Goal: Task Accomplishment & Management: Use online tool/utility

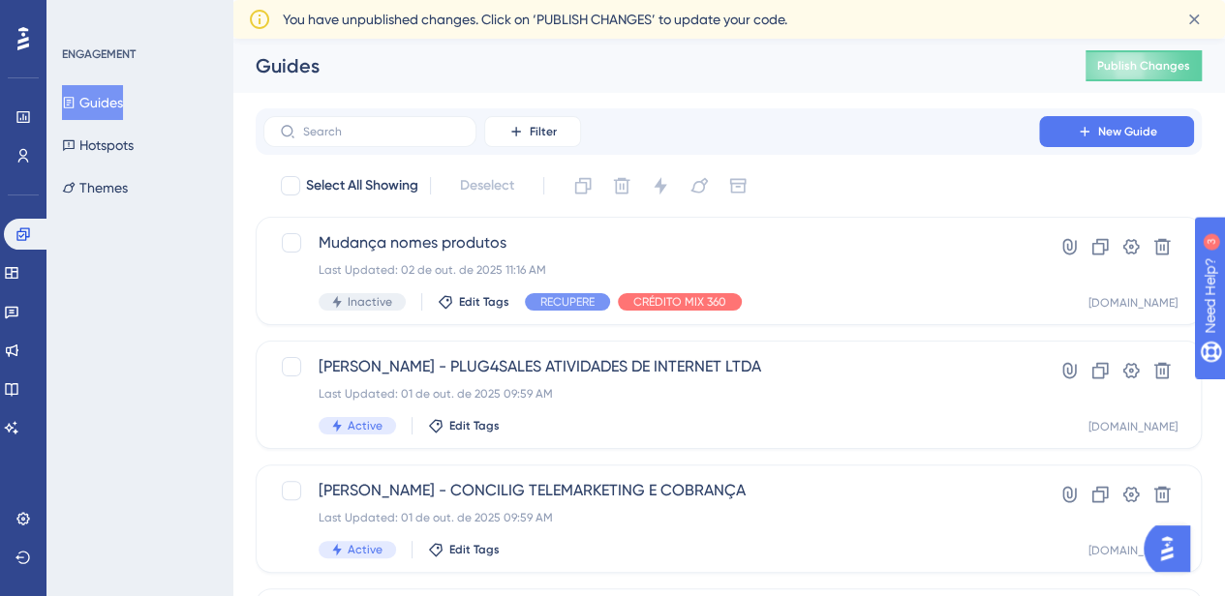
click at [583, 79] on div "Guides Publish Changes" at bounding box center [728, 66] width 992 height 54
click at [1083, 124] on icon at bounding box center [1084, 131] width 15 height 15
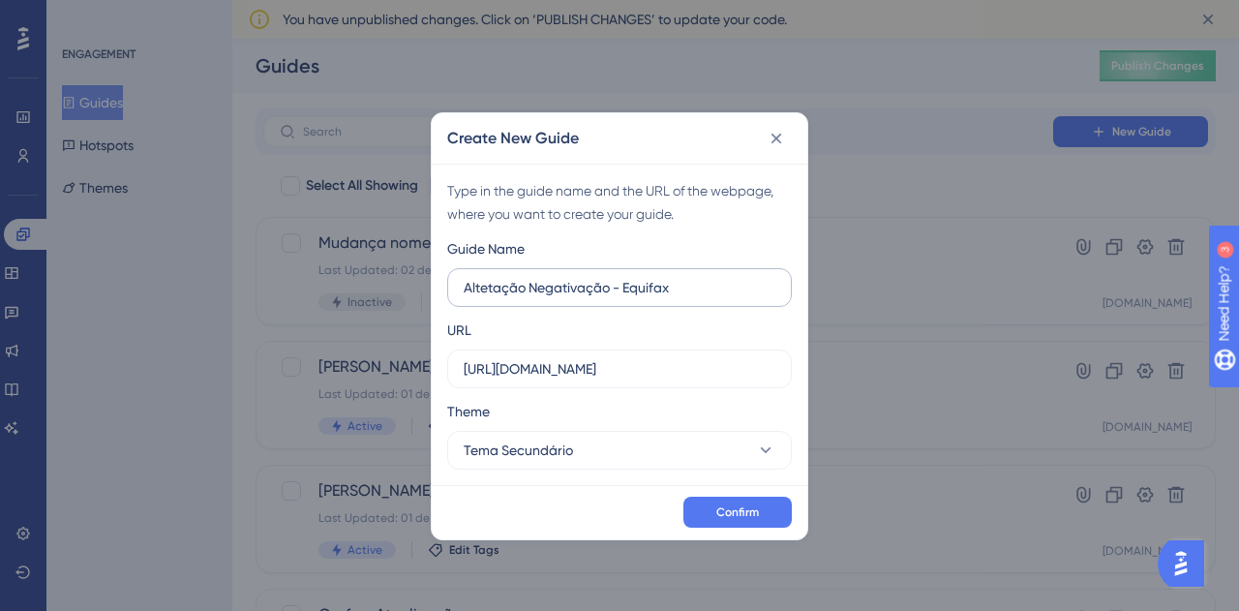
click at [494, 289] on input "Altetação Negativação - Equifax" at bounding box center [620, 287] width 312 height 21
type input "Alteração Negativação - Equifax"
click at [654, 372] on input "https://painel.assertivasolucoes.com.br" at bounding box center [620, 368] width 312 height 21
click at [722, 366] on input "https://painel.assertivasolucoes.com.br" at bounding box center [620, 368] width 312 height 21
drag, startPoint x: 549, startPoint y: 369, endPoint x: 511, endPoint y: 369, distance: 37.8
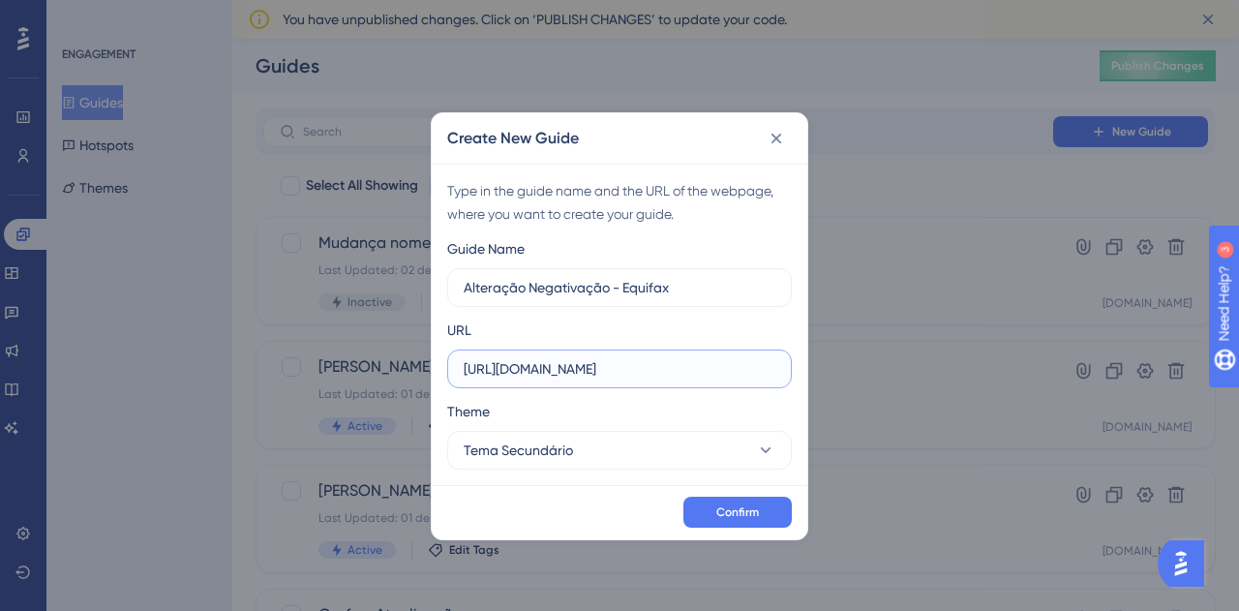
click at [511, 369] on input "https://painel.assertivasolucoes.com.br" at bounding box center [620, 368] width 312 height 21
click at [735, 371] on input "https://recupere.assertivasolucoes.com.br" at bounding box center [620, 368] width 312 height 21
type input "https://recupere.assertivasolucoes.com.br"
click at [732, 491] on div "Confirm" at bounding box center [620, 512] width 376 height 54
click at [739, 506] on span "Confirm" at bounding box center [737, 511] width 43 height 15
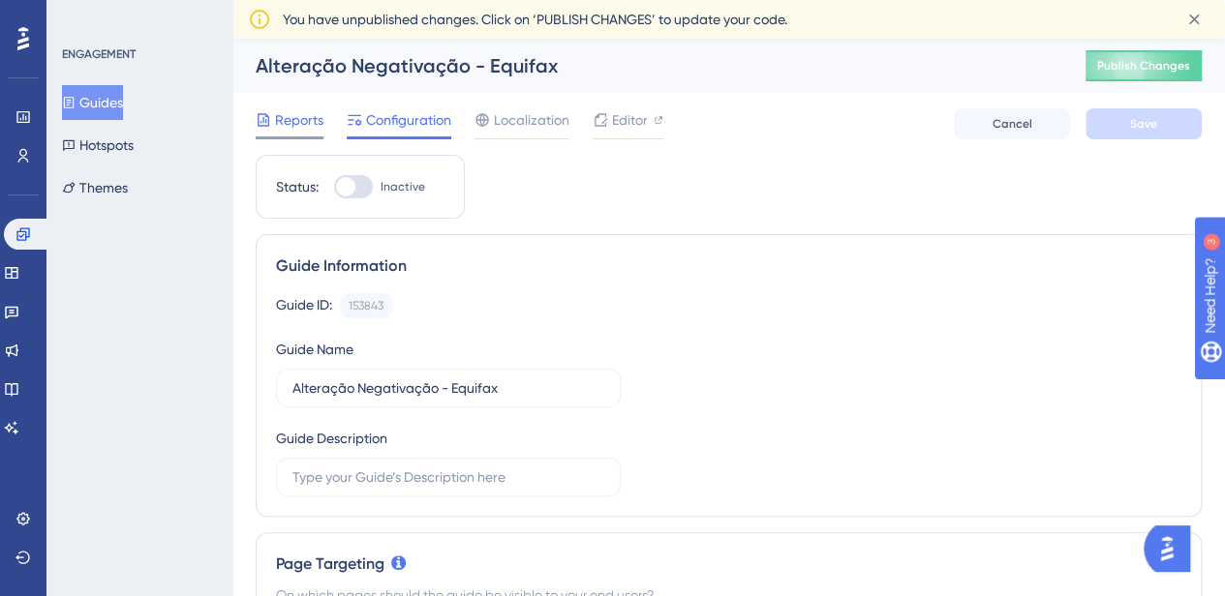
click at [283, 117] on span "Reports" at bounding box center [299, 119] width 48 height 23
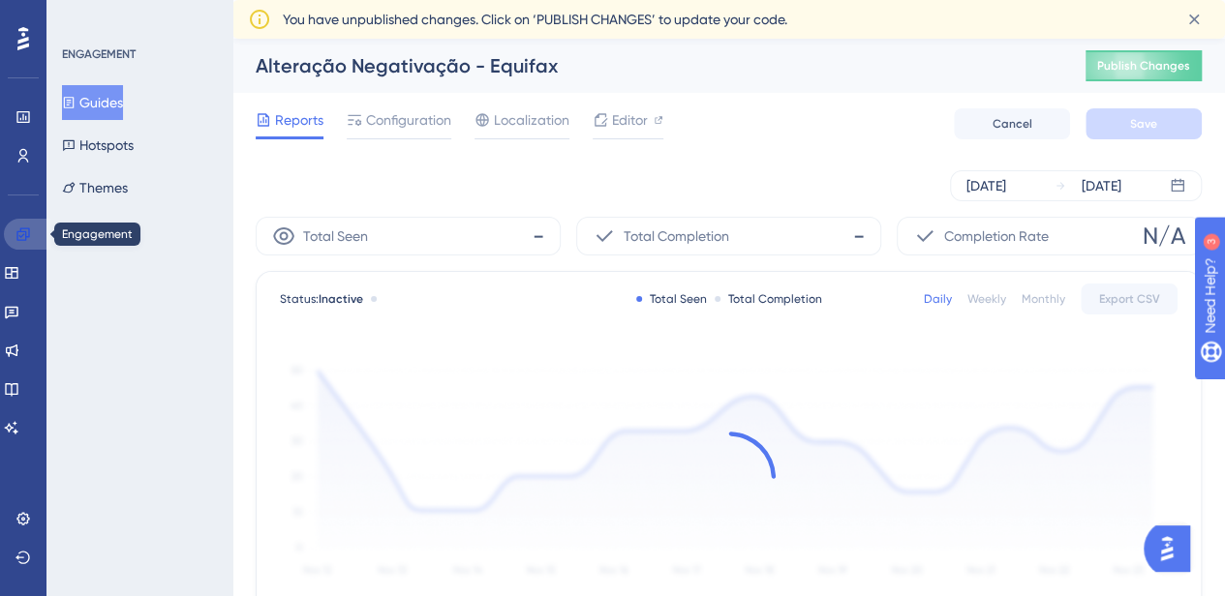
click at [29, 234] on icon at bounding box center [22, 234] width 13 height 13
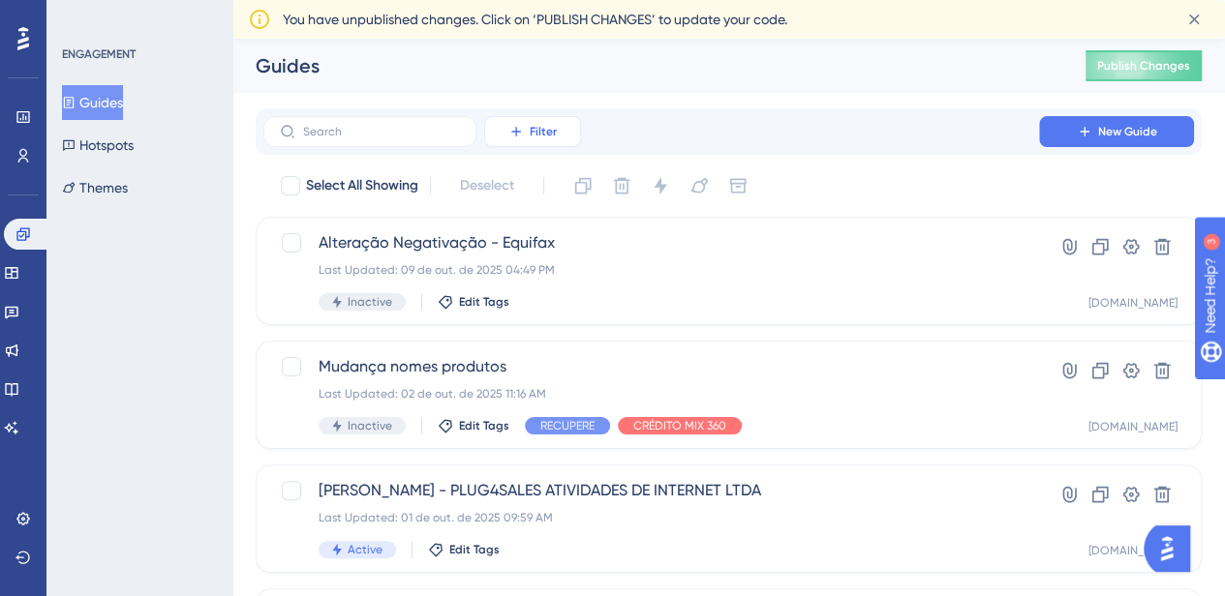
click at [525, 133] on button "Filter" at bounding box center [532, 131] width 97 height 31
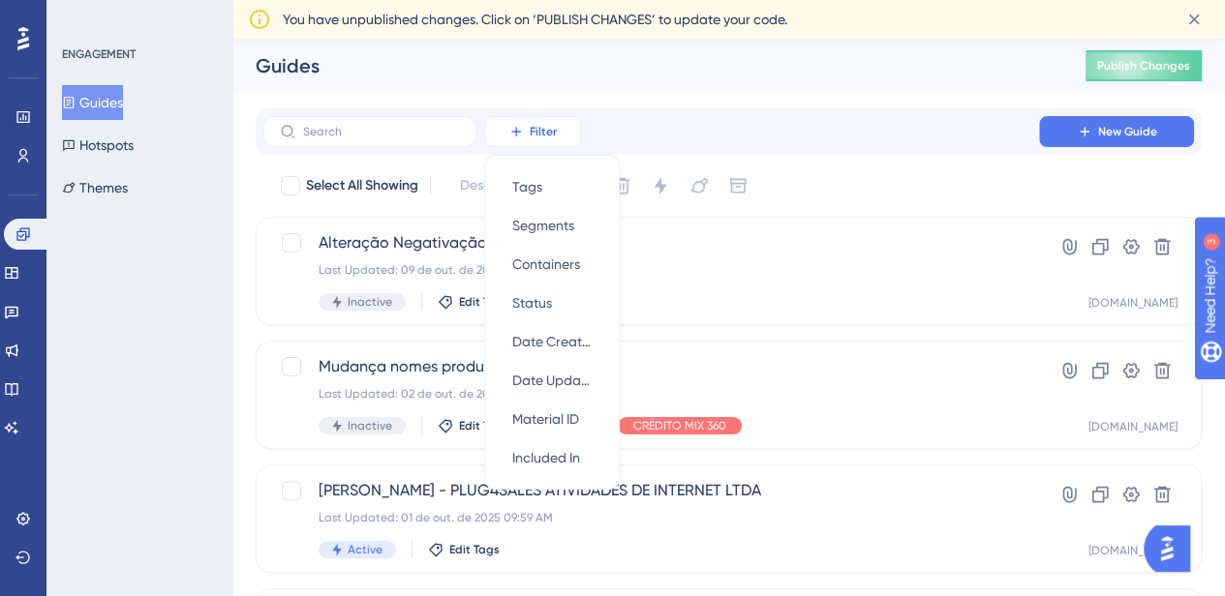
scroll to position [23, 0]
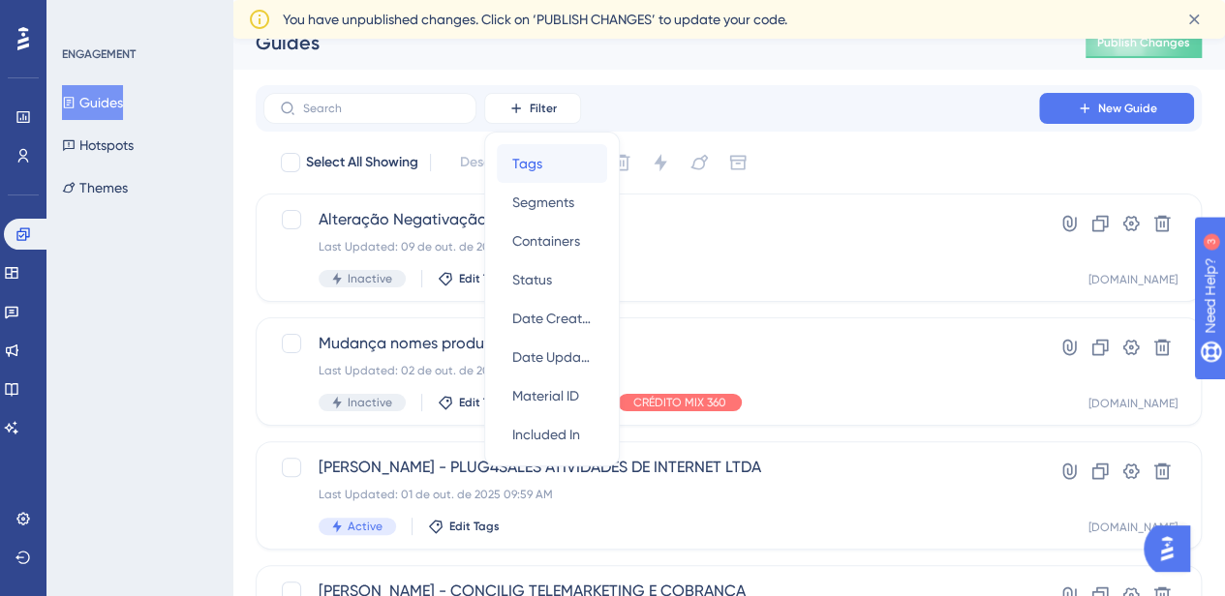
click at [525, 166] on span "Tags" at bounding box center [527, 163] width 30 height 23
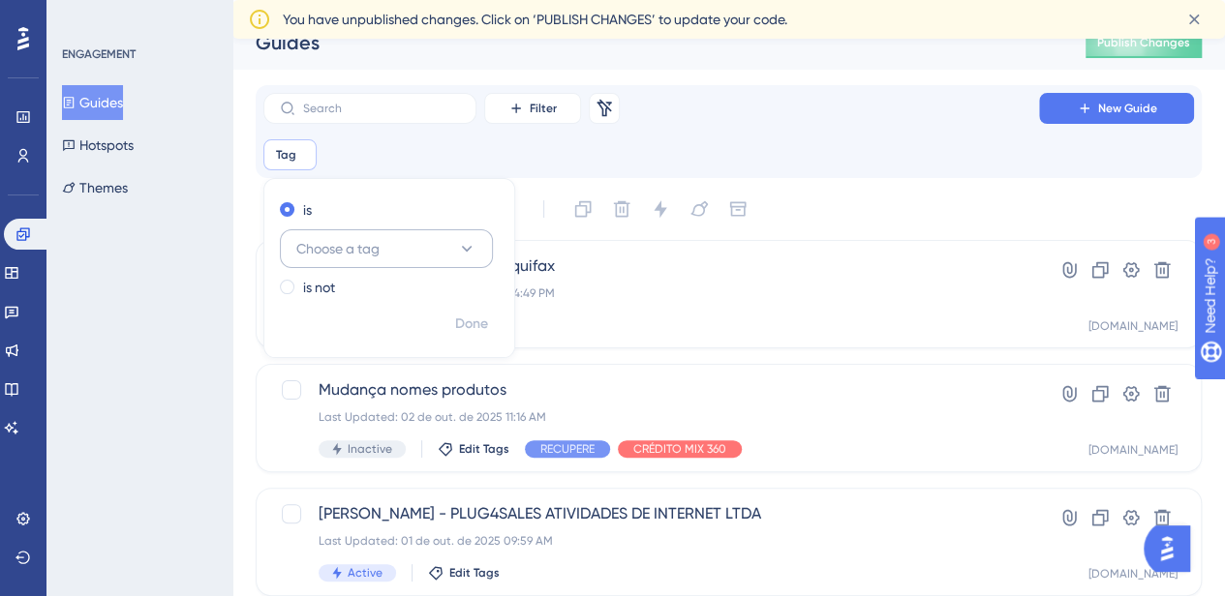
click at [345, 258] on span "Choose a tag" at bounding box center [337, 248] width 83 height 23
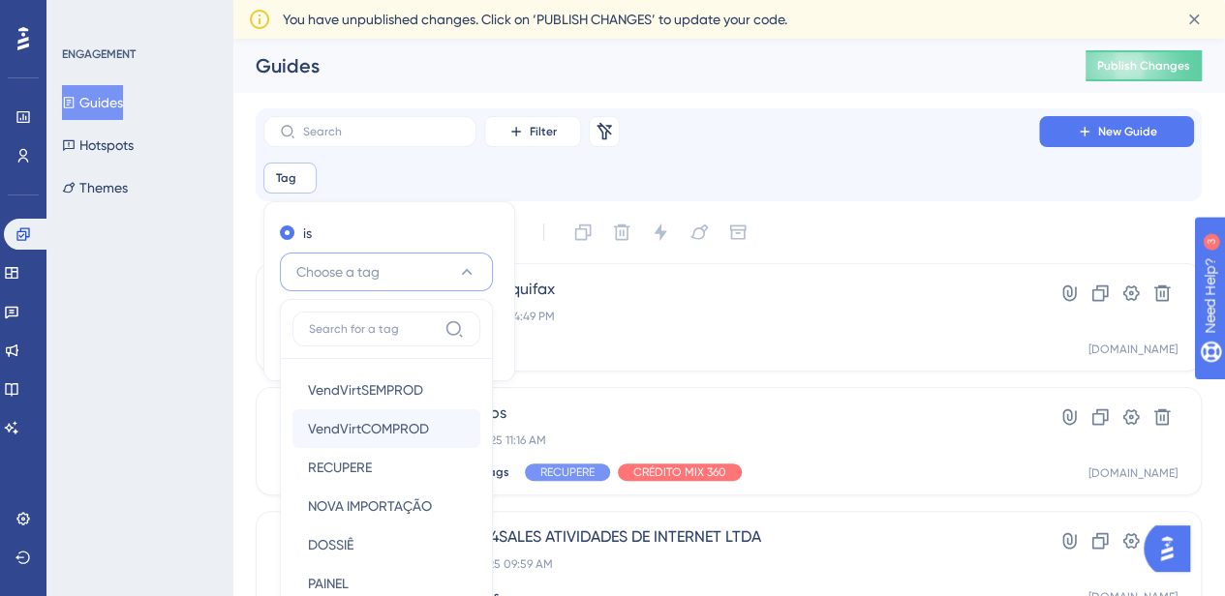
scroll to position [287, 0]
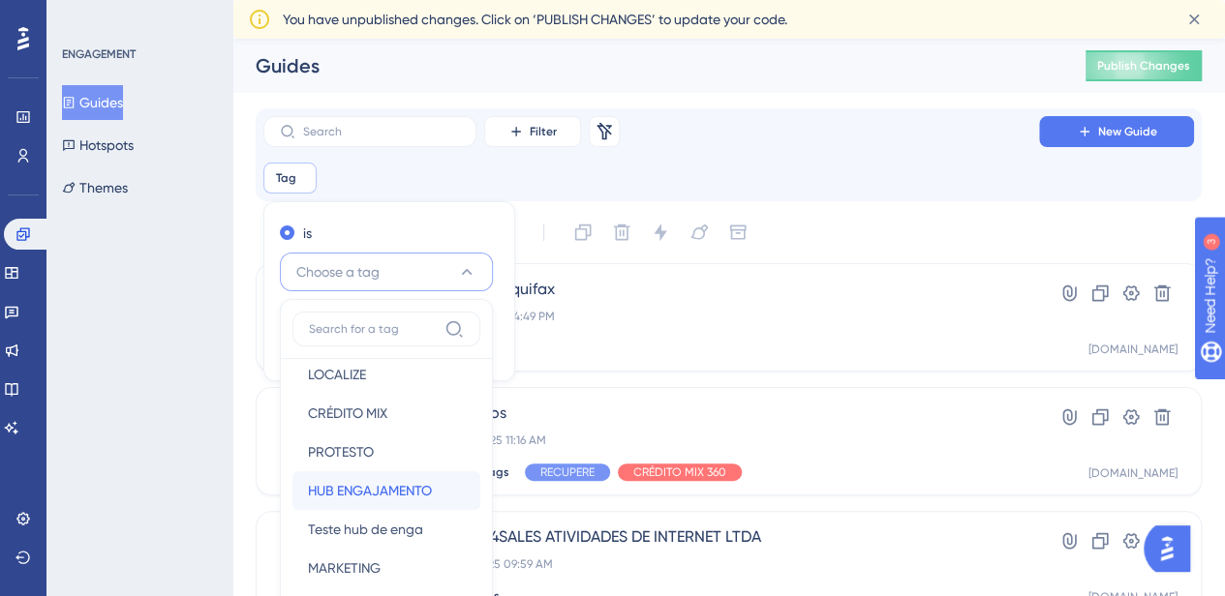
click at [393, 475] on div "HUB ENGAJAMENTO HUB ENGAJAMENTO" at bounding box center [386, 490] width 157 height 39
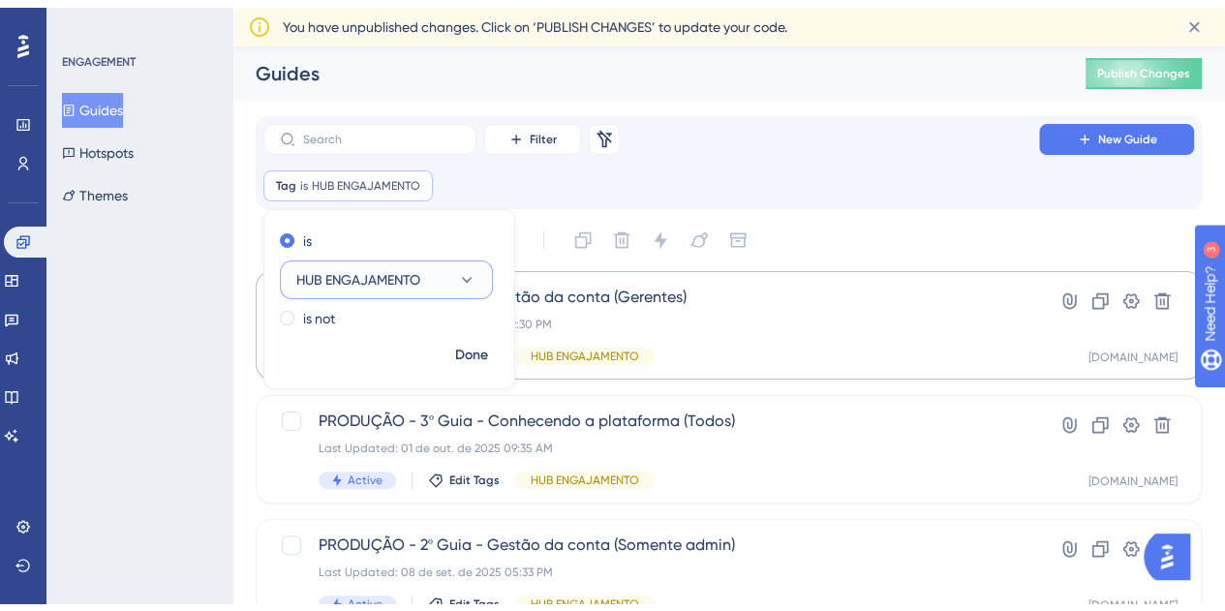
scroll to position [97, 0]
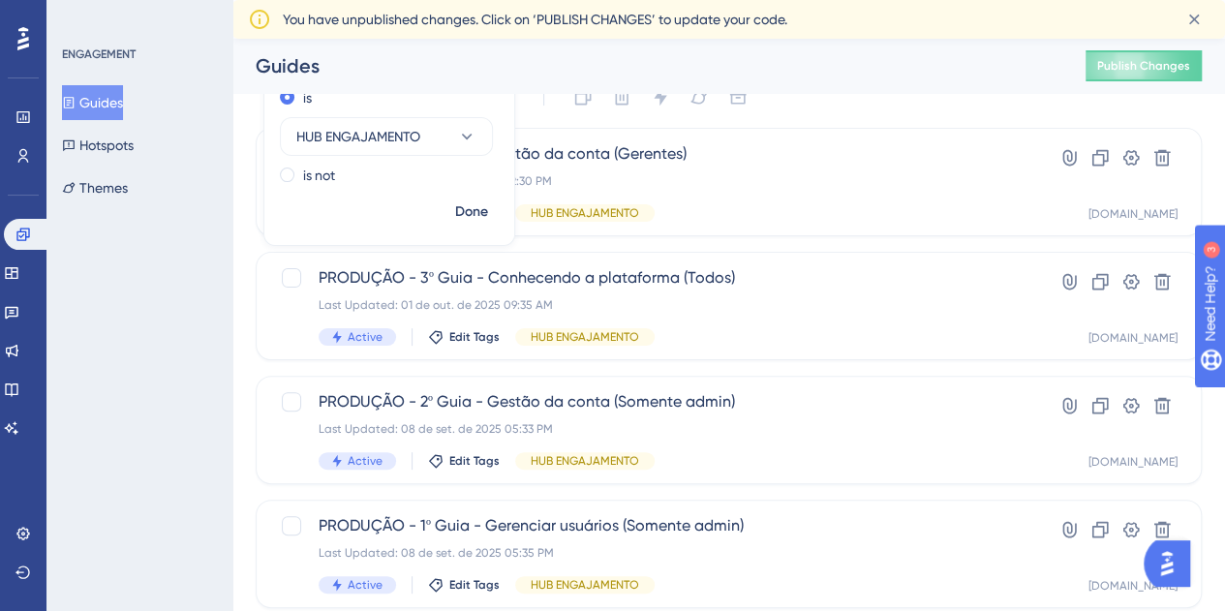
click at [868, 86] on div "Guides Publish Changes" at bounding box center [728, 66] width 992 height 54
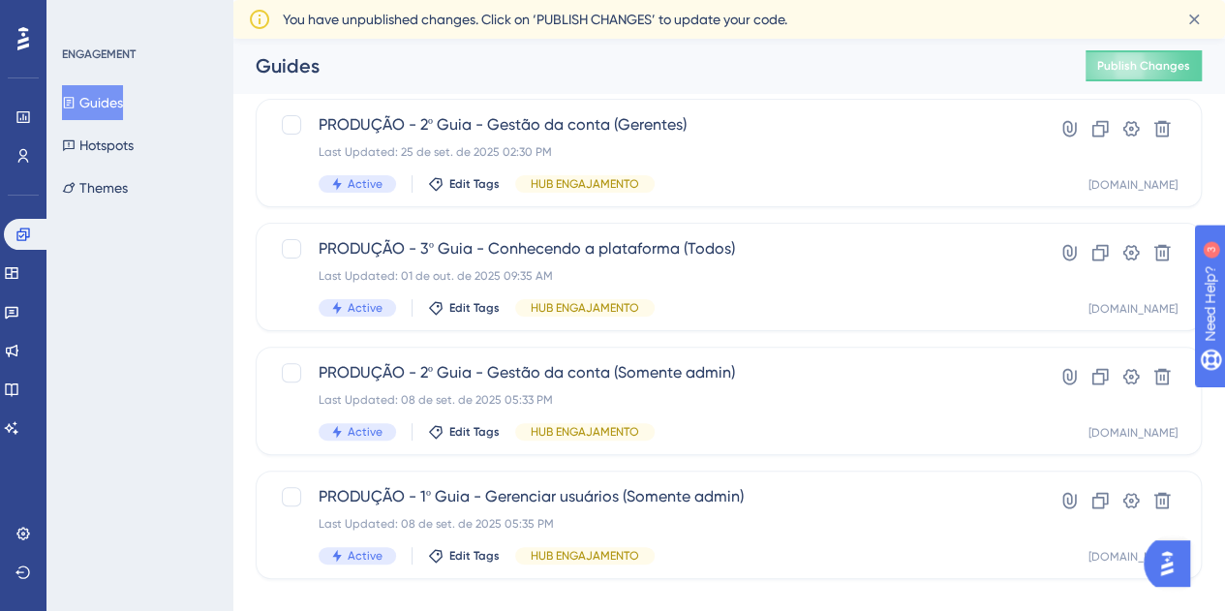
scroll to position [155, 0]
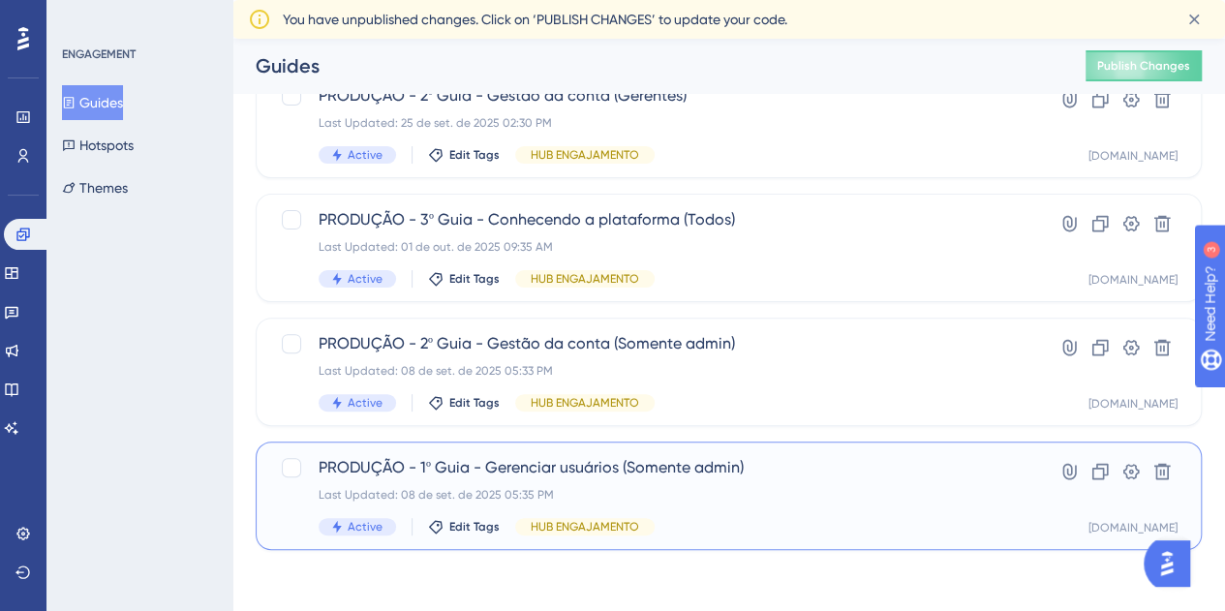
click at [927, 512] on div "PRODUÇÃO - 1º Guia - Gerenciar usuários (Somente admin) Last Updated: 08 de set…" at bounding box center [651, 495] width 665 height 79
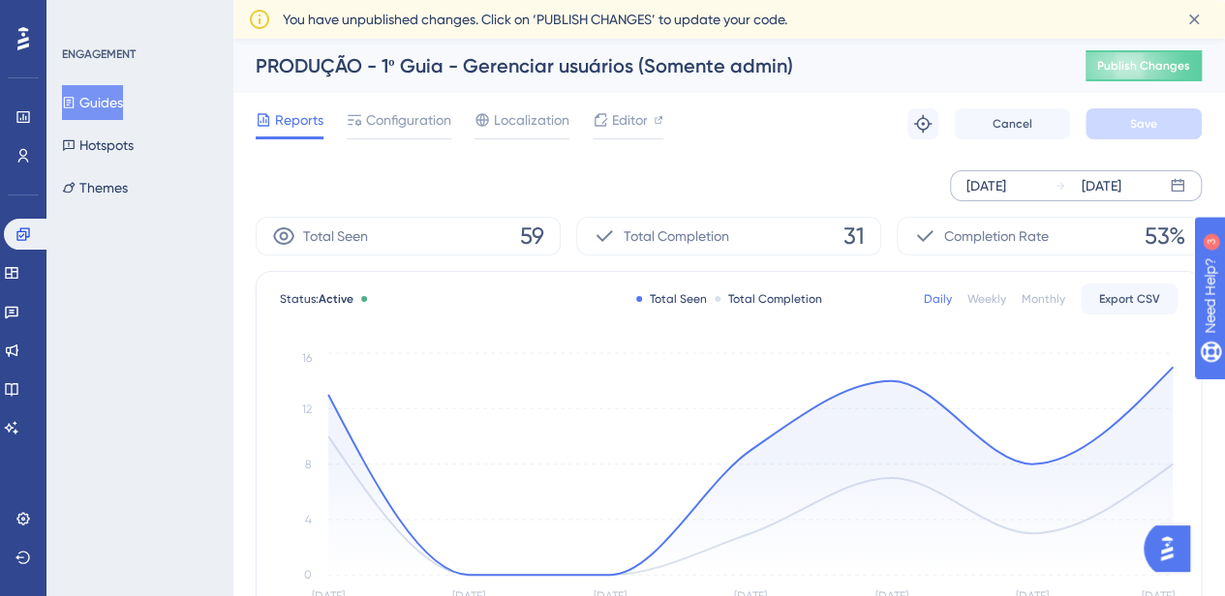
click at [1006, 191] on div "Oct 03 2025" at bounding box center [986, 185] width 40 height 23
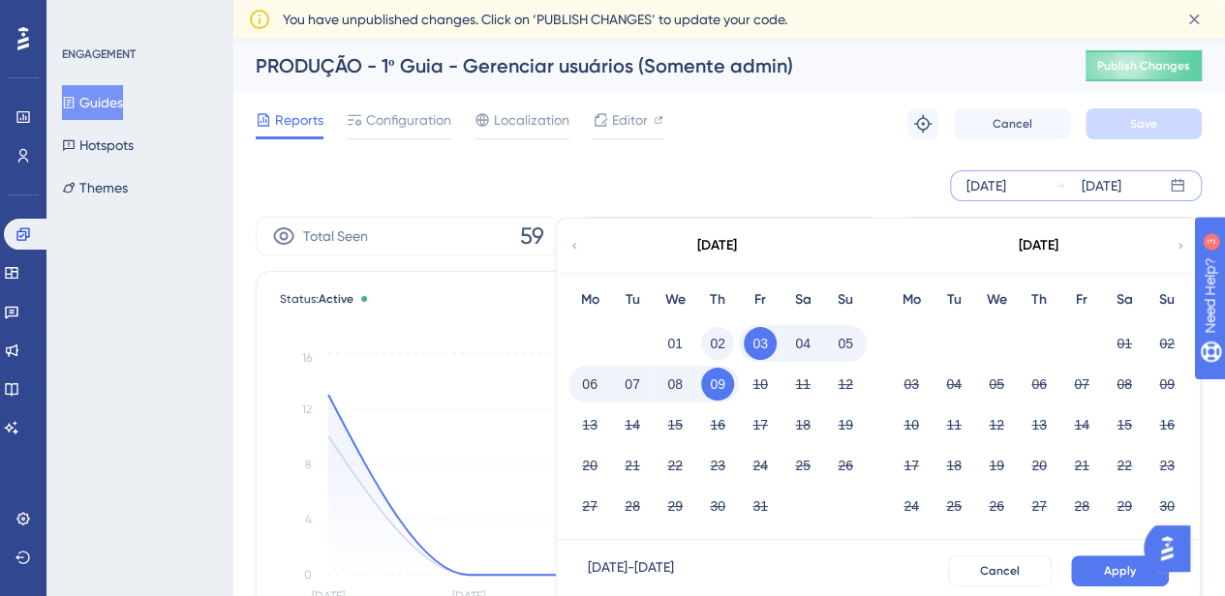
click at [724, 344] on button "02" at bounding box center [717, 343] width 33 height 33
click at [1125, 569] on span "Apply" at bounding box center [1120, 570] width 32 height 15
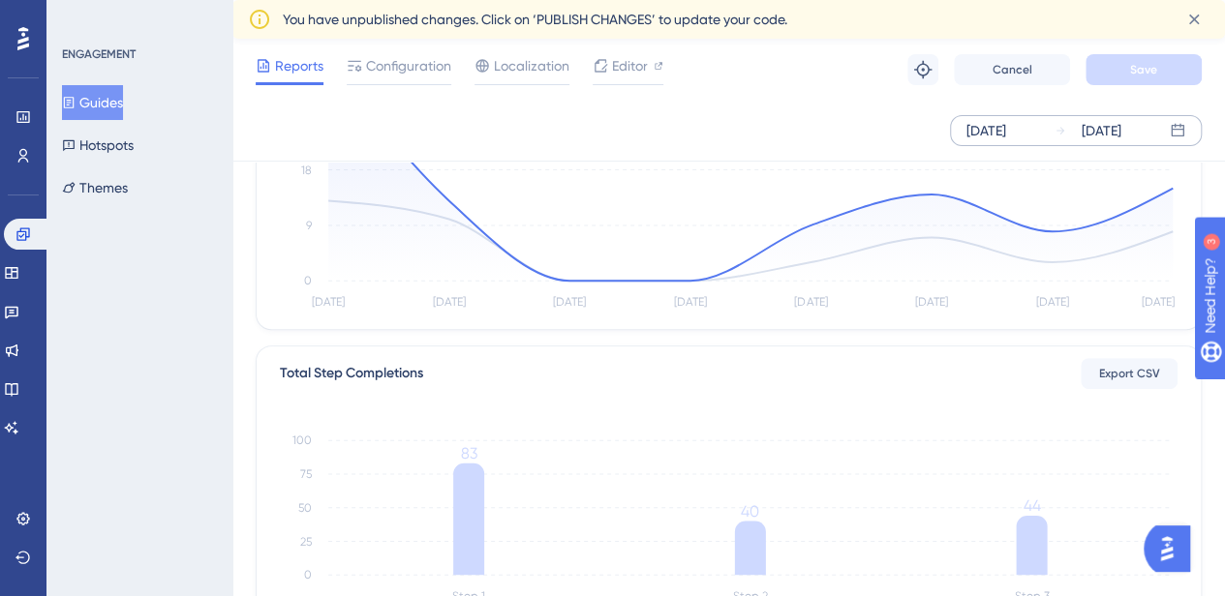
scroll to position [290, 0]
click at [1131, 370] on span "Export CSV" at bounding box center [1129, 369] width 61 height 15
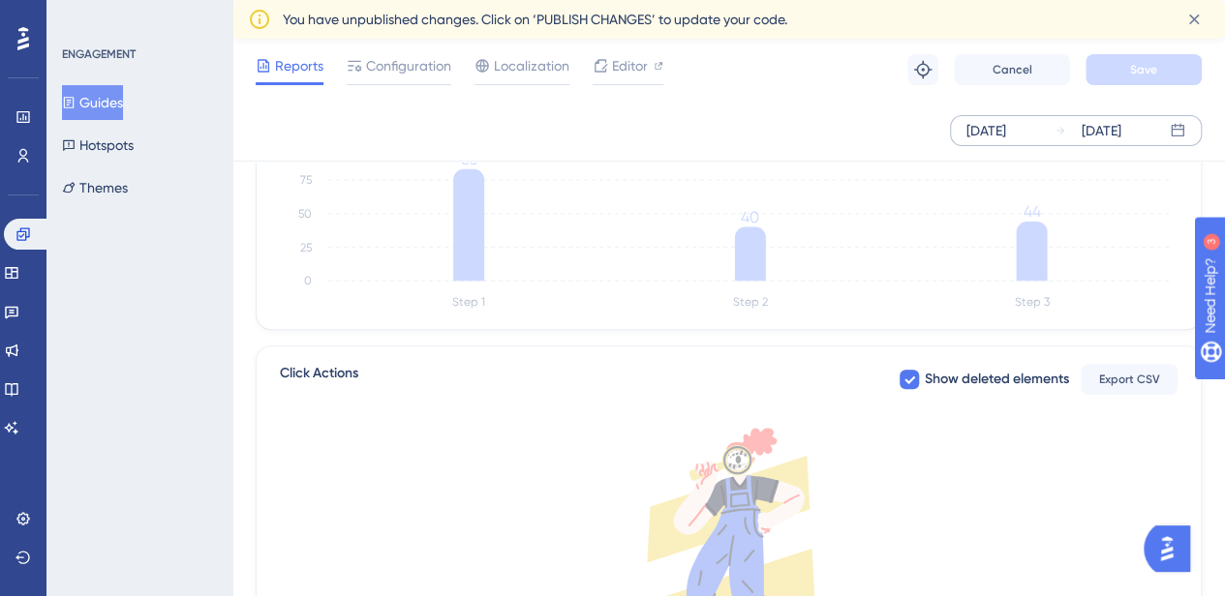
scroll to position [387, 0]
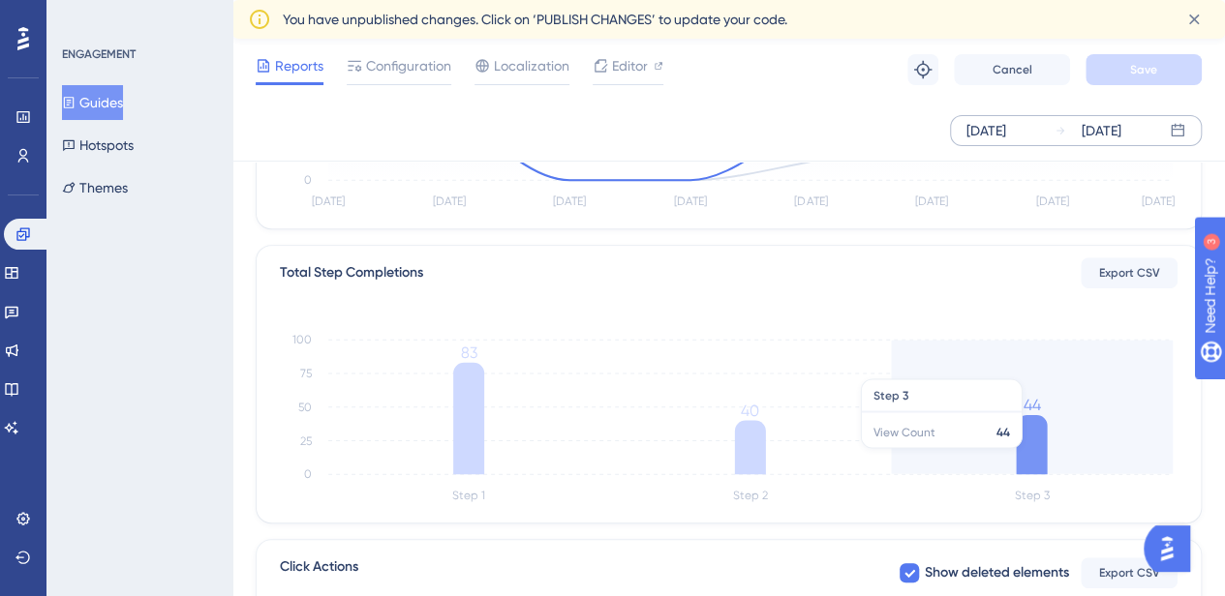
click at [1035, 457] on icon at bounding box center [1031, 444] width 31 height 59
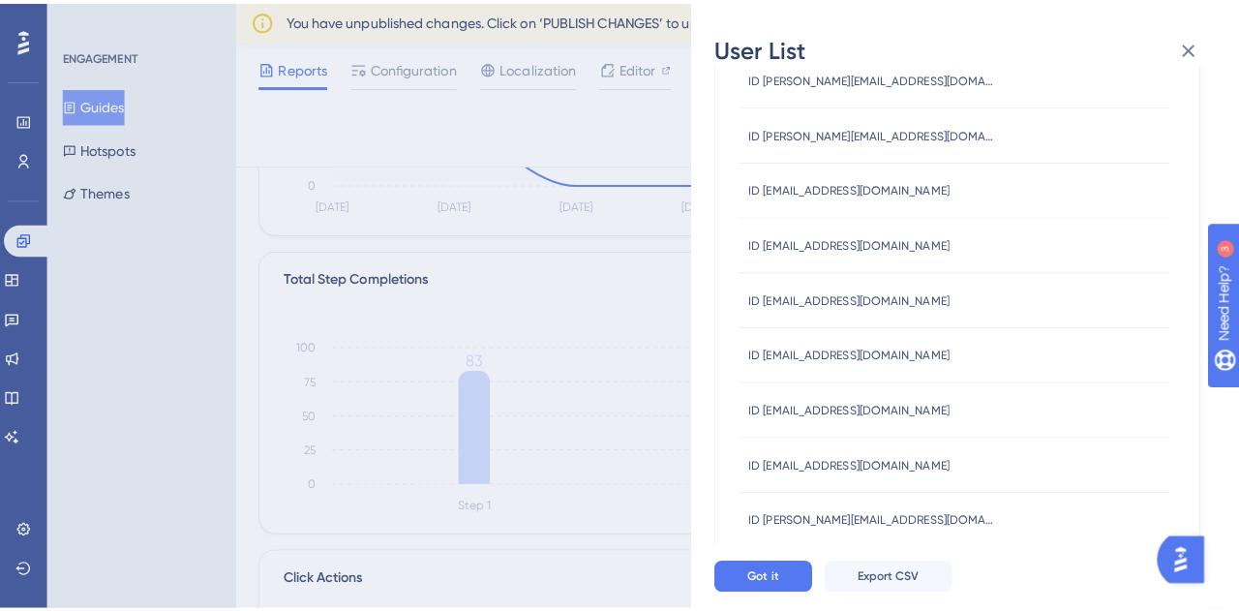
scroll to position [484, 0]
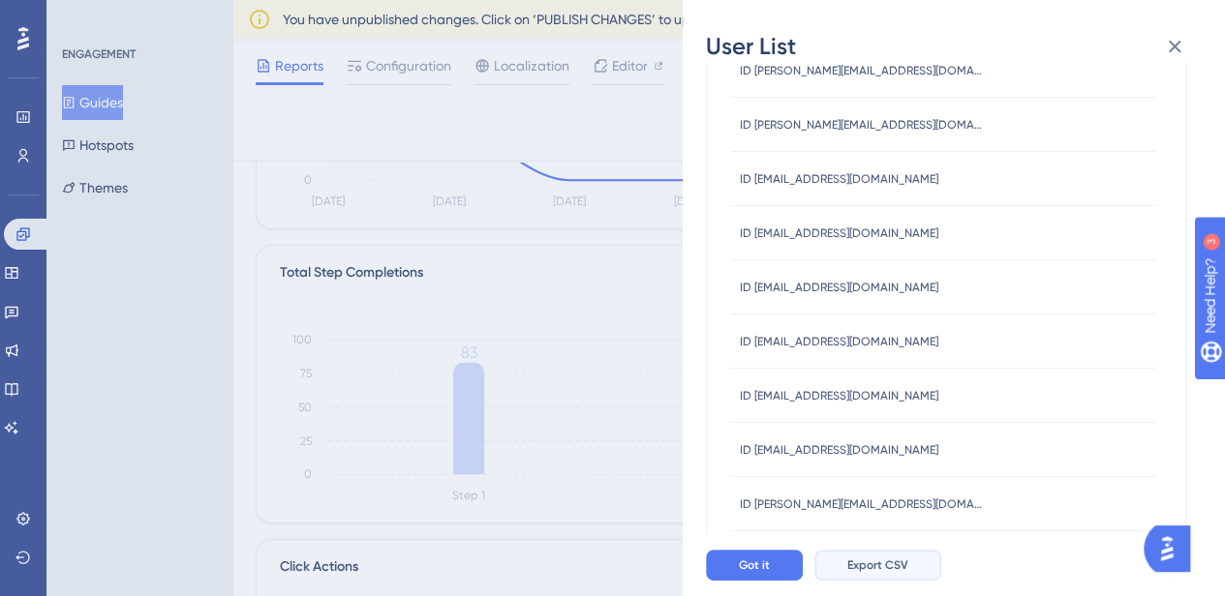
click at [885, 572] on span "Export CSV" at bounding box center [877, 565] width 61 height 15
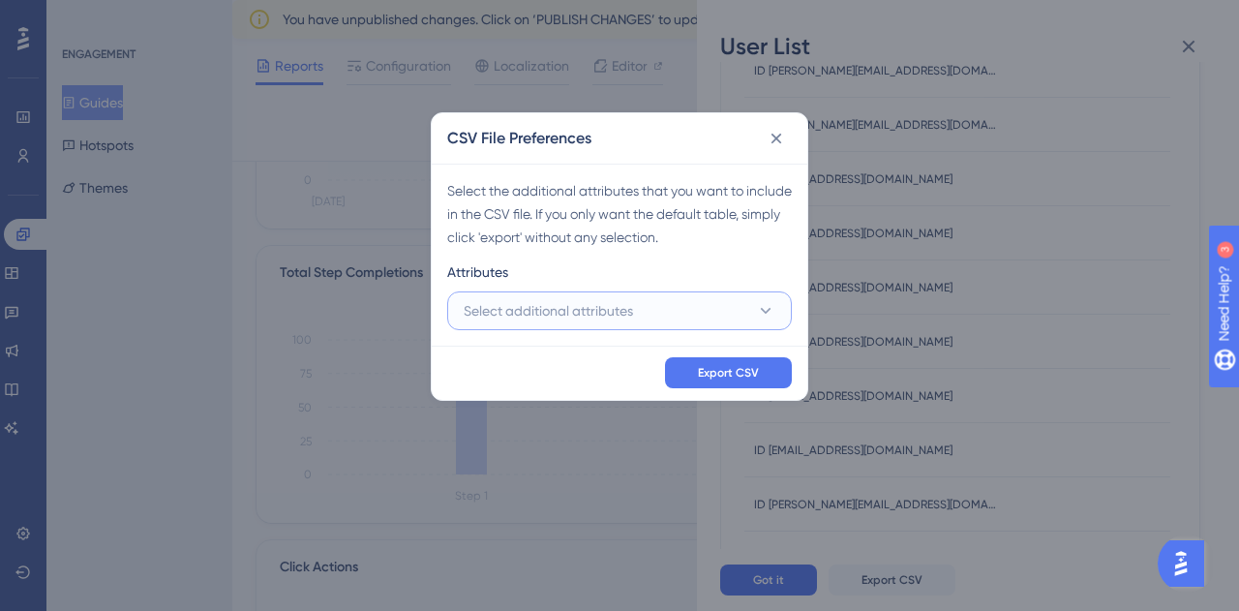
click at [684, 309] on button "Select additional attributes" at bounding box center [619, 310] width 345 height 39
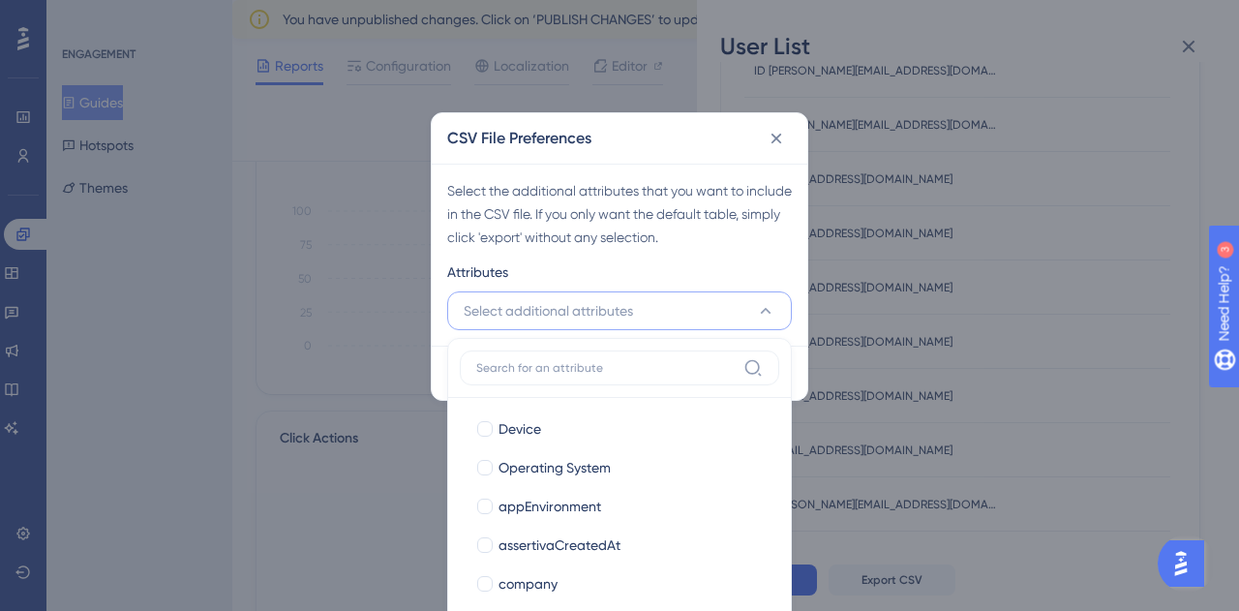
scroll to position [290, 0]
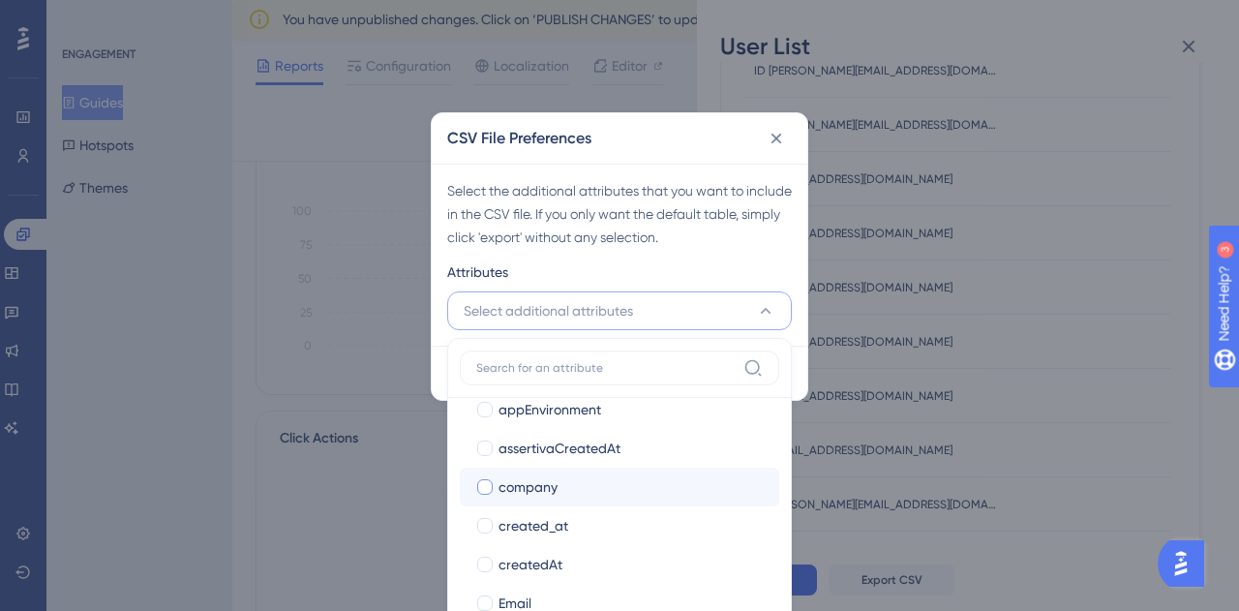
click at [483, 487] on div at bounding box center [484, 486] width 15 height 15
checkbox input "true"
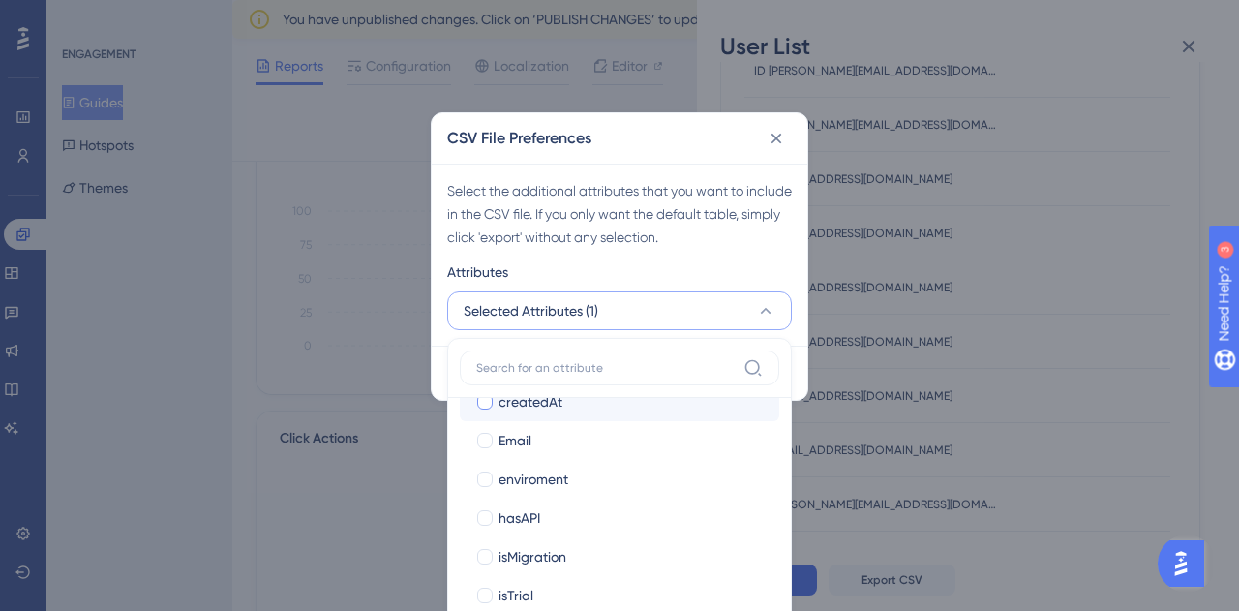
scroll to position [484, 0]
click at [485, 408] on div at bounding box center [484, 409] width 15 height 15
checkbox input "true"
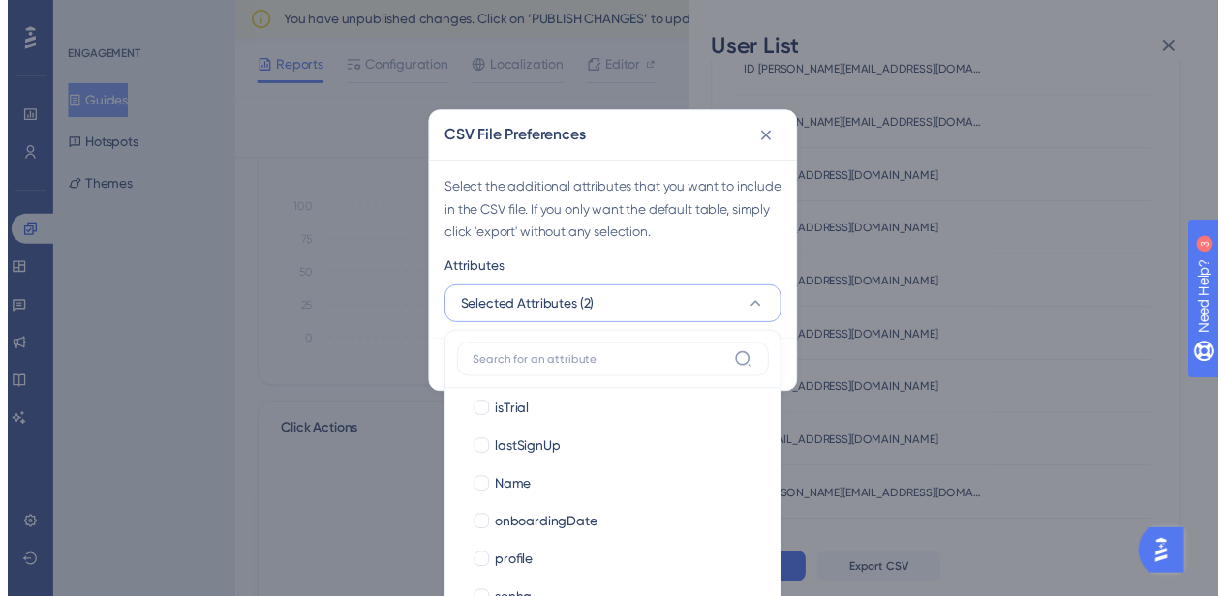
scroll to position [674, 0]
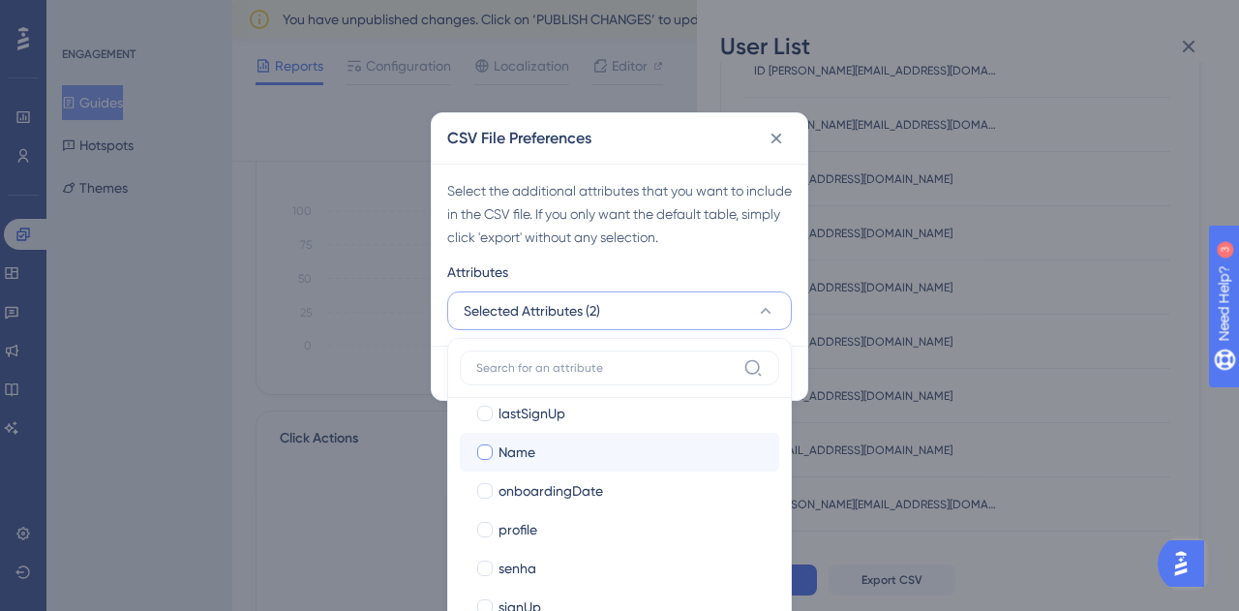
click at [476, 444] on div at bounding box center [484, 451] width 19 height 19
checkbox input "true"
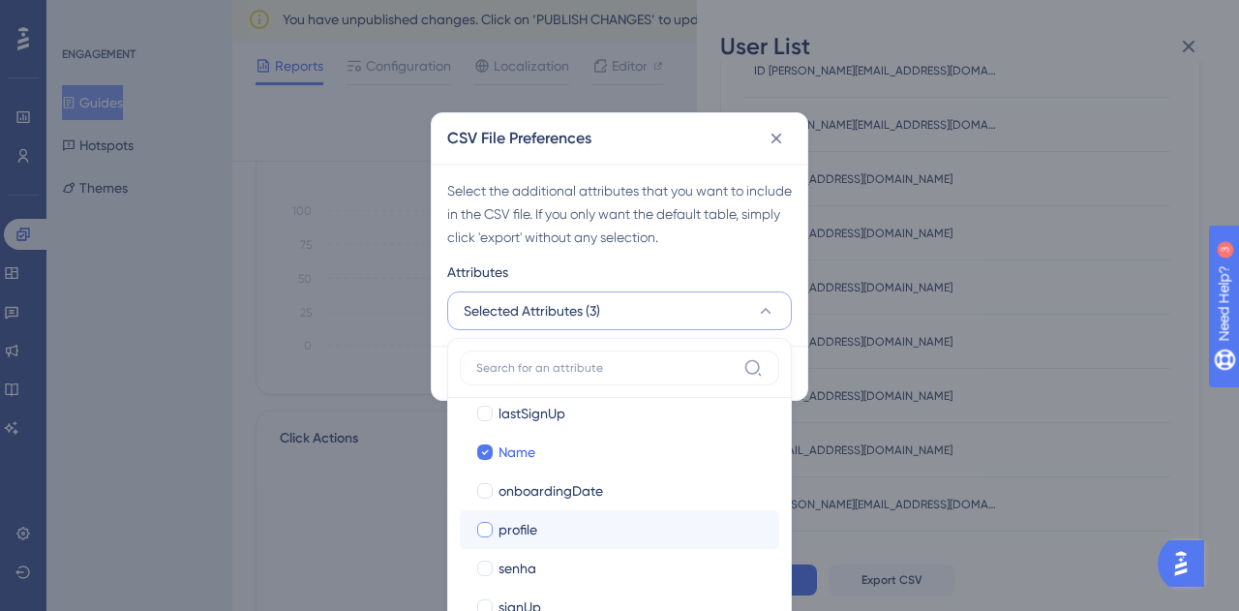
click at [490, 528] on div at bounding box center [484, 529] width 15 height 15
checkbox input "true"
drag, startPoint x: 1075, startPoint y: 570, endPoint x: 1054, endPoint y: 569, distance: 20.4
click at [1074, 570] on div "CSV File Preferences Select the additional attributes that you want to include …" at bounding box center [619, 305] width 1239 height 611
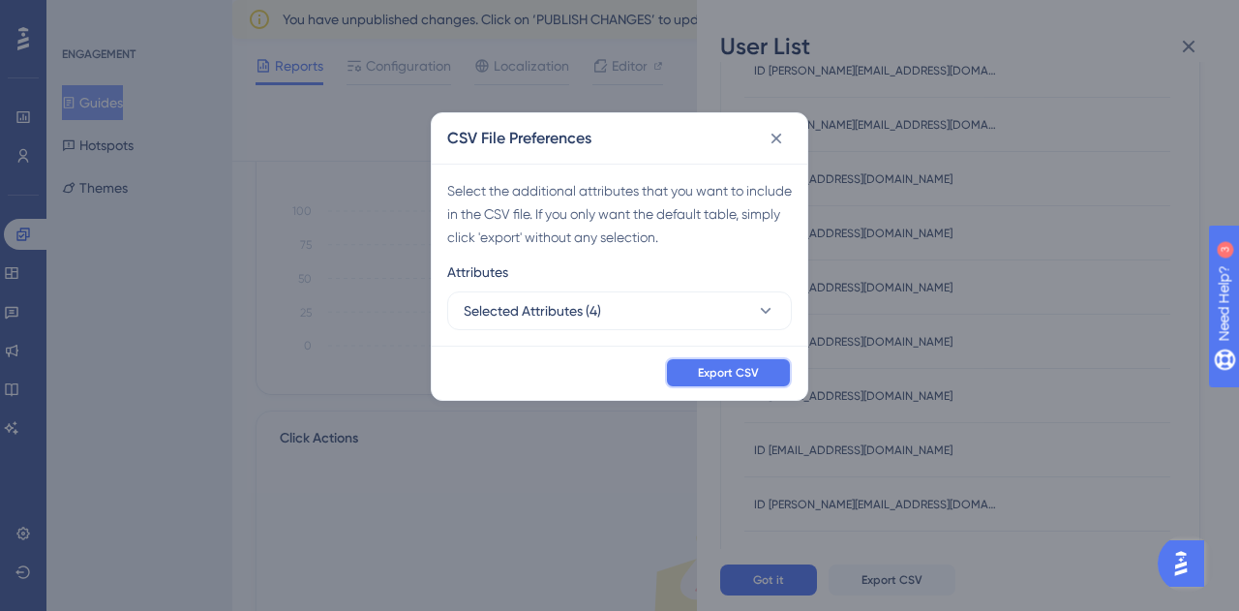
click at [722, 366] on span "Export CSV" at bounding box center [728, 372] width 61 height 15
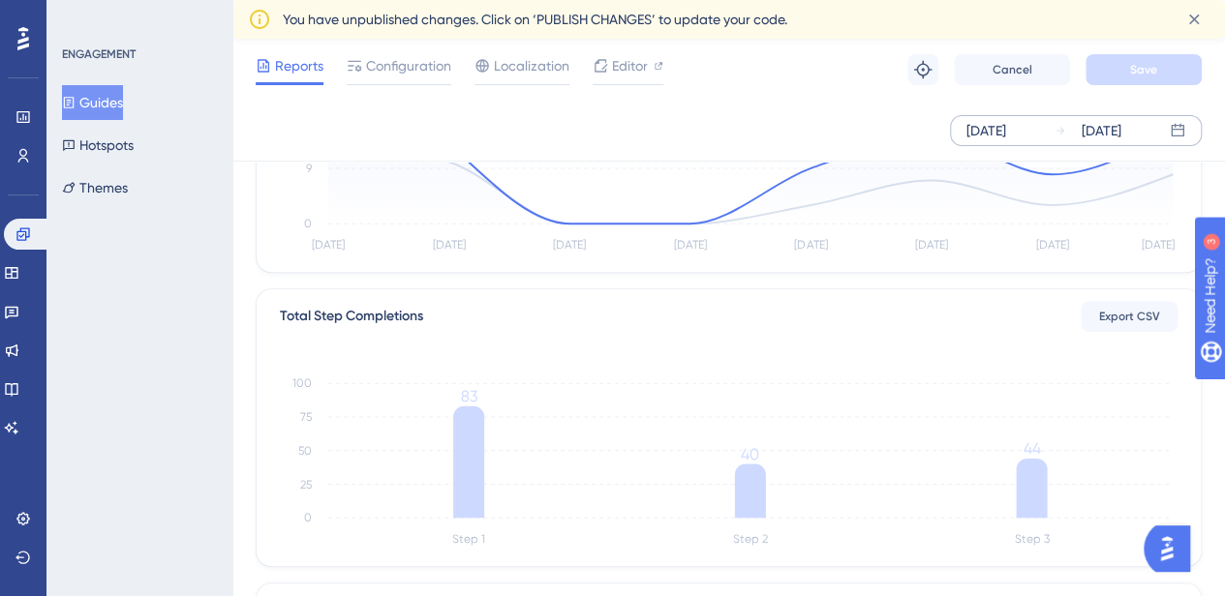
scroll to position [387, 0]
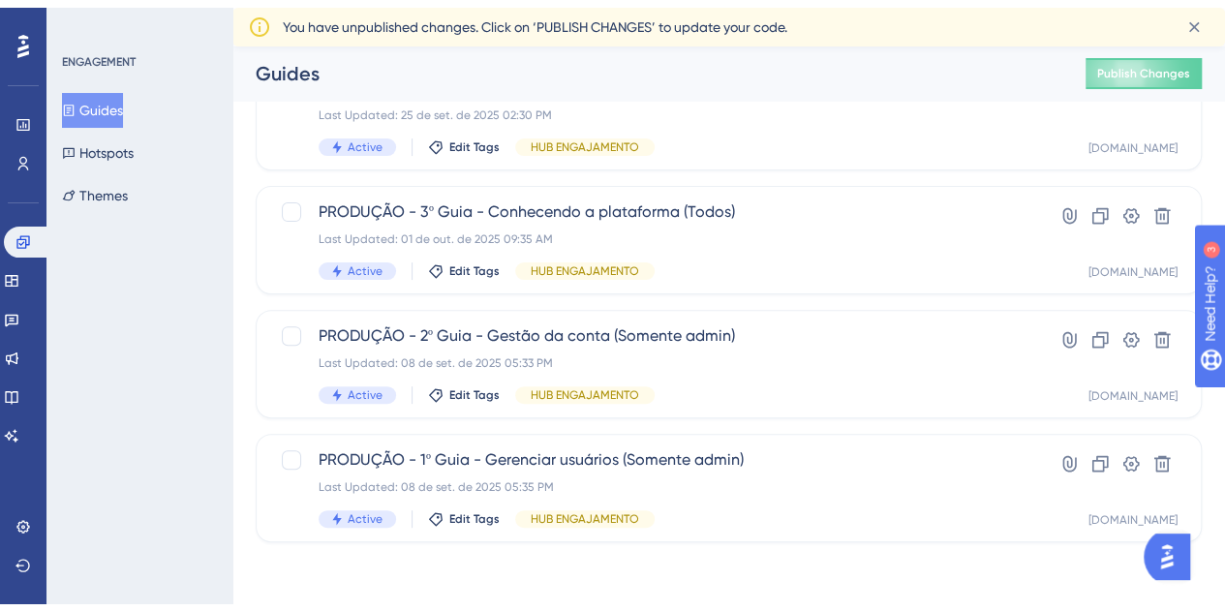
scroll to position [155, 0]
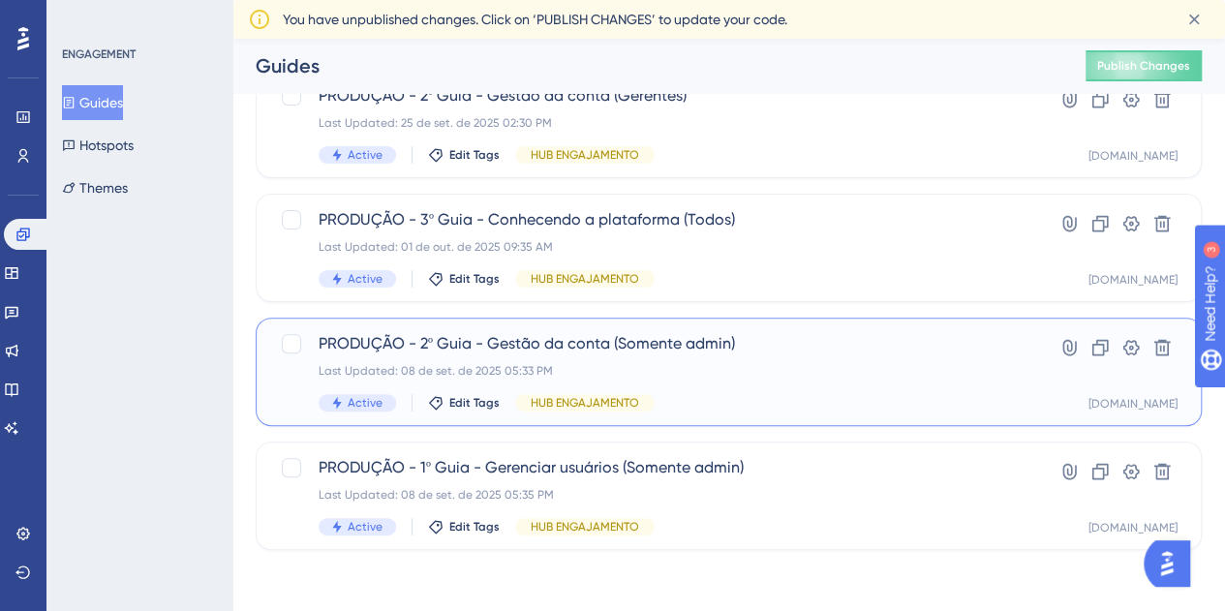
click at [926, 376] on div "Last Updated: 08 de set. de 2025 05:33 PM" at bounding box center [651, 370] width 665 height 15
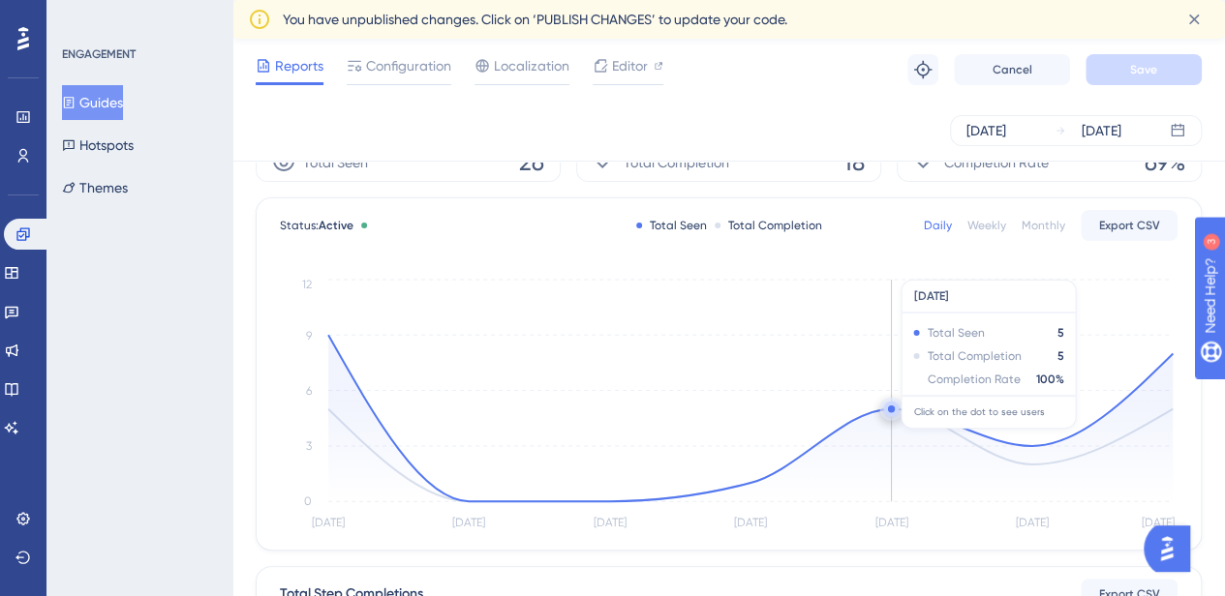
scroll to position [97, 0]
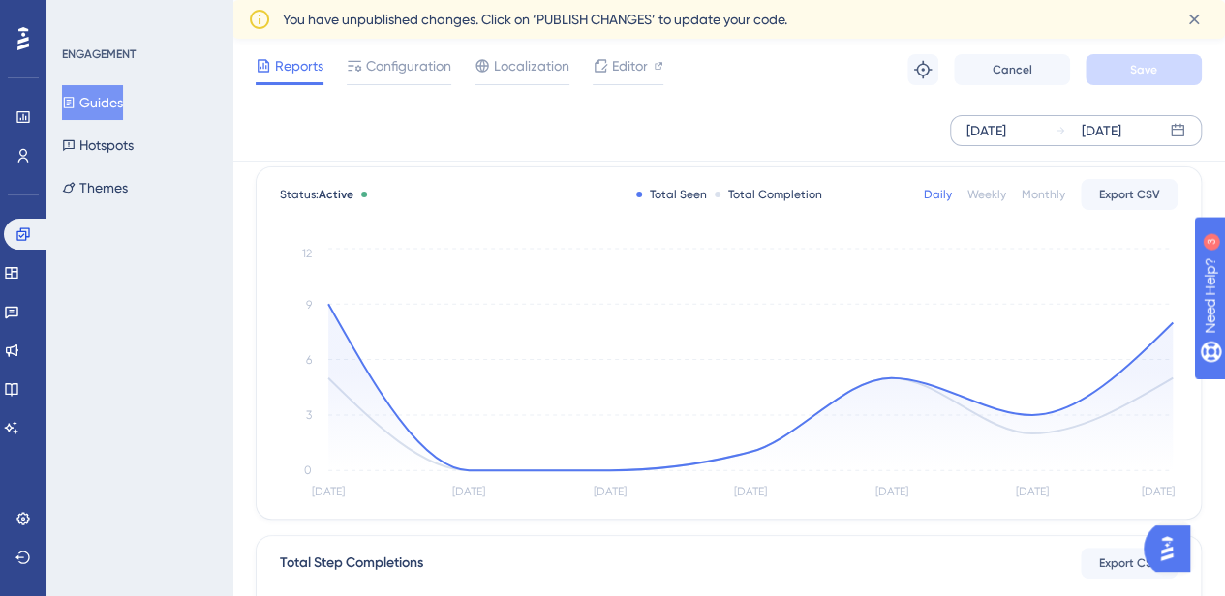
click at [1006, 122] on div "Oct 03 2025" at bounding box center [986, 130] width 40 height 23
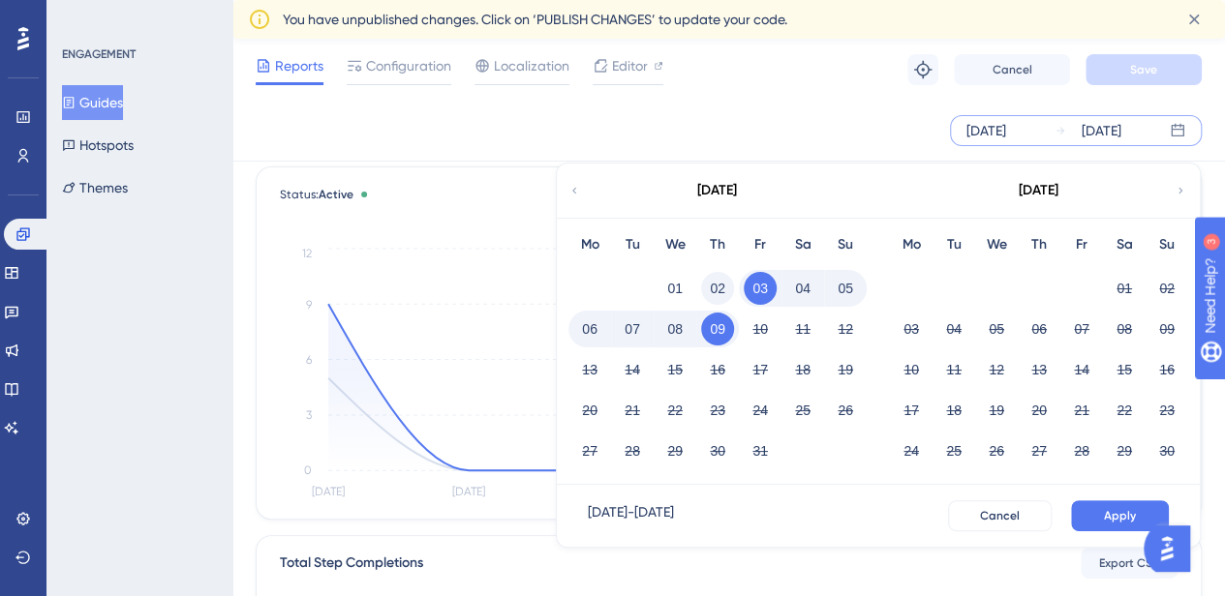
click at [730, 284] on button "02" at bounding box center [717, 288] width 33 height 33
click at [1121, 510] on span "Apply" at bounding box center [1120, 515] width 32 height 15
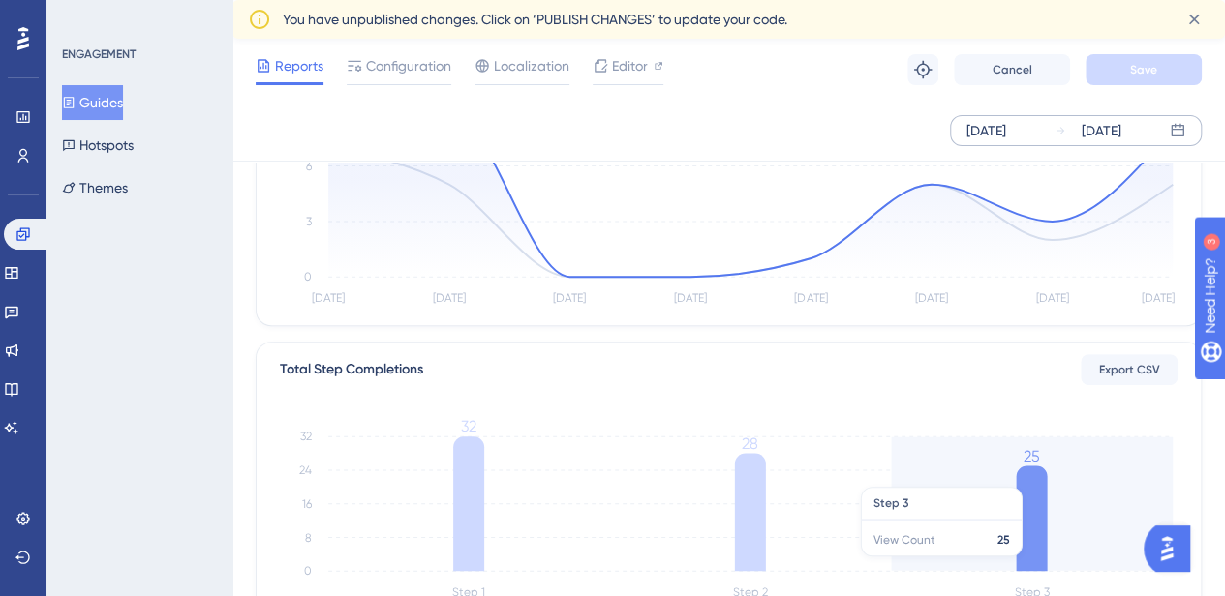
scroll to position [387, 0]
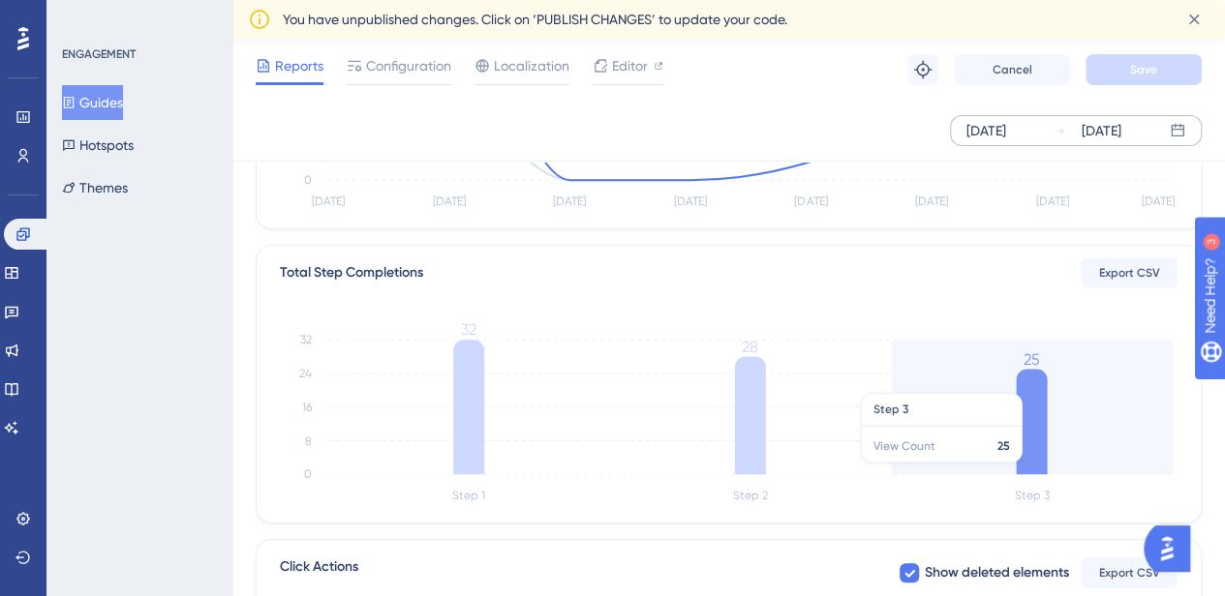
click at [1044, 383] on icon at bounding box center [1031, 422] width 31 height 106
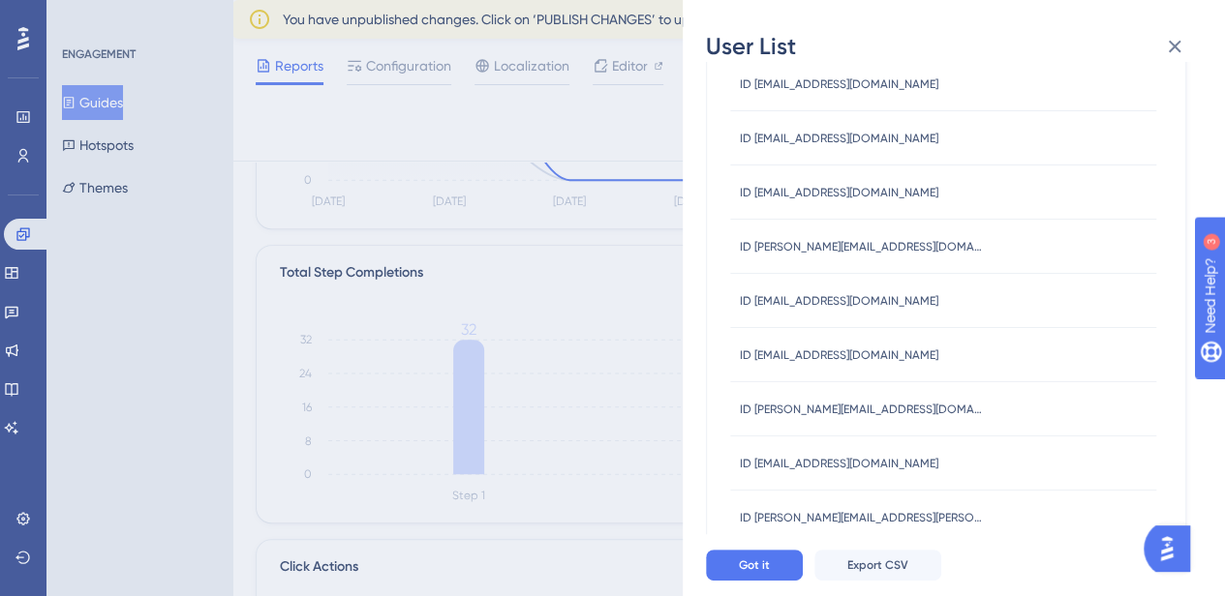
scroll to position [823, 0]
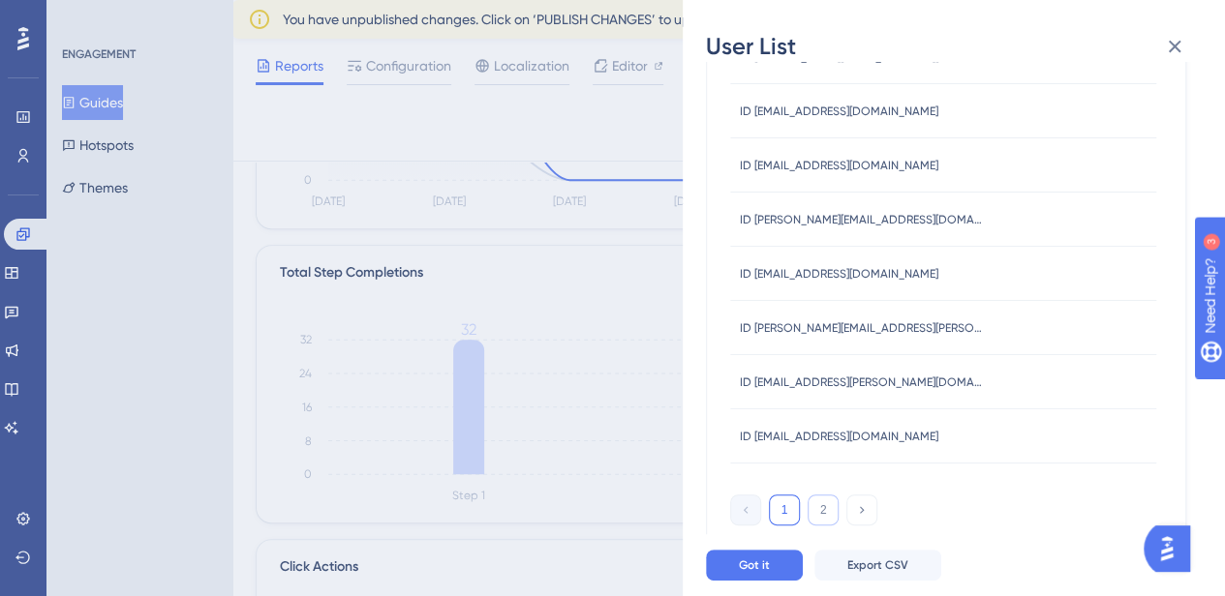
click at [830, 514] on button "2" at bounding box center [822, 510] width 31 height 31
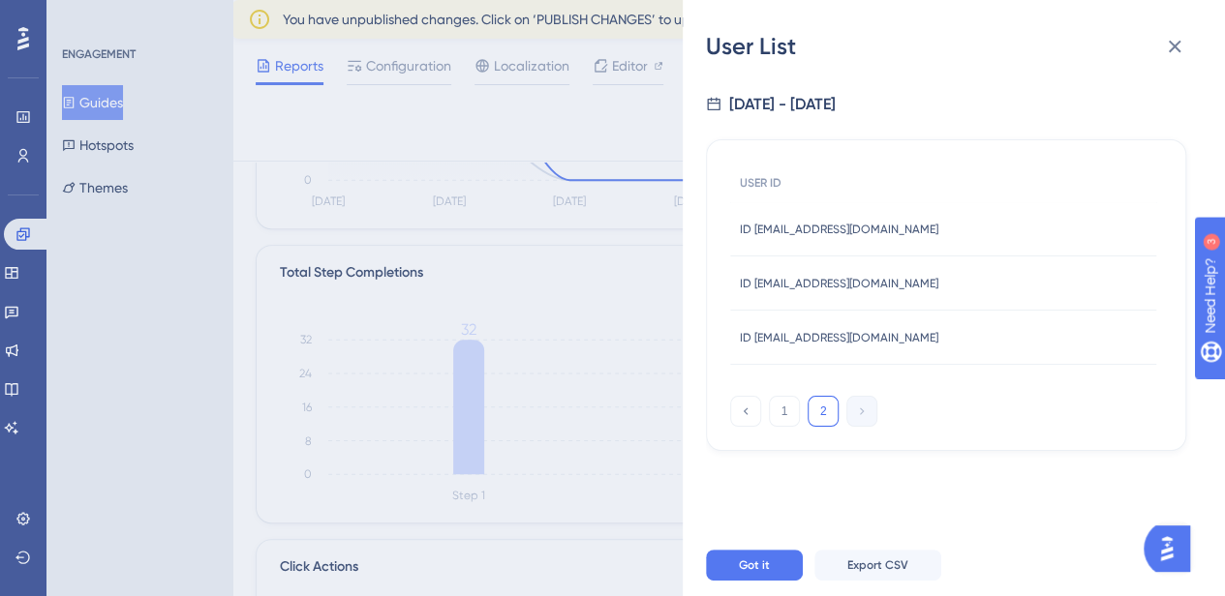
scroll to position [0, 0]
click at [772, 417] on button "1" at bounding box center [784, 411] width 31 height 31
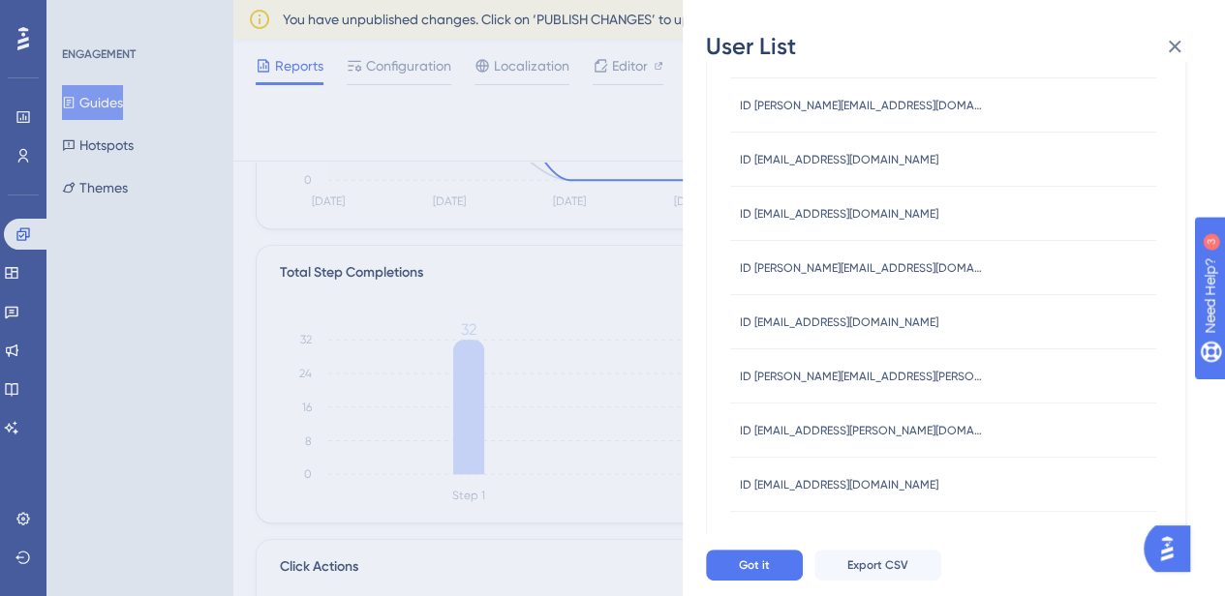
scroll to position [823, 0]
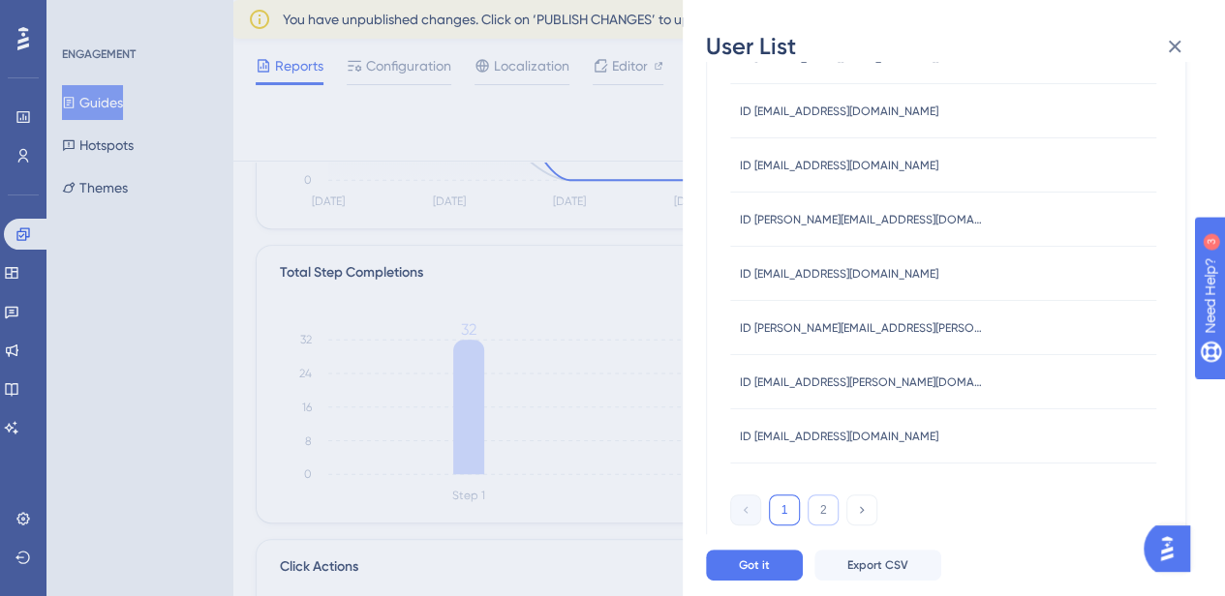
click at [822, 508] on button "2" at bounding box center [822, 510] width 31 height 31
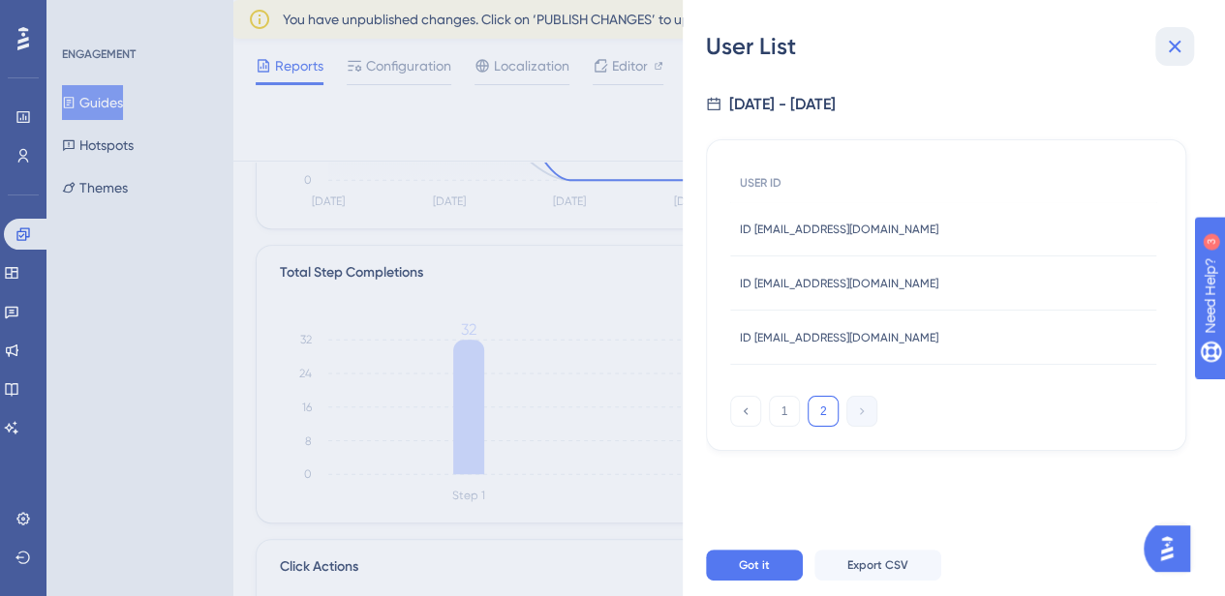
click at [1172, 46] on icon at bounding box center [1175, 47] width 13 height 13
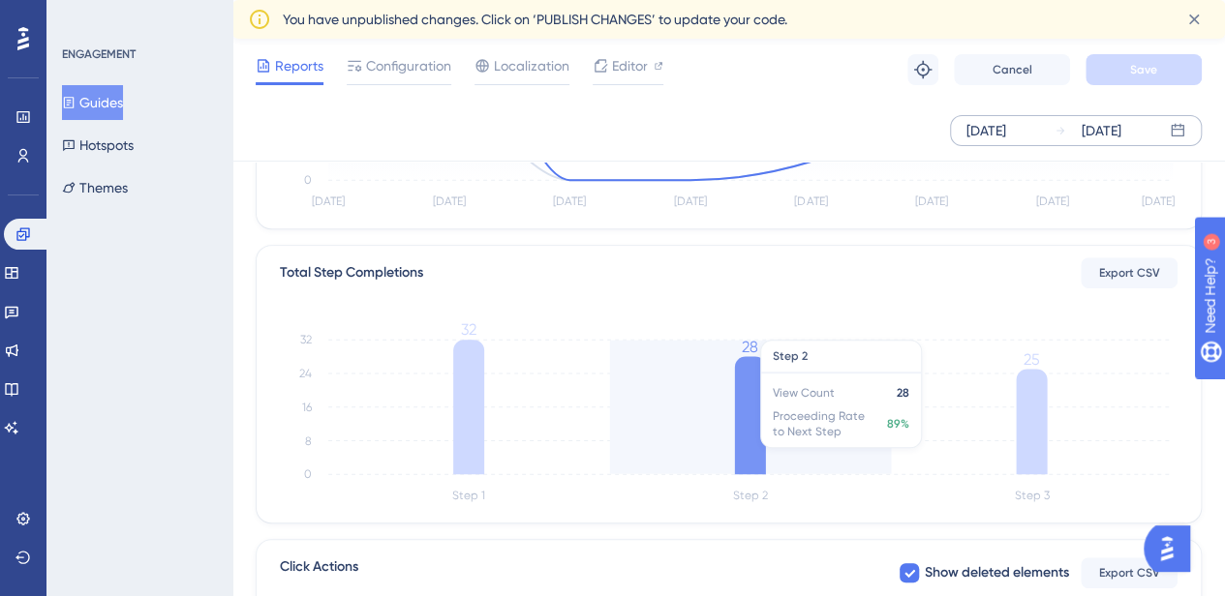
click at [747, 373] on icon at bounding box center [750, 415] width 31 height 118
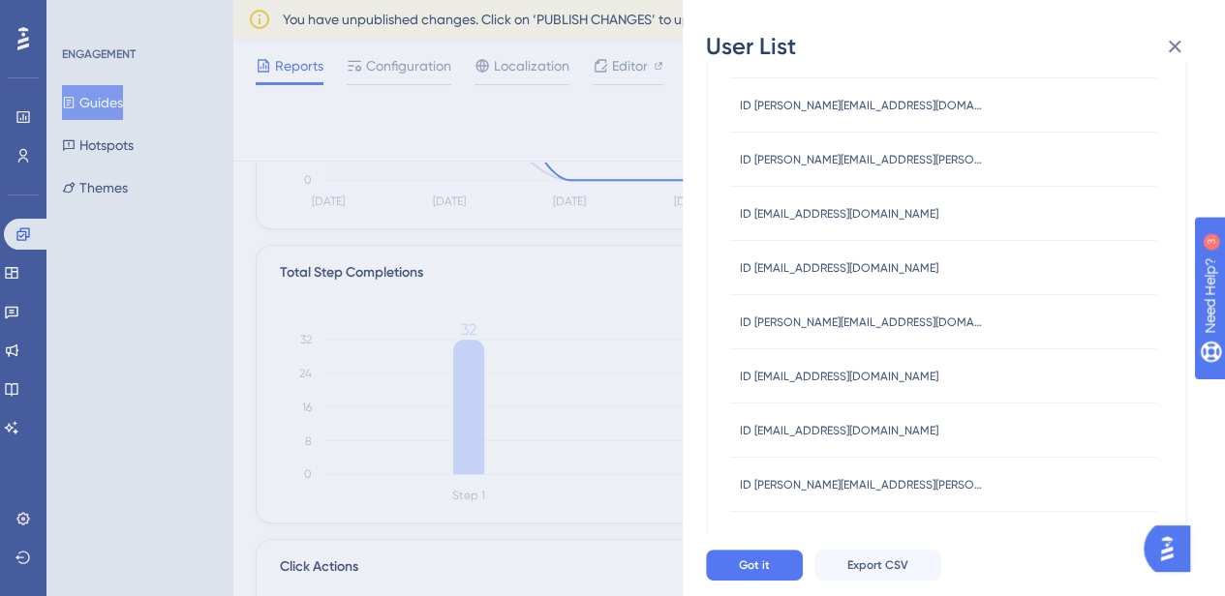
scroll to position [823, 0]
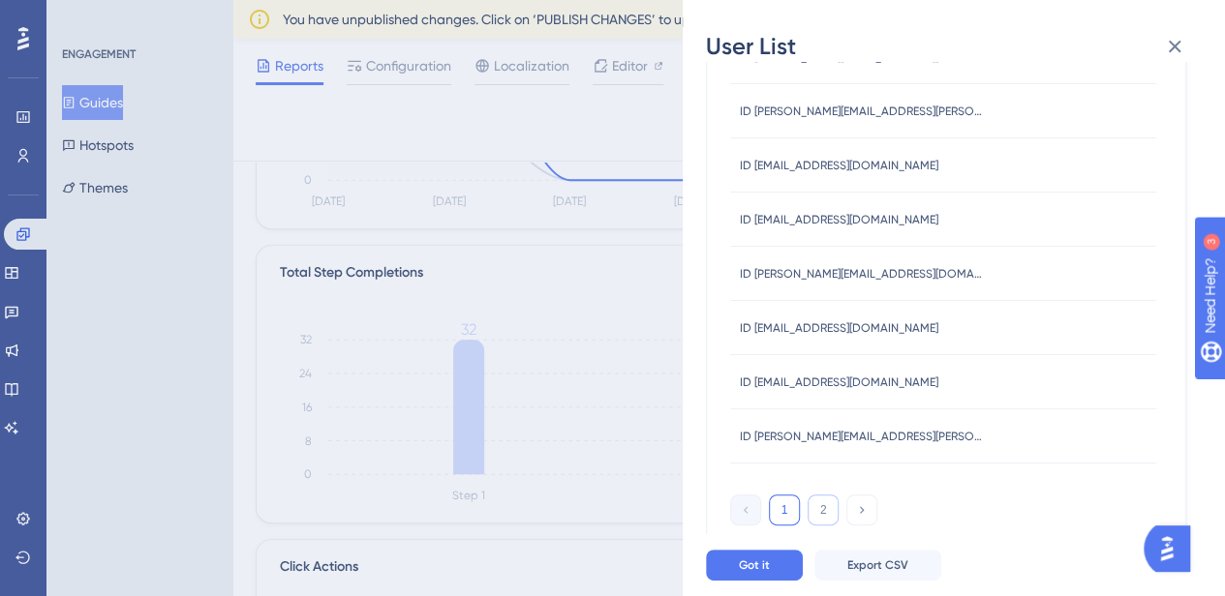
click at [827, 520] on button "2" at bounding box center [822, 510] width 31 height 31
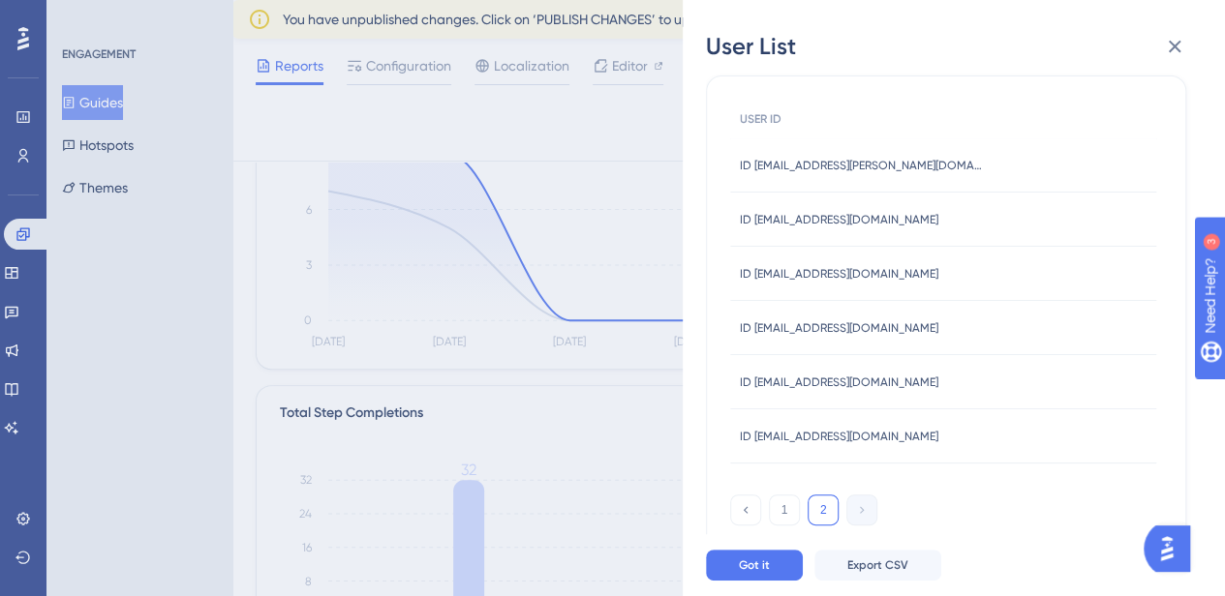
scroll to position [0, 0]
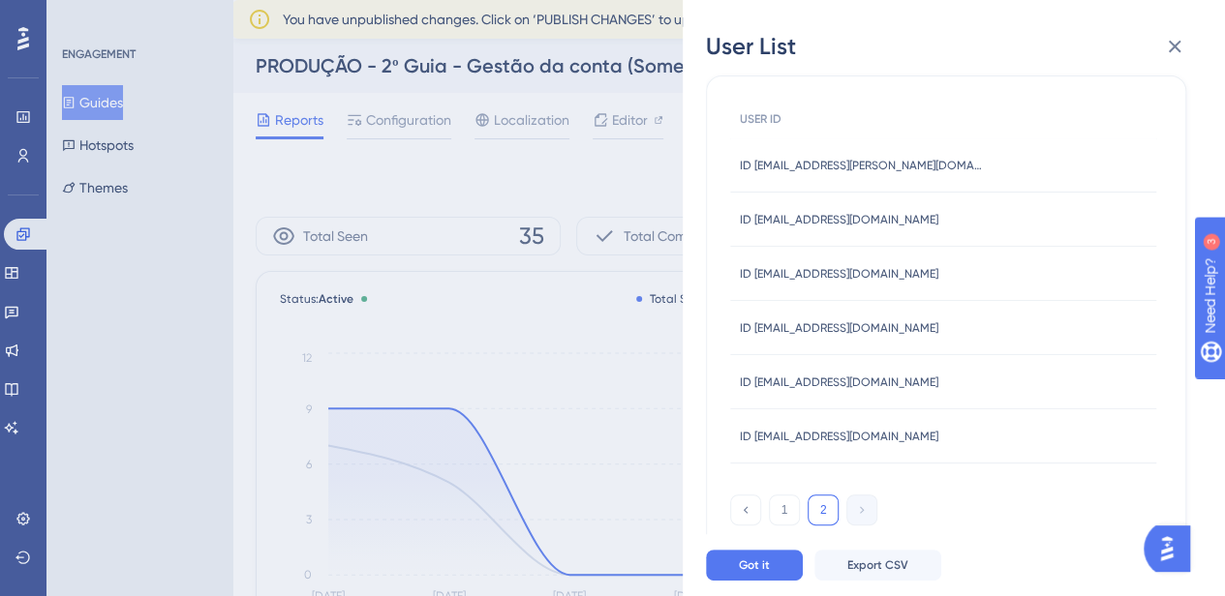
click at [629, 390] on div "User List 10/2/2025 - 10/9/2025 USER ID ID sistemas_01@benicio.com.br ID sistem…" at bounding box center [612, 298] width 1225 height 596
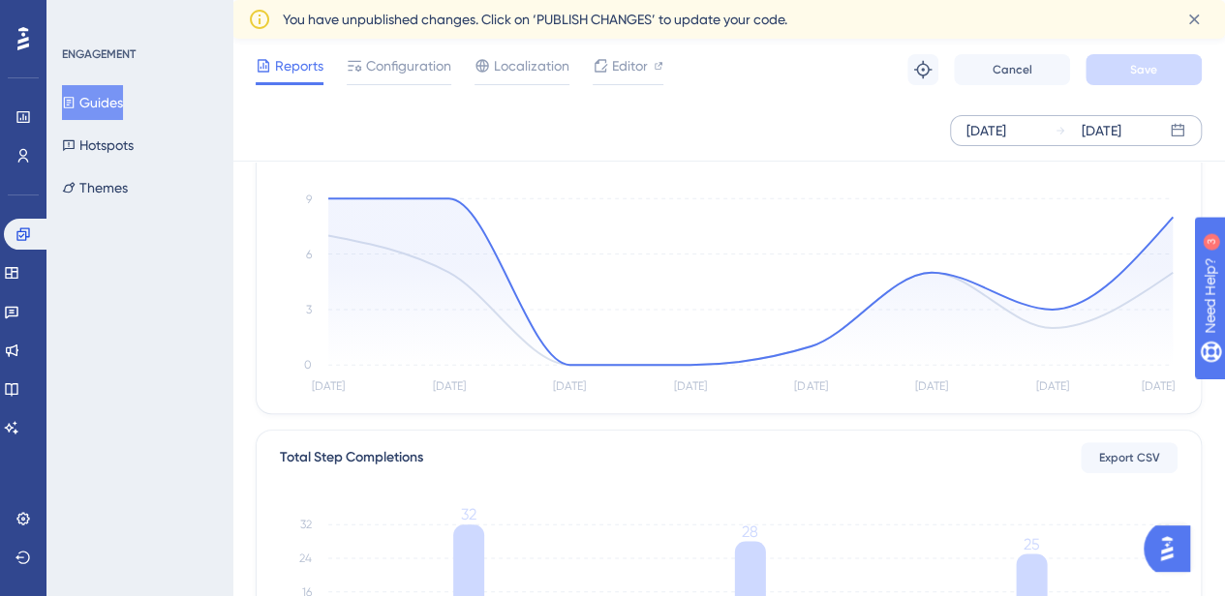
scroll to position [290, 0]
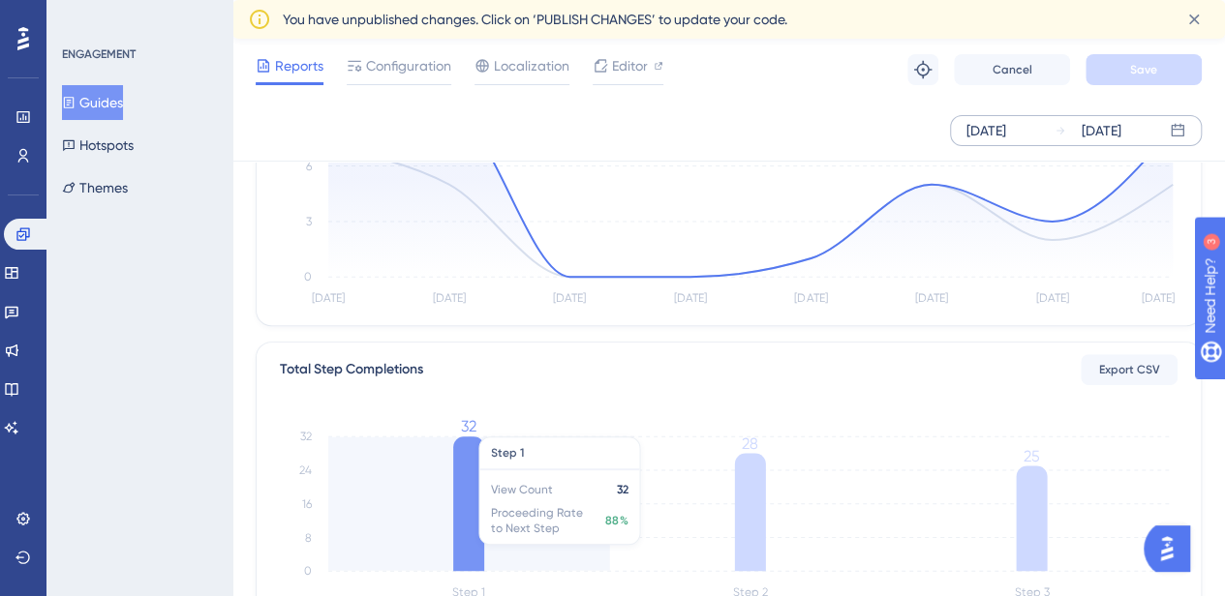
click at [473, 489] on icon at bounding box center [468, 504] width 31 height 135
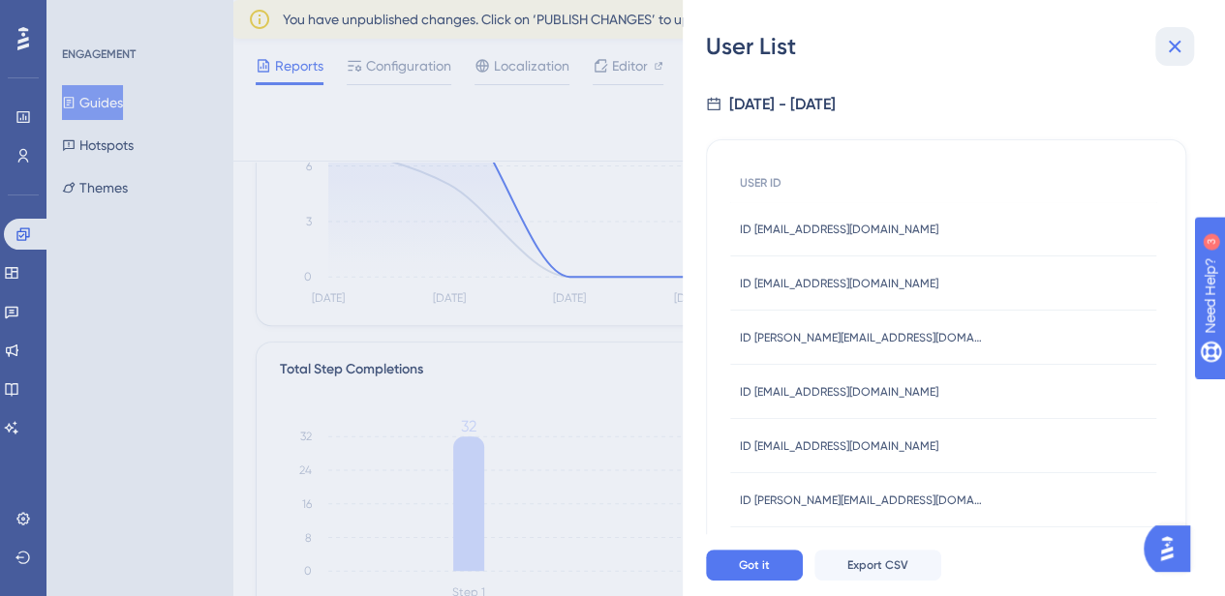
click at [1177, 44] on icon at bounding box center [1174, 46] width 23 height 23
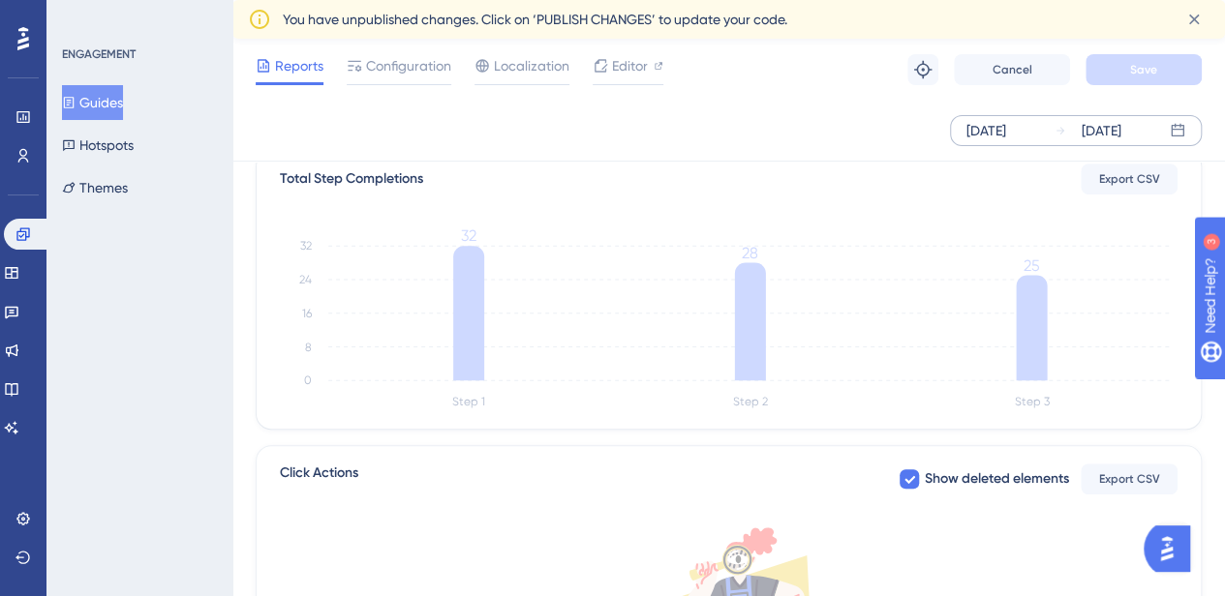
scroll to position [484, 0]
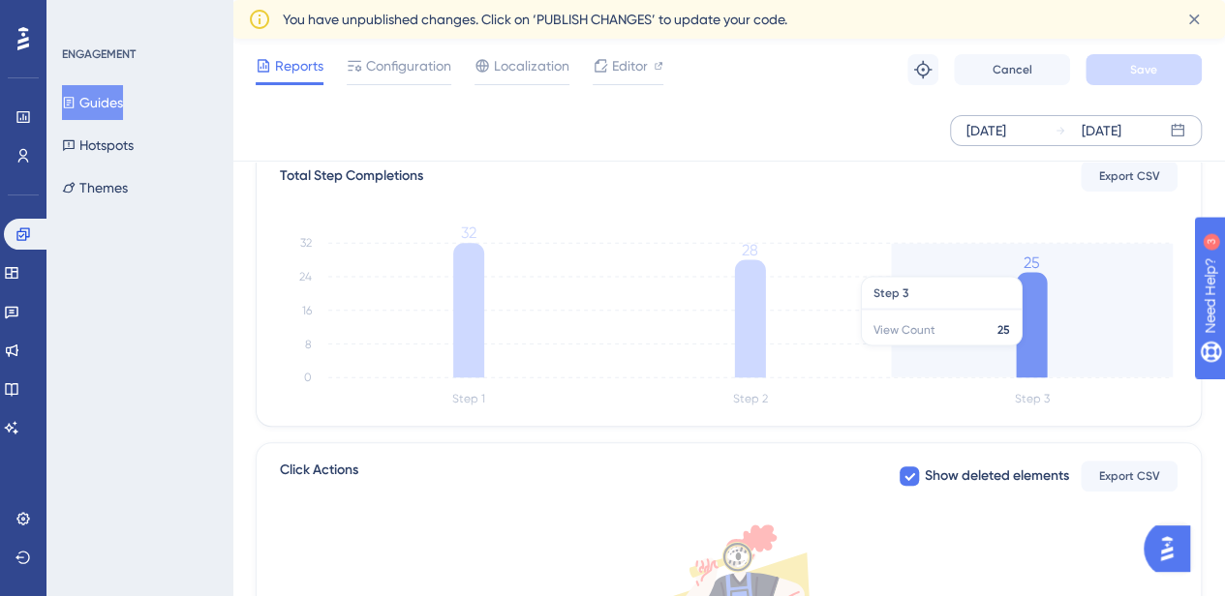
click at [1039, 354] on icon at bounding box center [1031, 325] width 31 height 106
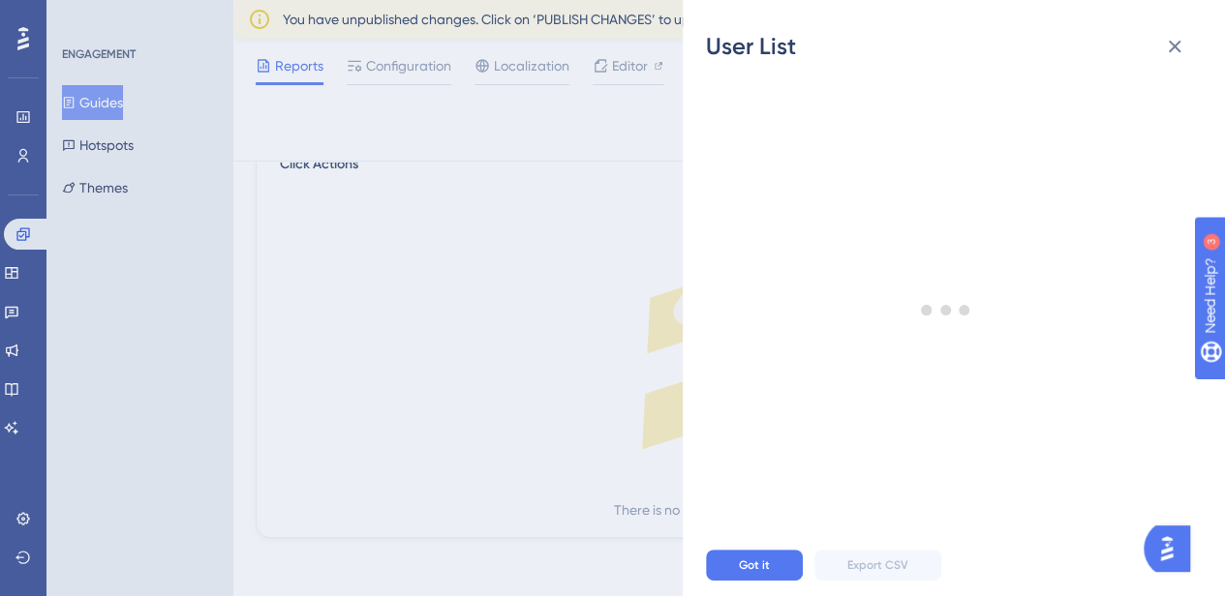
scroll to position [793, 0]
click at [783, 574] on button "Got it" at bounding box center [754, 565] width 97 height 31
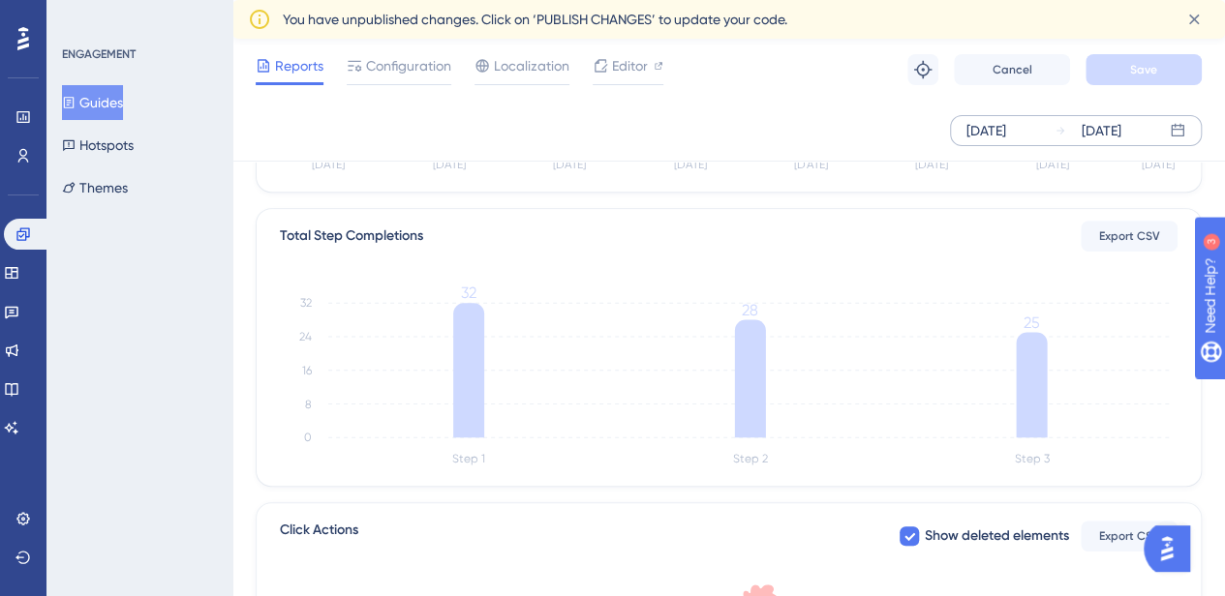
scroll to position [406, 0]
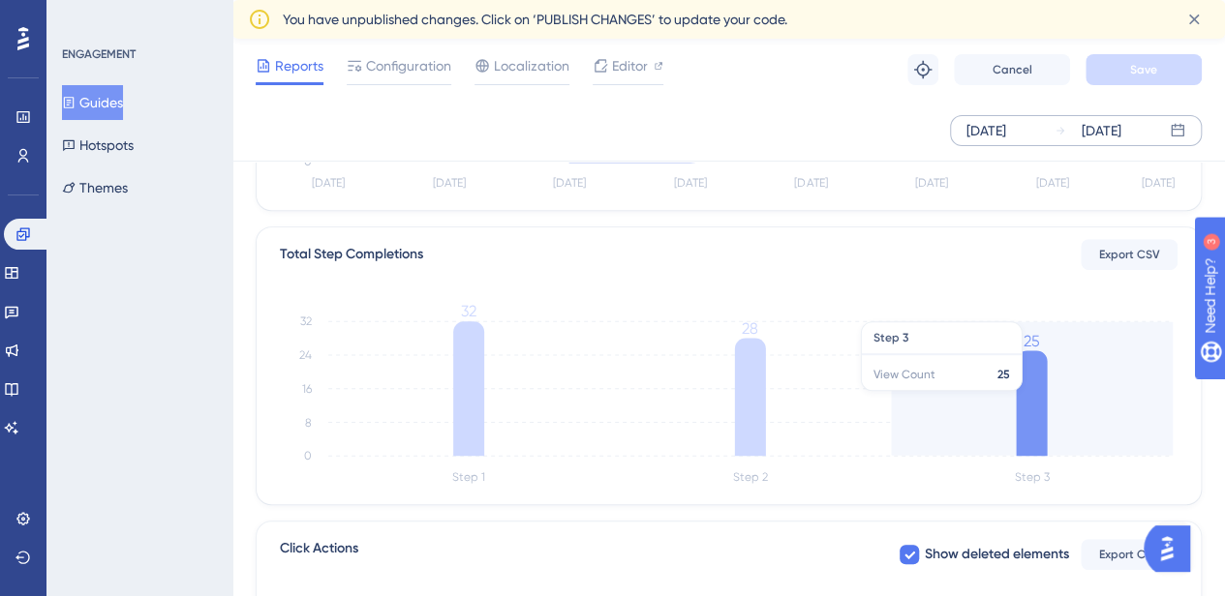
click at [1041, 392] on icon at bounding box center [1031, 403] width 31 height 106
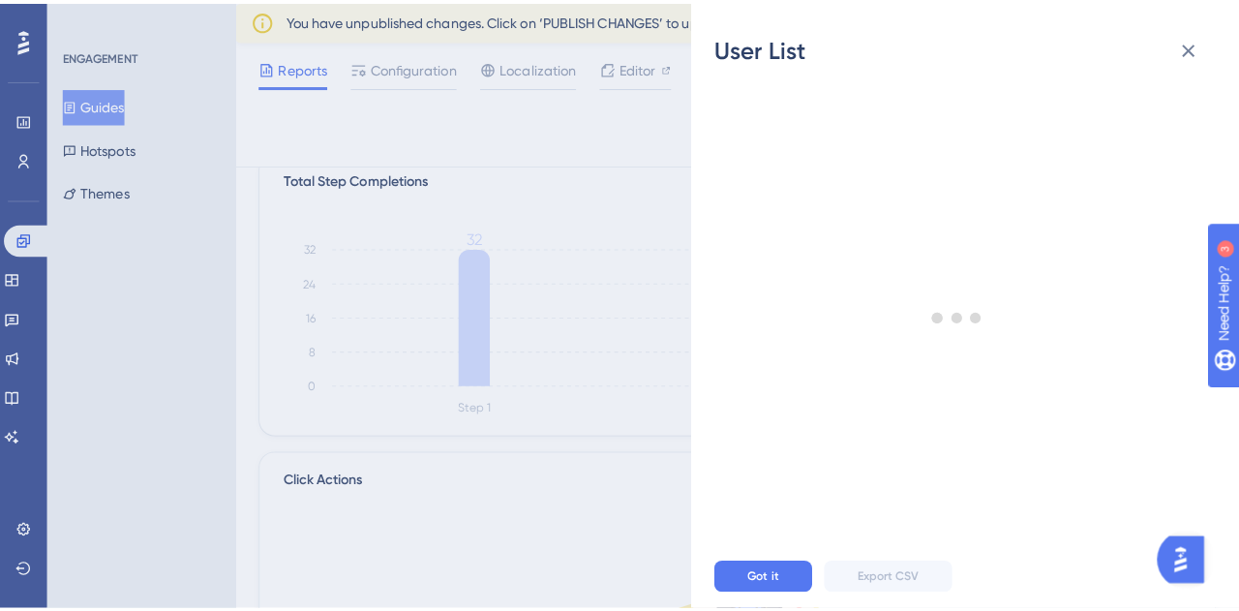
scroll to position [502, 0]
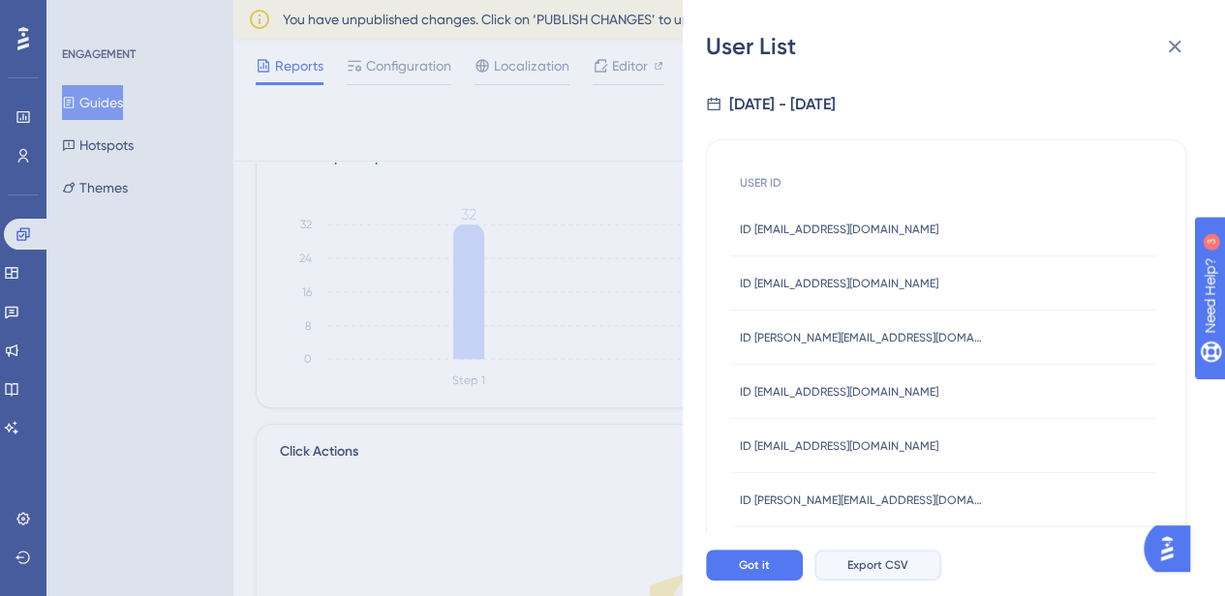
click at [881, 570] on button "Export CSV" at bounding box center [877, 565] width 127 height 31
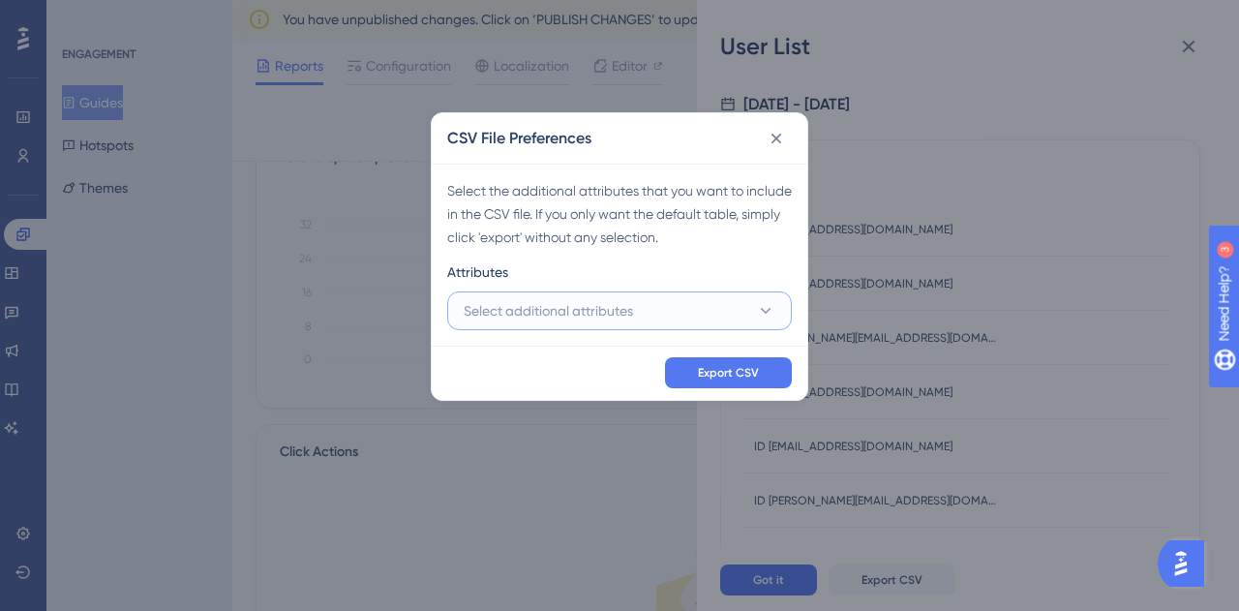
click at [637, 322] on button "Select additional attributes" at bounding box center [619, 310] width 345 height 39
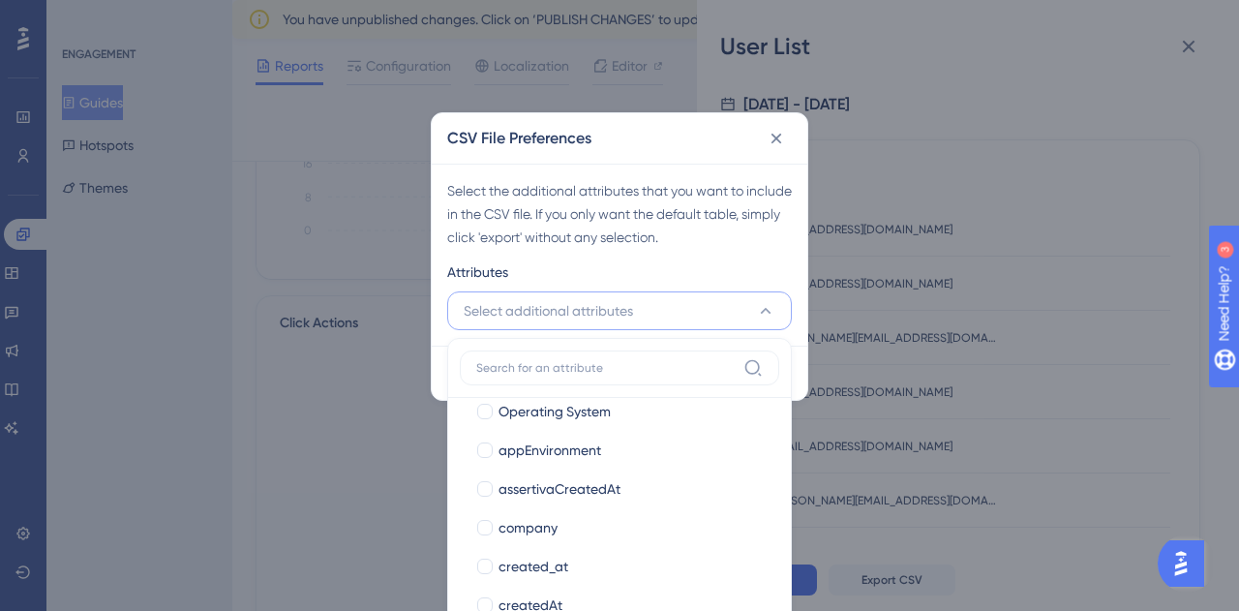
scroll to position [290, 0]
click at [481, 481] on div at bounding box center [484, 486] width 15 height 15
checkbox input "true"
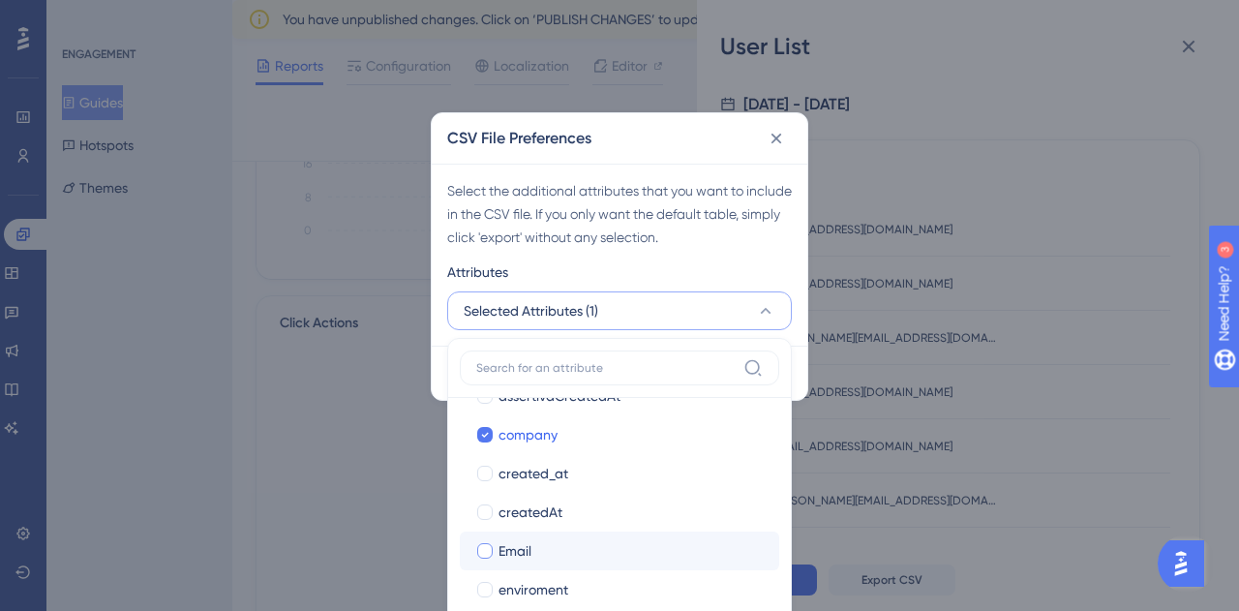
scroll to position [387, 0]
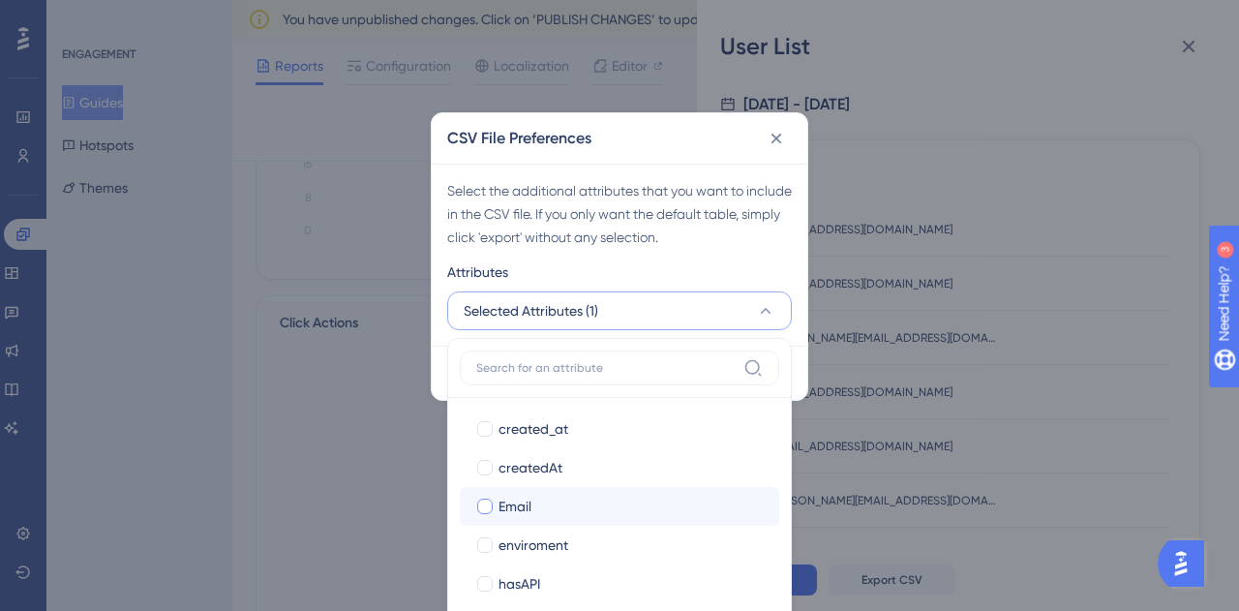
click at [486, 508] on div at bounding box center [484, 506] width 15 height 15
checkbox input "true"
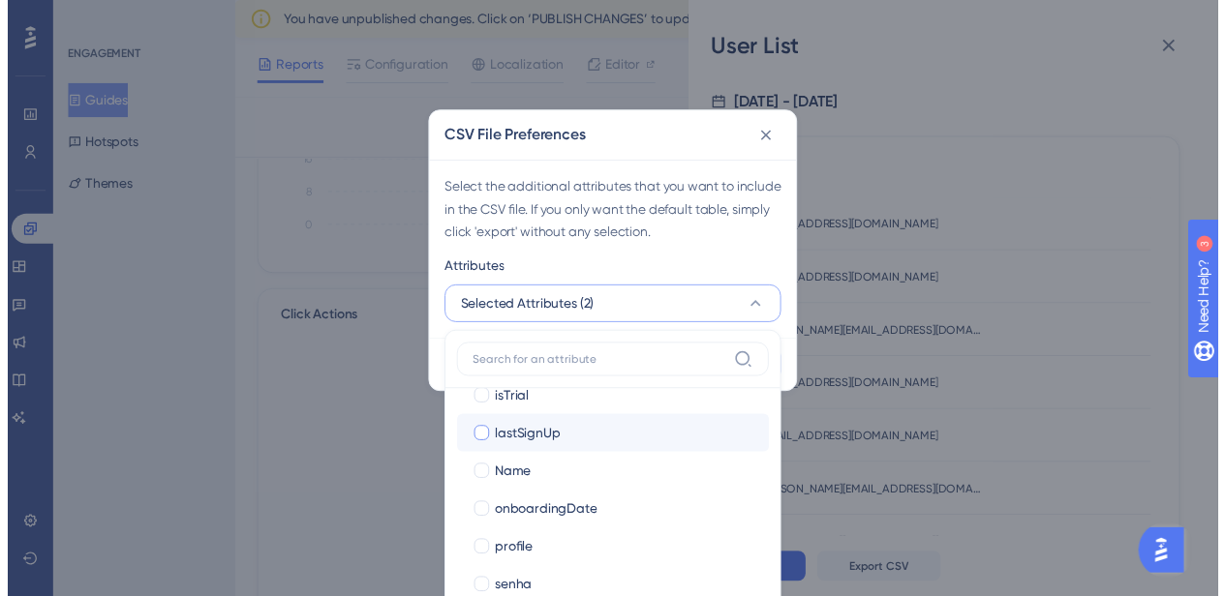
scroll to position [674, 0]
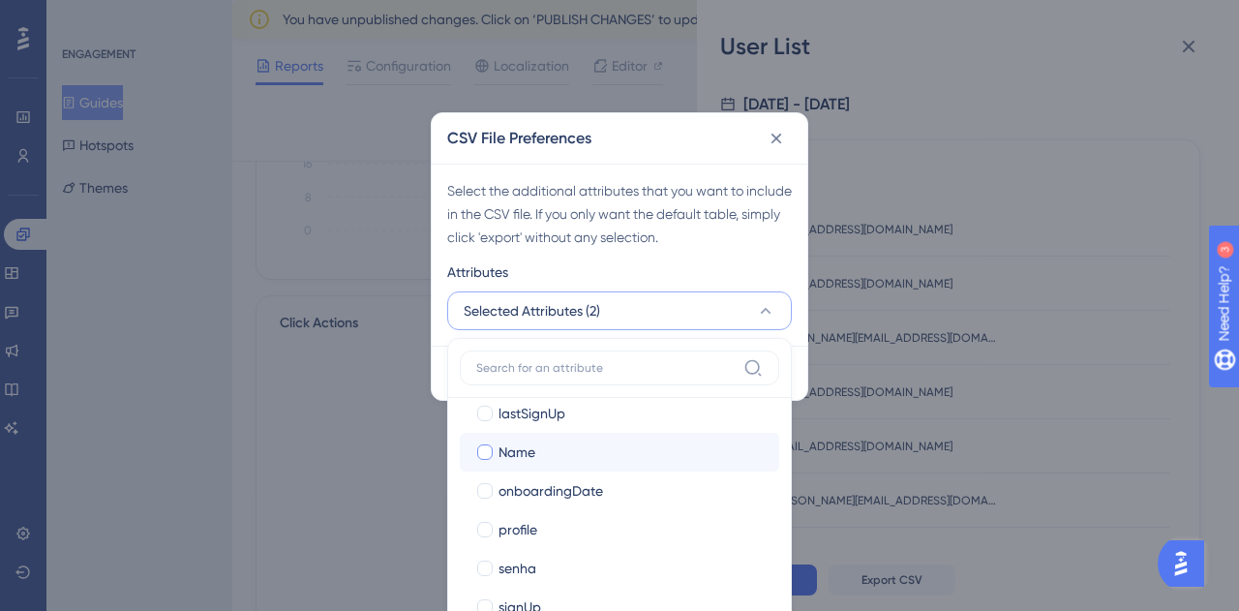
click at [486, 444] on div at bounding box center [484, 451] width 15 height 15
checkbox input "true"
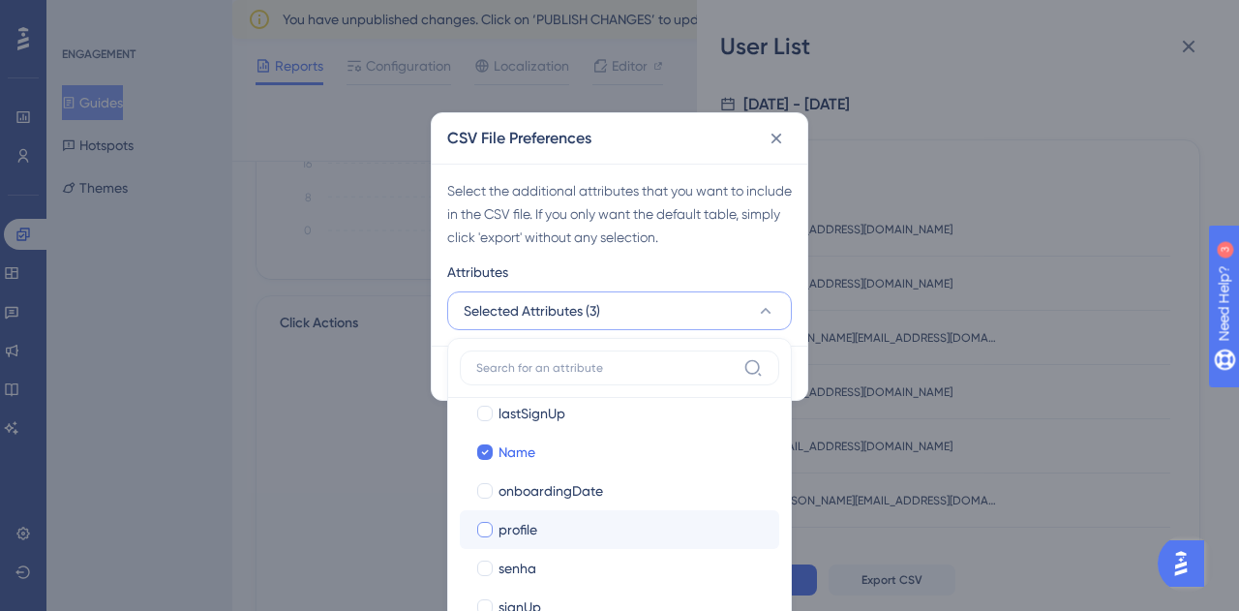
click at [490, 523] on div at bounding box center [484, 529] width 15 height 15
checkbox input "true"
click at [754, 258] on div "Select the additional attributes that you want to include in the CSV file. If y…" at bounding box center [620, 255] width 376 height 182
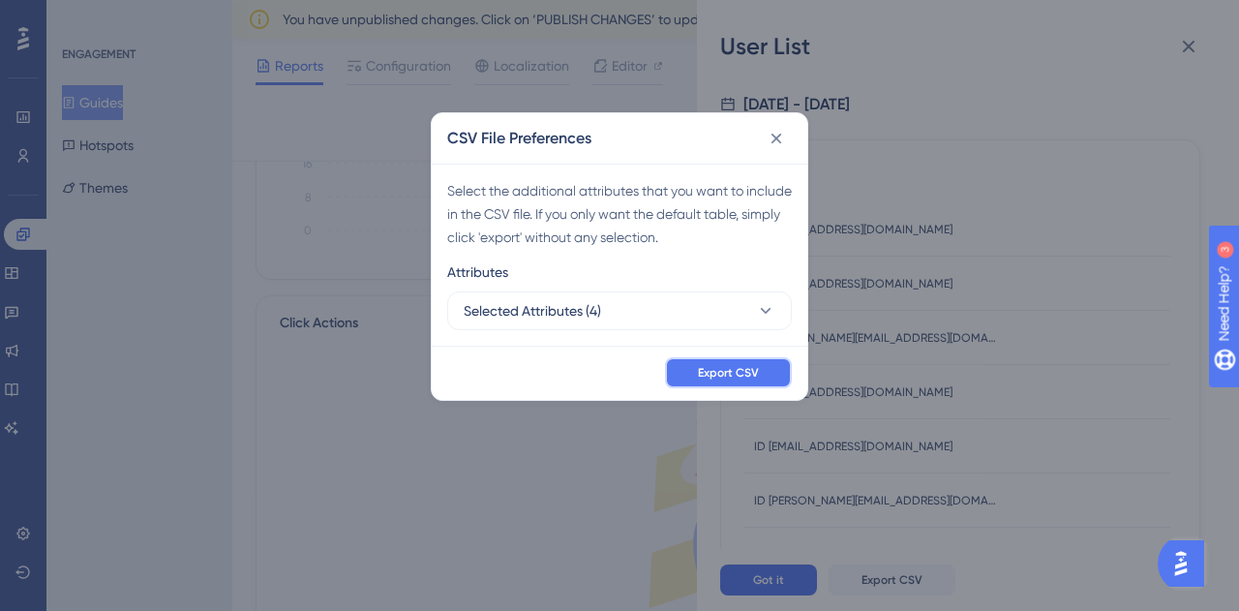
click at [748, 371] on span "Export CSV" at bounding box center [728, 372] width 61 height 15
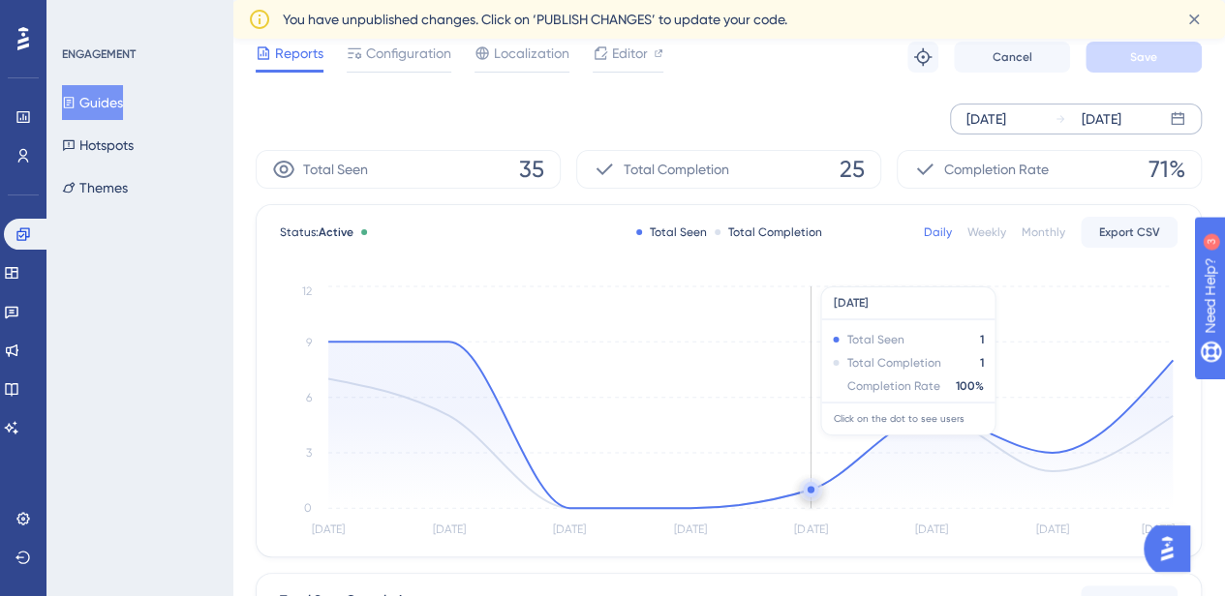
scroll to position [0, 0]
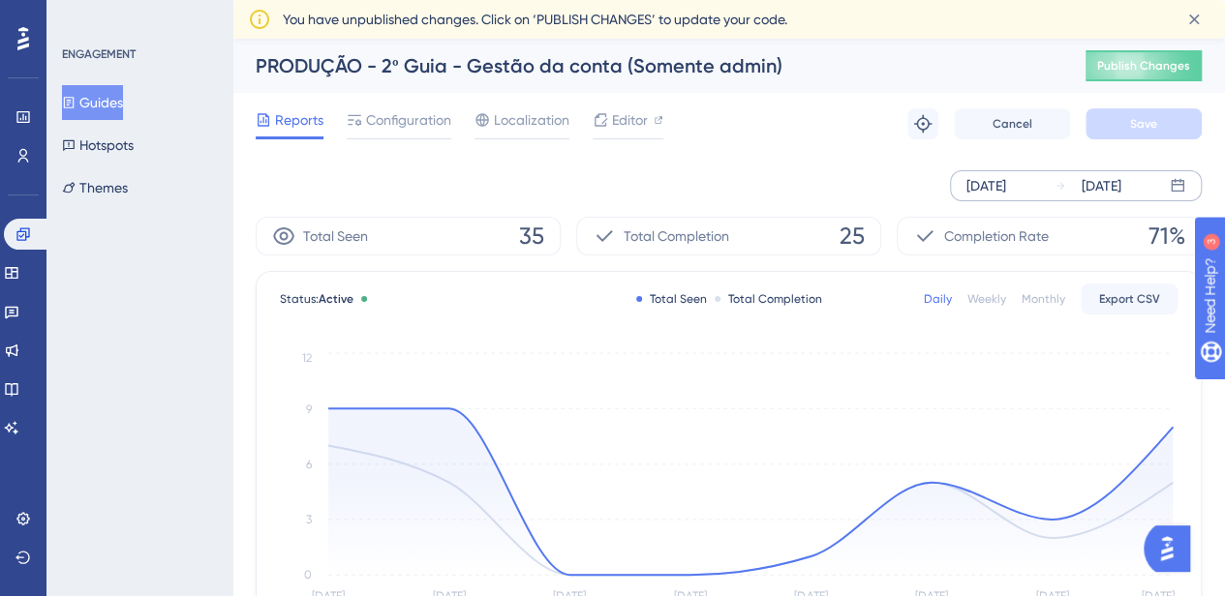
click at [104, 106] on button "Guides" at bounding box center [92, 102] width 61 height 35
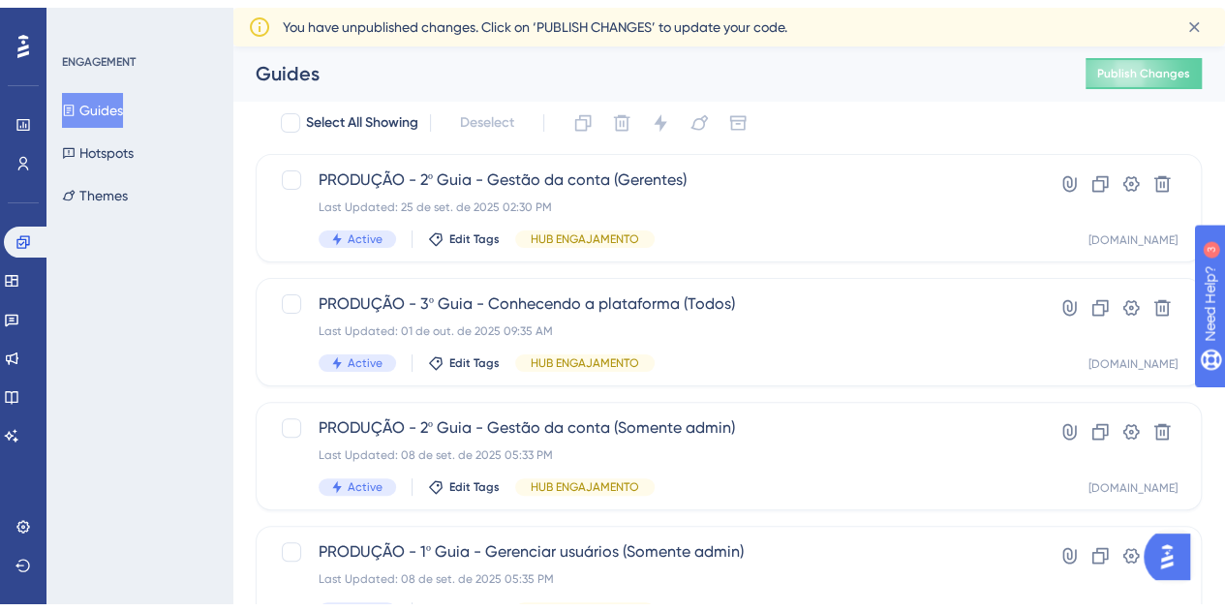
scroll to position [97, 0]
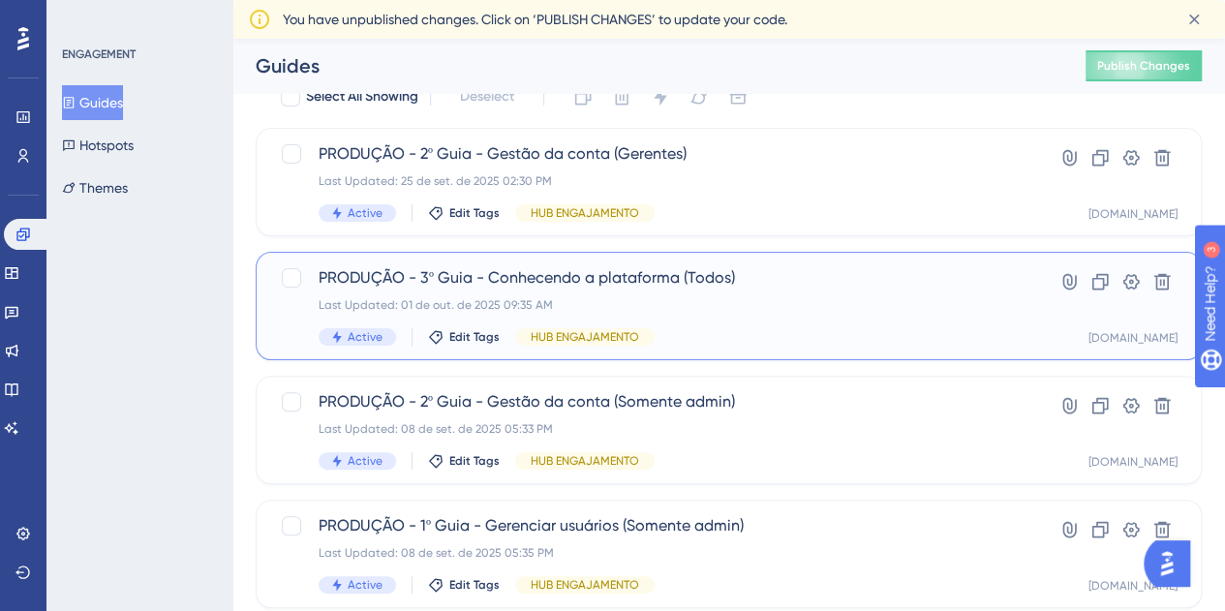
click at [1011, 325] on div "PRODUÇÃO - 3º Guia - Conhecendo a plataforma (Todos) Last Updated: 01 de out. d…" at bounding box center [728, 305] width 897 height 79
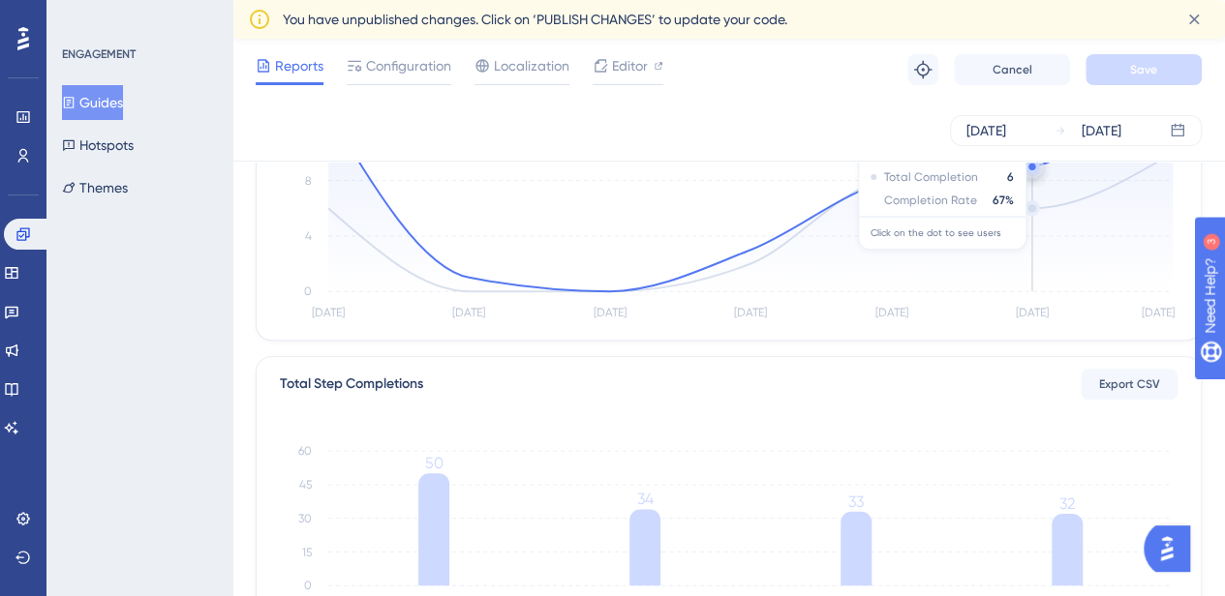
scroll to position [387, 0]
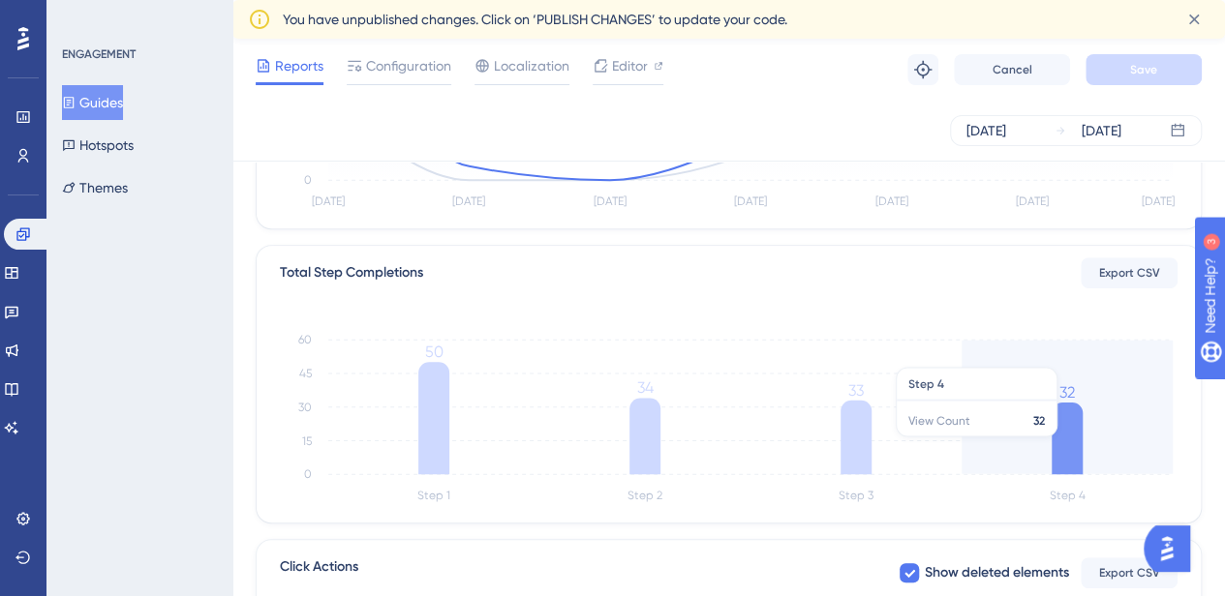
click at [1089, 445] on icon "Step 1 Step 2 Step 3 Step 4 0 15 30 45 60 50 34 33 32" at bounding box center [728, 415] width 897 height 186
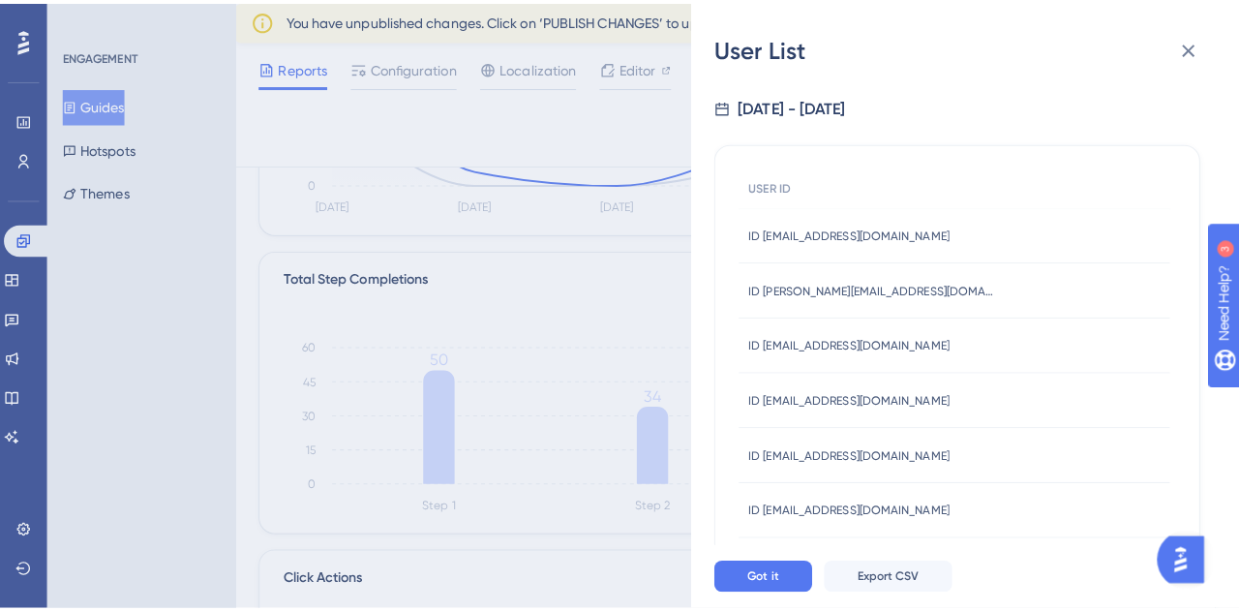
scroll to position [97, 0]
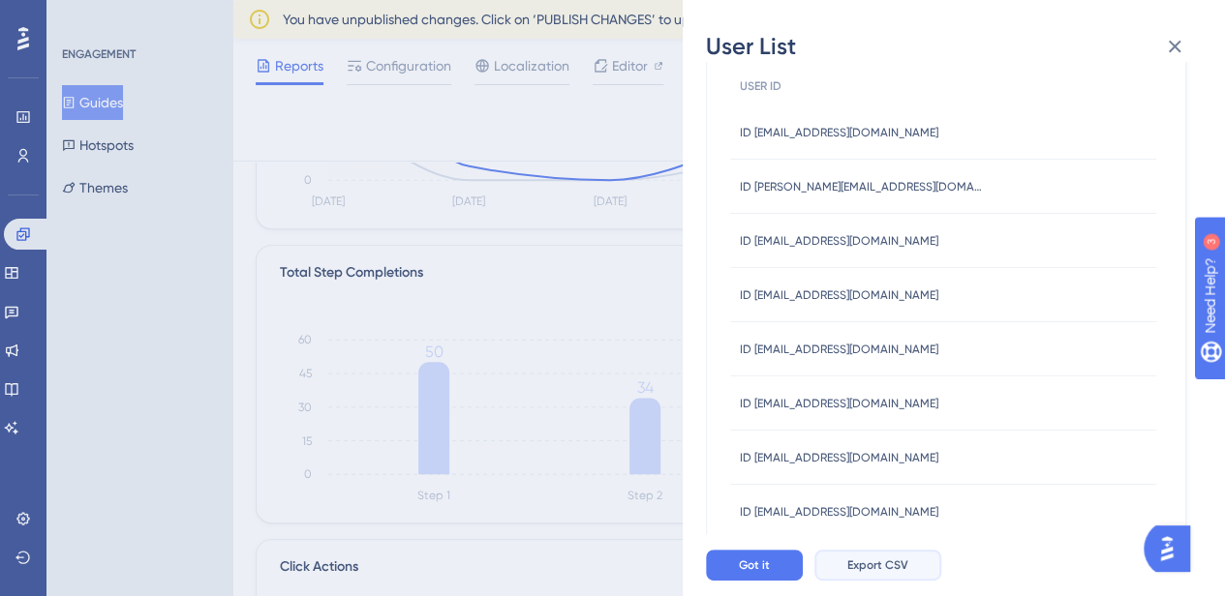
click at [887, 573] on span "Export CSV" at bounding box center [877, 565] width 61 height 15
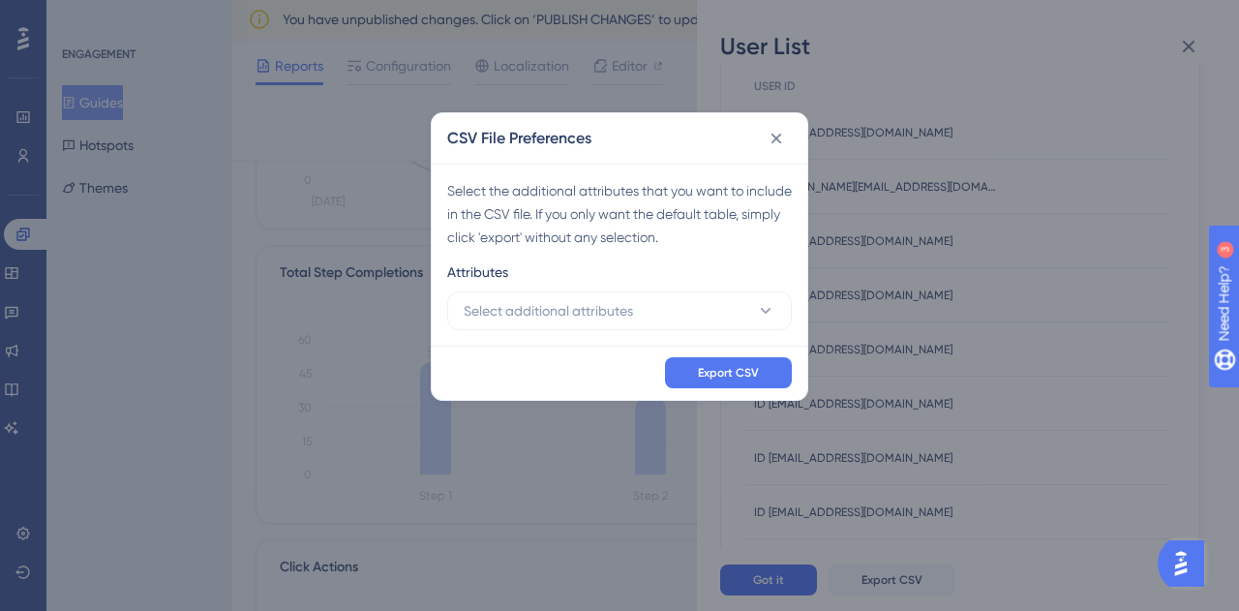
click at [657, 285] on div "Attributes" at bounding box center [619, 275] width 345 height 31
click at [657, 306] on button "Select additional attributes" at bounding box center [619, 310] width 345 height 39
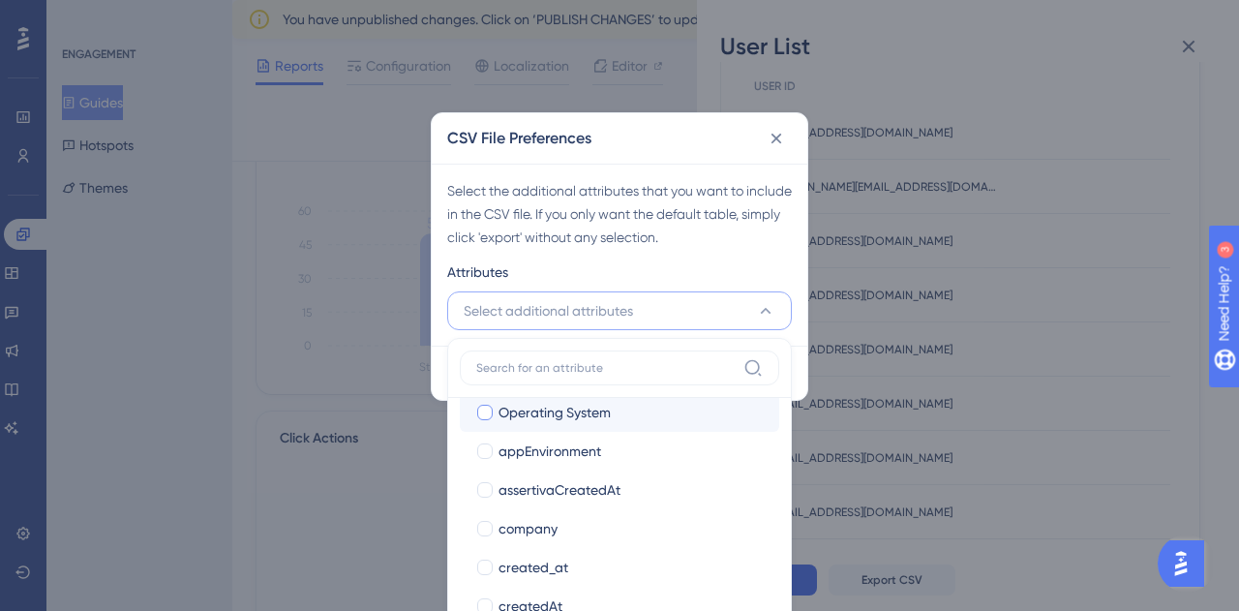
scroll to position [290, 0]
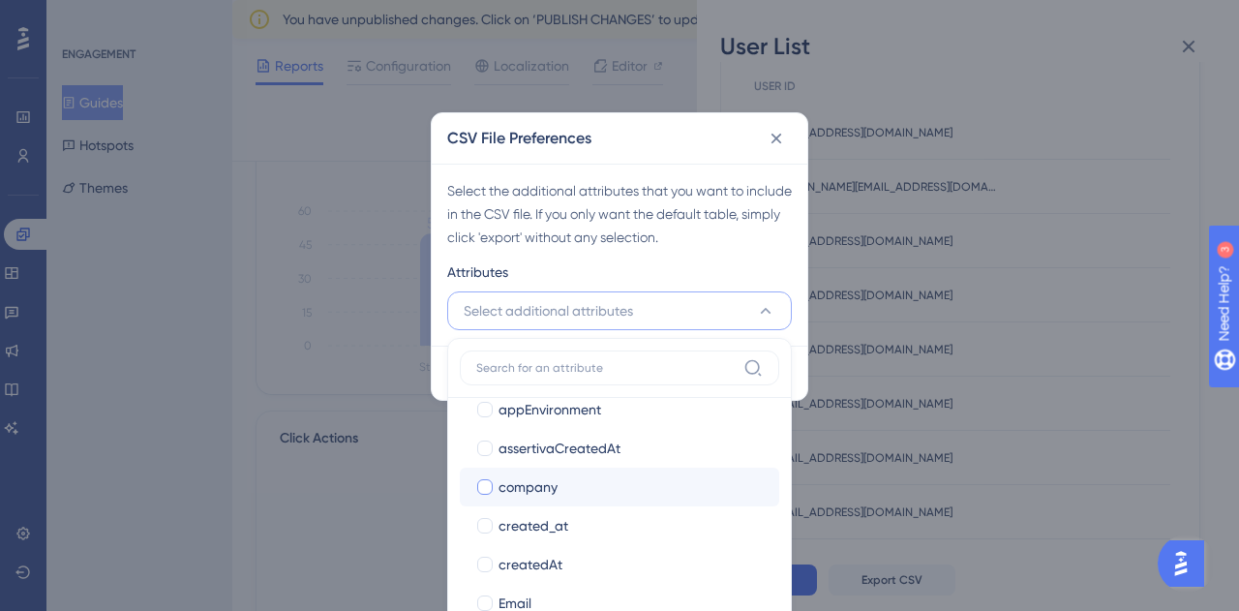
click at [485, 491] on div at bounding box center [484, 486] width 15 height 15
checkbox input "true"
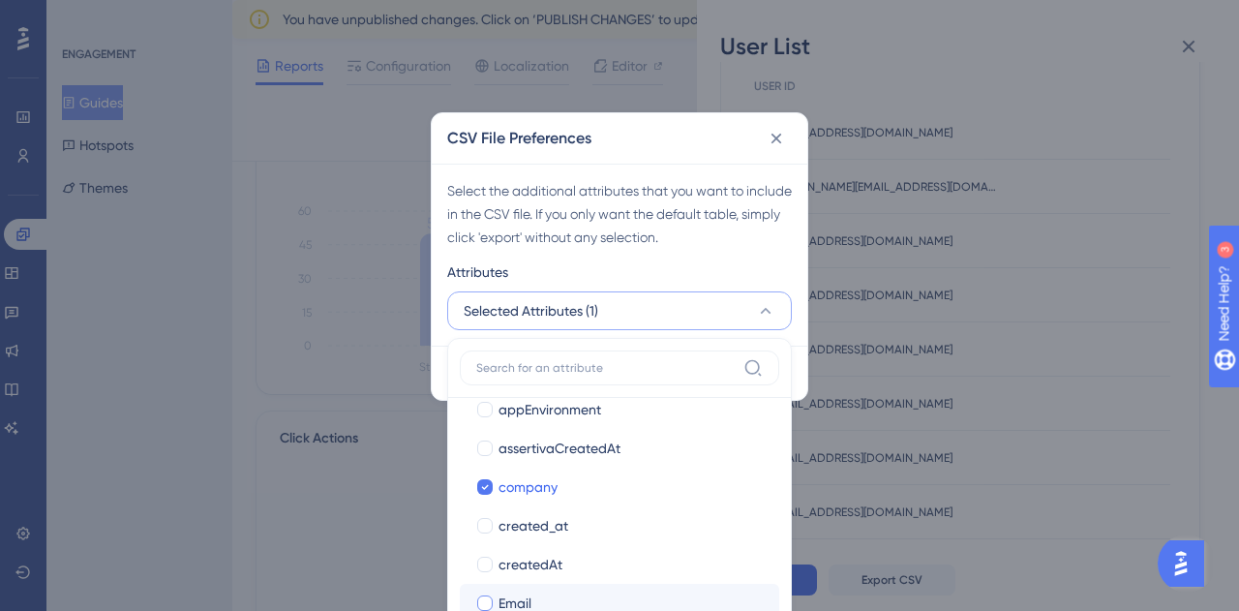
click at [488, 598] on div at bounding box center [484, 602] width 15 height 15
checkbox input "true"
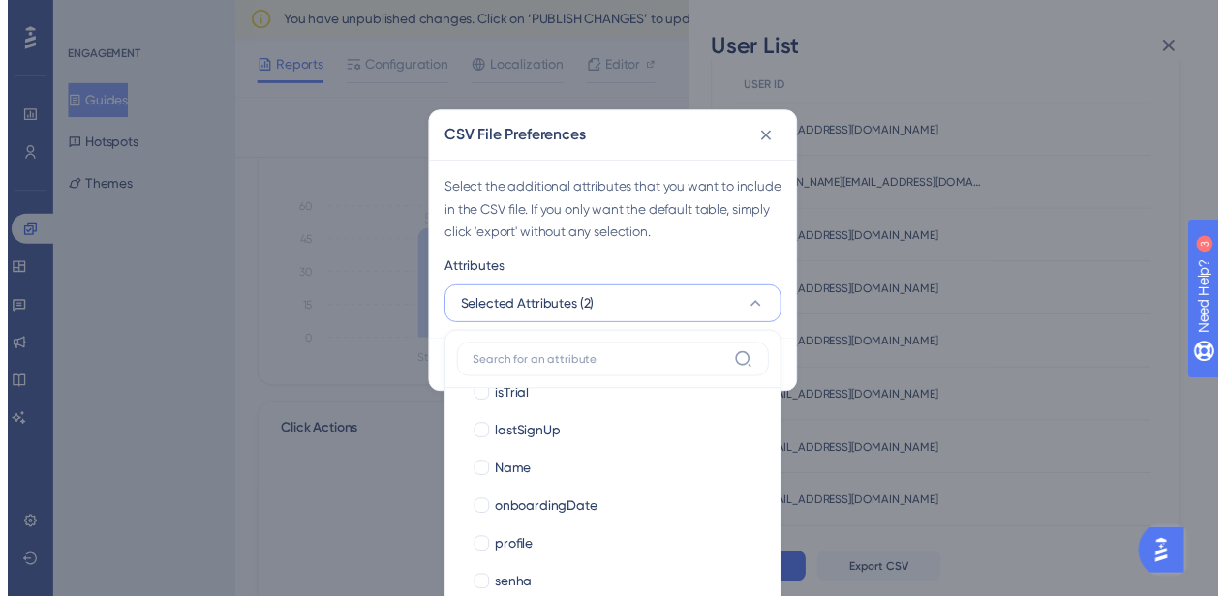
scroll to position [674, 0]
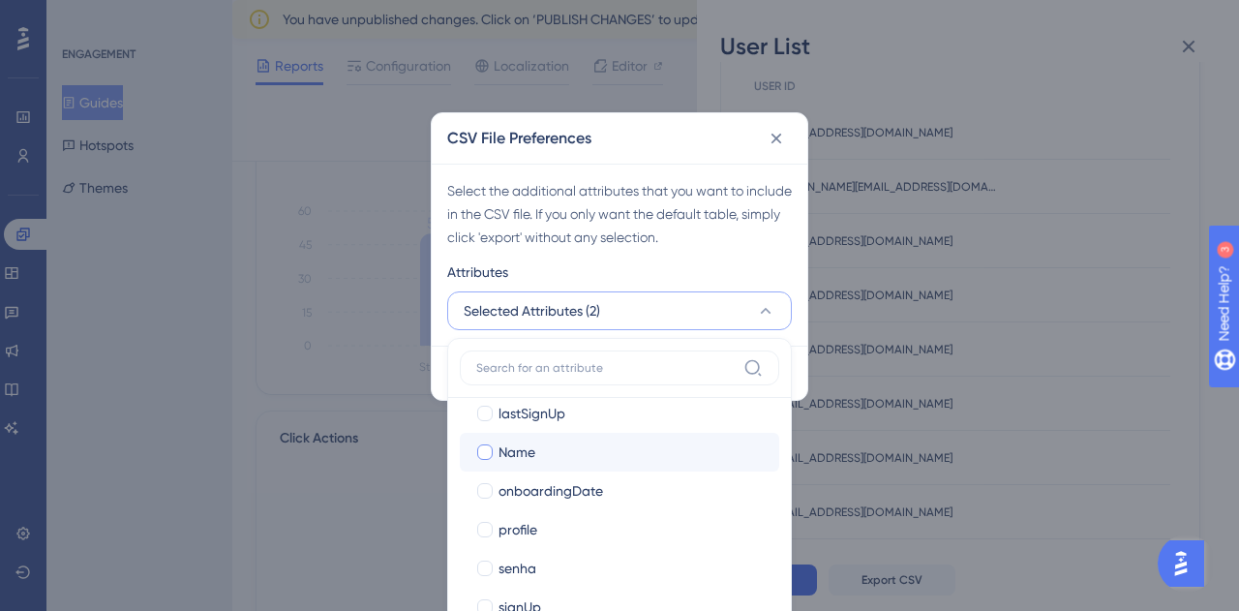
click at [486, 442] on div at bounding box center [484, 451] width 19 height 19
checkbox input "true"
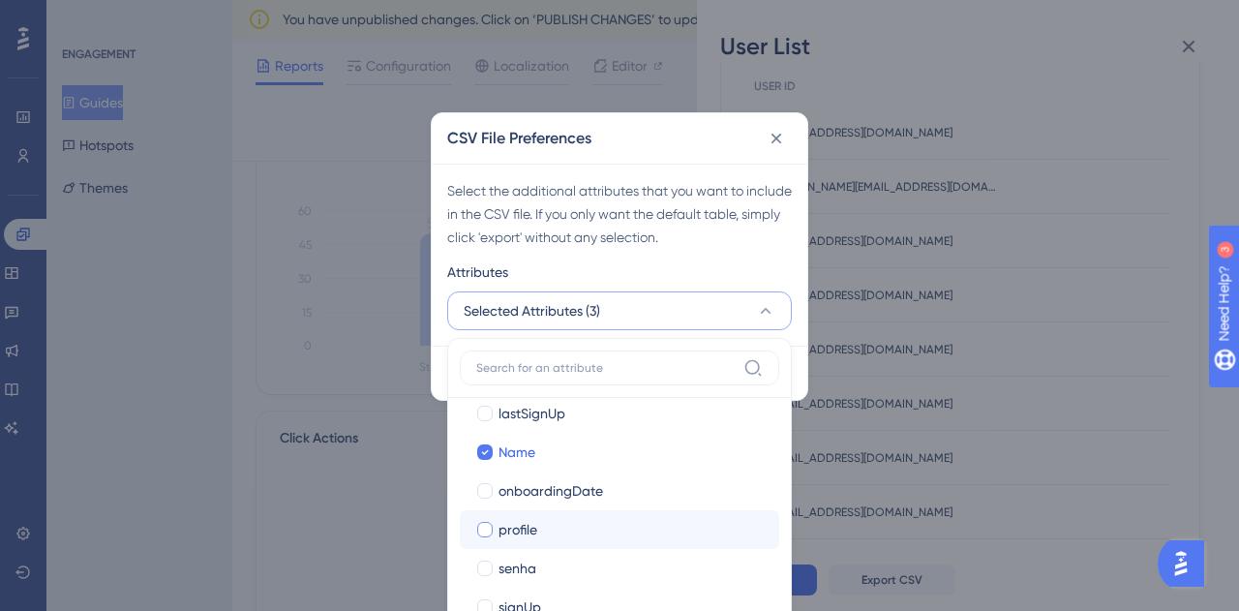
click at [484, 524] on div at bounding box center [484, 529] width 15 height 15
checkbox input "true"
drag, startPoint x: 780, startPoint y: 259, endPoint x: 788, endPoint y: 296, distance: 37.6
click at [779, 260] on div "Attributes" at bounding box center [619, 275] width 345 height 31
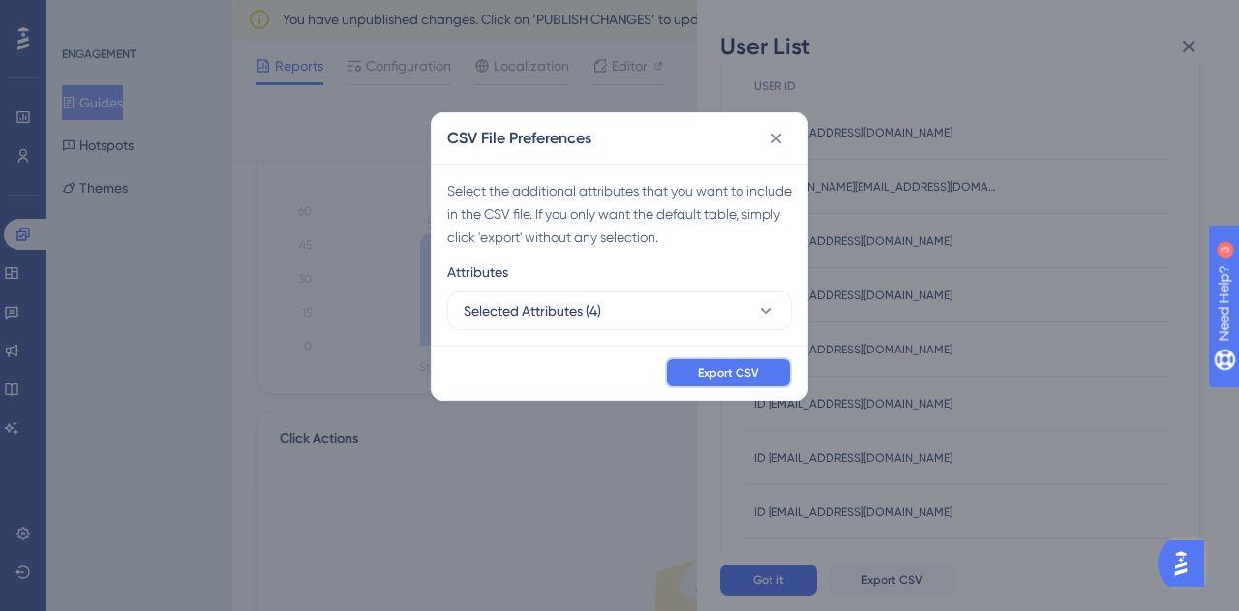
click at [745, 371] on span "Export CSV" at bounding box center [728, 372] width 61 height 15
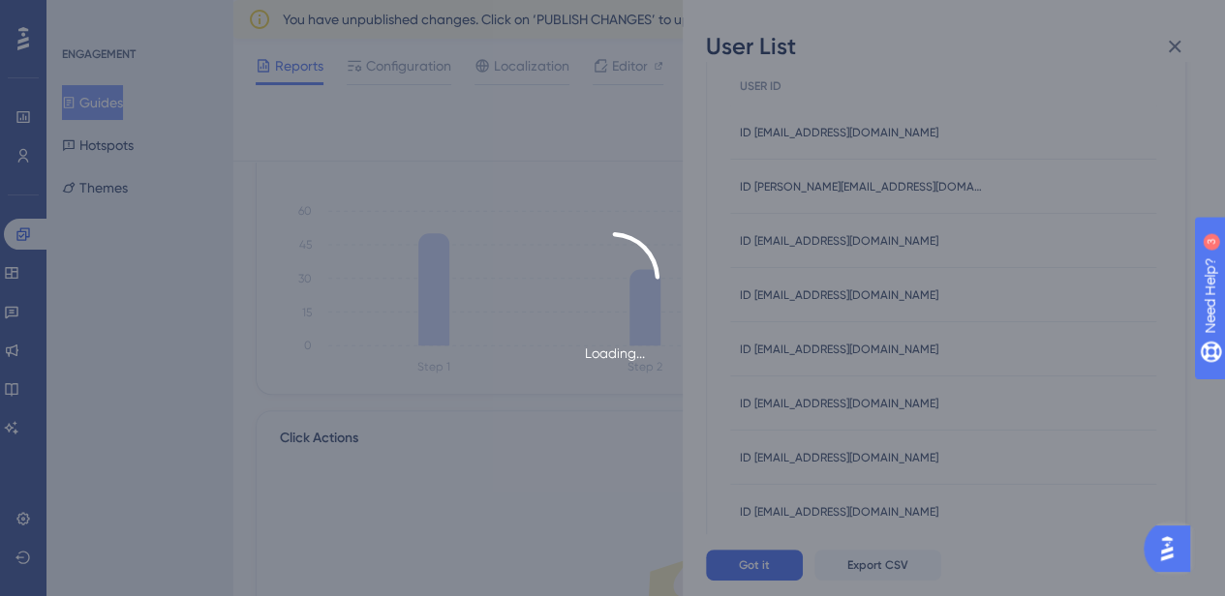
scroll to position [0, 0]
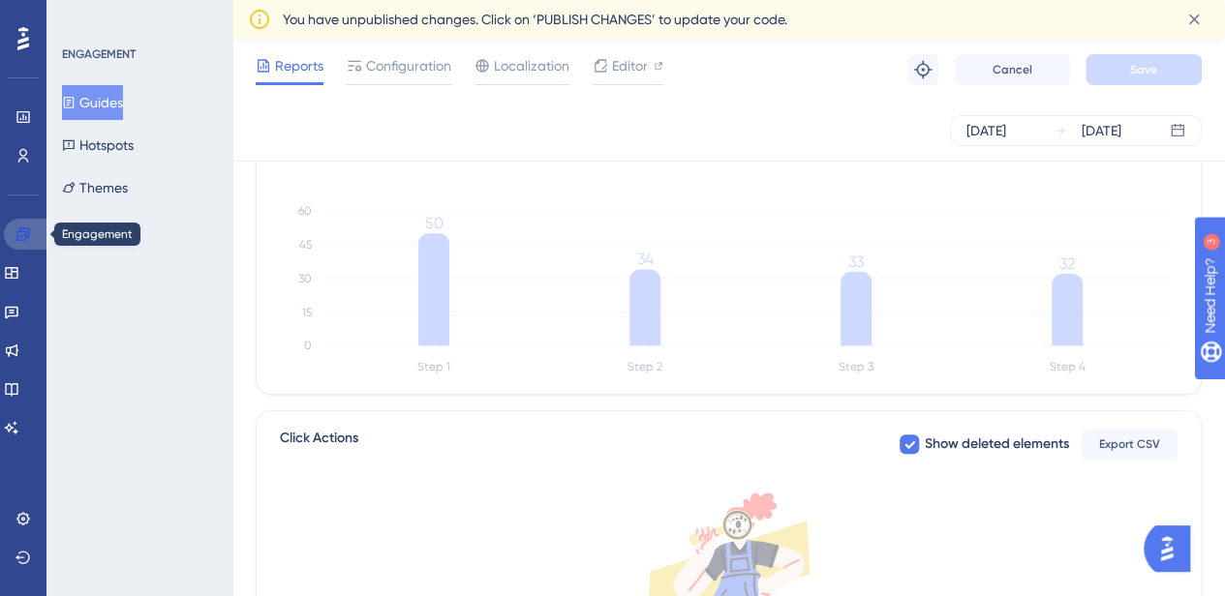
click at [29, 241] on icon at bounding box center [22, 234] width 15 height 15
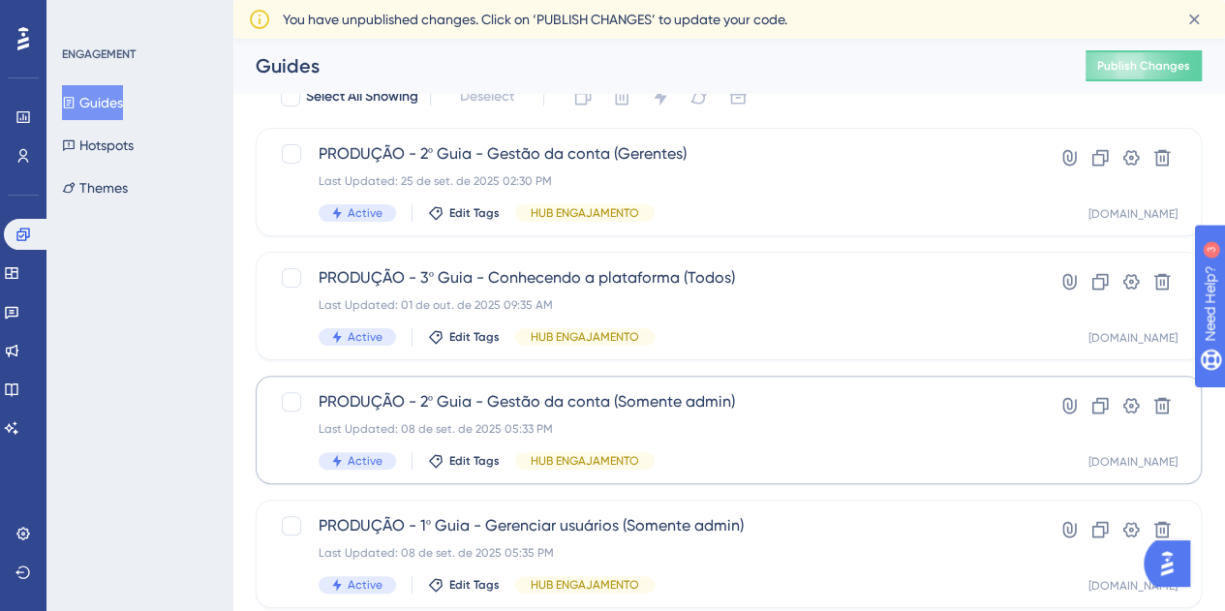
scroll to position [155, 0]
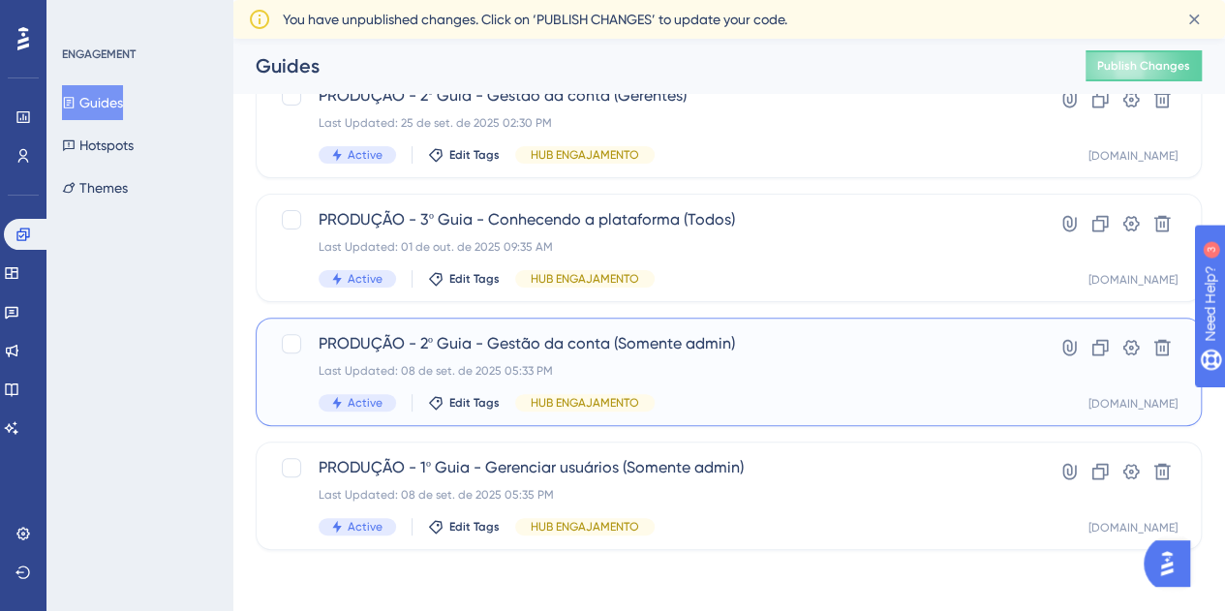
click at [951, 382] on div "PRODUÇÃO - 2º Guia - Gestão da conta (Somente admin) Last Updated: 08 de set. d…" at bounding box center [651, 371] width 665 height 79
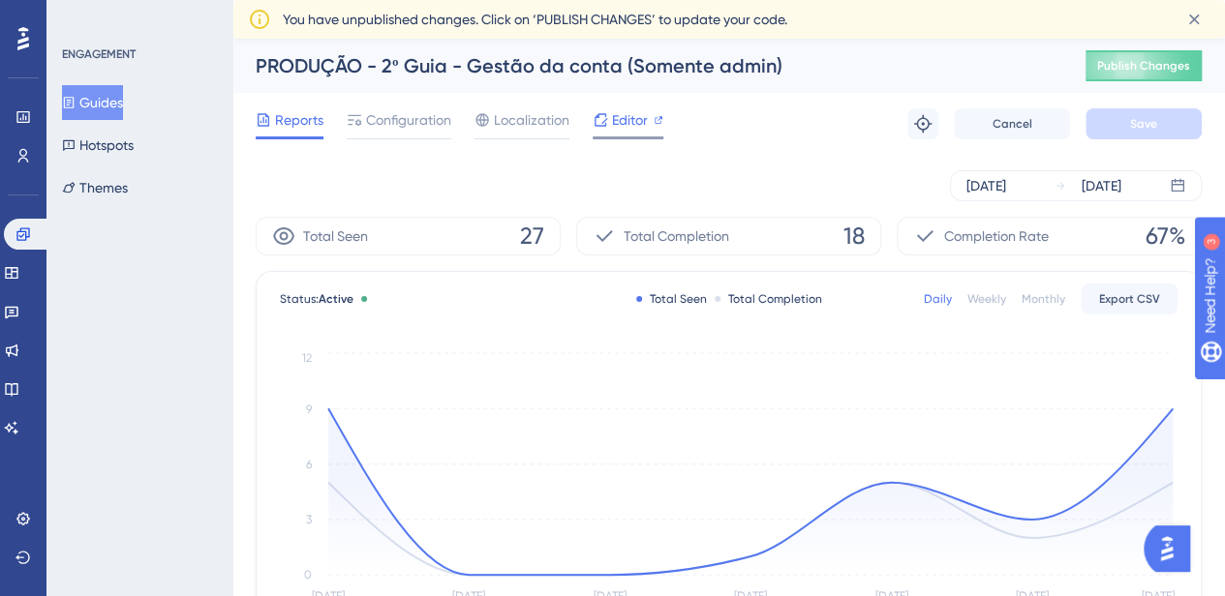
click at [623, 113] on span "Editor" at bounding box center [630, 119] width 36 height 23
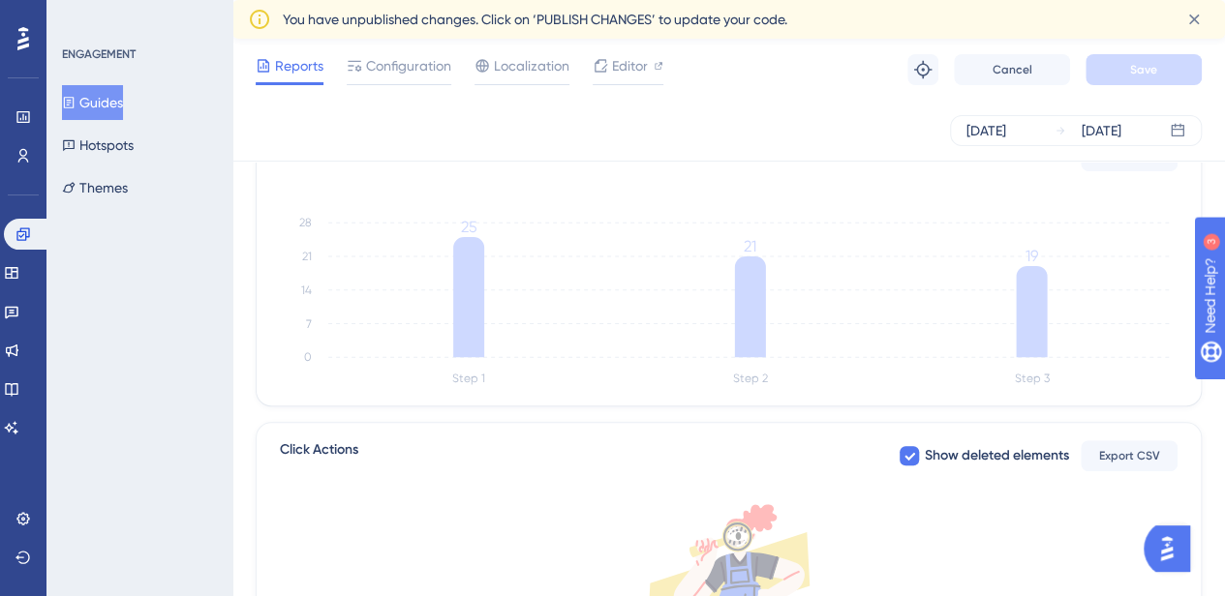
scroll to position [581, 0]
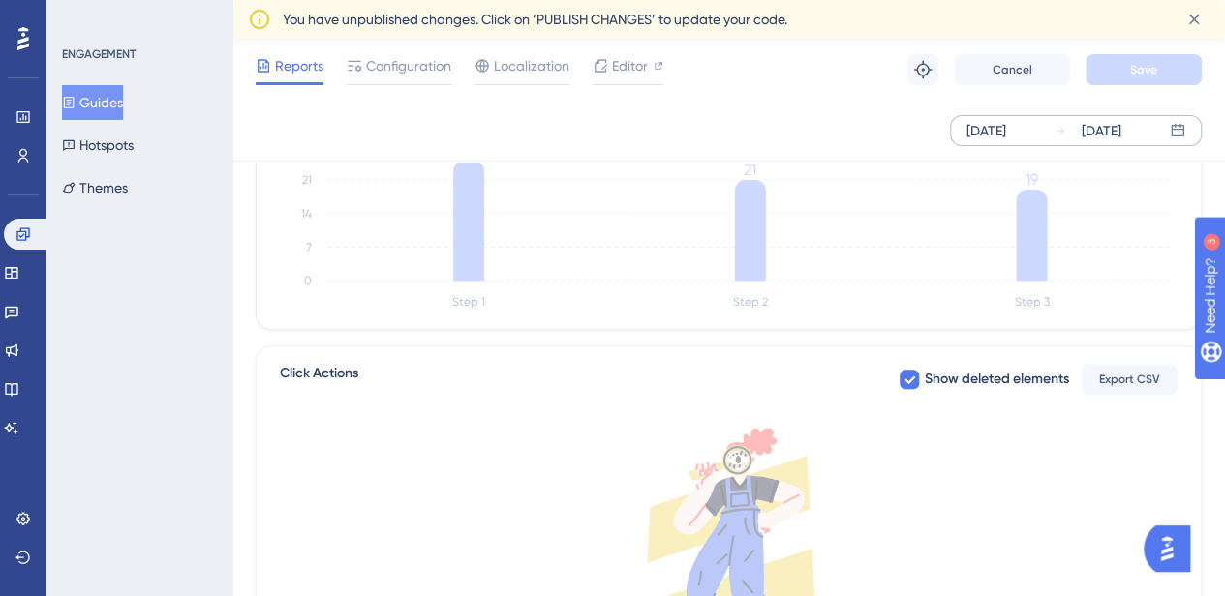
click at [985, 124] on div "Oct 03 2025" at bounding box center [986, 130] width 40 height 23
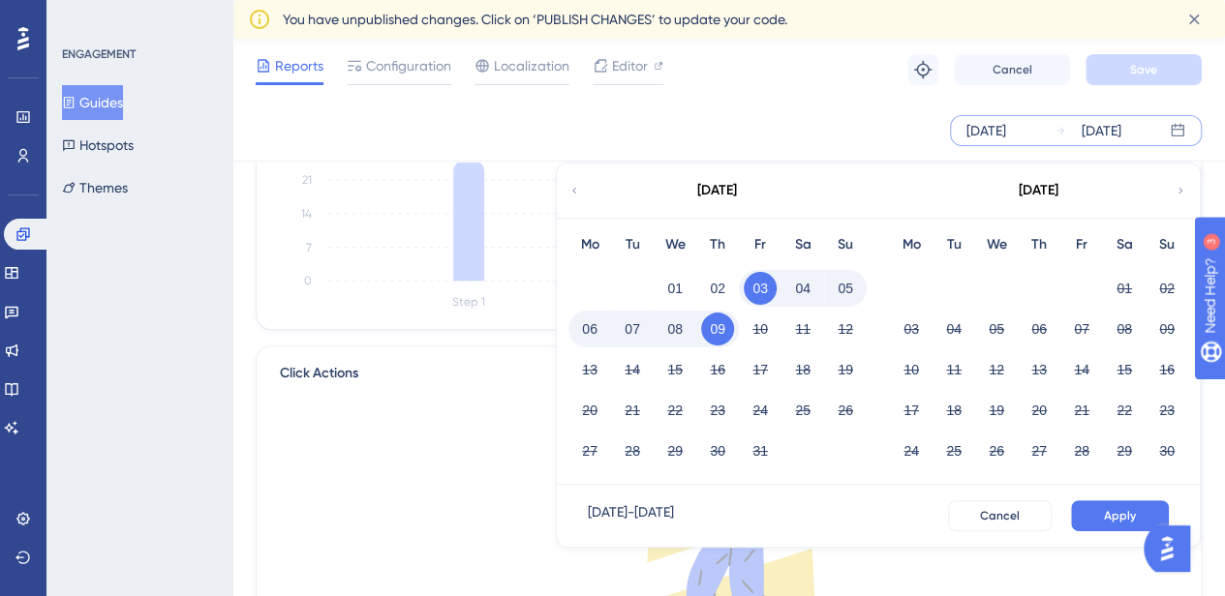
drag, startPoint x: 722, startPoint y: 284, endPoint x: 778, endPoint y: 314, distance: 63.7
click at [720, 284] on button "02" at bounding box center [717, 288] width 33 height 33
click at [1125, 518] on span "Apply" at bounding box center [1120, 515] width 32 height 15
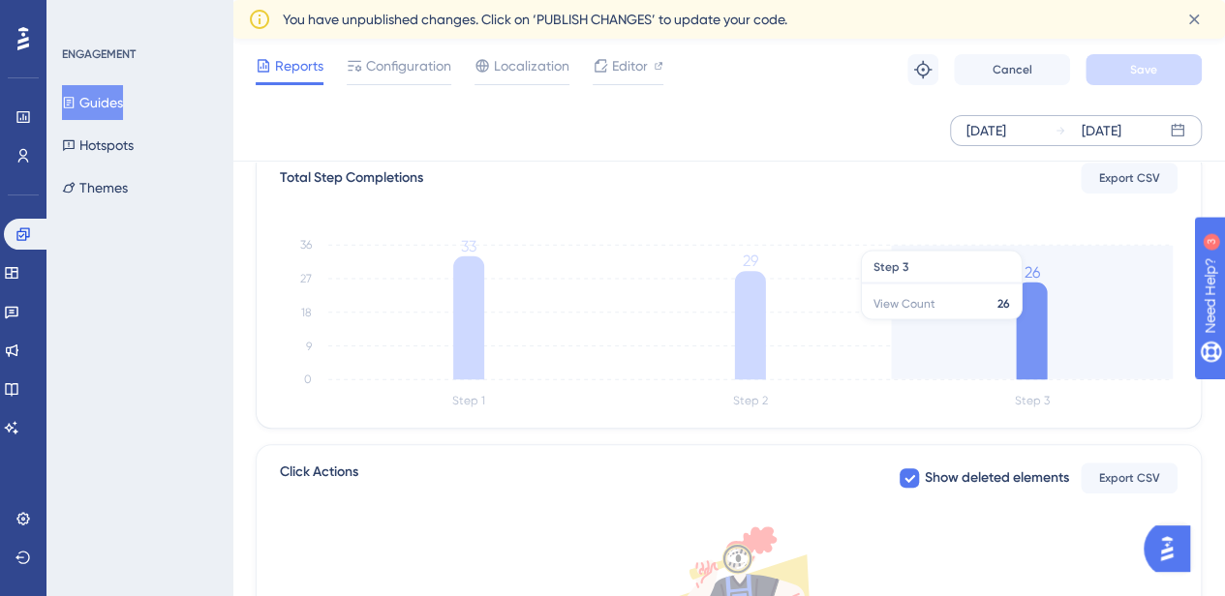
scroll to position [484, 0]
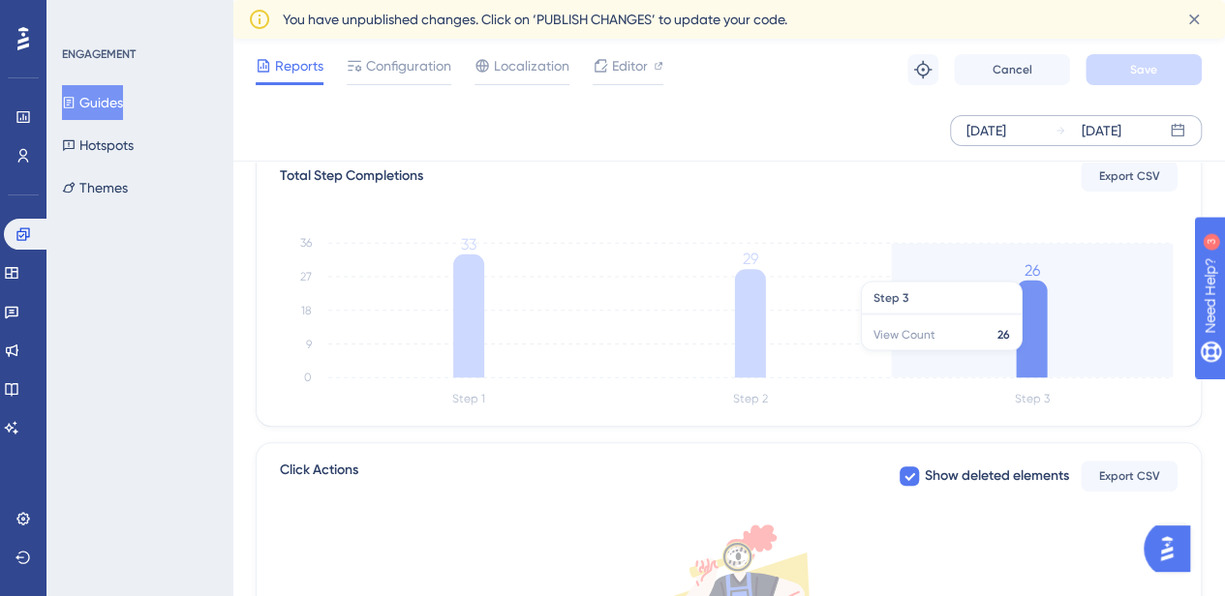
click at [1033, 359] on icon at bounding box center [1031, 329] width 31 height 97
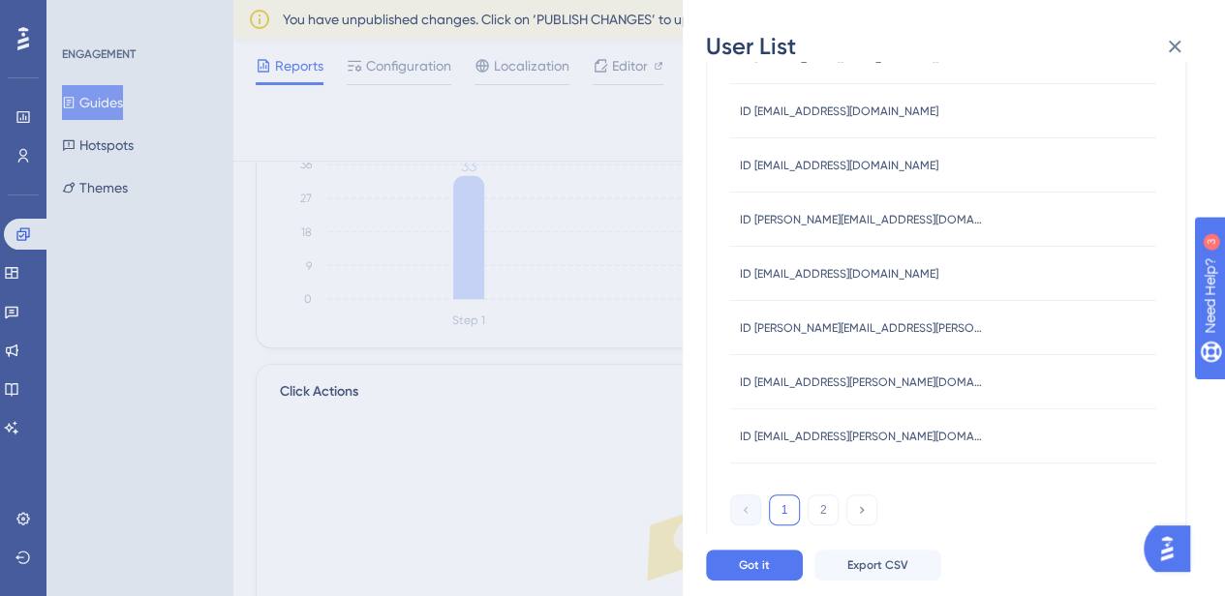
scroll to position [581, 0]
click at [824, 507] on button "2" at bounding box center [822, 510] width 31 height 31
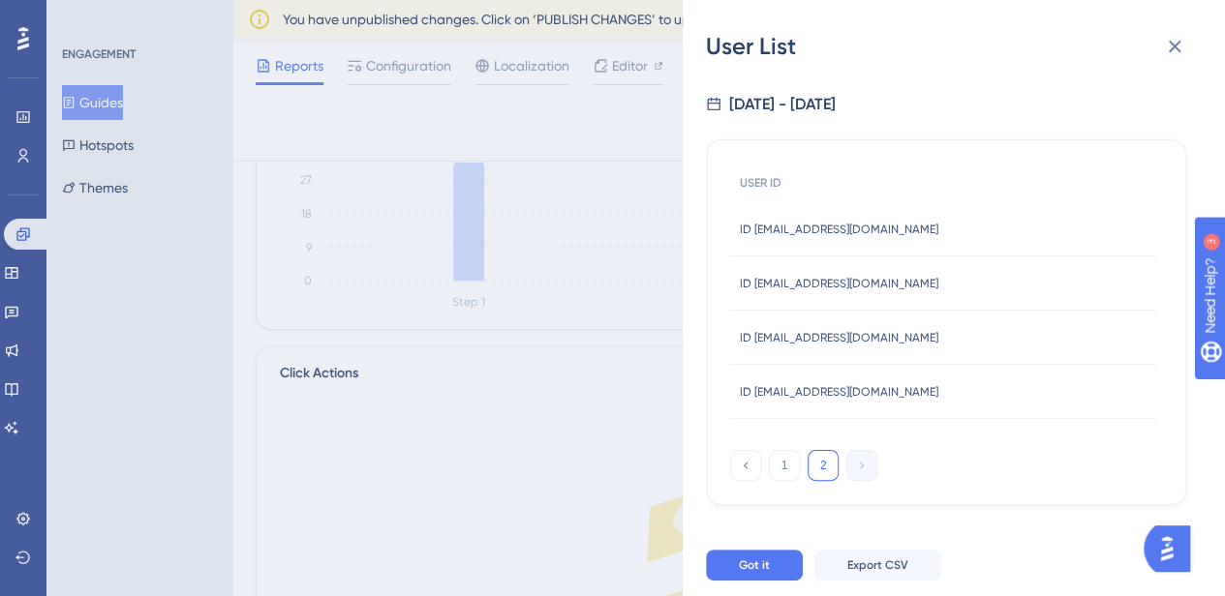
scroll to position [0, 0]
click at [1177, 50] on icon at bounding box center [1175, 47] width 13 height 13
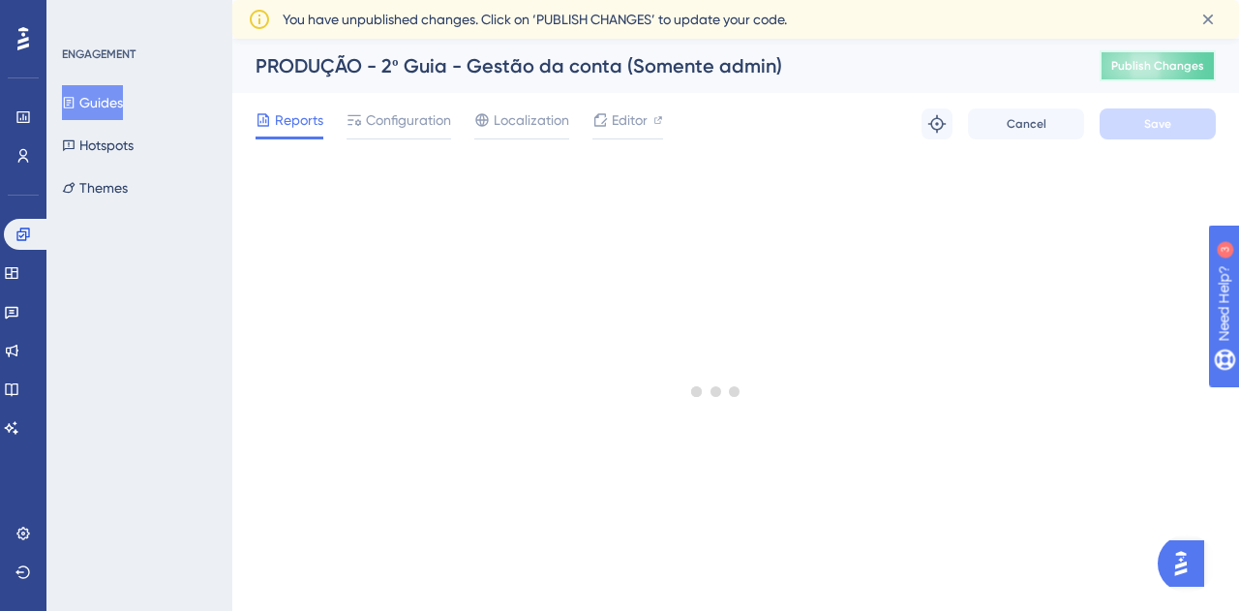
click at [1163, 63] on span "Publish Changes" at bounding box center [1157, 65] width 93 height 15
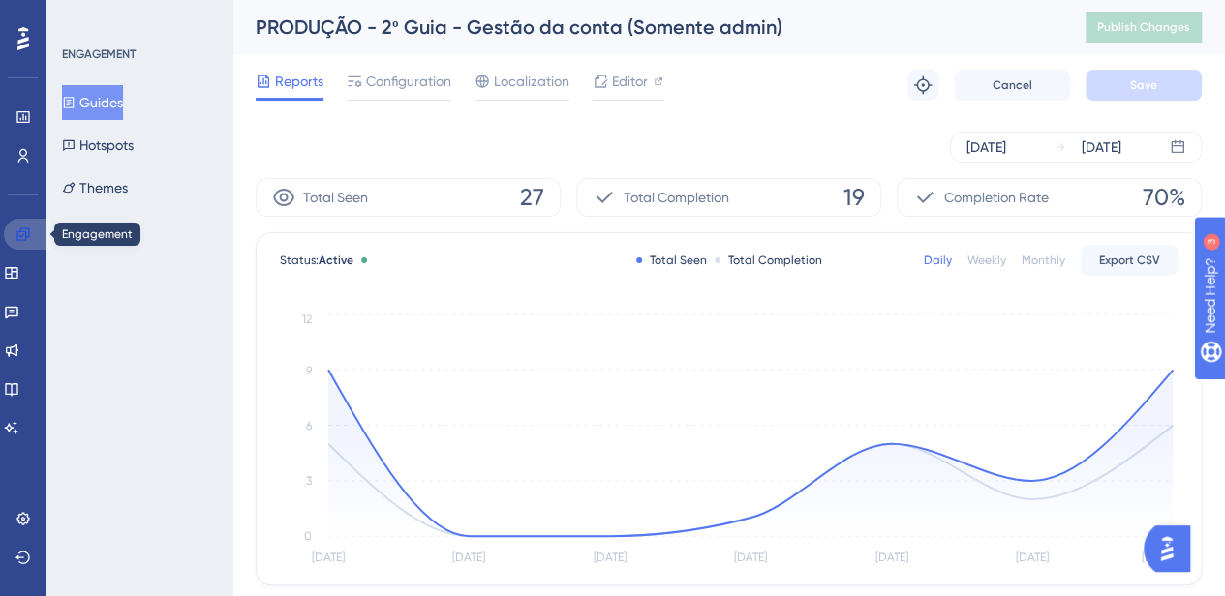
click at [29, 232] on icon at bounding box center [22, 234] width 15 height 15
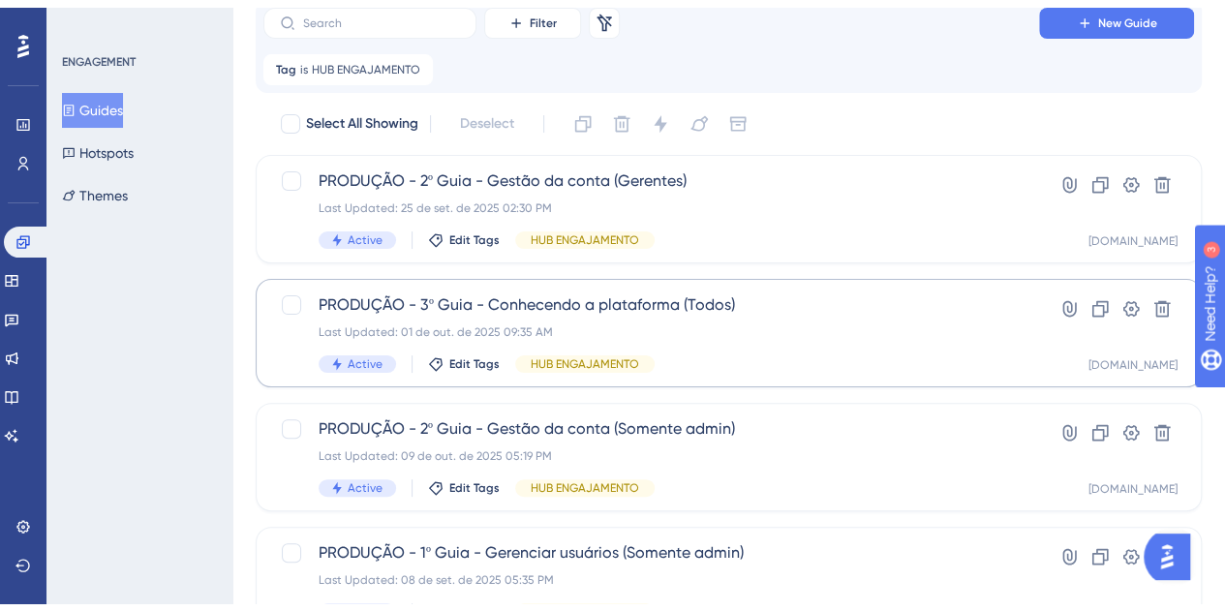
scroll to position [97, 0]
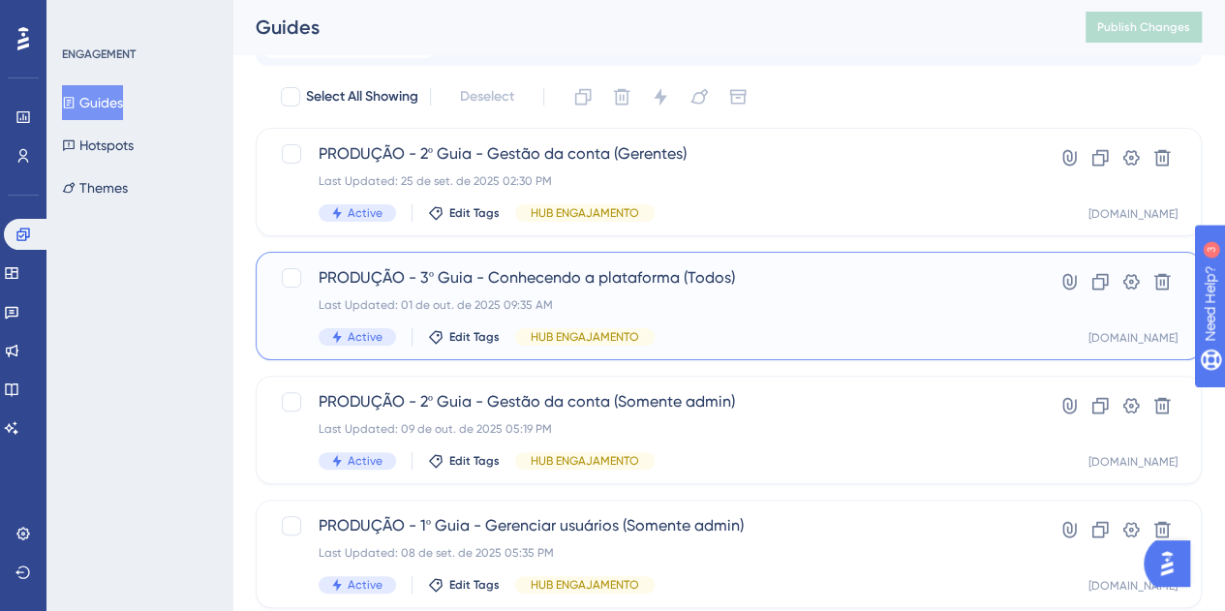
click at [895, 327] on div "PRODUÇÃO - 3º Guia - Conhecendo a plataforma (Todos) Last Updated: 01 de out. d…" at bounding box center [651, 305] width 665 height 79
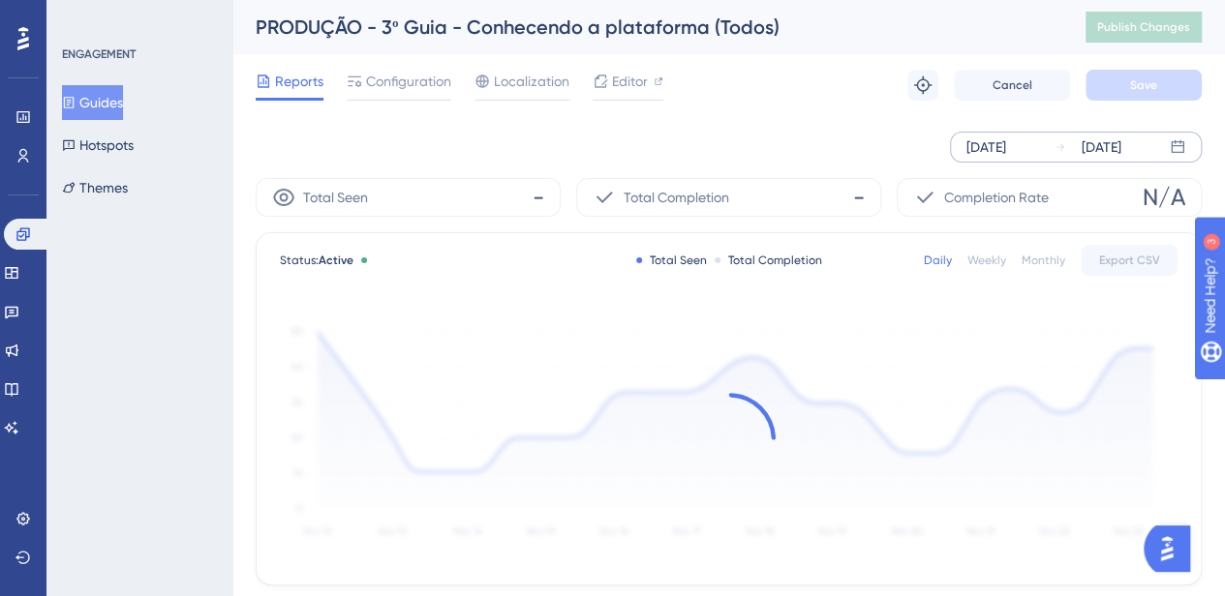
click at [1001, 142] on div "Oct 03 2025" at bounding box center [986, 147] width 40 height 23
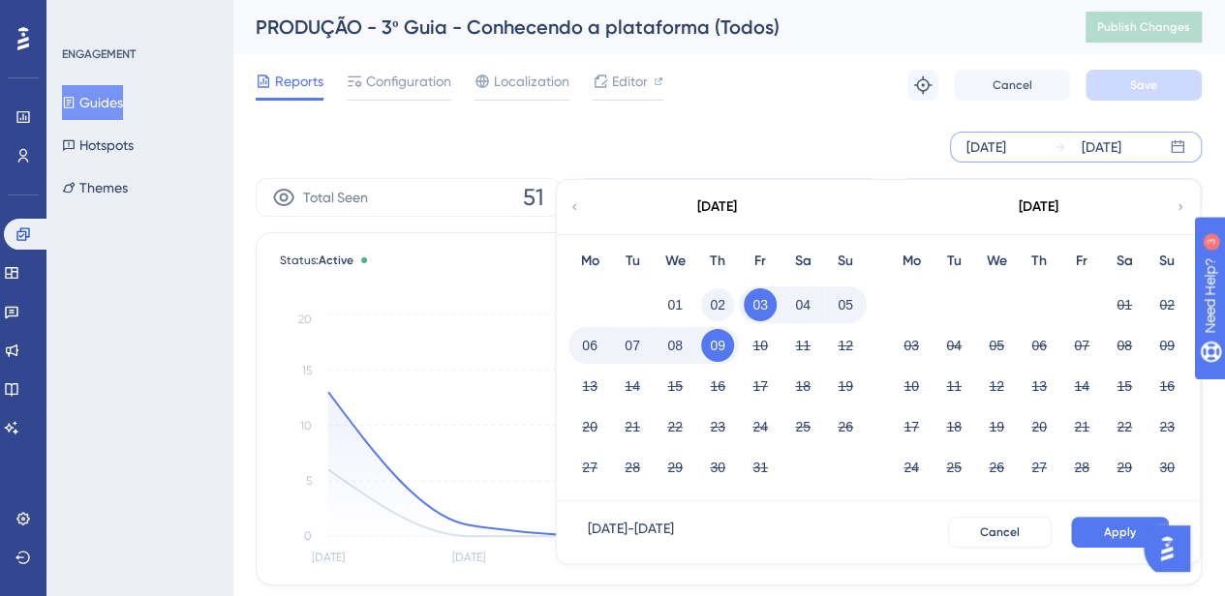
click at [722, 305] on button "02" at bounding box center [717, 305] width 33 height 33
click at [1119, 531] on span "Apply" at bounding box center [1120, 532] width 32 height 15
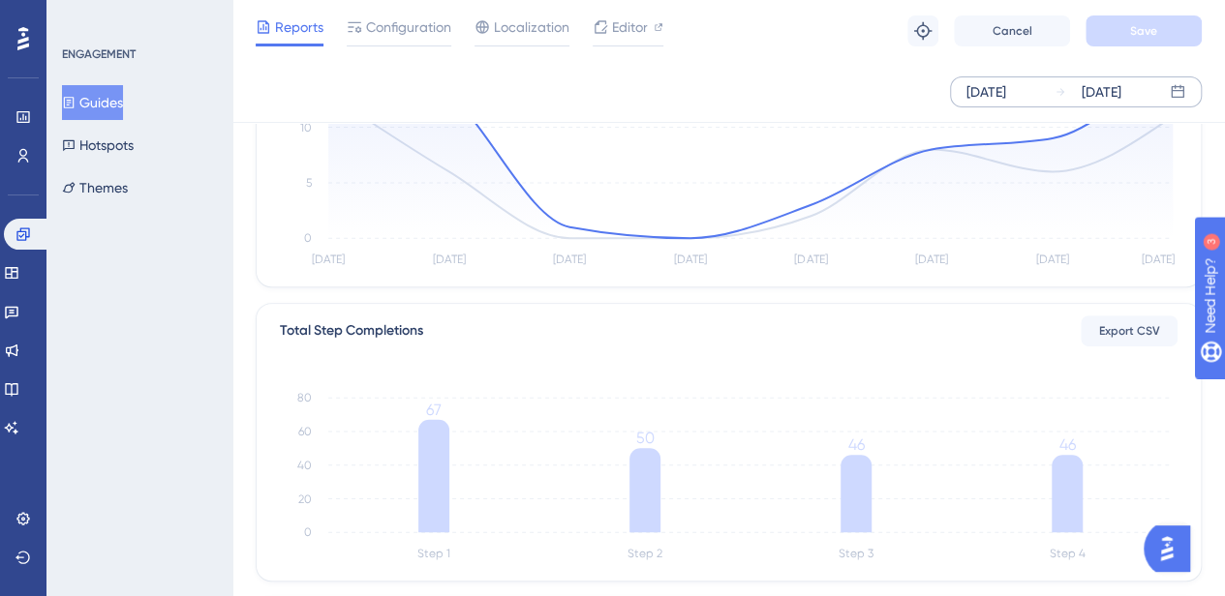
scroll to position [484, 0]
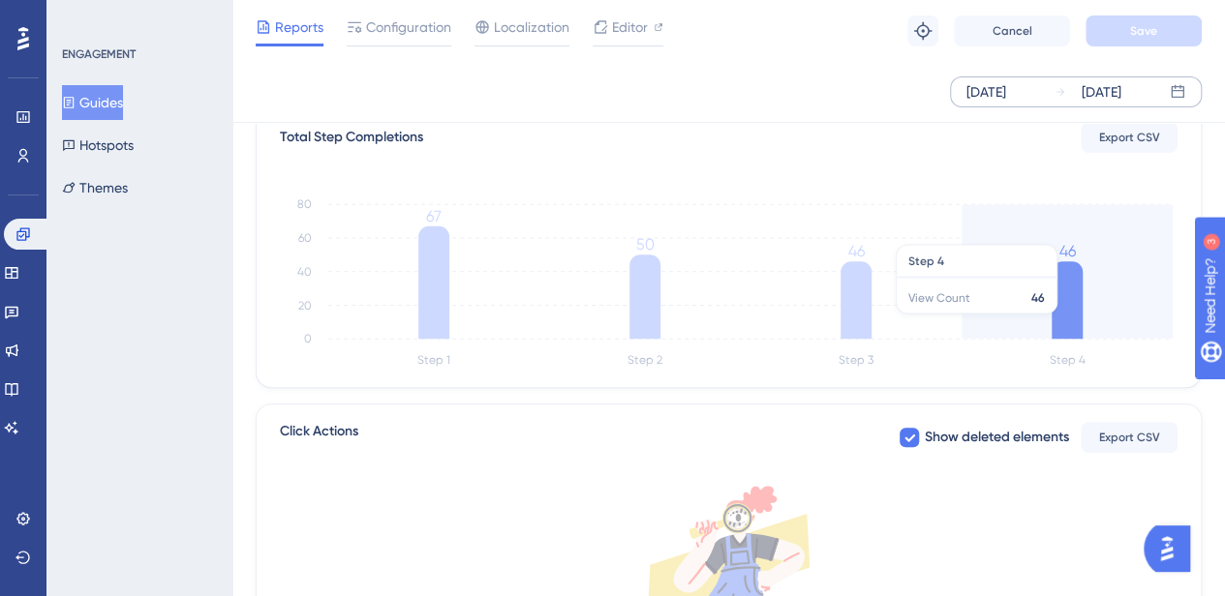
click at [1059, 322] on icon at bounding box center [1066, 299] width 31 height 77
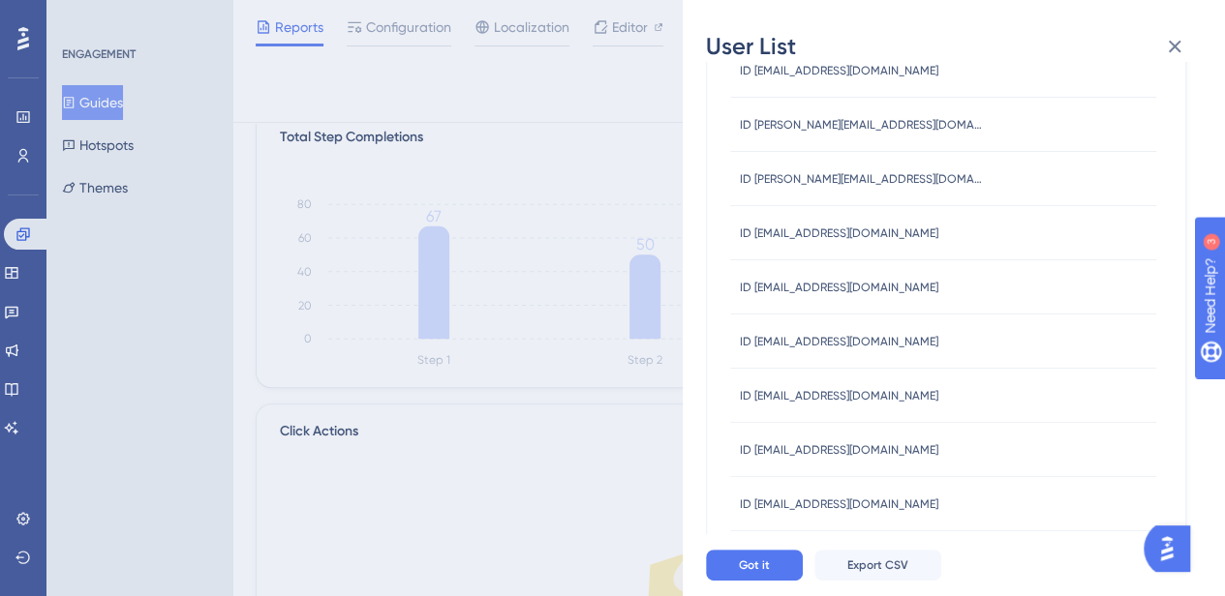
scroll to position [823, 0]
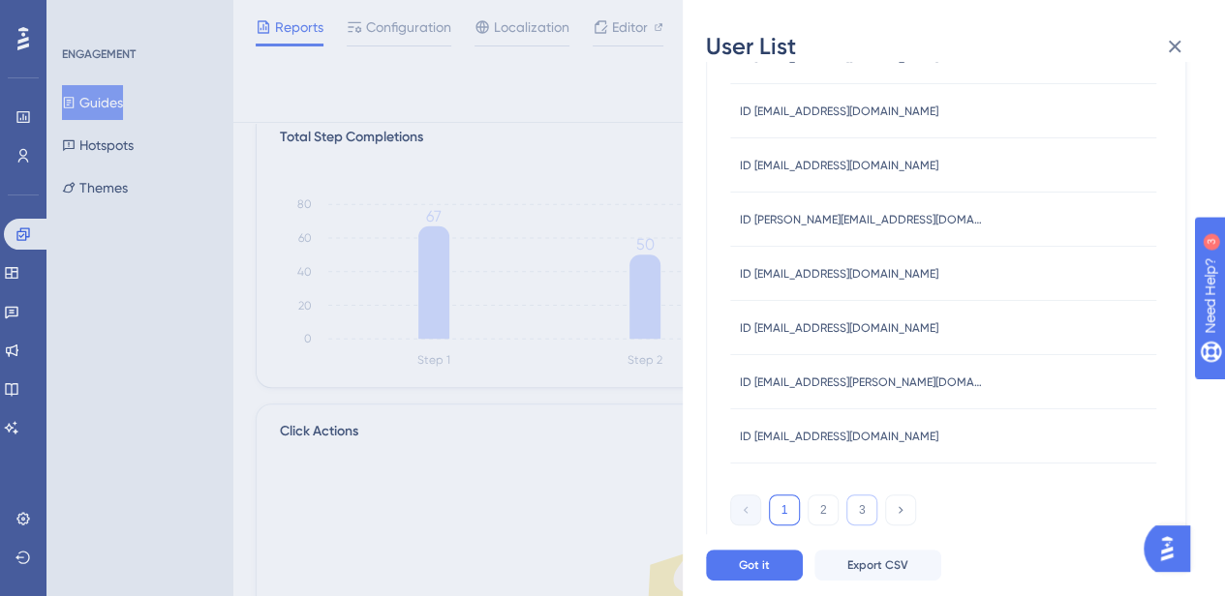
click at [867, 510] on button "3" at bounding box center [861, 510] width 31 height 31
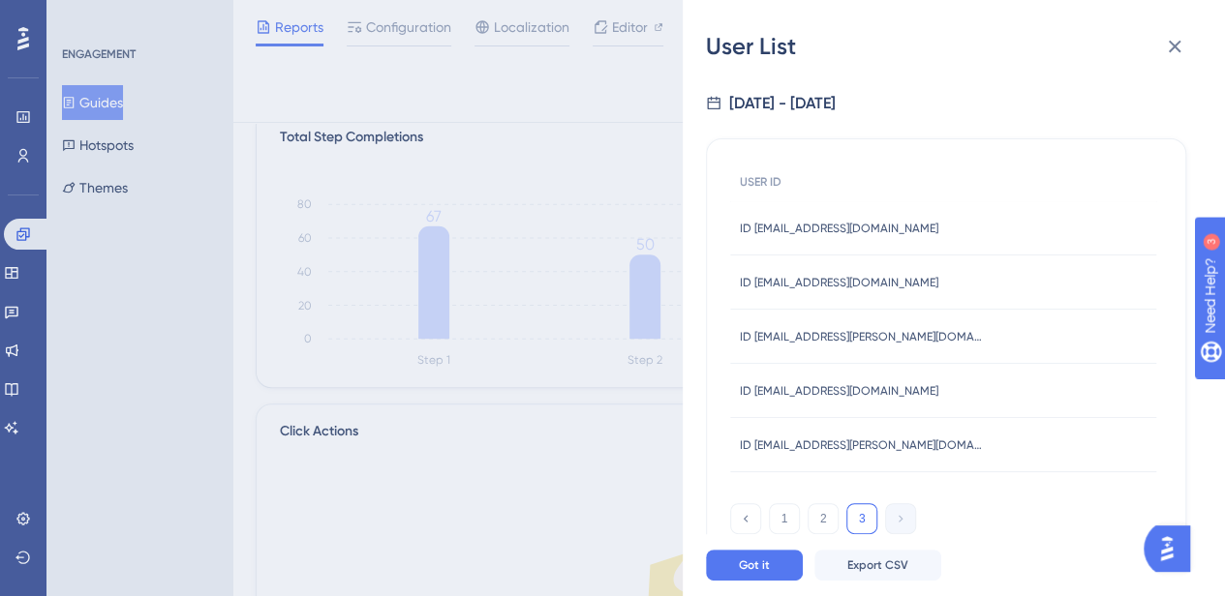
scroll to position [0, 0]
click at [812, 526] on button "2" at bounding box center [822, 519] width 31 height 31
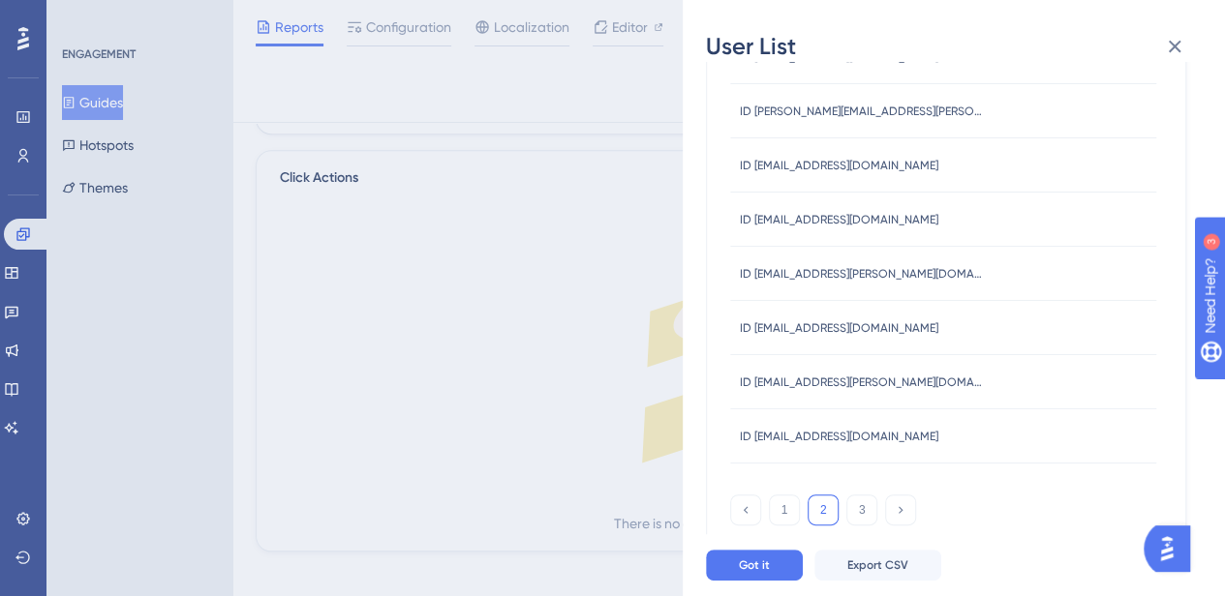
scroll to position [754, 0]
click at [872, 514] on button "3" at bounding box center [861, 510] width 31 height 31
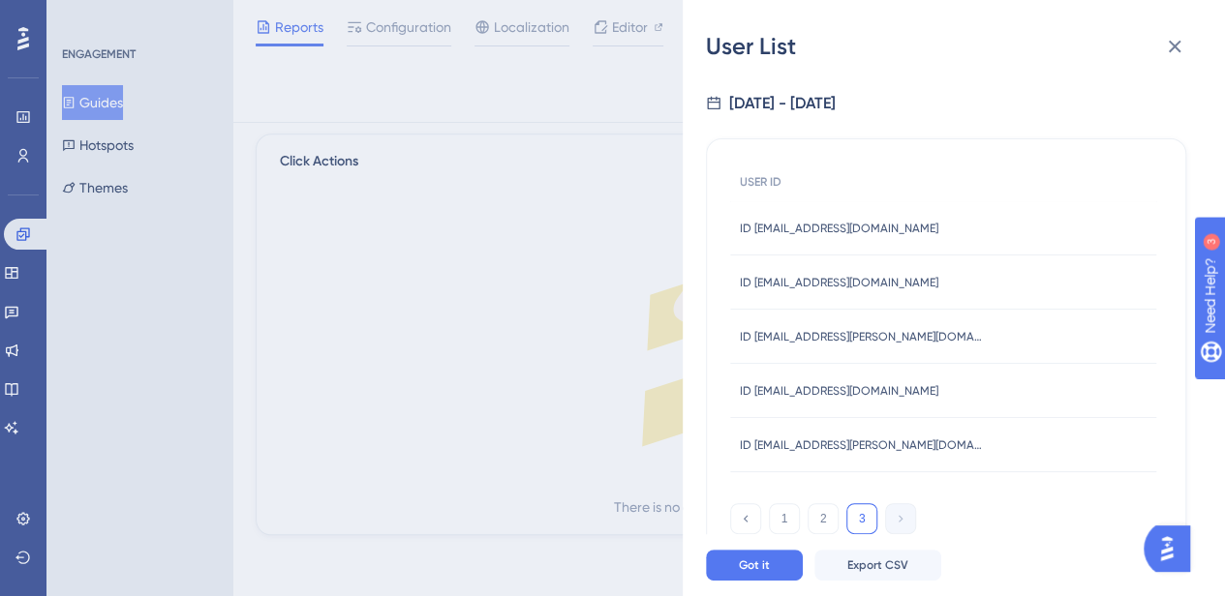
scroll to position [0, 0]
click at [836, 522] on button "2" at bounding box center [822, 519] width 31 height 31
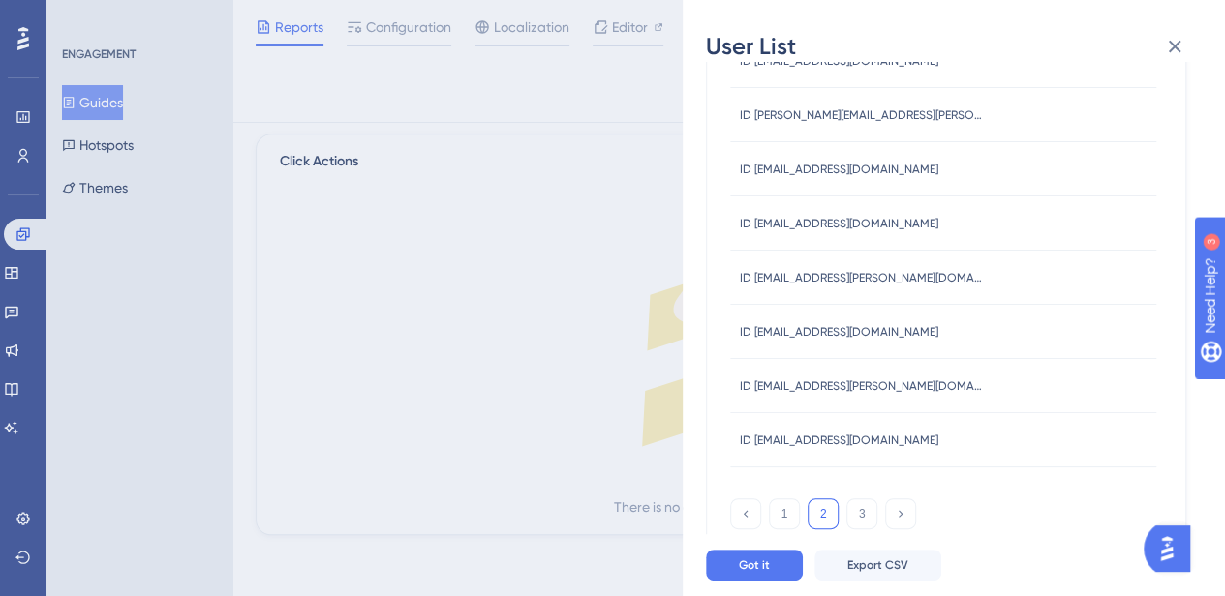
scroll to position [823, 0]
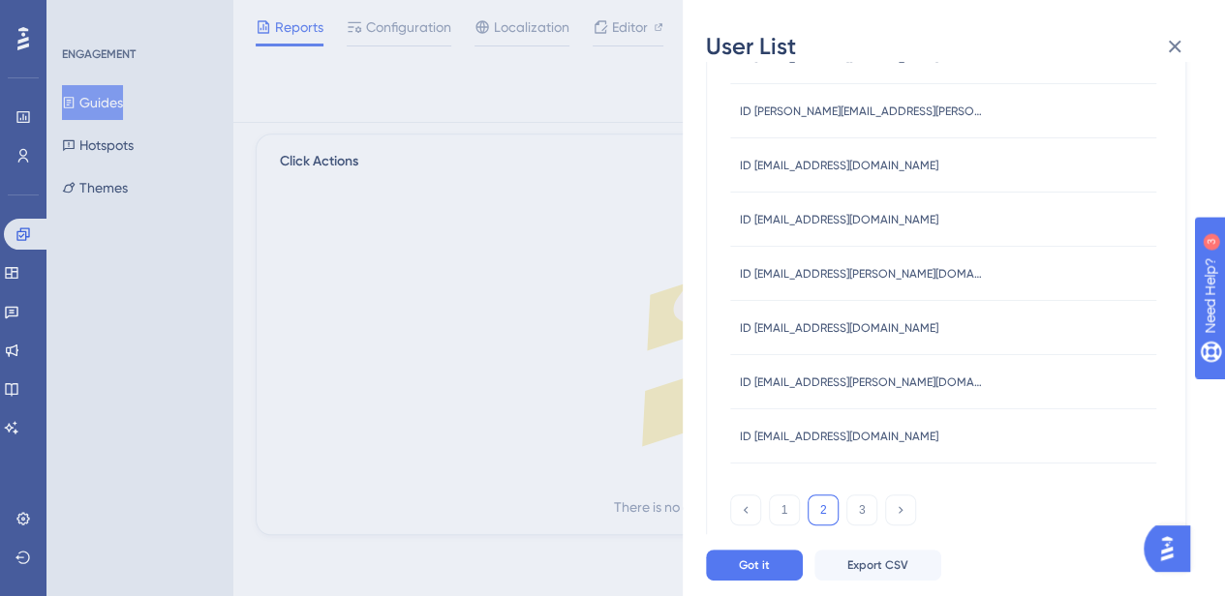
click at [758, 380] on span "ID suelen.reis@assertivasolucoes.com.br" at bounding box center [861, 382] width 242 height 15
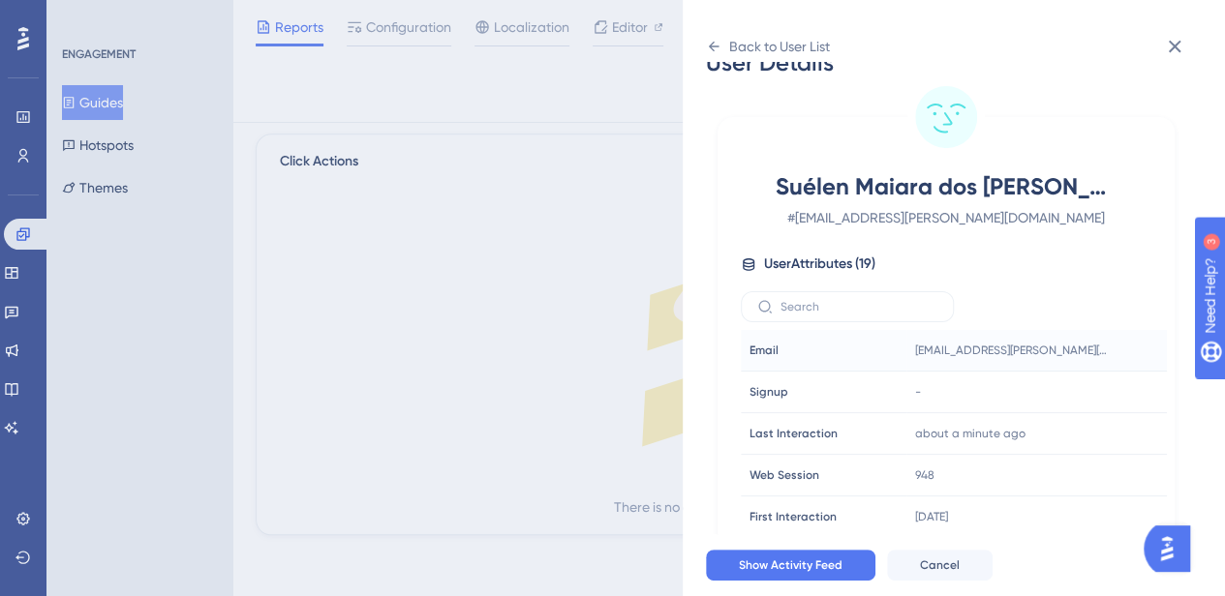
scroll to position [97, 0]
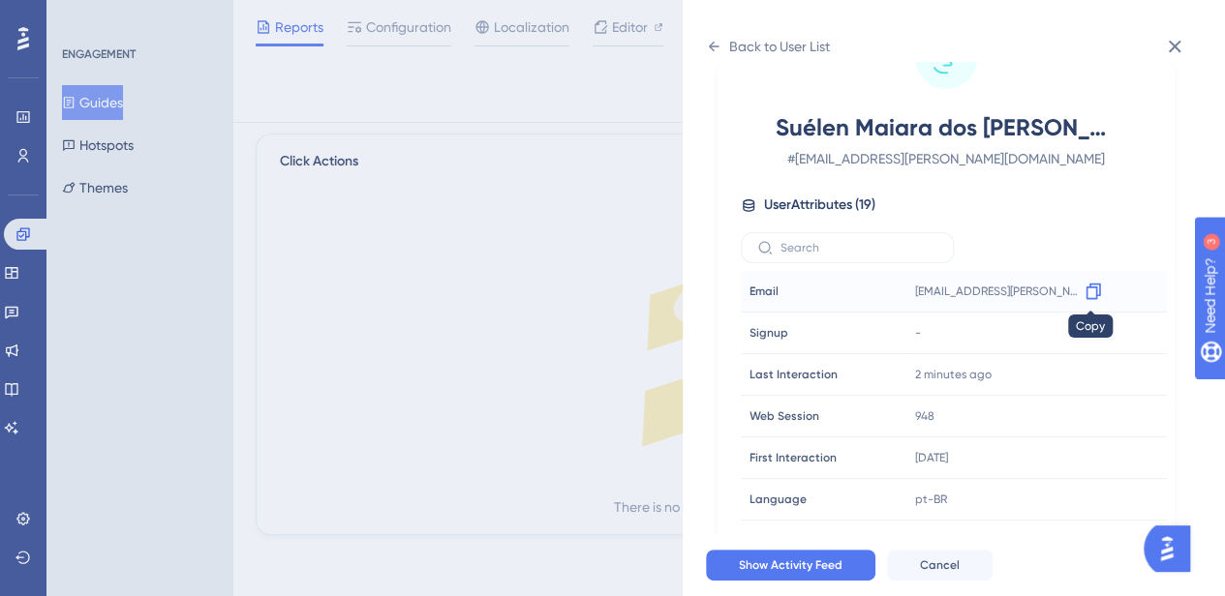
click at [1083, 289] on icon at bounding box center [1092, 291] width 19 height 19
click at [1182, 52] on icon at bounding box center [1174, 46] width 23 height 23
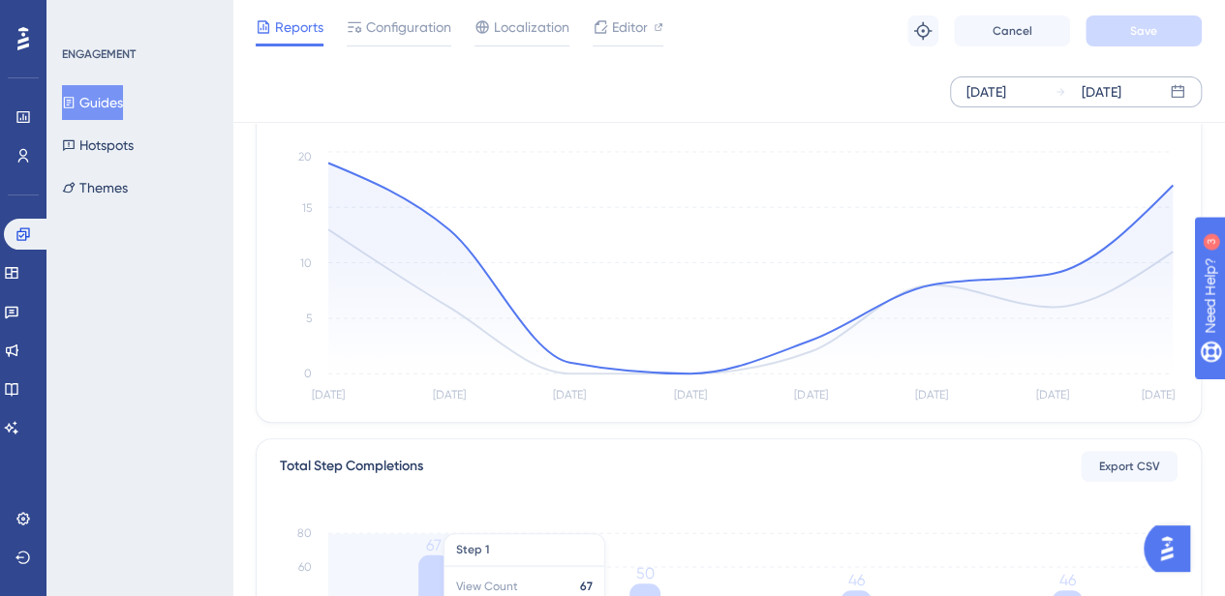
scroll to position [0, 0]
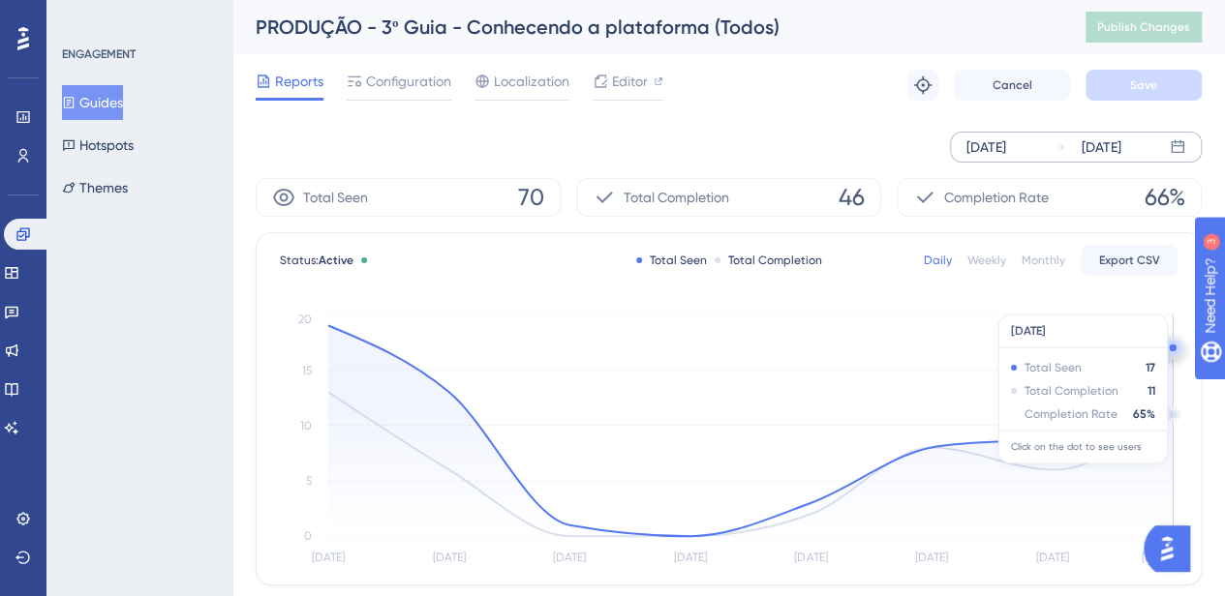
click at [1172, 413] on circle at bounding box center [1173, 415] width 12 height 12
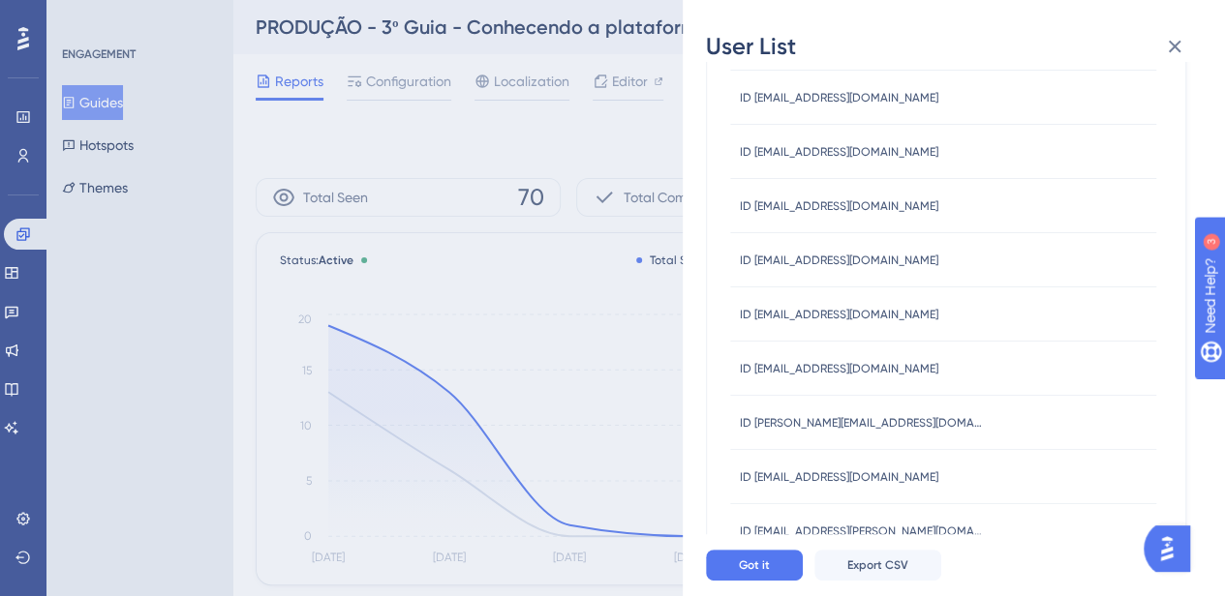
scroll to position [347, 0]
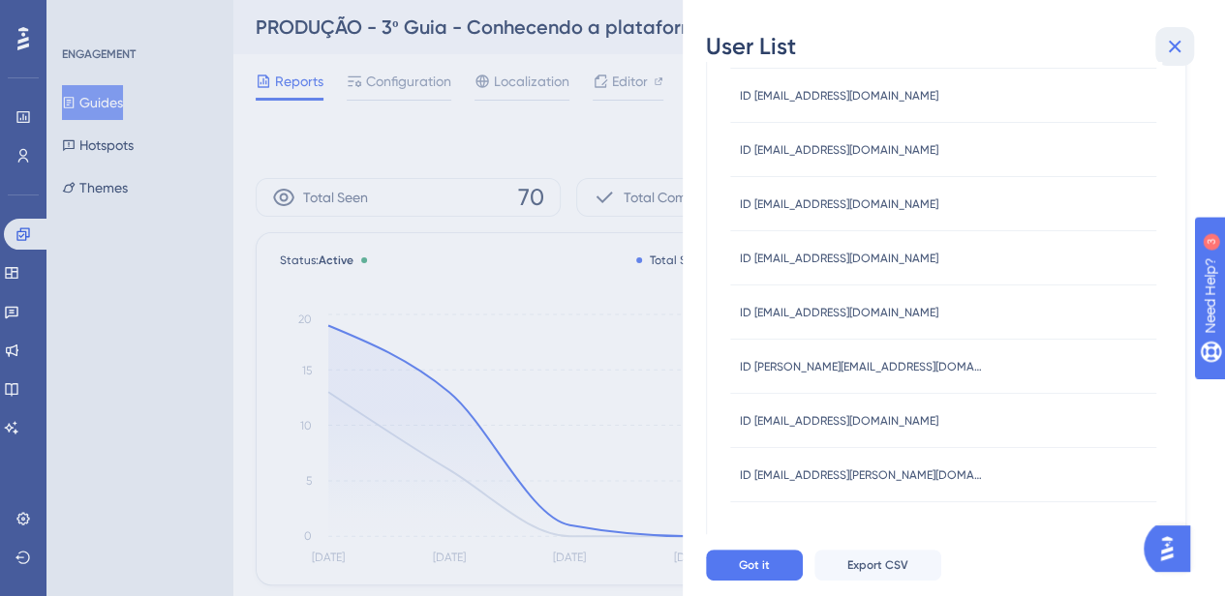
click at [1170, 51] on icon at bounding box center [1174, 46] width 23 height 23
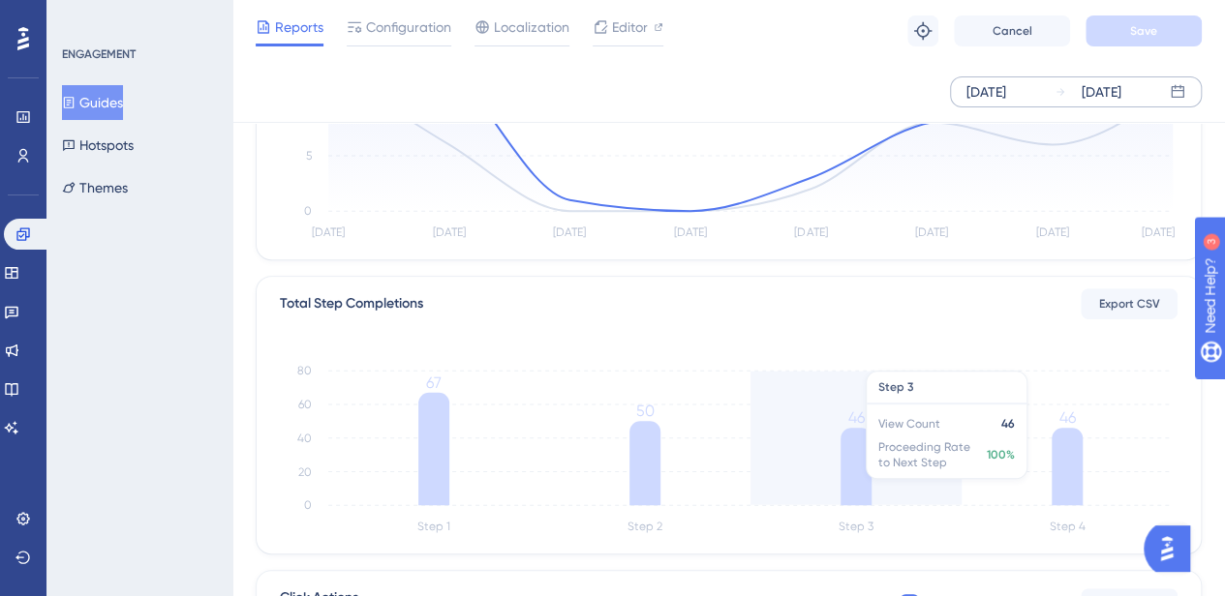
scroll to position [387, 0]
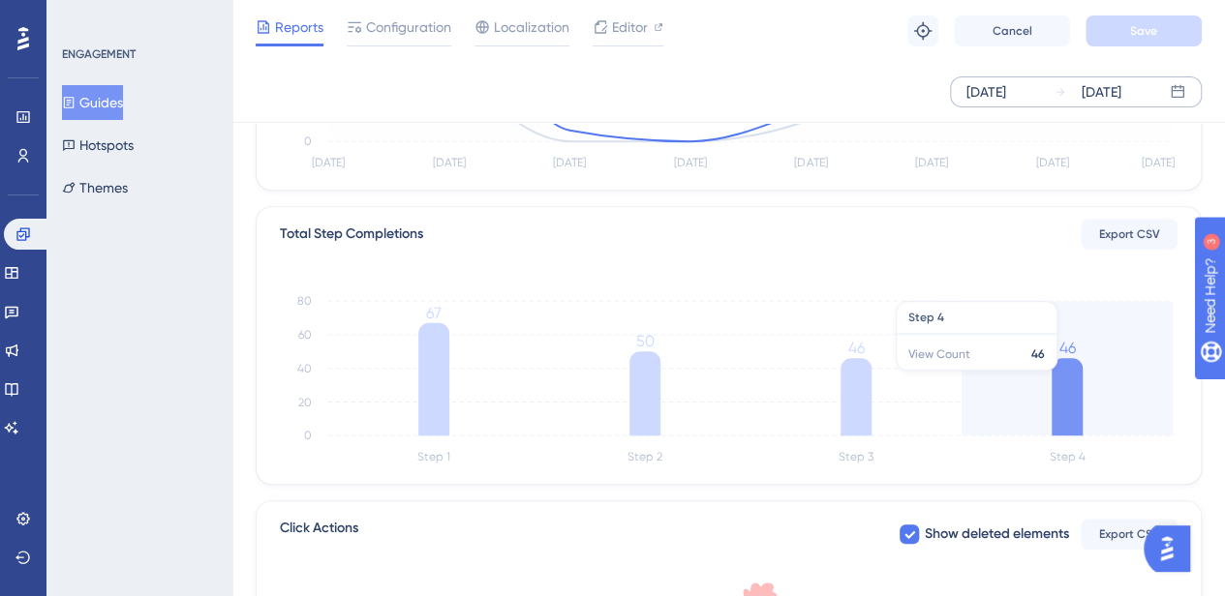
click at [1078, 377] on icon at bounding box center [1066, 396] width 31 height 77
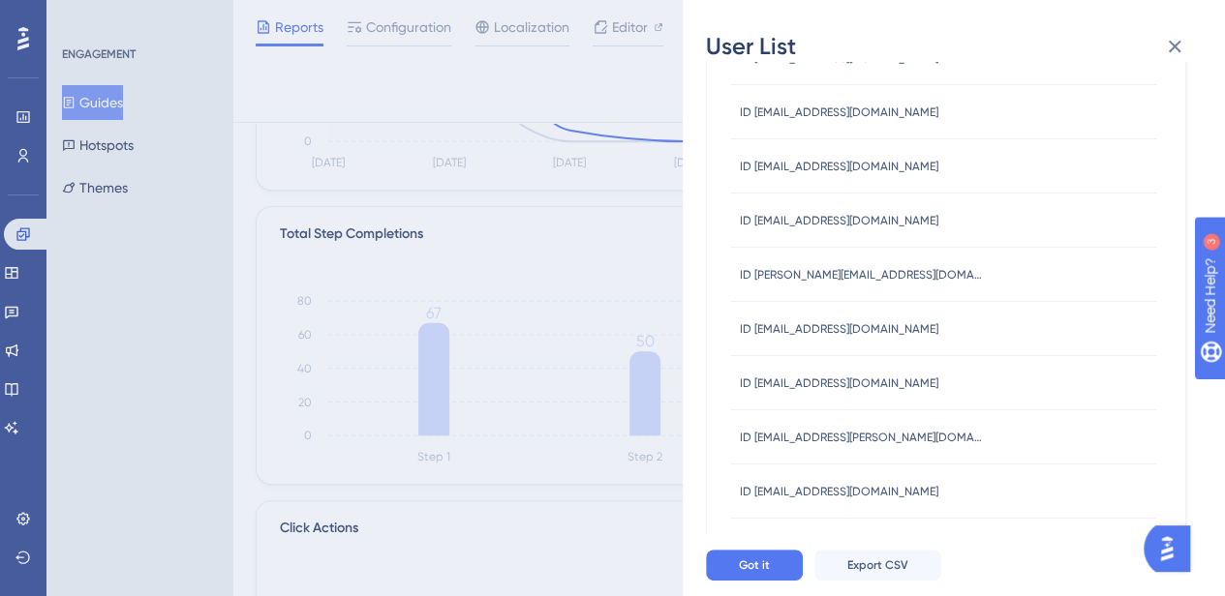
scroll to position [823, 0]
click at [1167, 55] on icon at bounding box center [1174, 46] width 23 height 23
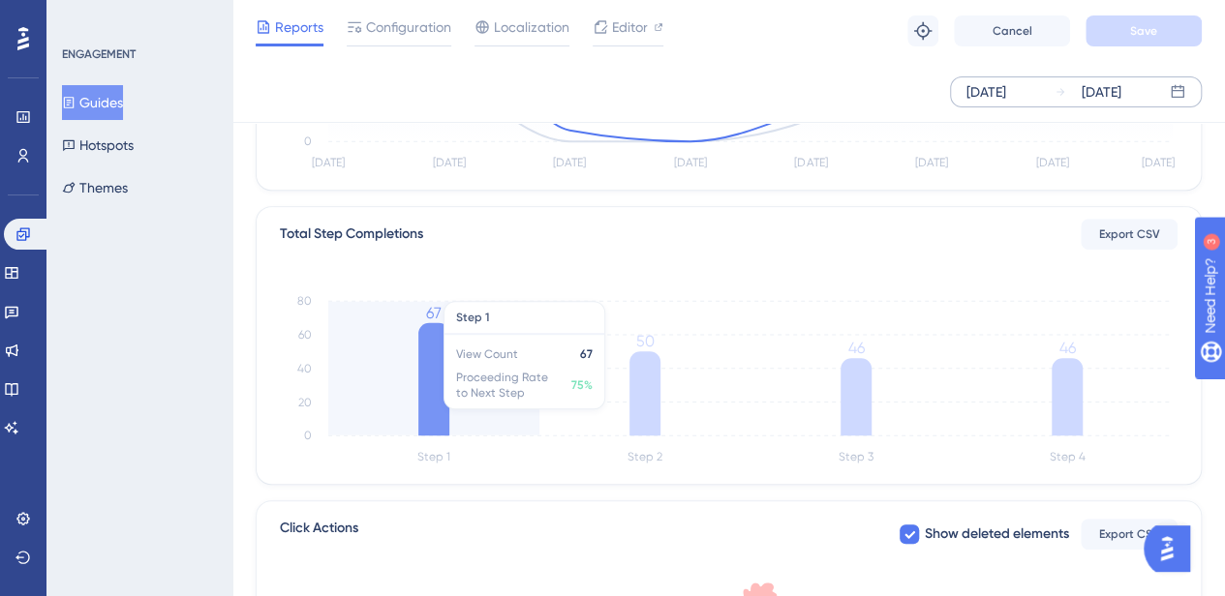
click at [467, 354] on icon "Step 1 Step 2 Step 3 Step 4 0 20 40 60 80 67 50 46 46" at bounding box center [728, 377] width 897 height 186
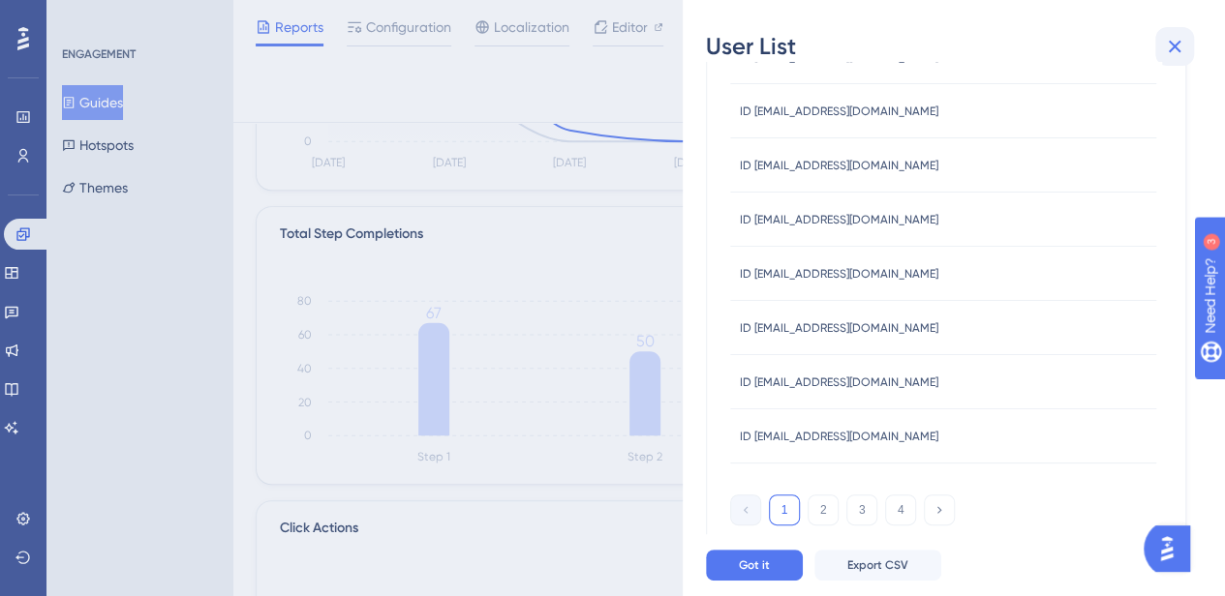
click at [1172, 47] on icon at bounding box center [1175, 47] width 13 height 13
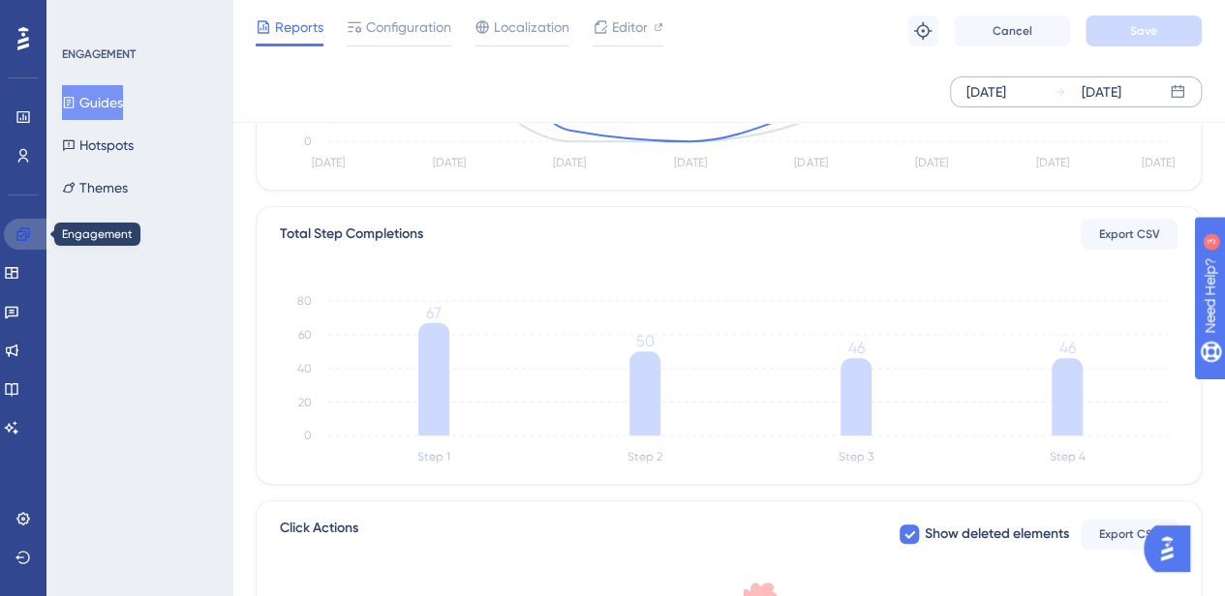
click at [23, 222] on link at bounding box center [27, 234] width 46 height 31
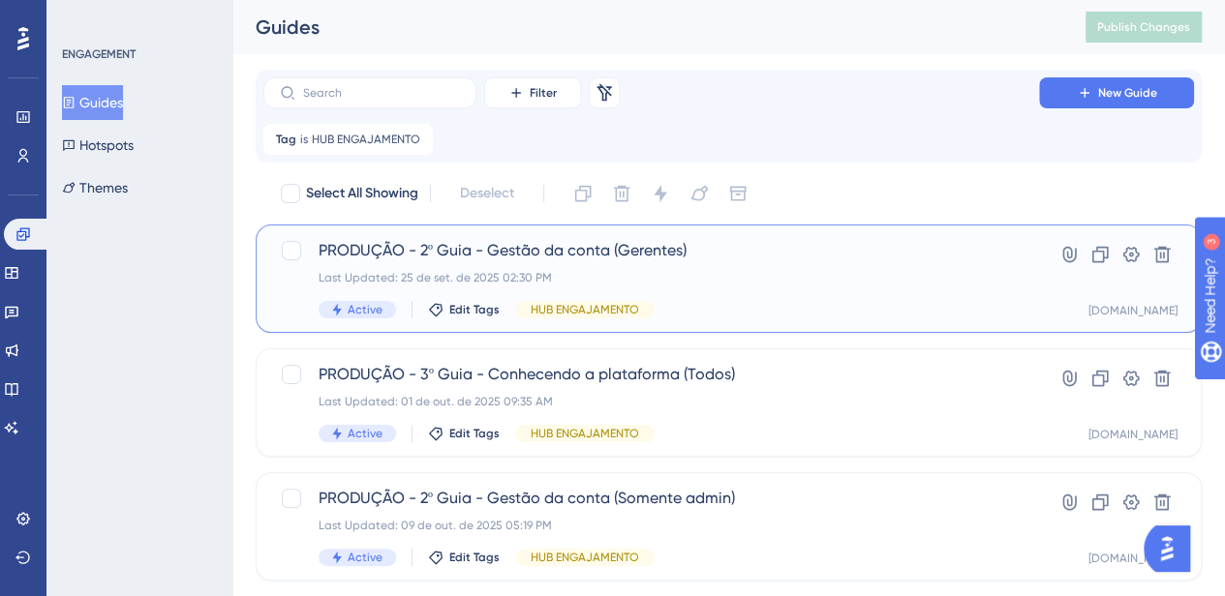
click at [898, 291] on div "PRODUÇÃO - 2º Guia - Gestão da conta (Gerentes) Last Updated: 25 de set. de 202…" at bounding box center [651, 278] width 665 height 79
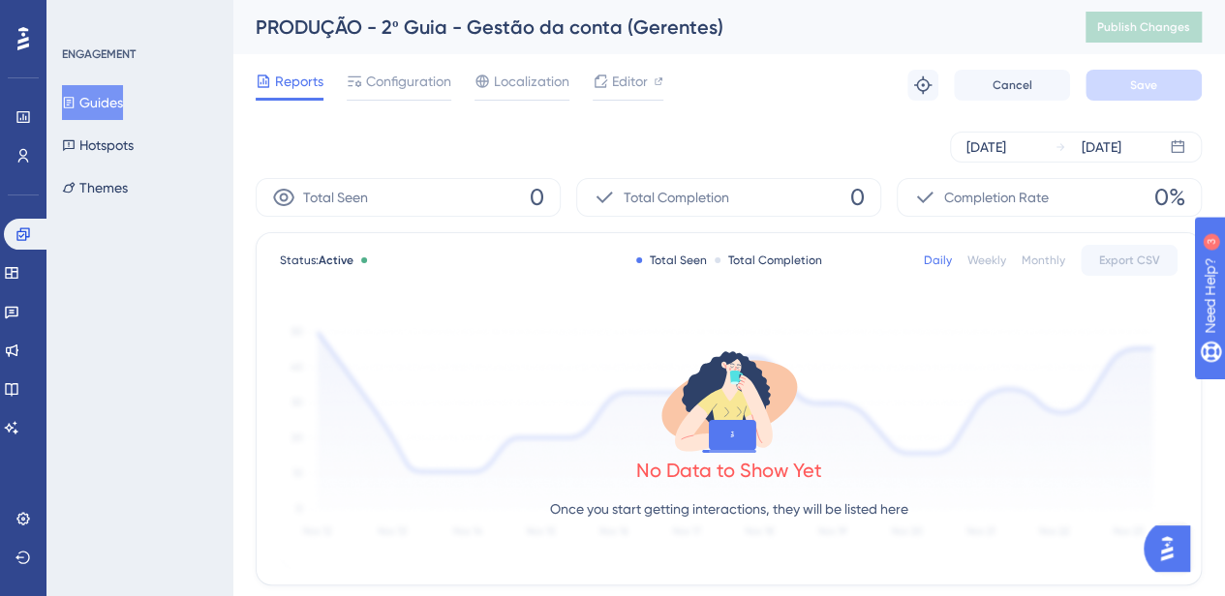
click at [1023, 127] on div "Oct 03 2025 Oct 09 2025" at bounding box center [729, 147] width 946 height 62
click at [1006, 140] on div "Oct 03 2025" at bounding box center [986, 147] width 40 height 23
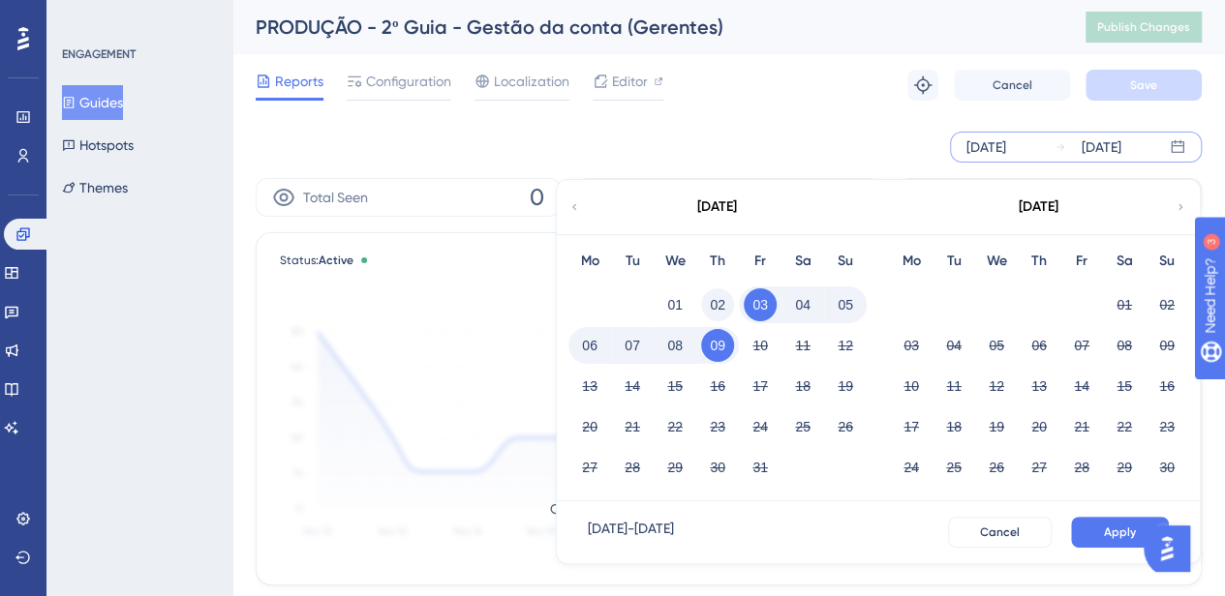
click at [718, 305] on button "02" at bounding box center [717, 305] width 33 height 33
click at [1106, 532] on span "Apply" at bounding box center [1120, 532] width 32 height 15
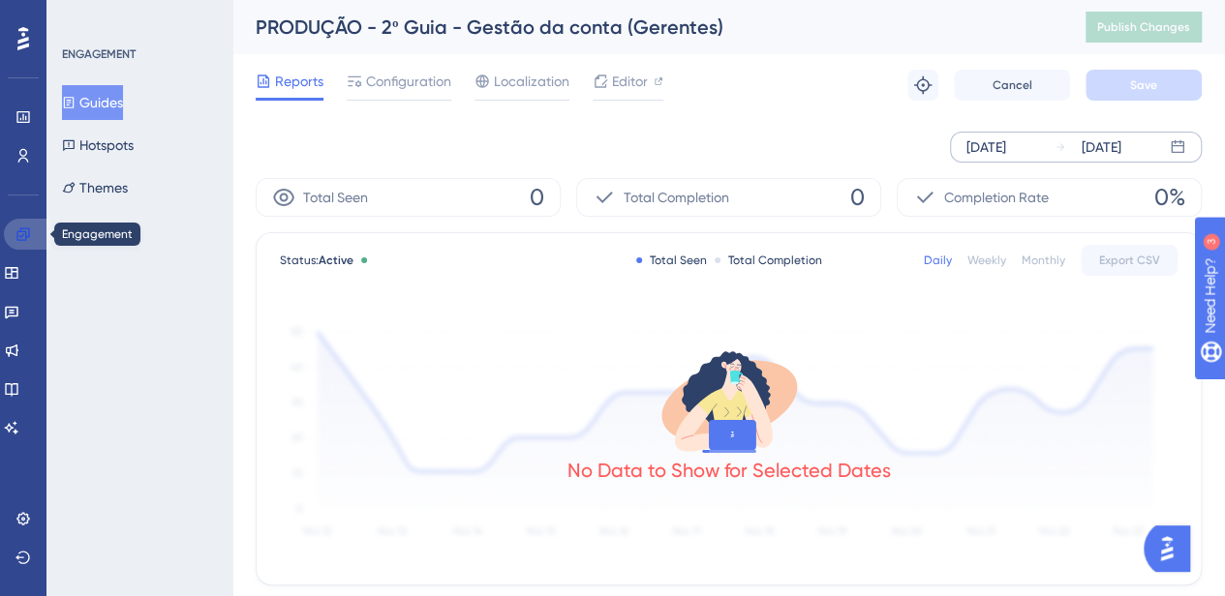
click at [28, 236] on icon at bounding box center [22, 234] width 15 height 15
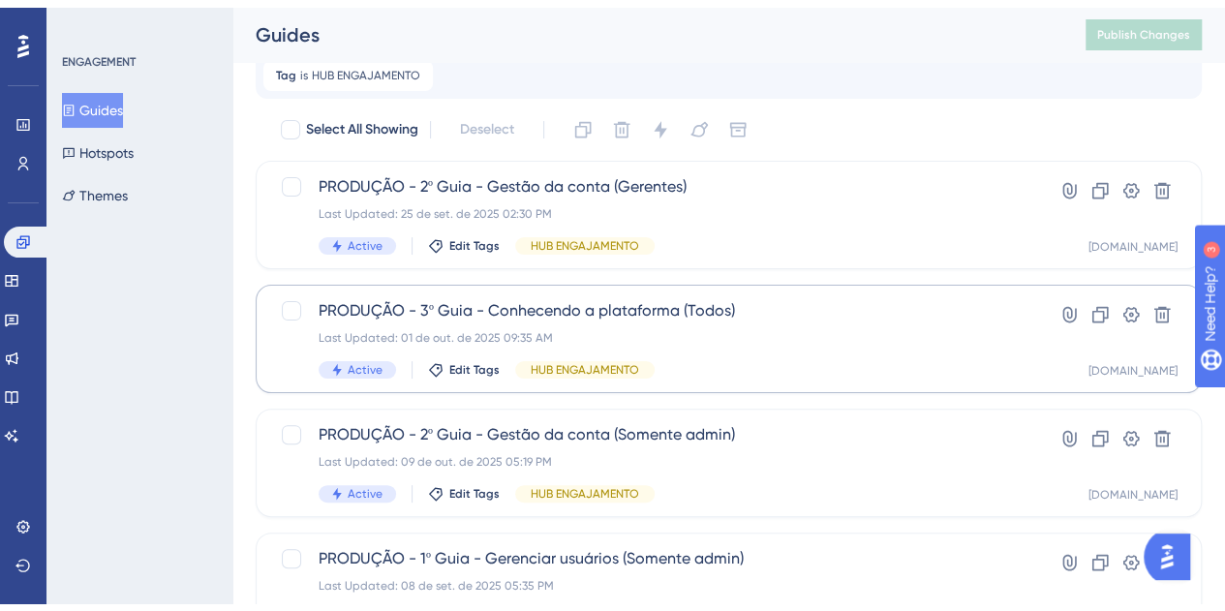
scroll to position [155, 0]
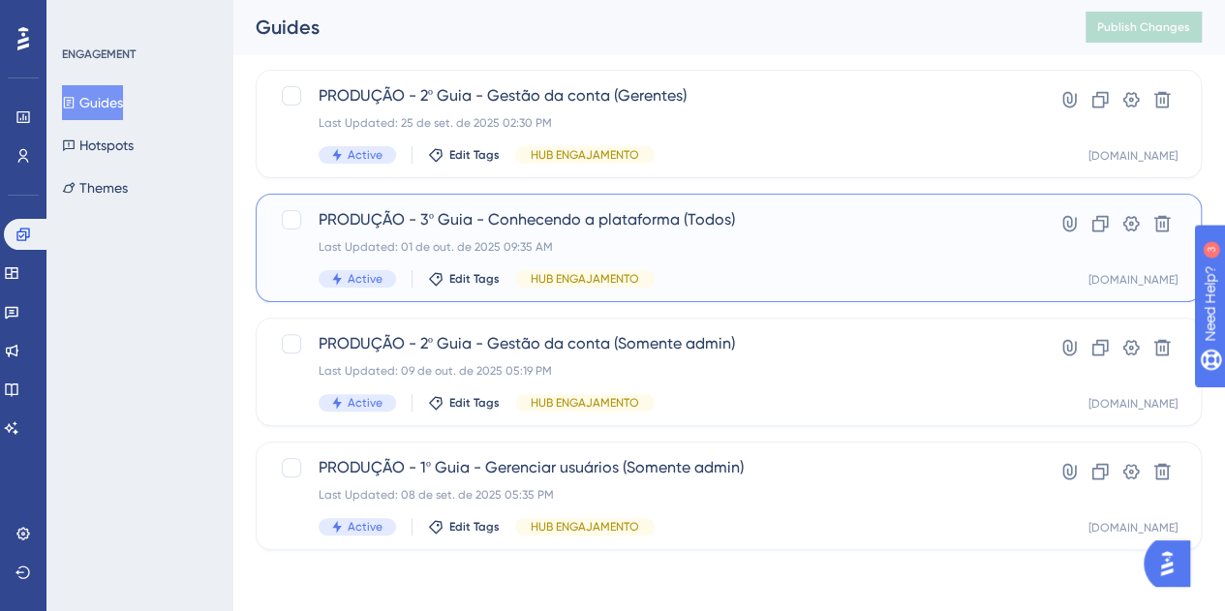
click at [819, 231] on div "PRODUÇÃO - 3º Guia - Conhecendo a plataforma (Todos) Last Updated: 01 de out. d…" at bounding box center [651, 247] width 665 height 79
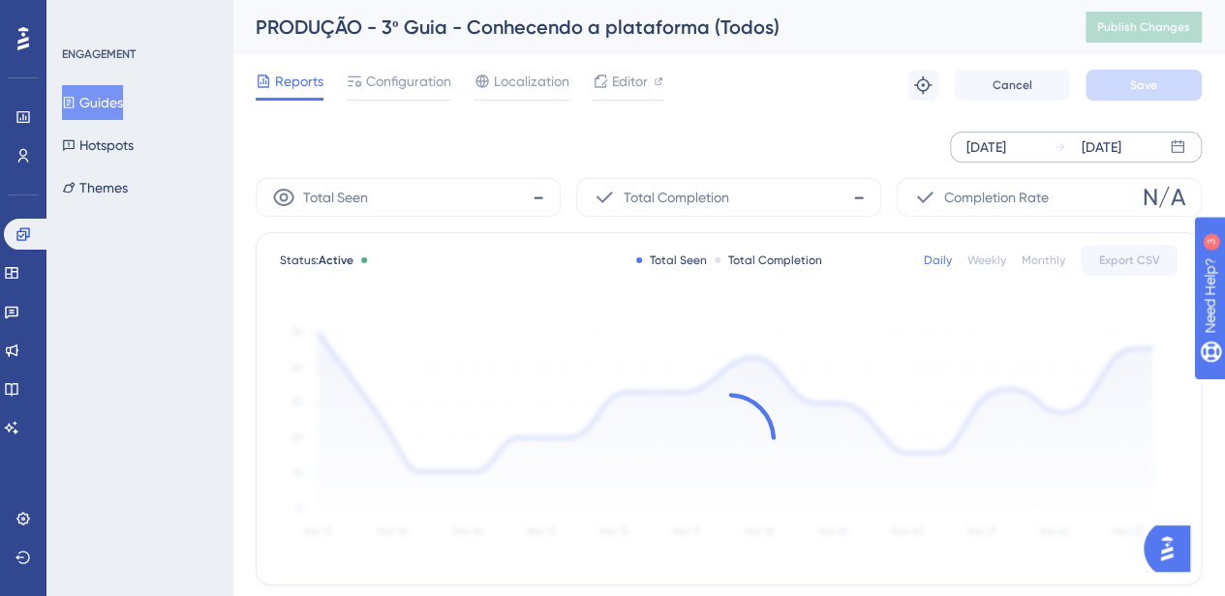
click at [1006, 156] on div "Oct 03 2025" at bounding box center [986, 147] width 40 height 23
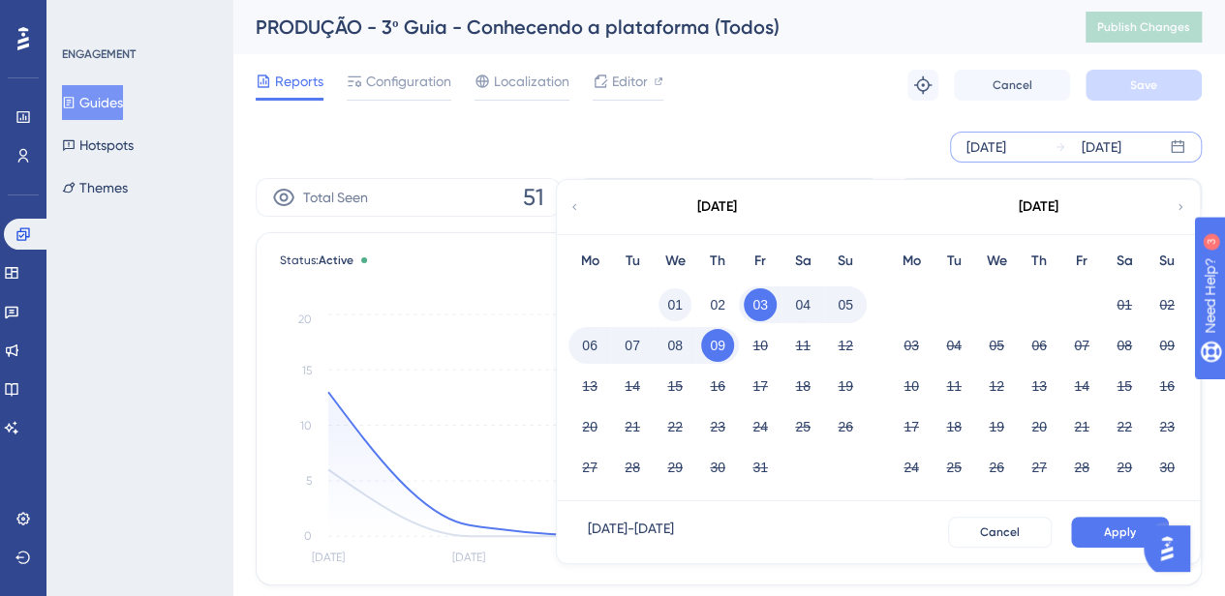
click at [673, 310] on button "01" at bounding box center [674, 305] width 33 height 33
click at [1120, 531] on span "Apply" at bounding box center [1120, 532] width 32 height 15
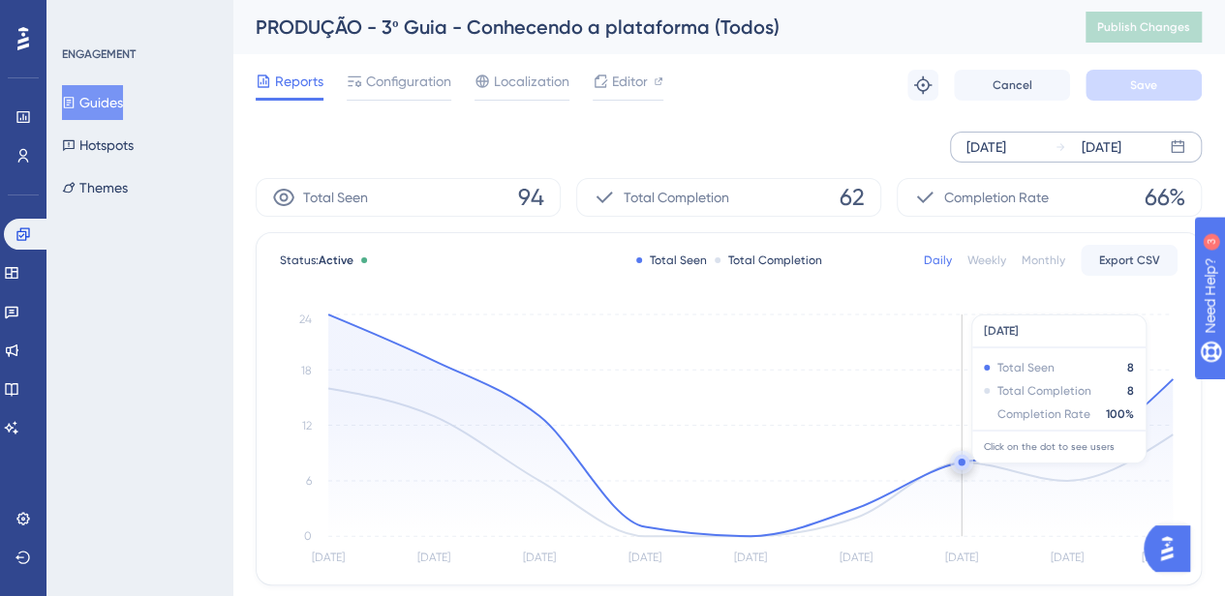
scroll to position [290, 0]
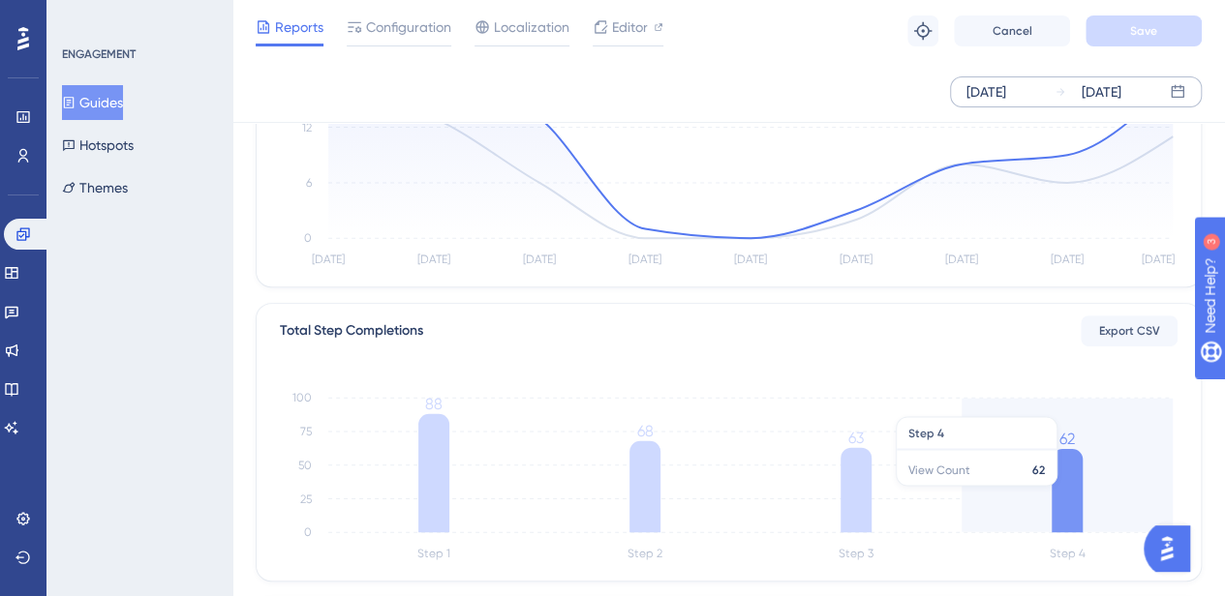
click at [1068, 495] on icon at bounding box center [1066, 490] width 31 height 83
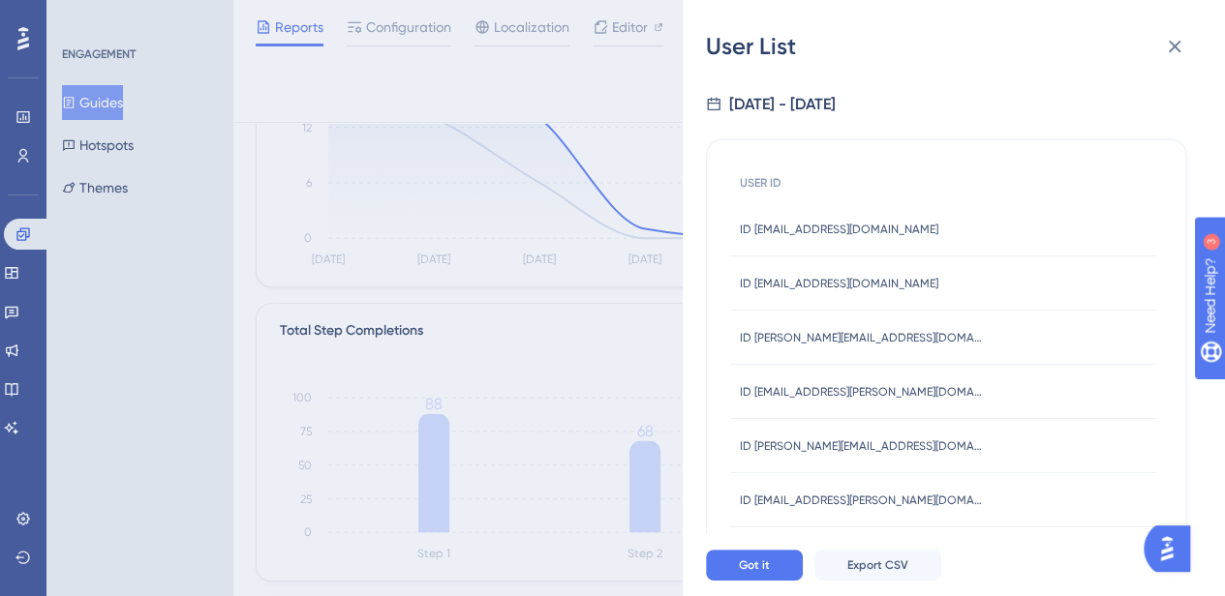
click at [583, 313] on div "User List 10/1/2025 - 10/9/2025 USER ID ID administrativo@precapp.com.br ID adm…" at bounding box center [612, 298] width 1225 height 596
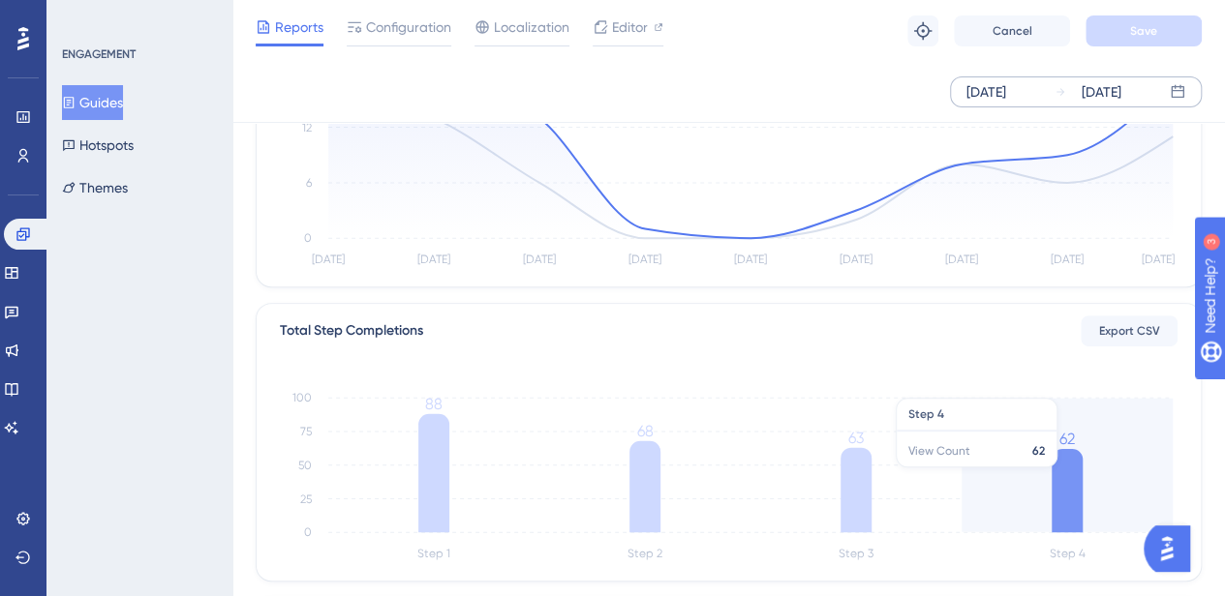
click at [1079, 472] on icon at bounding box center [1066, 490] width 31 height 83
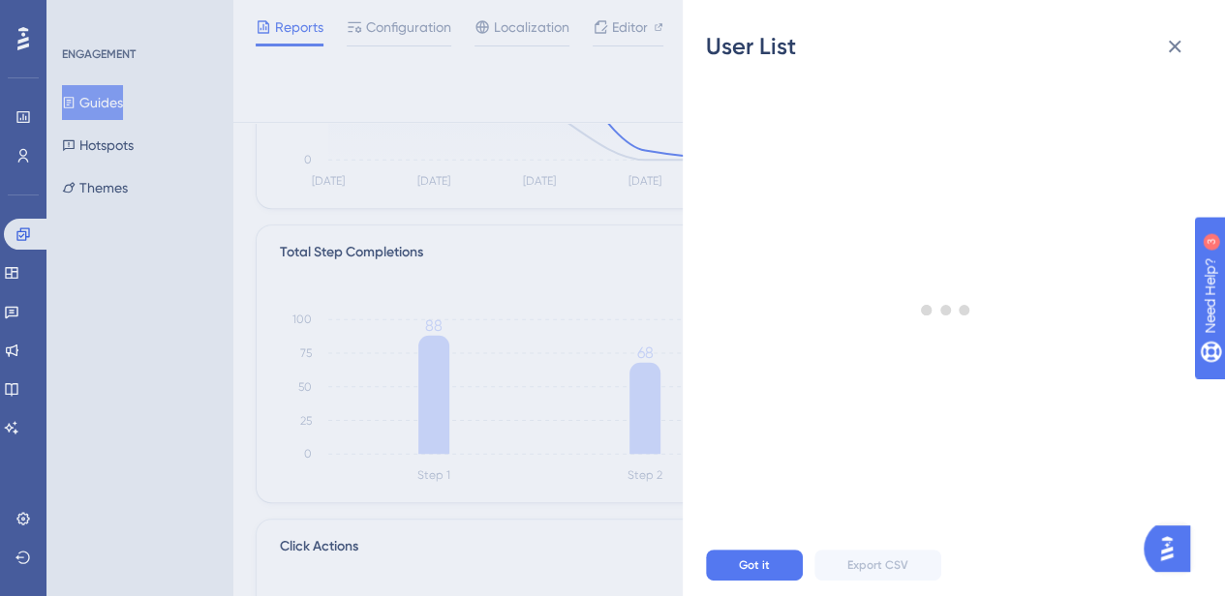
scroll to position [387, 0]
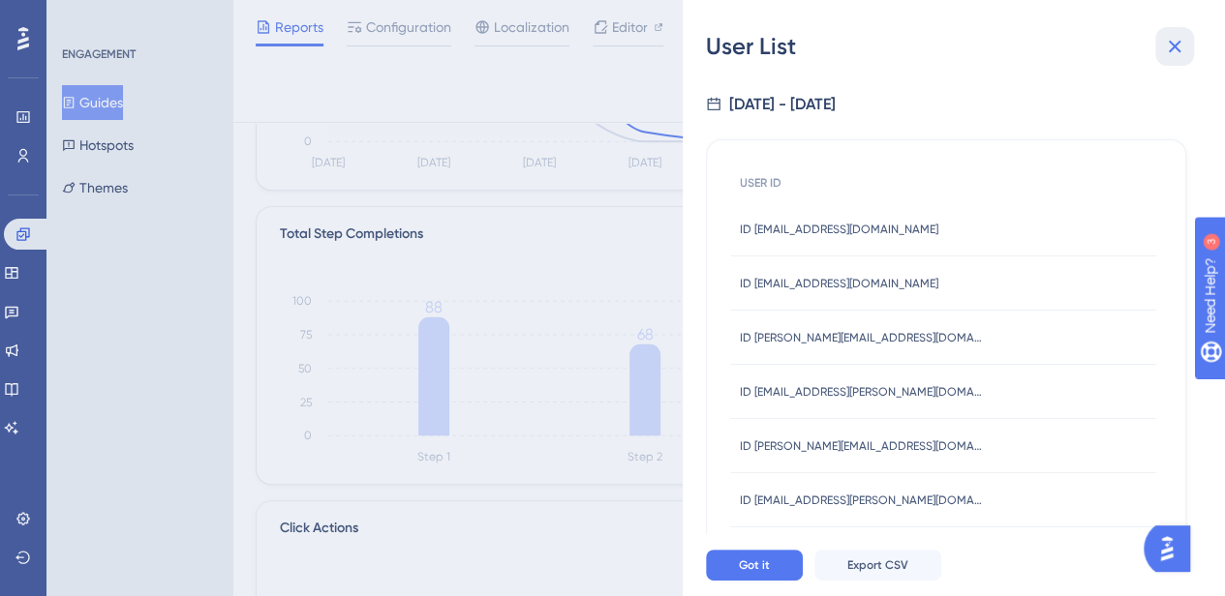
click at [1173, 47] on icon at bounding box center [1175, 47] width 13 height 13
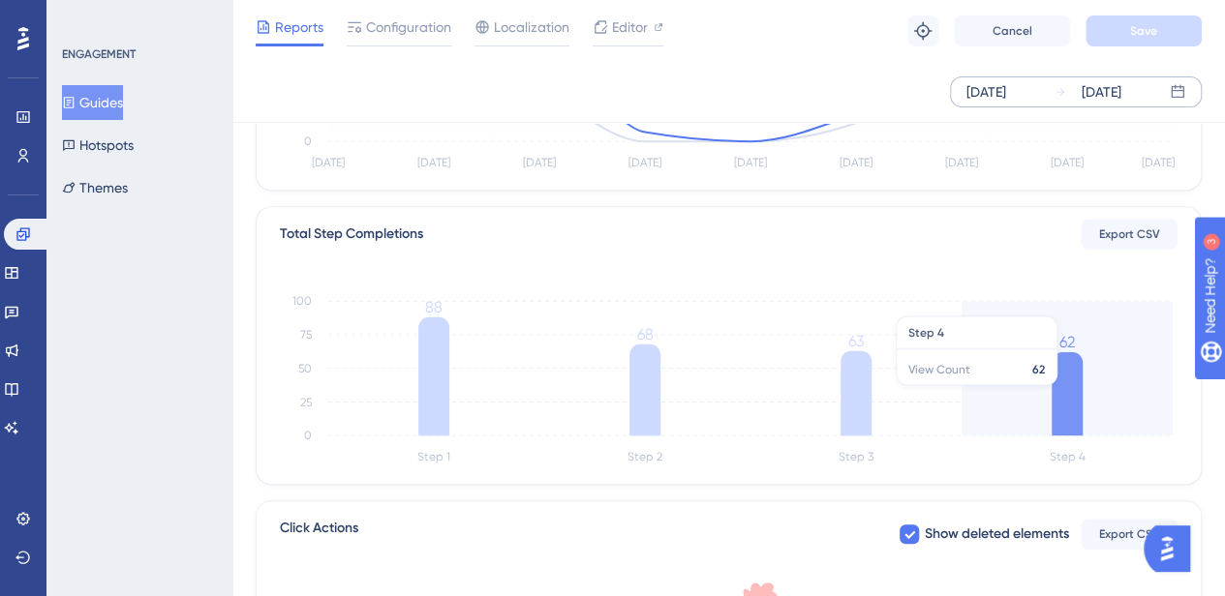
click at [1071, 394] on icon at bounding box center [1066, 393] width 31 height 83
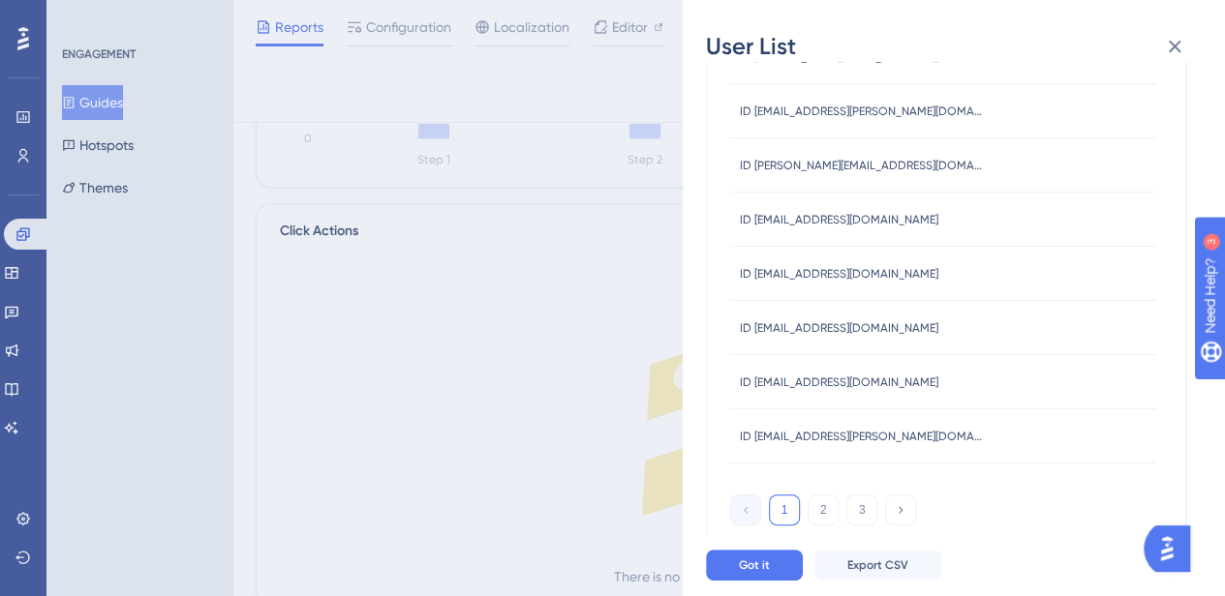
scroll to position [754, 0]
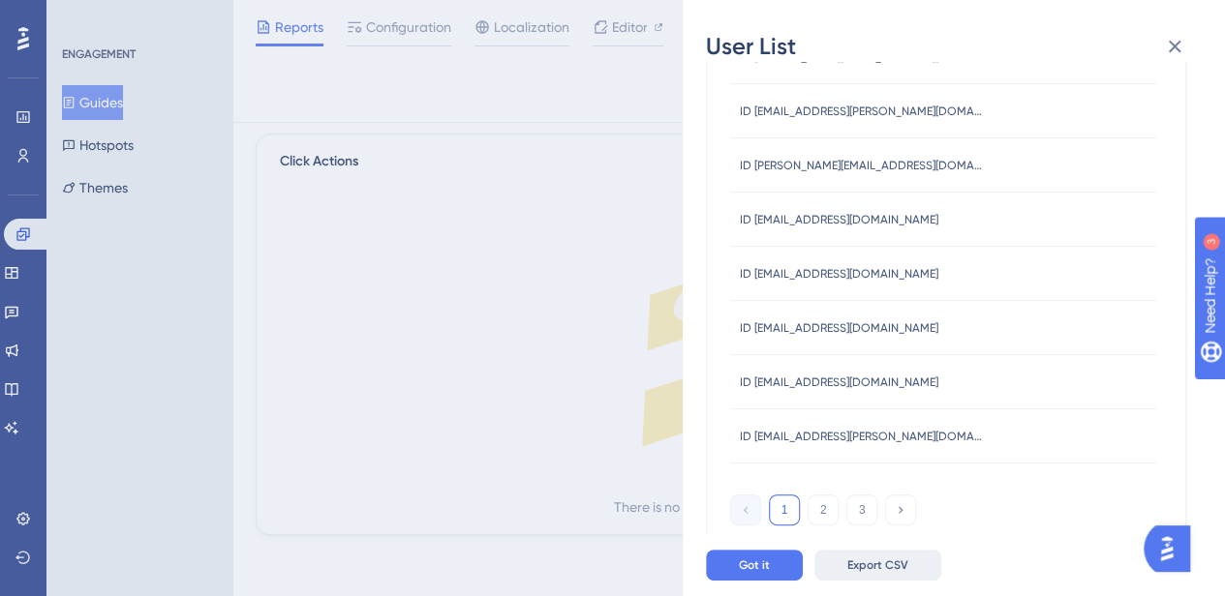
click at [887, 573] on span "Export CSV" at bounding box center [877, 565] width 61 height 15
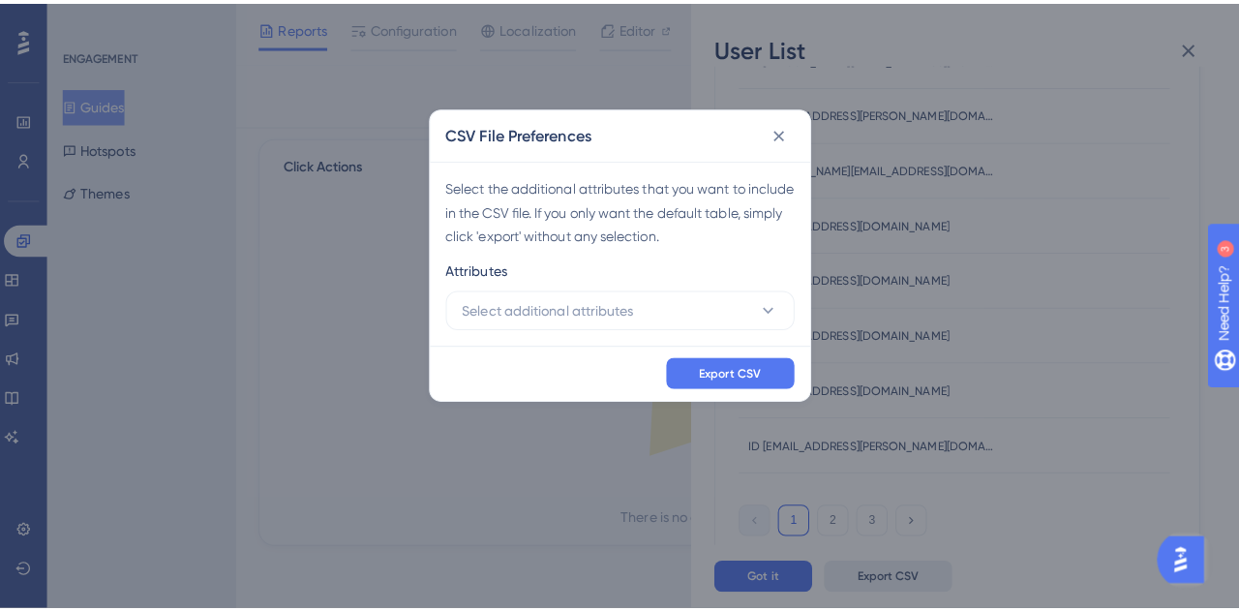
scroll to position [740, 0]
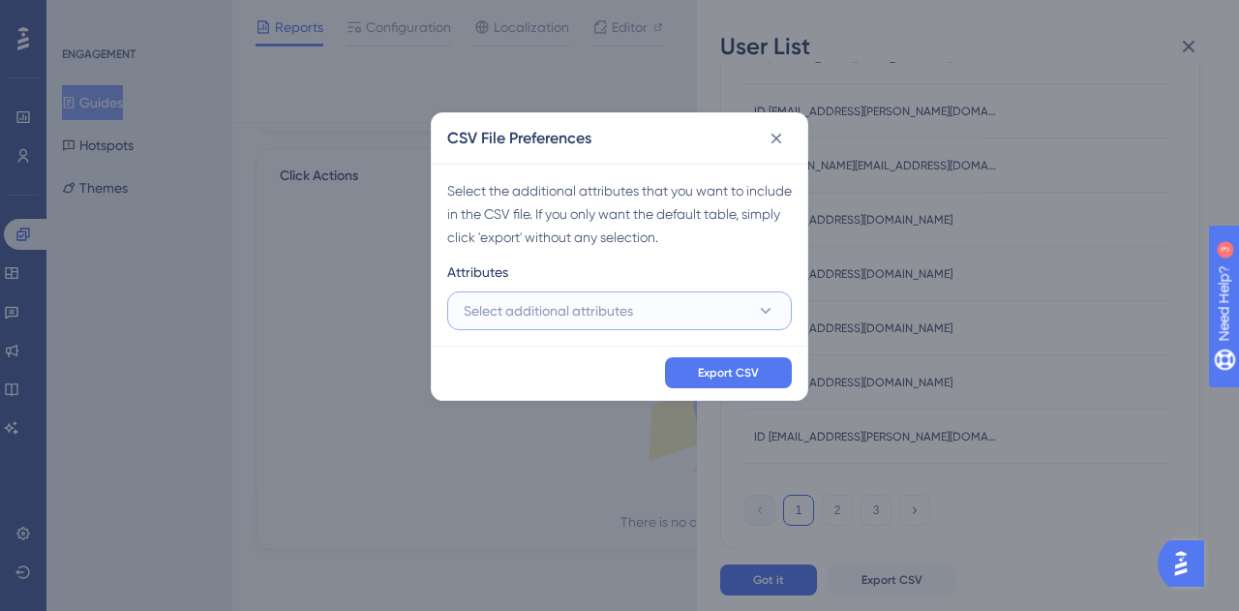
click at [635, 303] on button "Select additional attributes" at bounding box center [619, 310] width 345 height 39
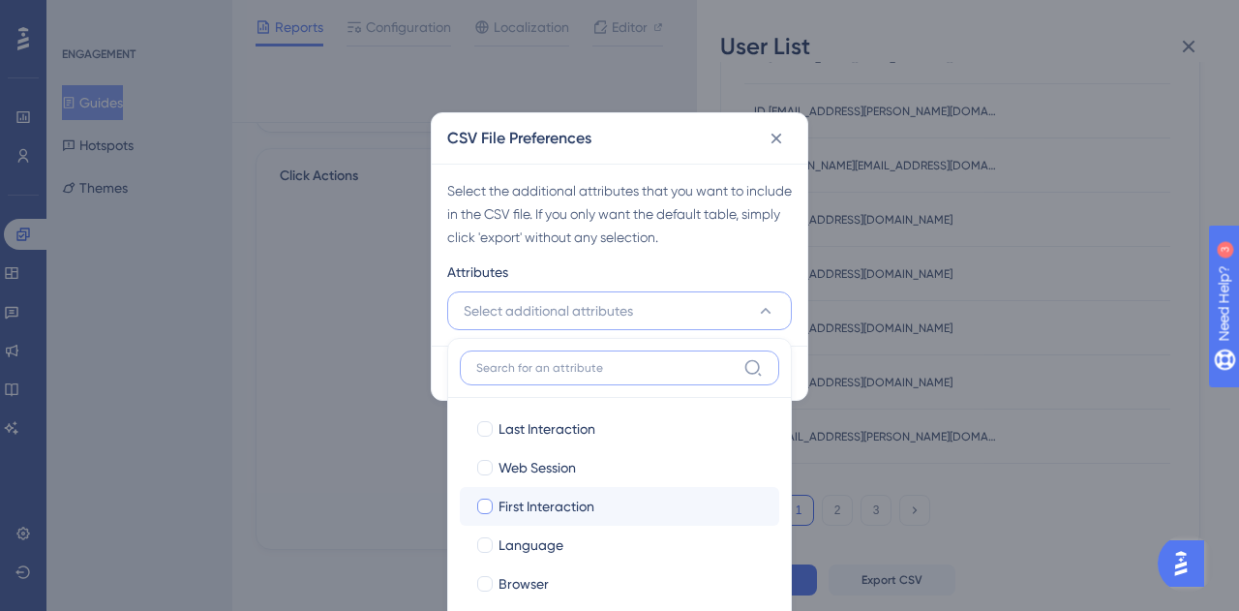
scroll to position [194, 0]
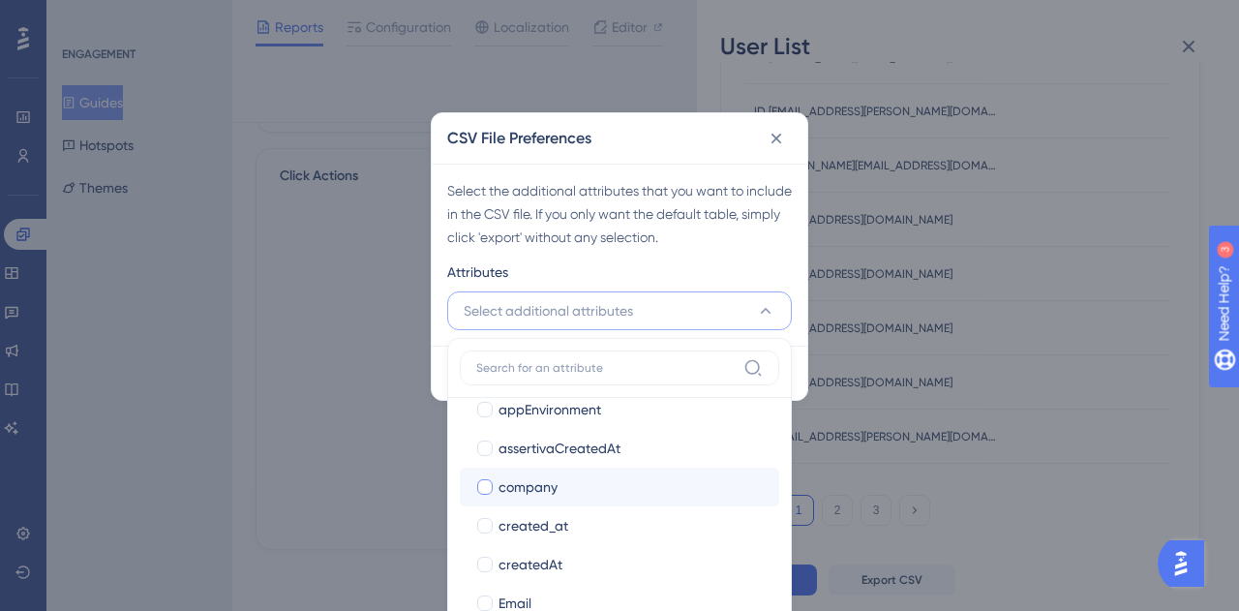
click at [487, 483] on div at bounding box center [484, 486] width 15 height 15
checkbox input "true"
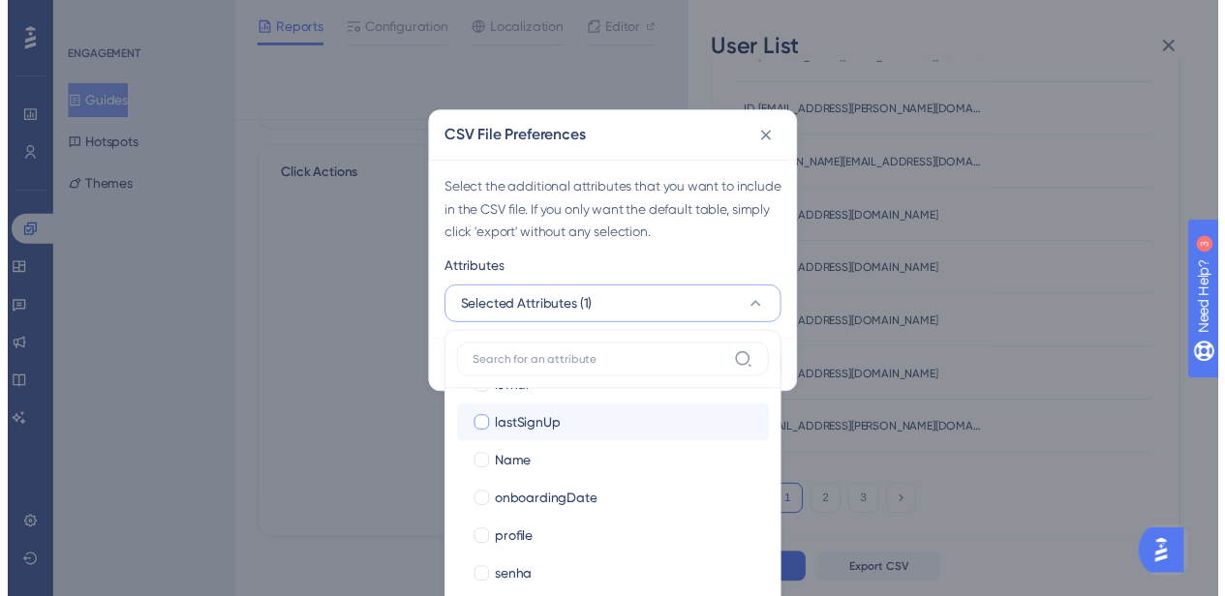
scroll to position [674, 0]
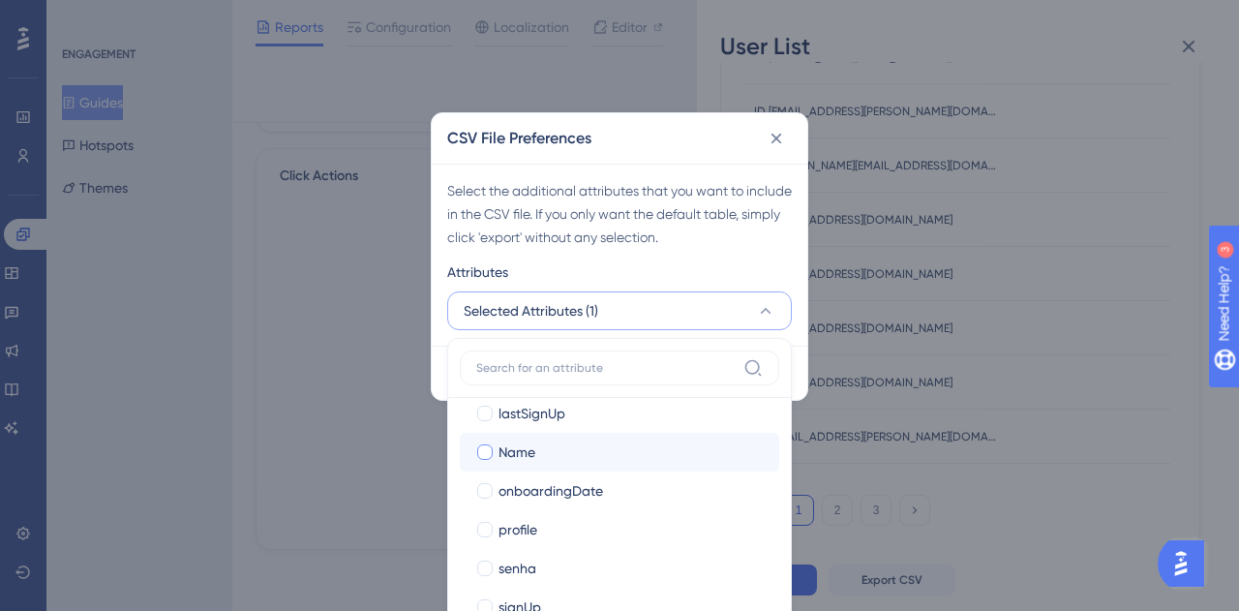
click at [489, 454] on div at bounding box center [484, 451] width 15 height 15
checkbox input "true"
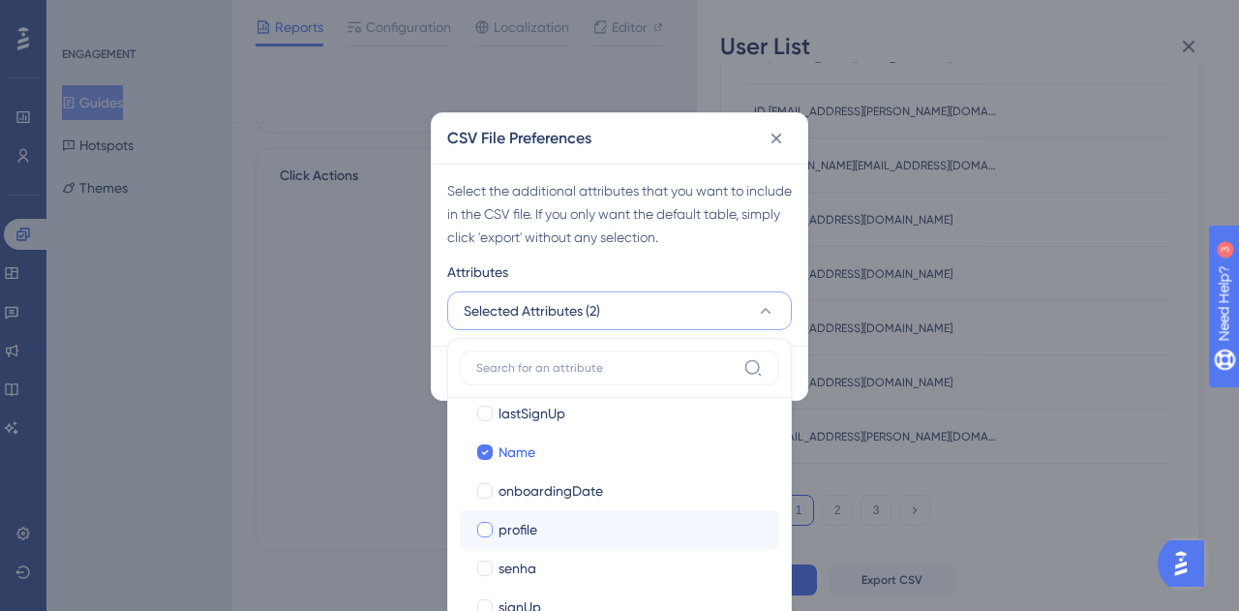
click at [486, 529] on div at bounding box center [484, 529] width 15 height 15
checkbox input "true"
click at [773, 229] on div "Select the additional attributes that you want to include in the CSV file. If y…" at bounding box center [619, 214] width 345 height 70
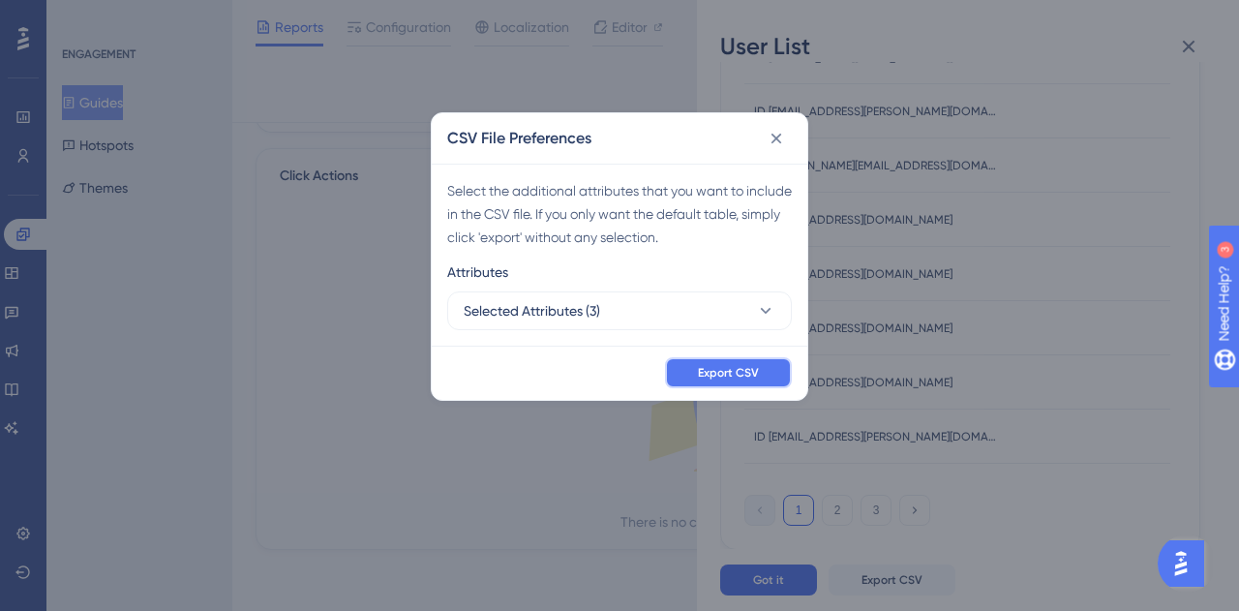
click at [757, 371] on span "Export CSV" at bounding box center [728, 372] width 61 height 15
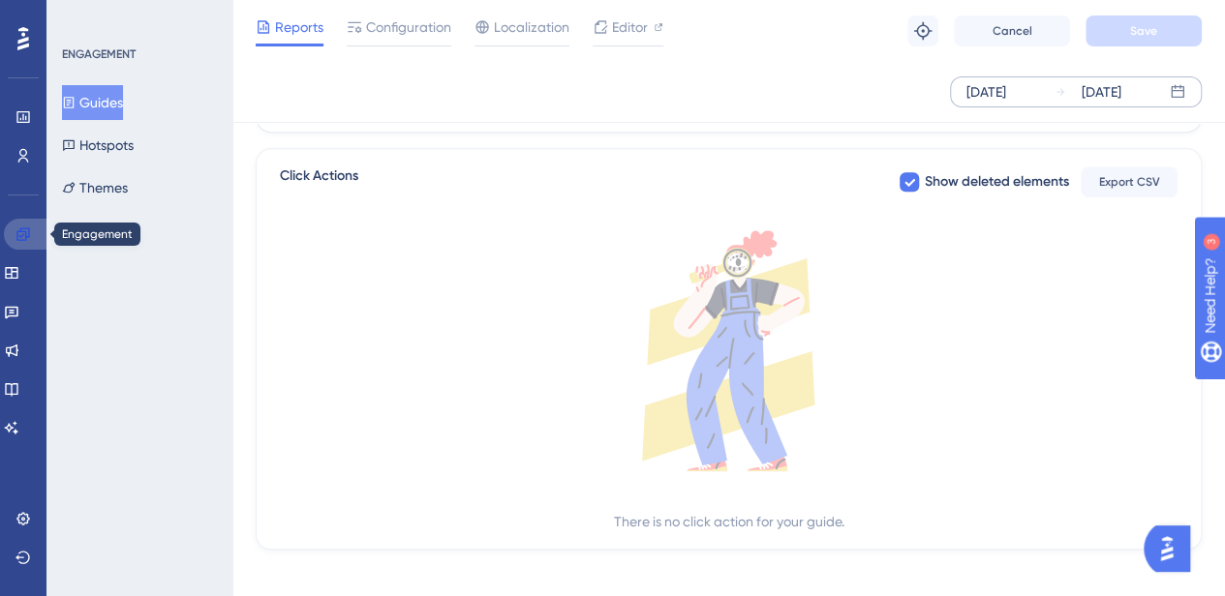
click at [26, 232] on icon at bounding box center [22, 234] width 13 height 13
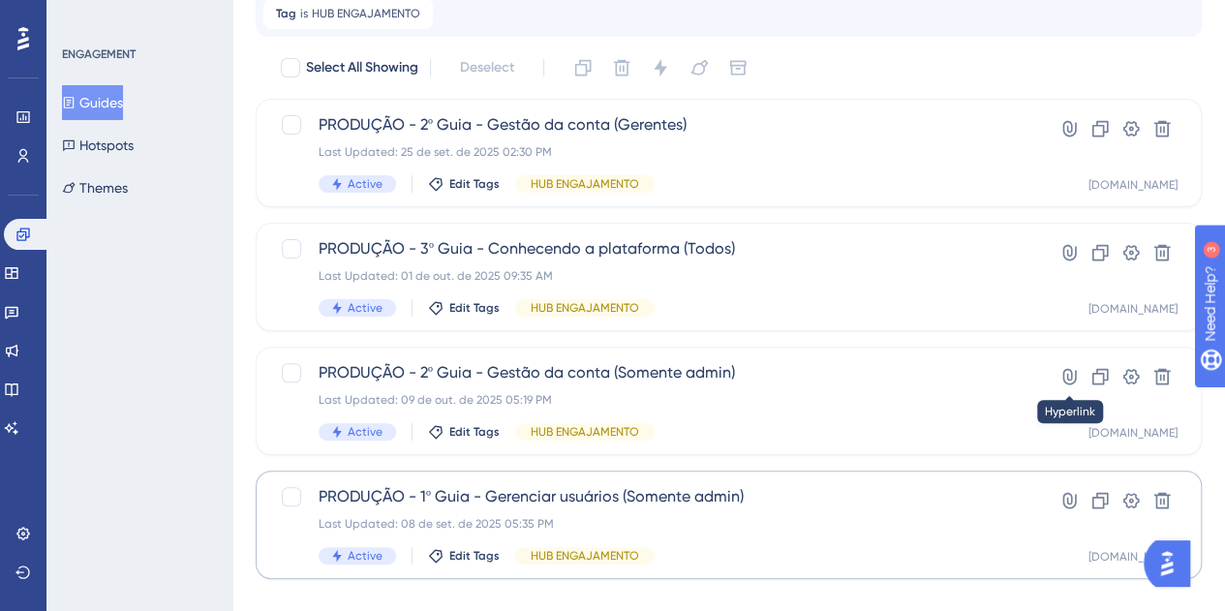
scroll to position [155, 0]
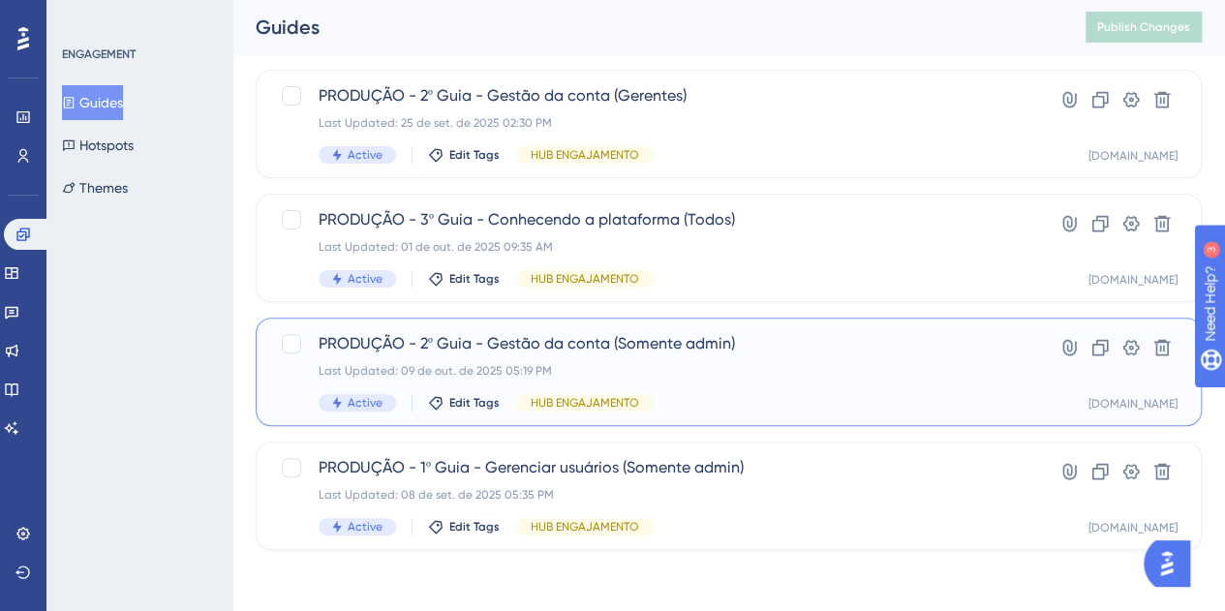
click at [988, 385] on div "PRODUÇÃO - 2º Guia - Gestão da conta (Somente admin) Last Updated: 09 de out. d…" at bounding box center [728, 371] width 897 height 79
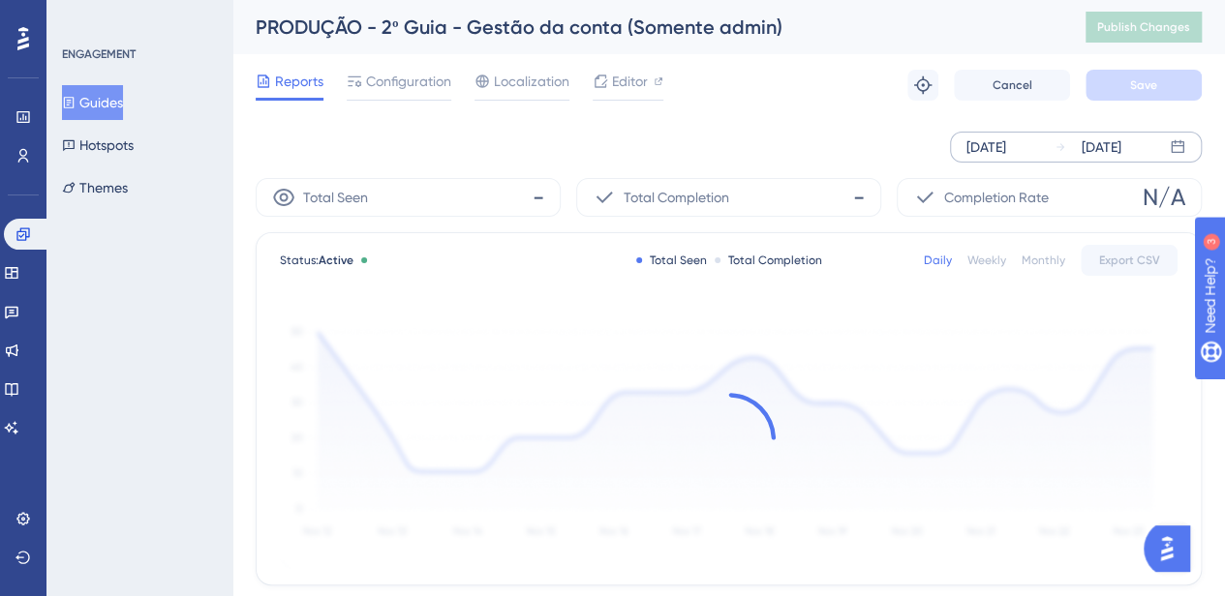
click at [1006, 150] on div "Oct 03 2025" at bounding box center [986, 147] width 40 height 23
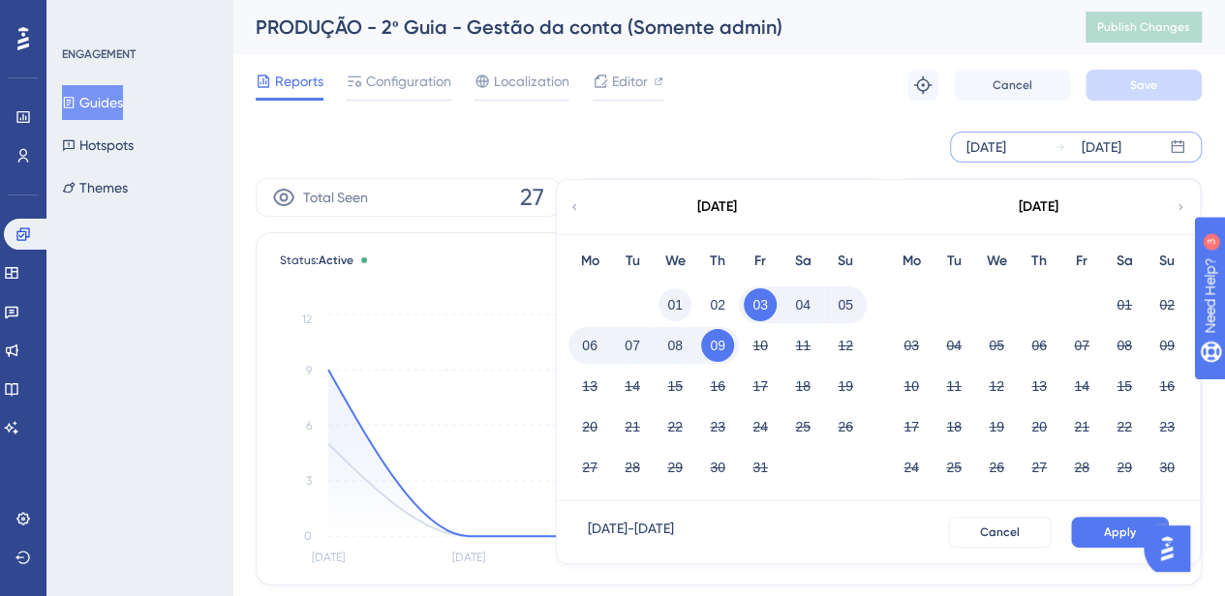
click at [682, 311] on button "01" at bounding box center [674, 305] width 33 height 33
click at [1129, 528] on span "Apply" at bounding box center [1120, 532] width 32 height 15
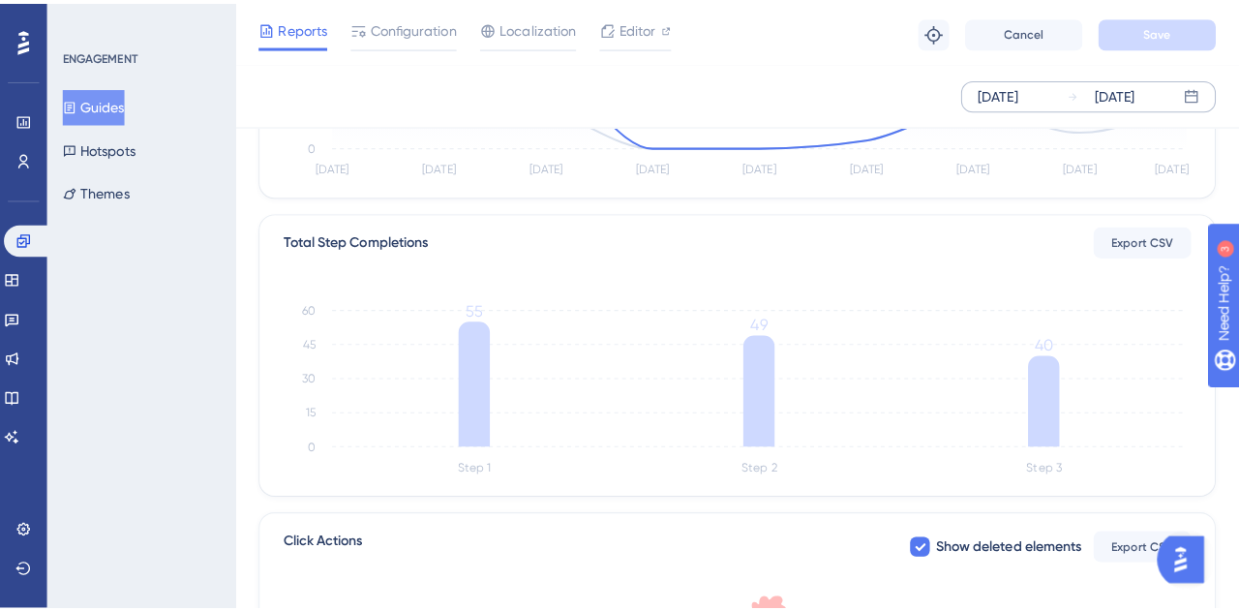
scroll to position [484, 0]
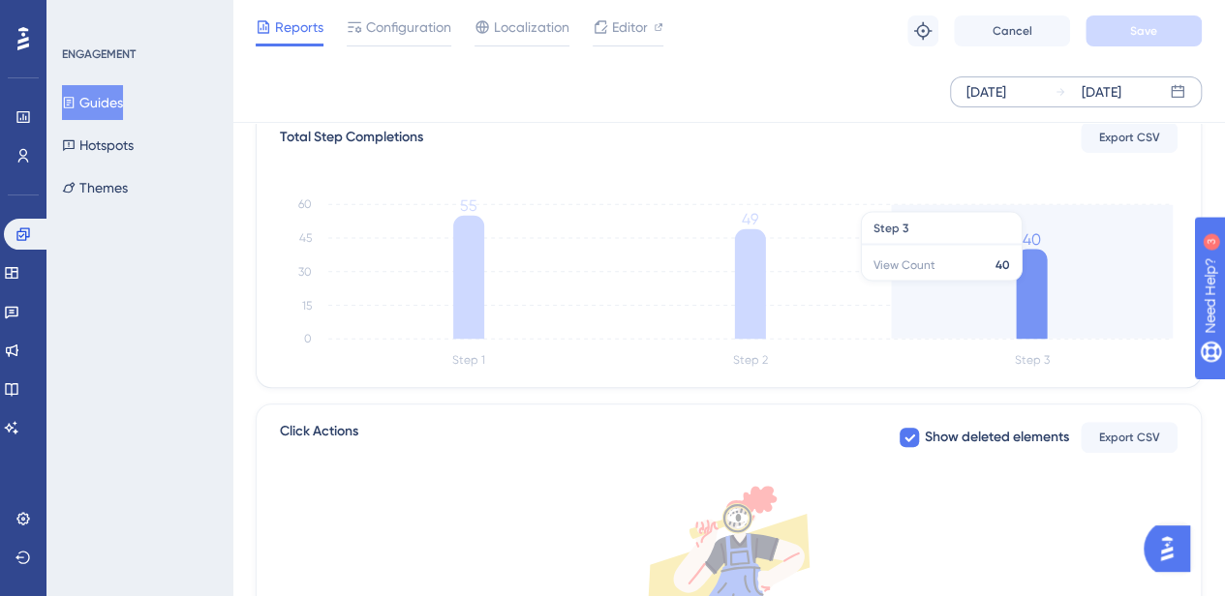
click at [1028, 289] on icon at bounding box center [1031, 294] width 31 height 90
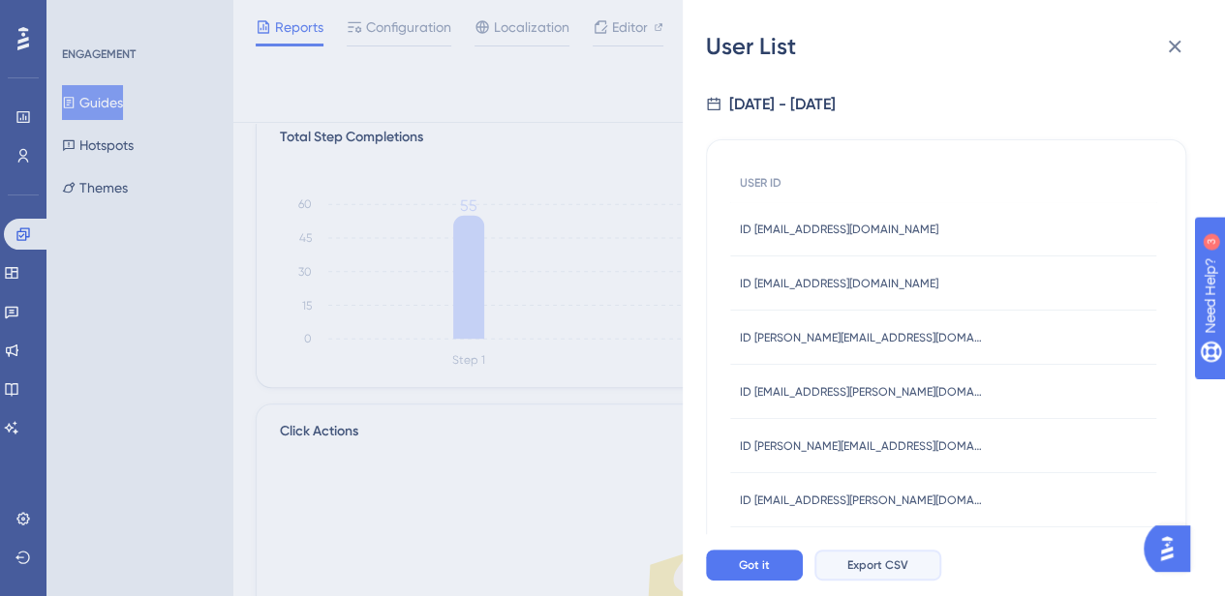
click at [872, 573] on span "Export CSV" at bounding box center [877, 565] width 61 height 15
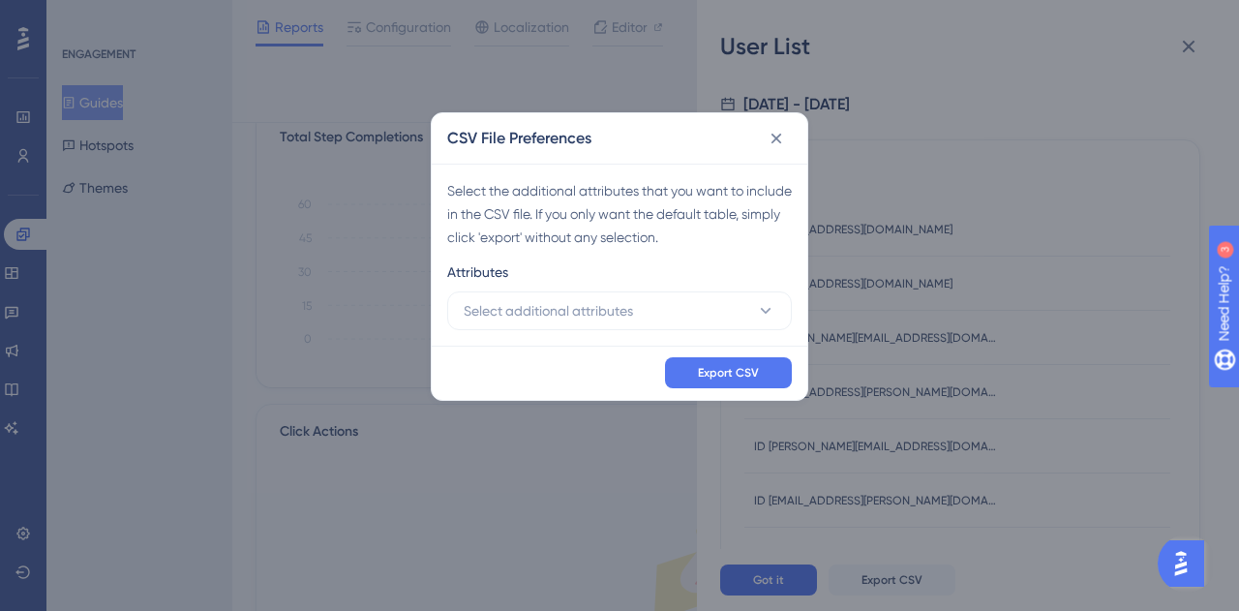
click at [576, 288] on div "Attributes" at bounding box center [619, 275] width 345 height 31
click at [577, 308] on span "Select additional attributes" at bounding box center [548, 310] width 169 height 23
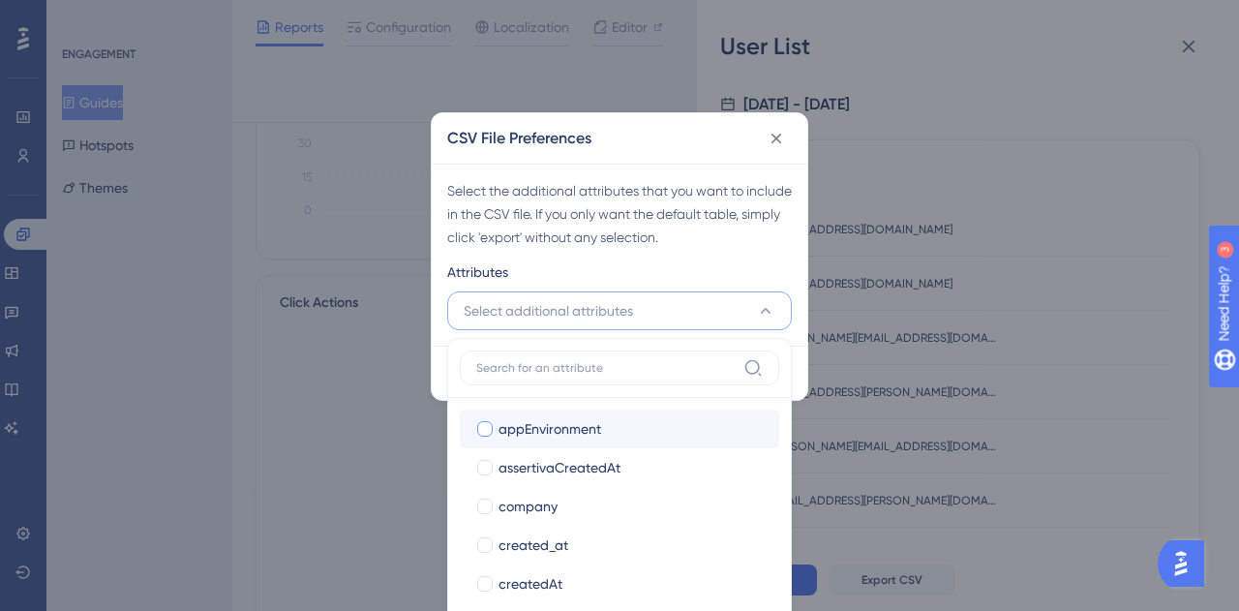
scroll to position [290, 0]
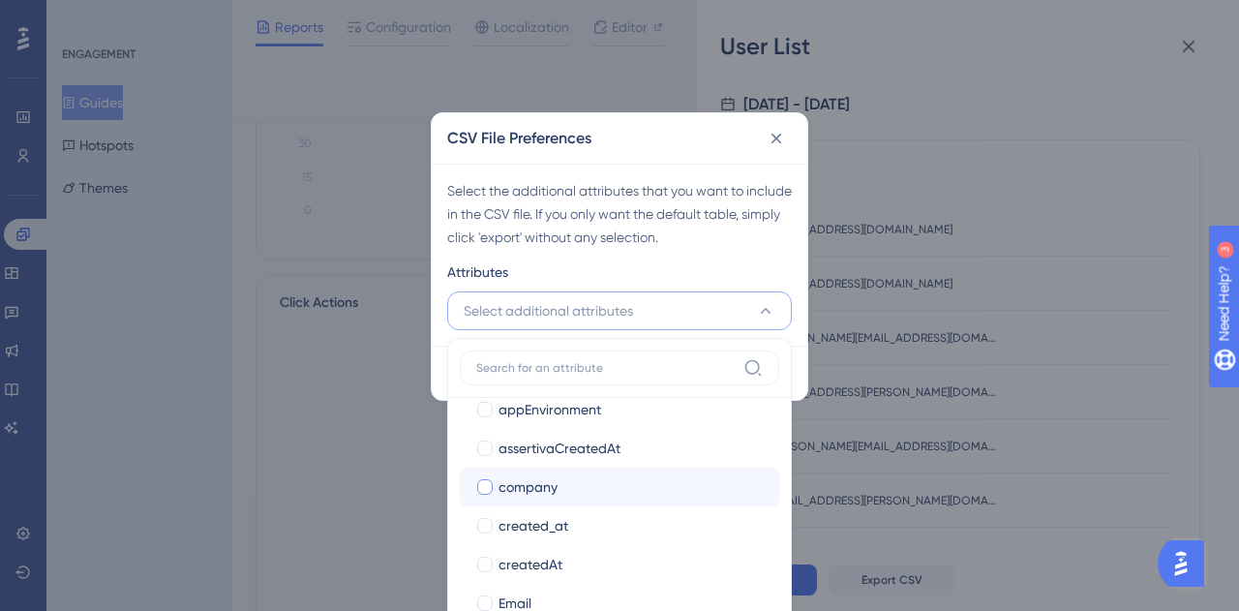
click at [485, 487] on div at bounding box center [484, 486] width 15 height 15
checkbox input "true"
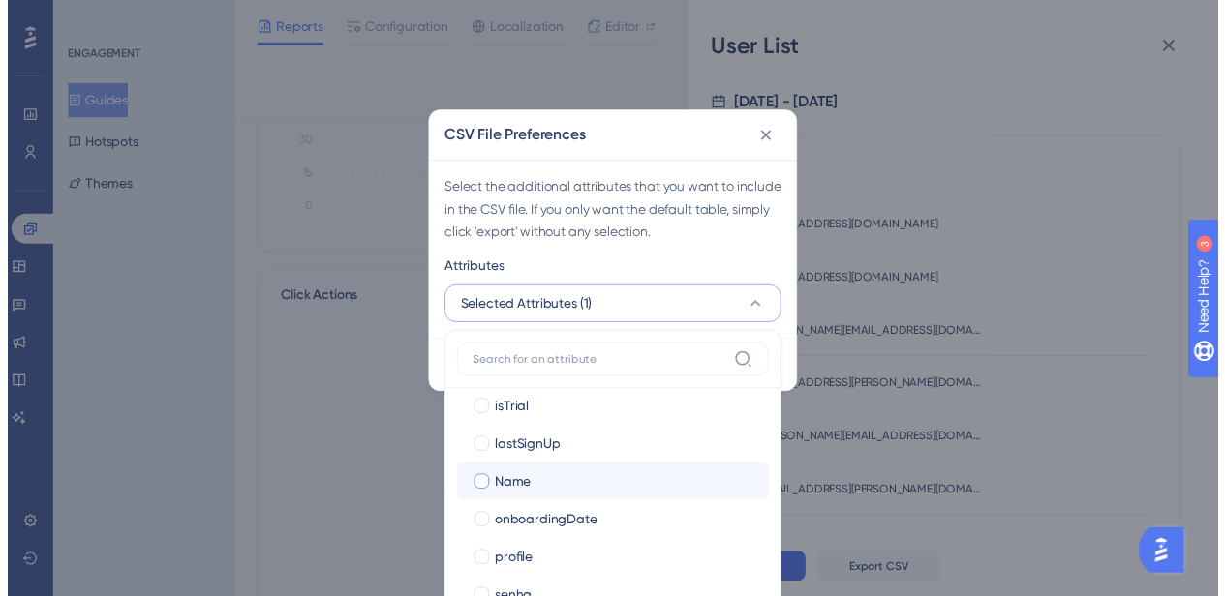
scroll to position [674, 0]
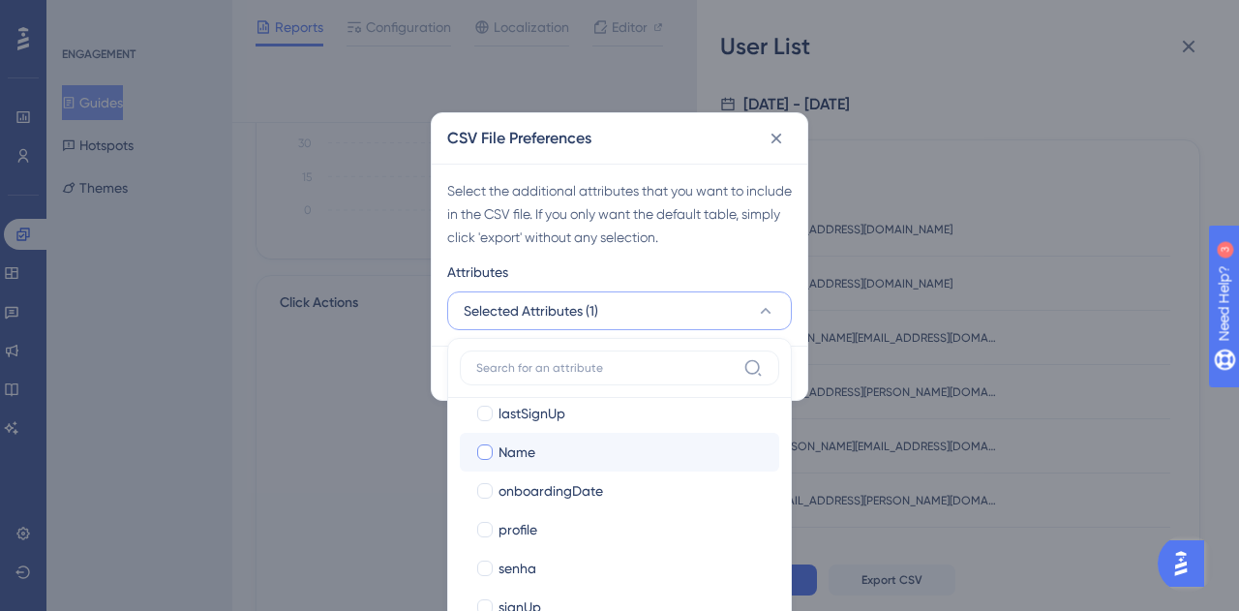
click at [489, 449] on div at bounding box center [484, 451] width 15 height 15
checkbox input "true"
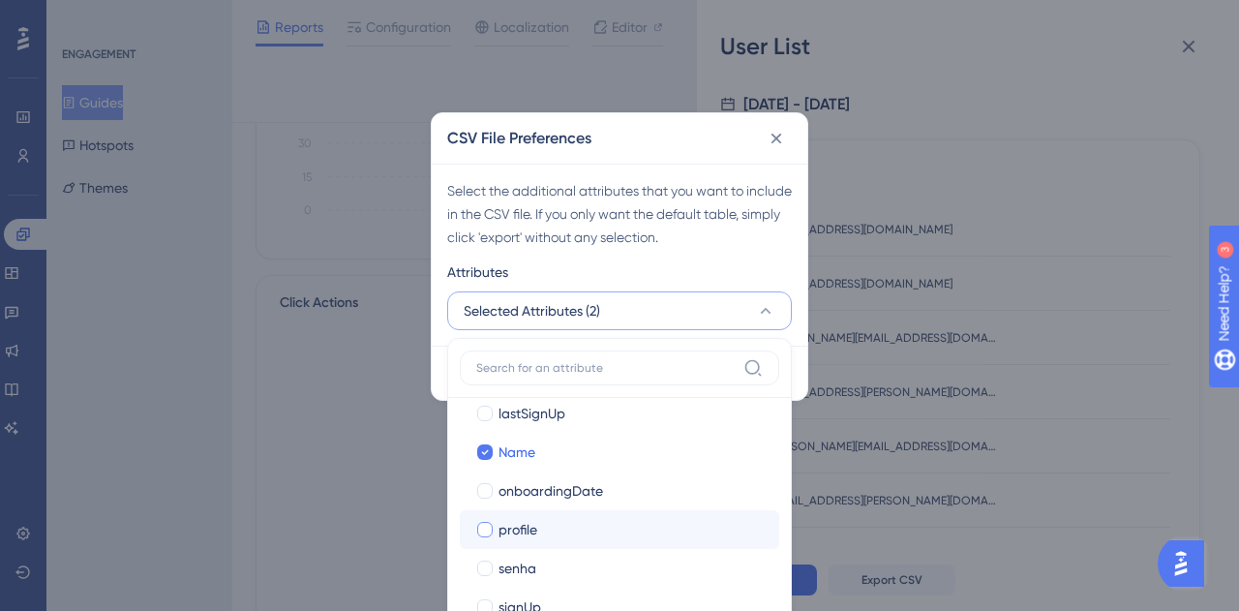
click at [489, 524] on div at bounding box center [484, 529] width 15 height 15
checkbox input "true"
click at [799, 339] on div "Select the additional attributes that you want to include in the CSV file. If y…" at bounding box center [620, 255] width 376 height 182
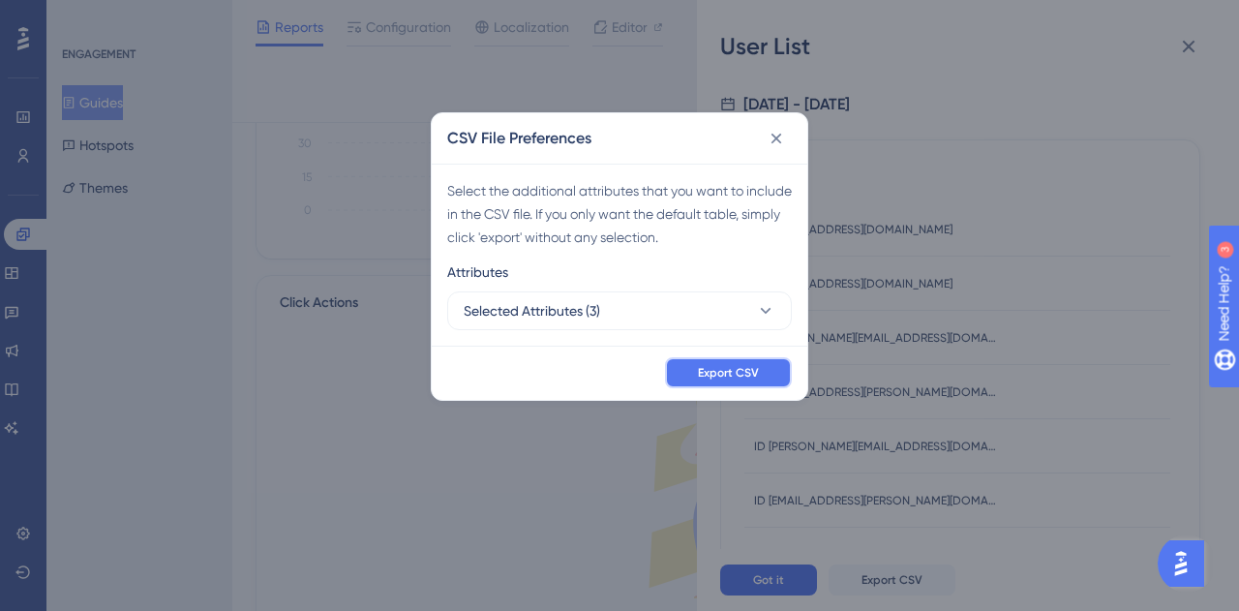
click at [767, 373] on button "Export CSV" at bounding box center [728, 372] width 127 height 31
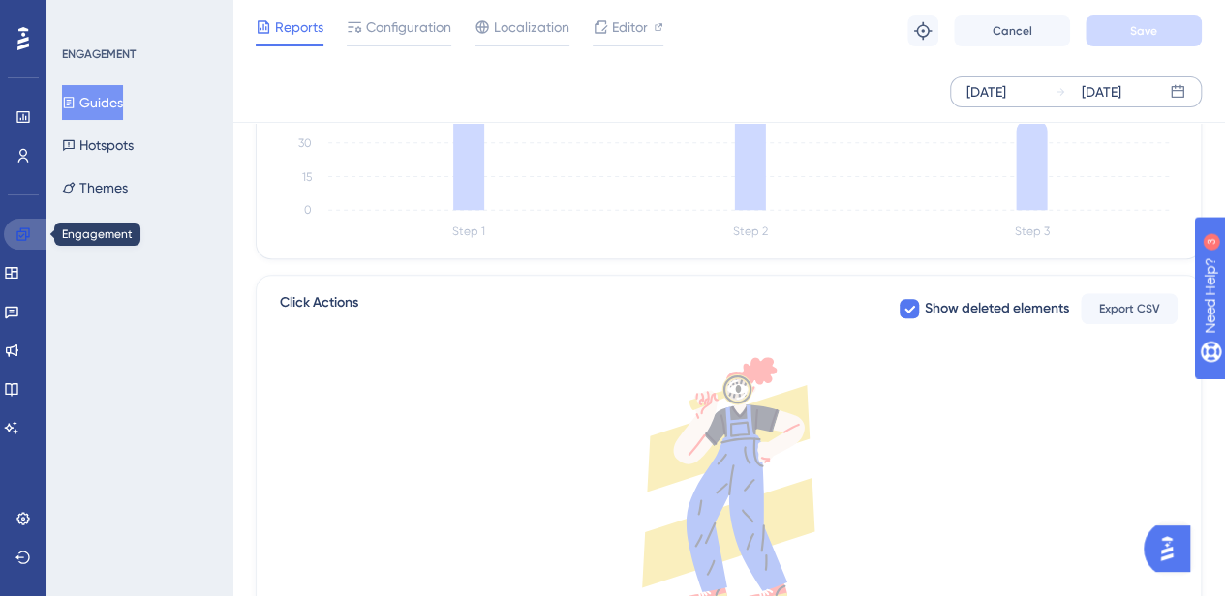
click at [24, 240] on icon at bounding box center [22, 234] width 13 height 13
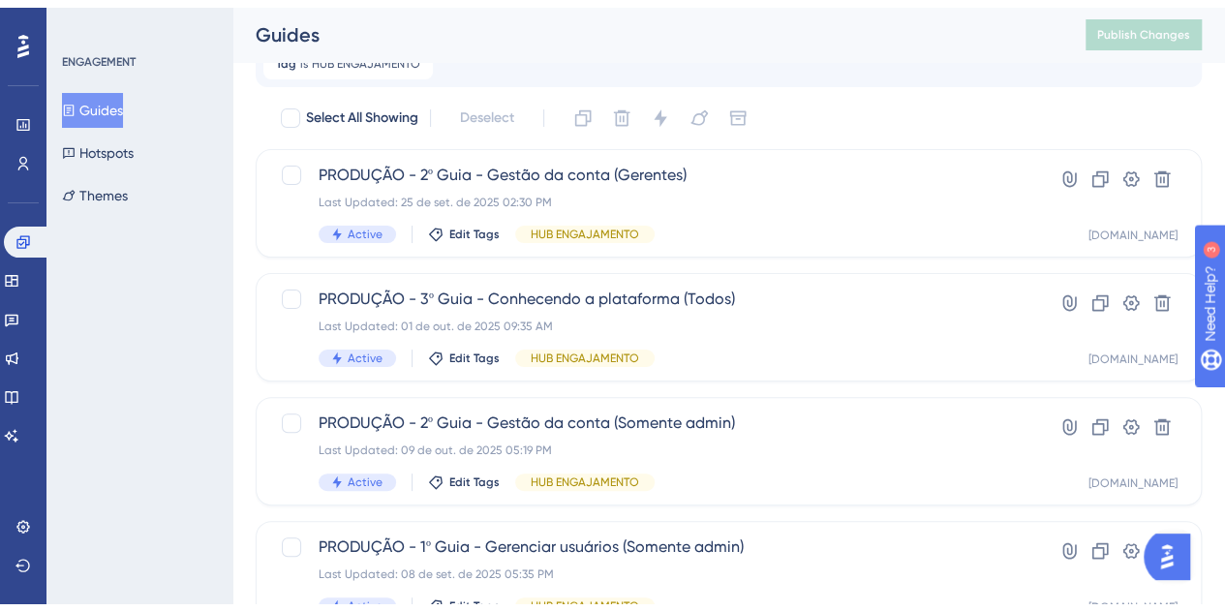
scroll to position [155, 0]
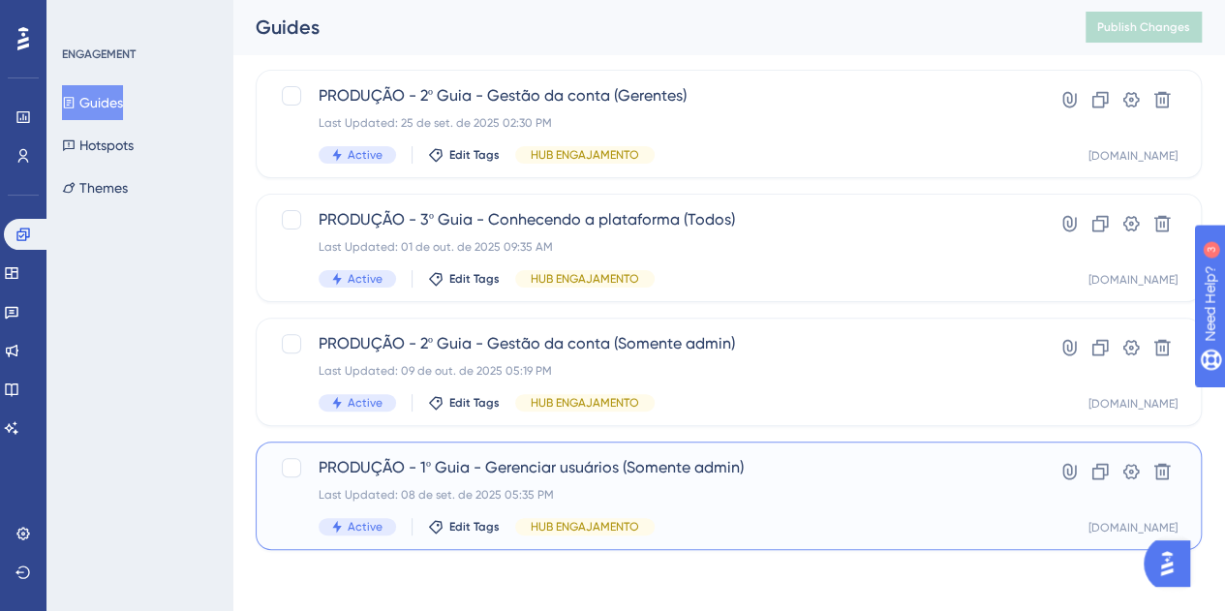
click at [957, 501] on div "Last Updated: 08 de set. de 2025 05:35 PM" at bounding box center [651, 494] width 665 height 15
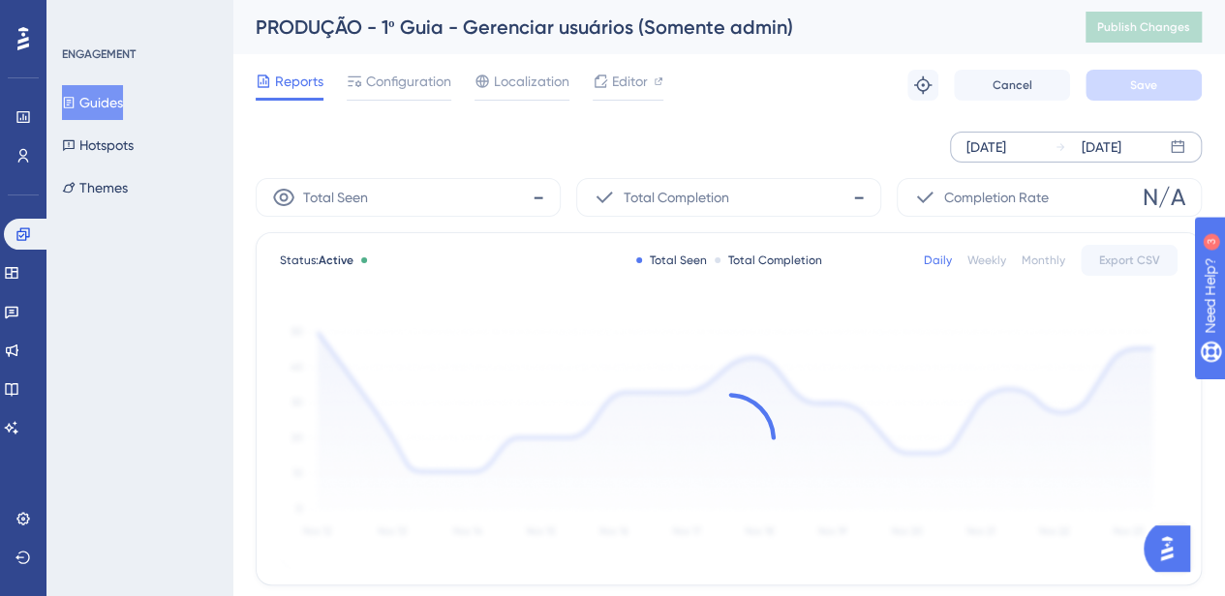
click at [986, 144] on div "Oct 03 2025" at bounding box center [986, 147] width 40 height 23
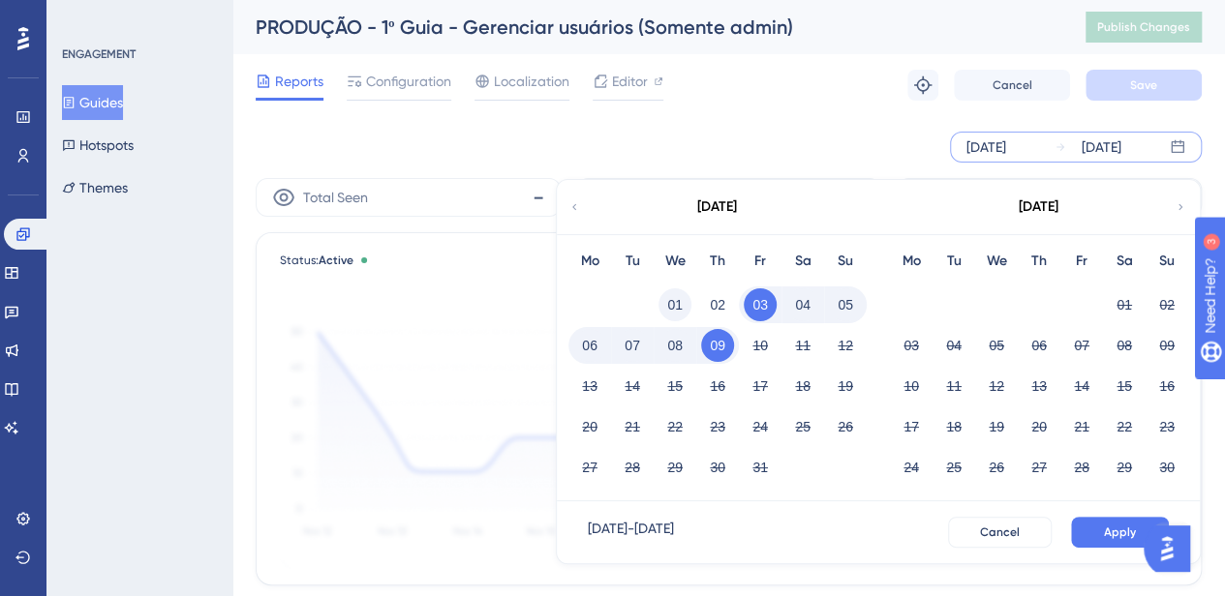
click at [662, 307] on button "01" at bounding box center [674, 305] width 33 height 33
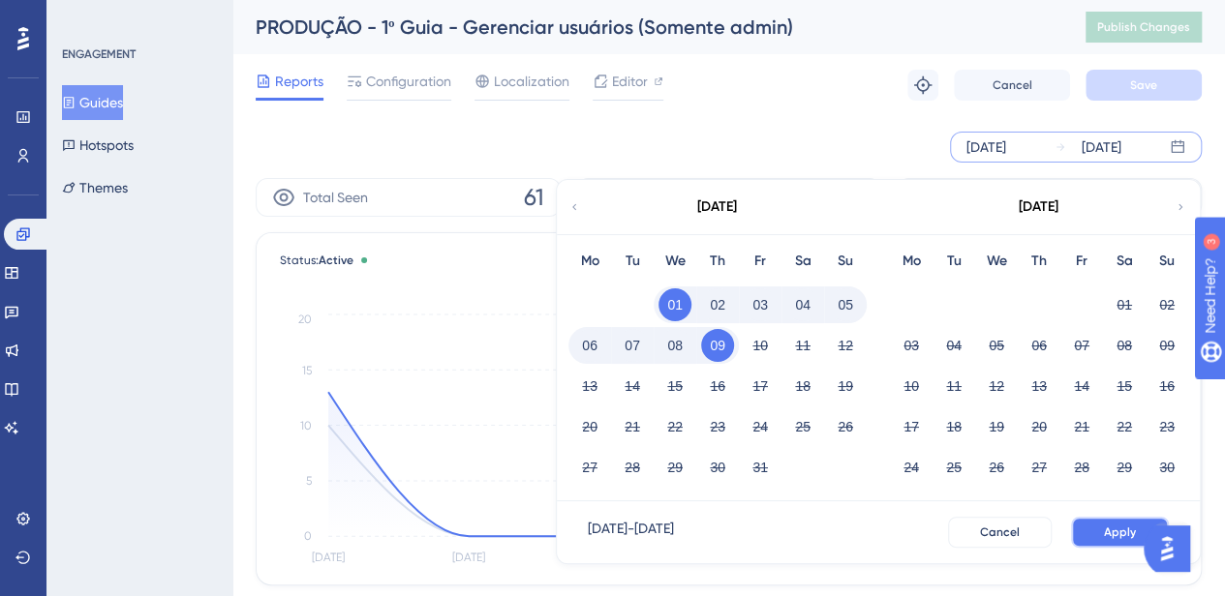
click at [1094, 530] on button "Apply" at bounding box center [1120, 532] width 98 height 31
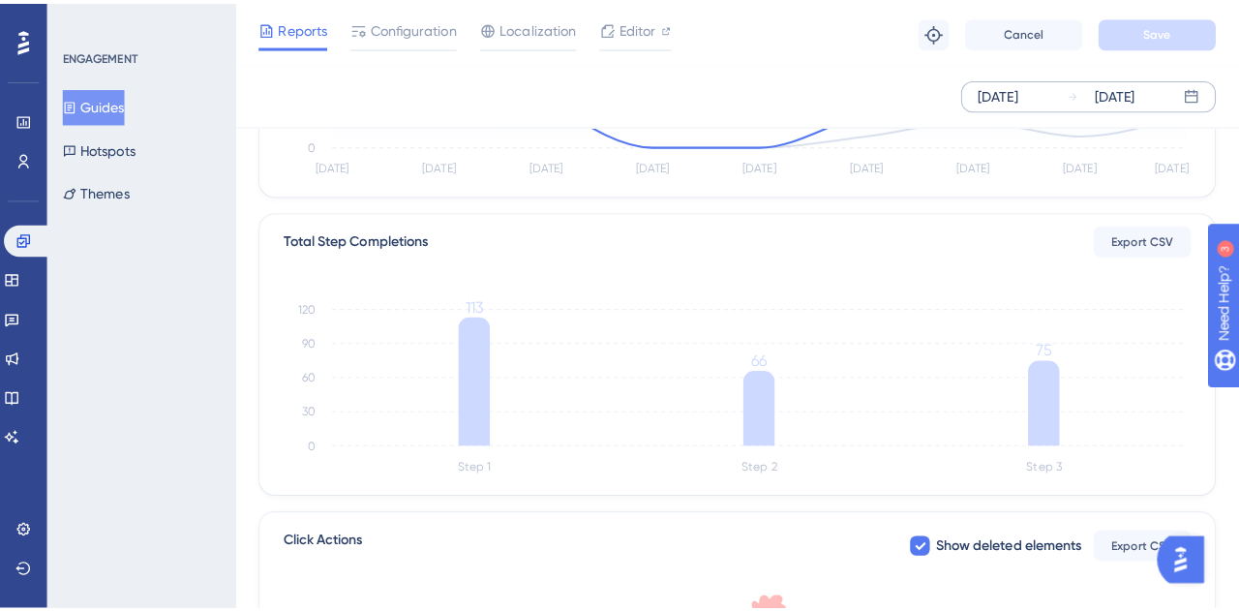
scroll to position [387, 0]
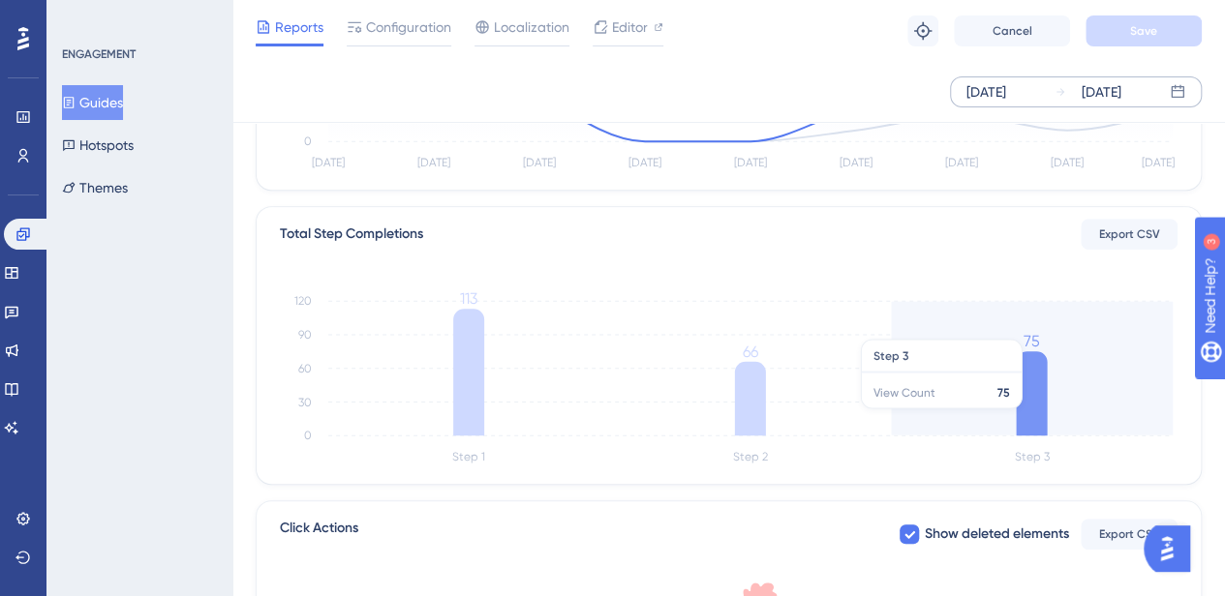
click at [1034, 417] on icon at bounding box center [1031, 393] width 31 height 84
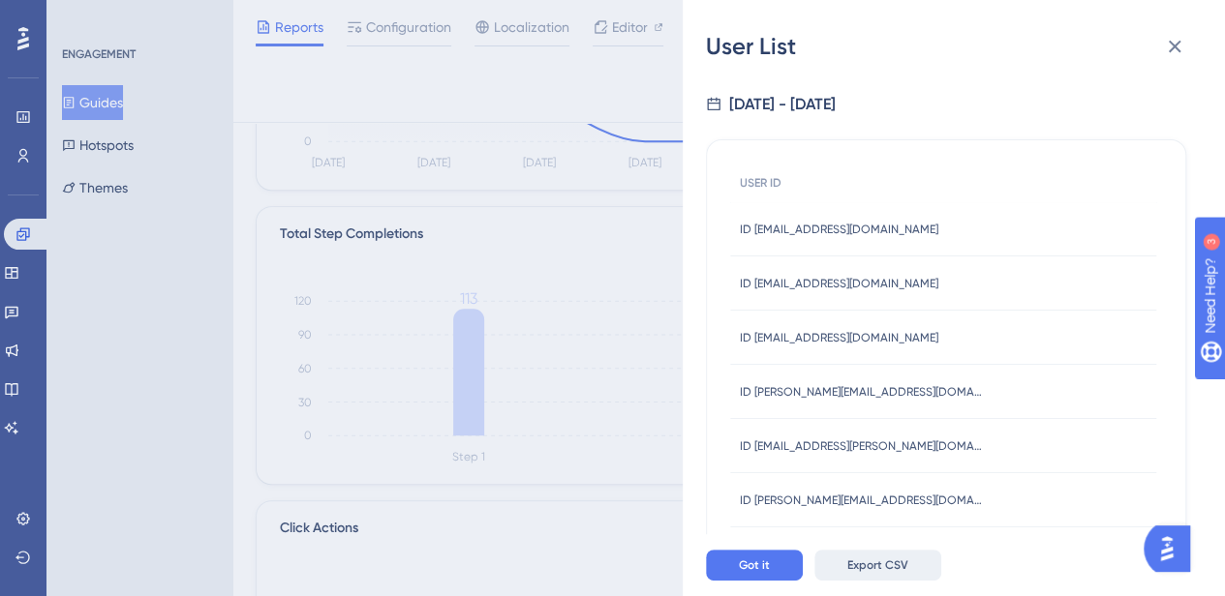
click at [898, 573] on span "Export CSV" at bounding box center [877, 565] width 61 height 15
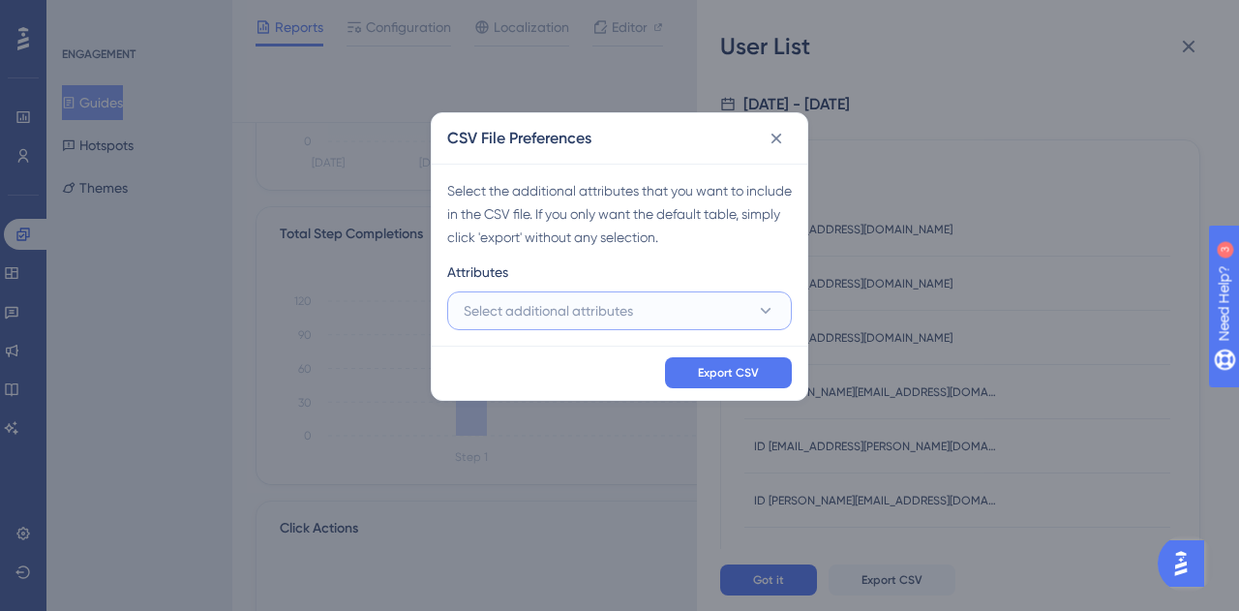
click at [638, 300] on button "Select additional attributes" at bounding box center [619, 310] width 345 height 39
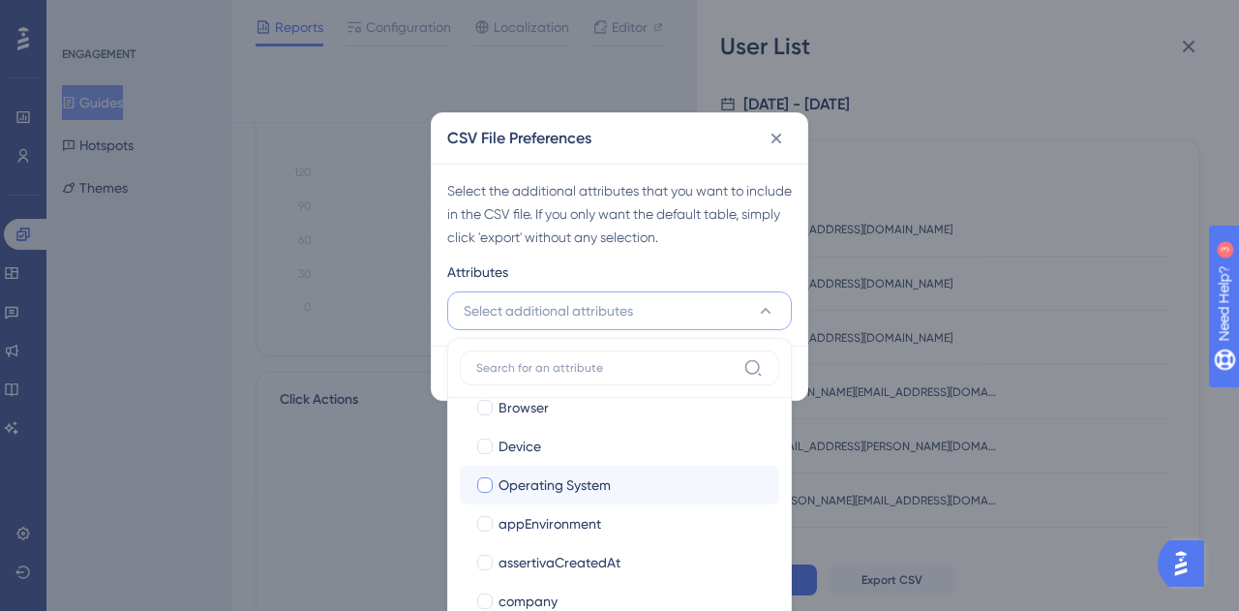
scroll to position [194, 0]
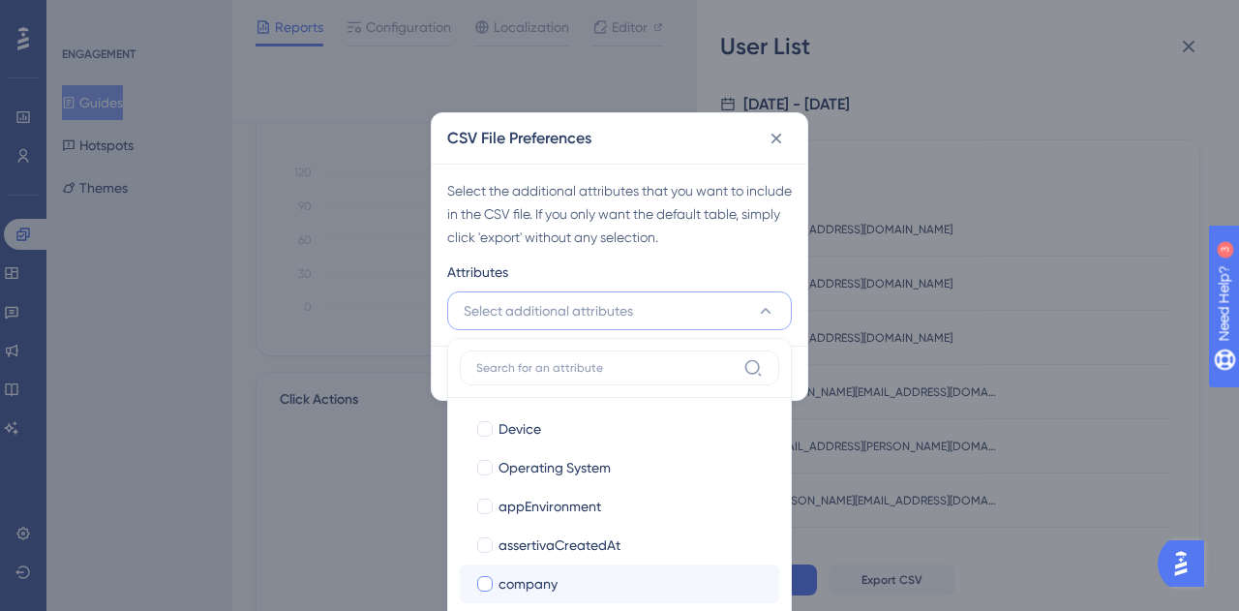
click at [481, 576] on div at bounding box center [484, 583] width 15 height 15
checkbox input "true"
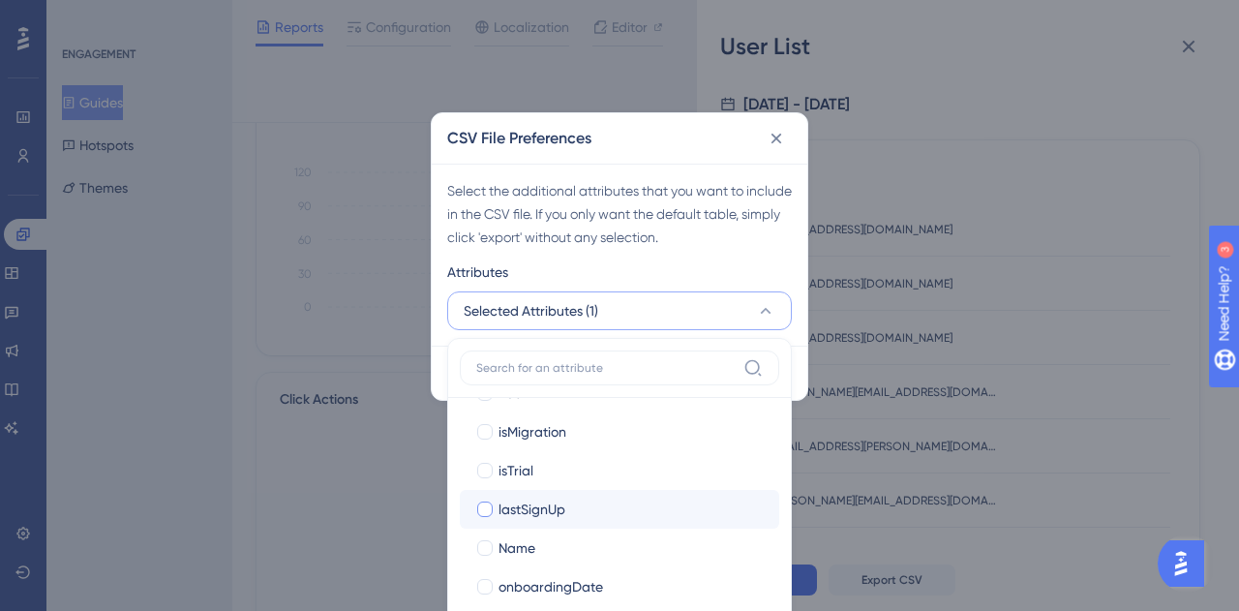
scroll to position [581, 0]
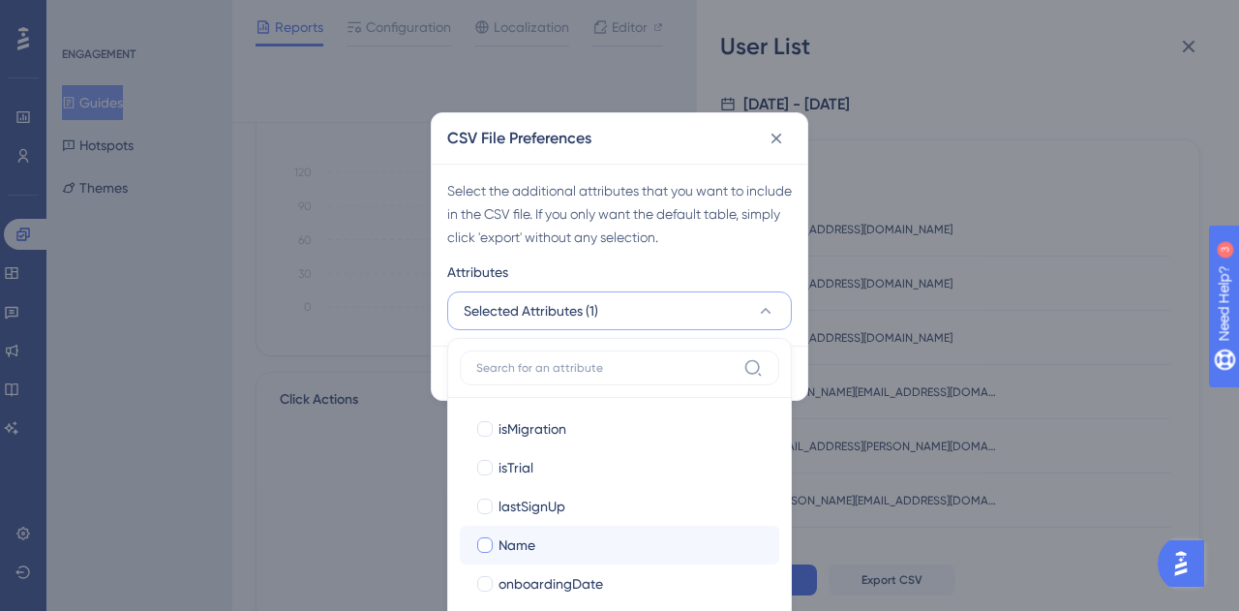
click at [484, 542] on div at bounding box center [484, 544] width 15 height 15
checkbox input "true"
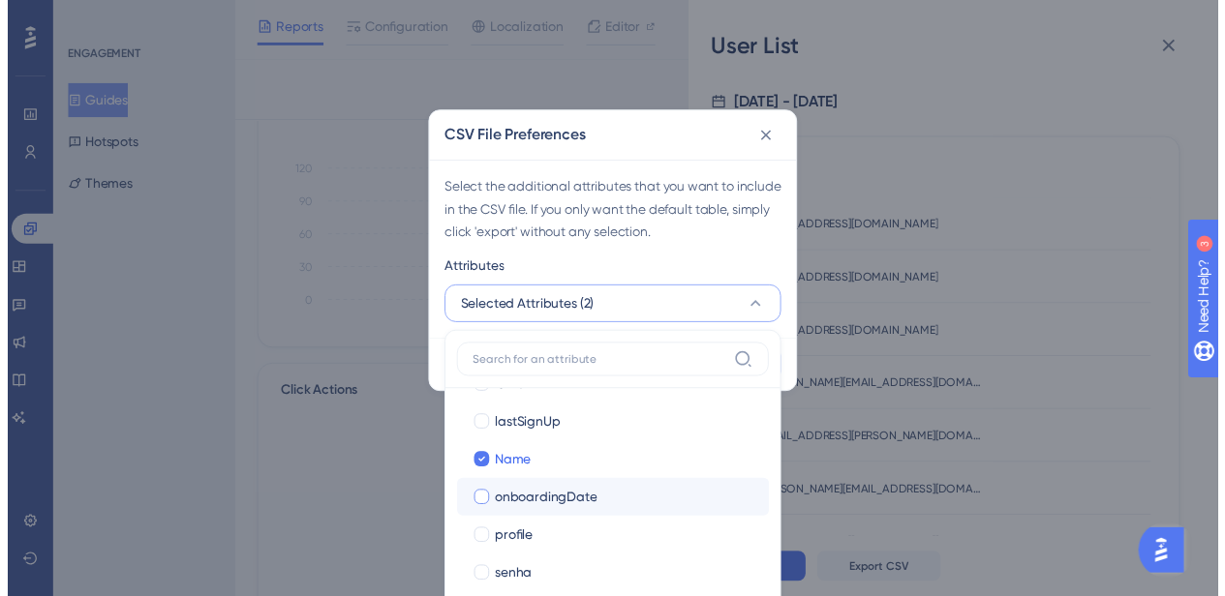
scroll to position [674, 0]
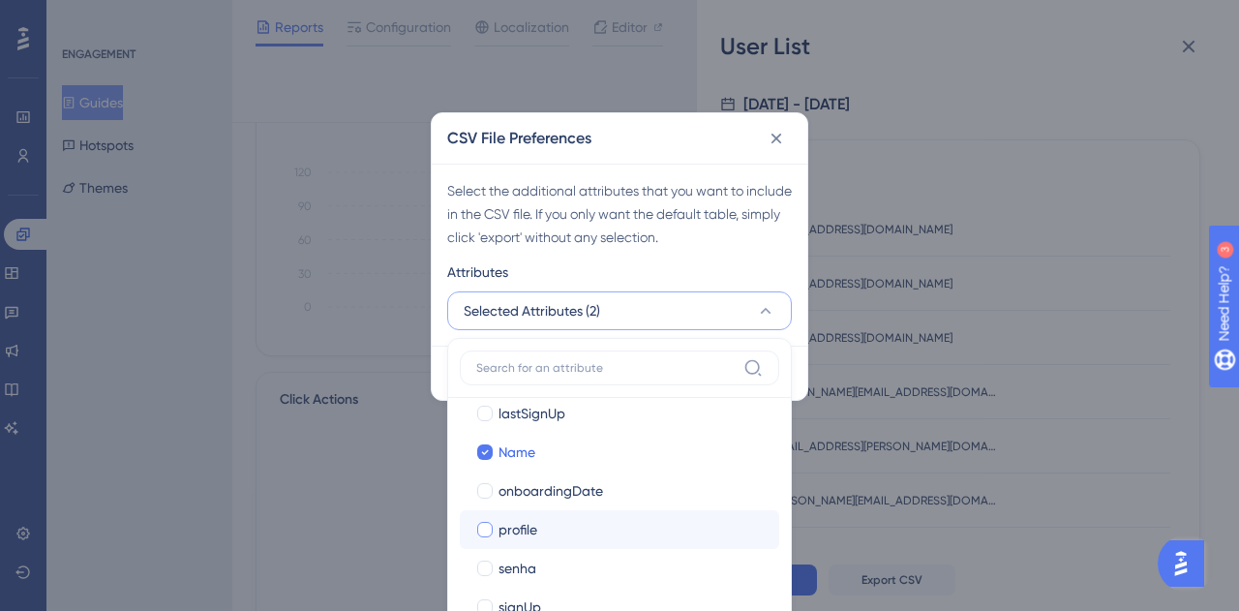
click at [483, 526] on div at bounding box center [484, 529] width 15 height 15
checkbox input "true"
click at [718, 249] on div "Select the additional attributes that you want to include in the CSV file. If y…" at bounding box center [620, 255] width 376 height 182
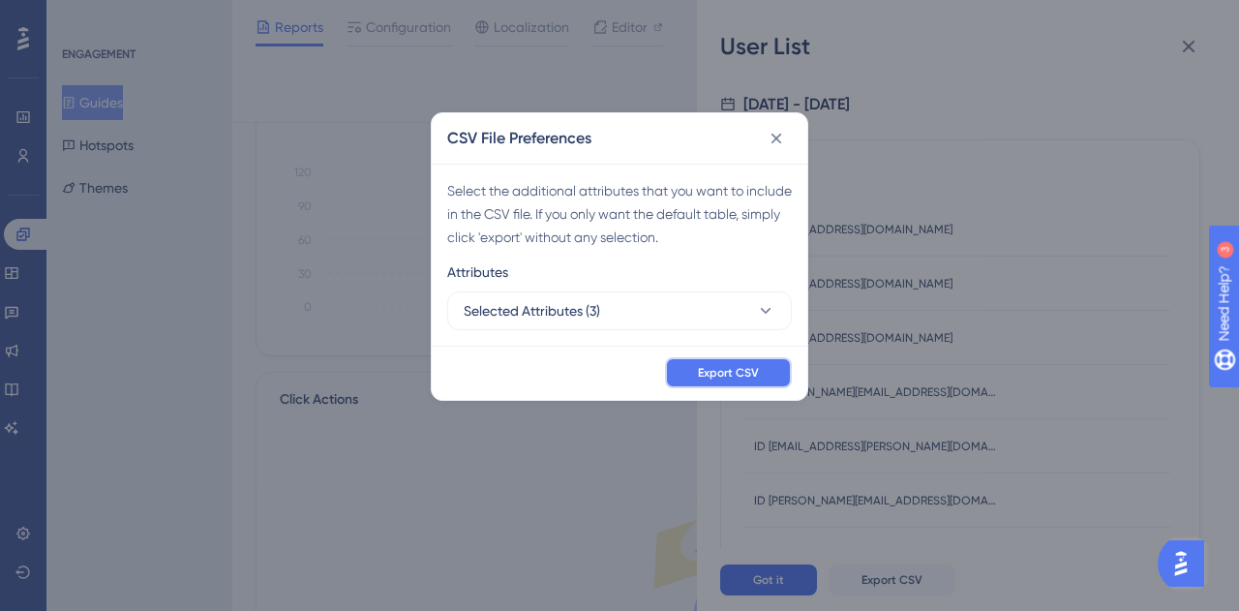
click at [748, 373] on span "Export CSV" at bounding box center [728, 372] width 61 height 15
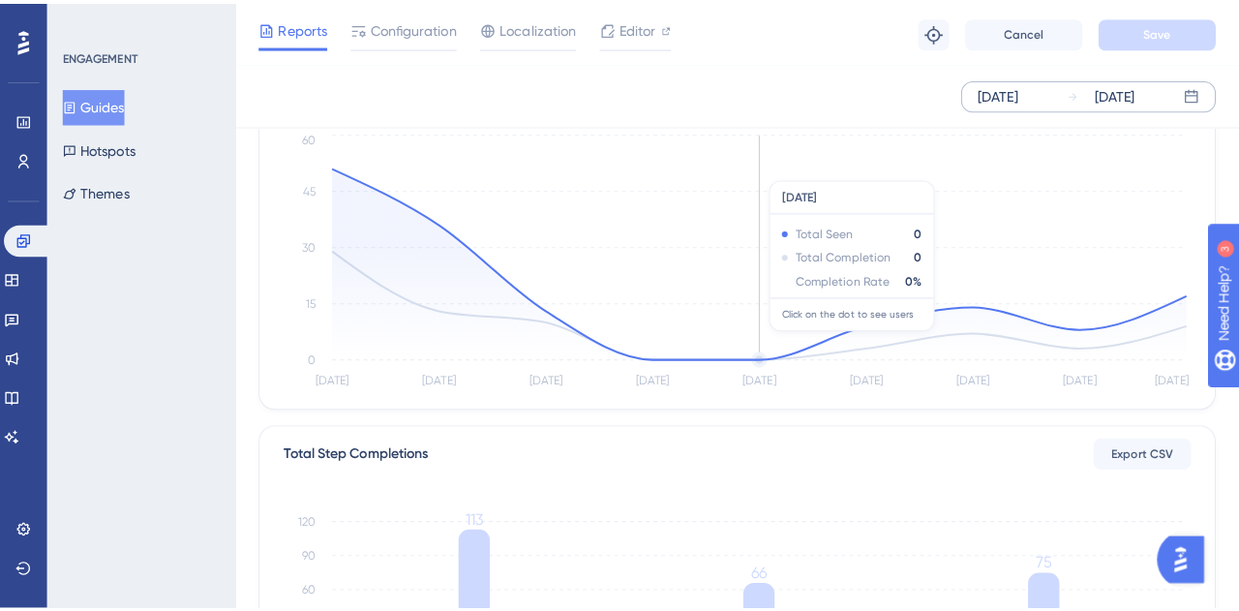
scroll to position [387, 0]
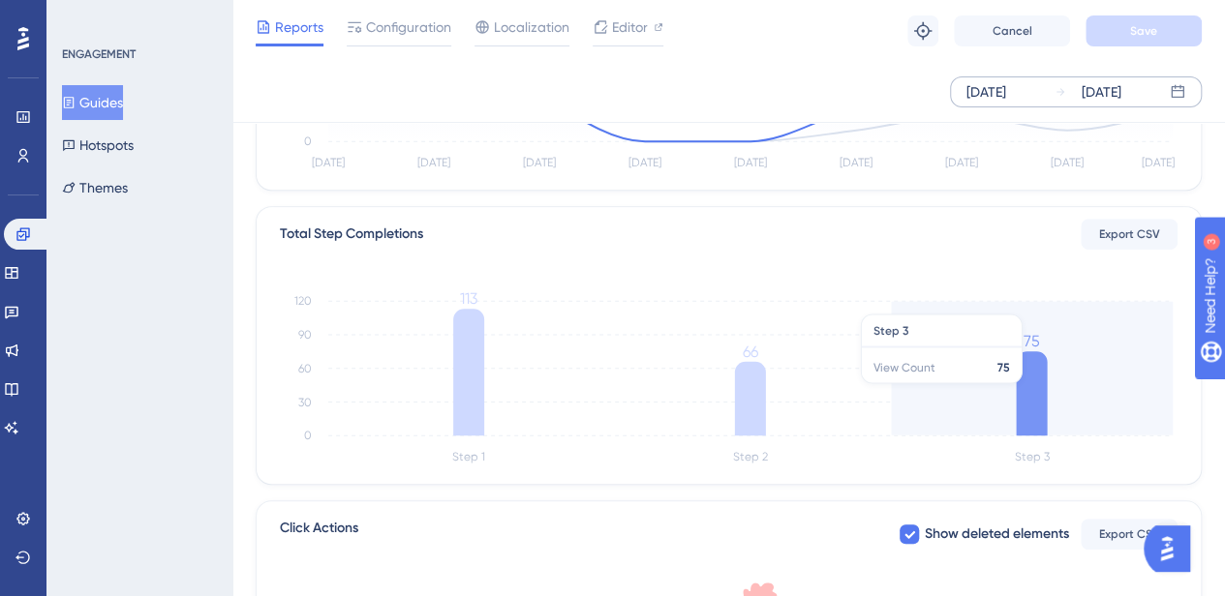
click at [1036, 392] on icon at bounding box center [1031, 393] width 31 height 84
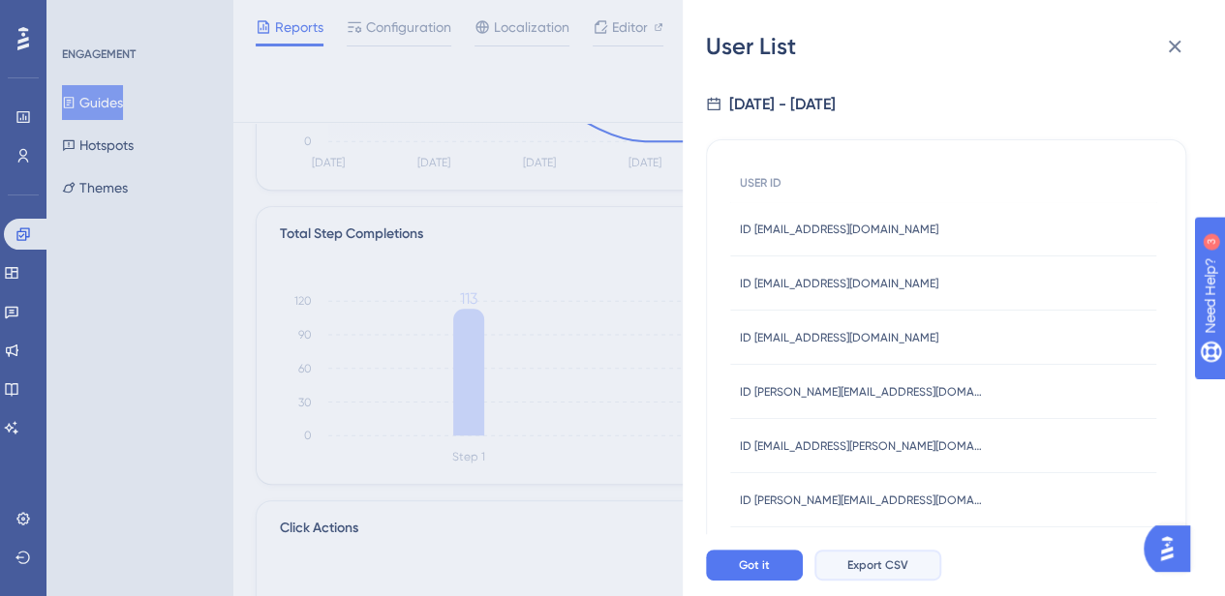
click at [885, 573] on span "Export CSV" at bounding box center [877, 565] width 61 height 15
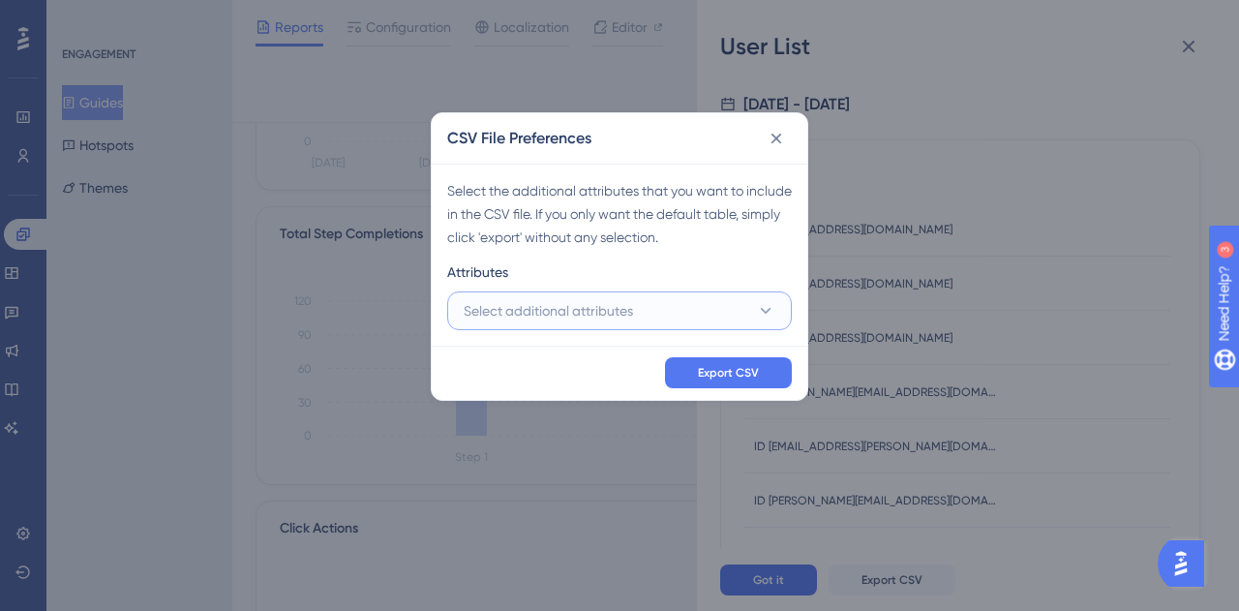
click at [593, 307] on span "Select additional attributes" at bounding box center [548, 310] width 169 height 23
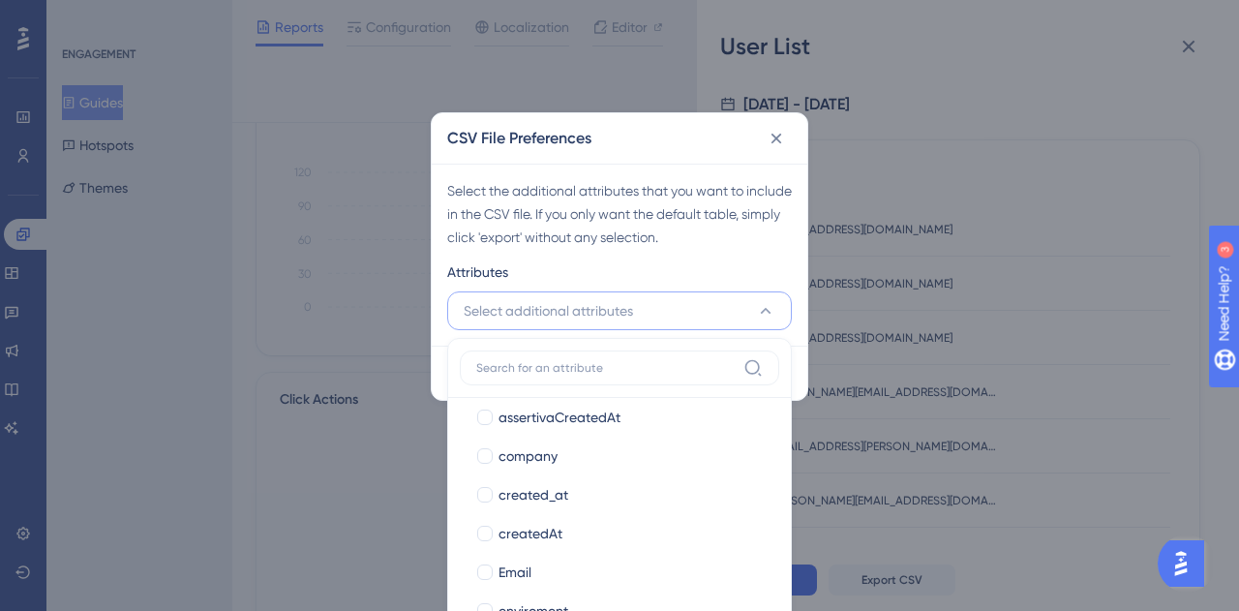
scroll to position [290, 0]
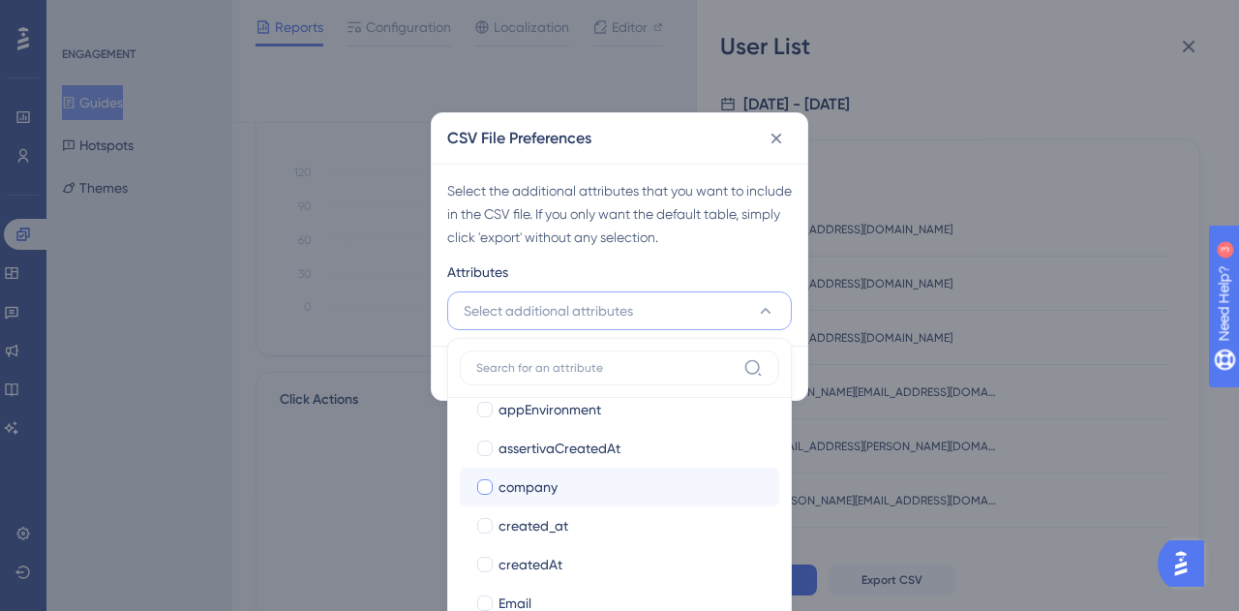
click at [487, 484] on div at bounding box center [484, 486] width 15 height 15
checkbox input "true"
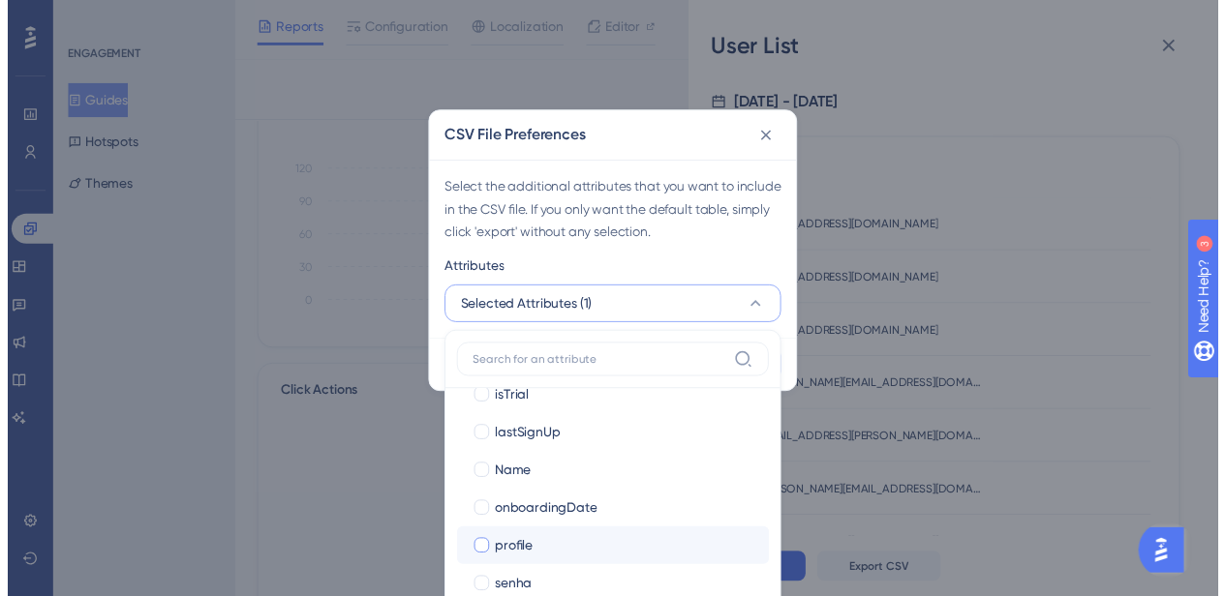
scroll to position [674, 0]
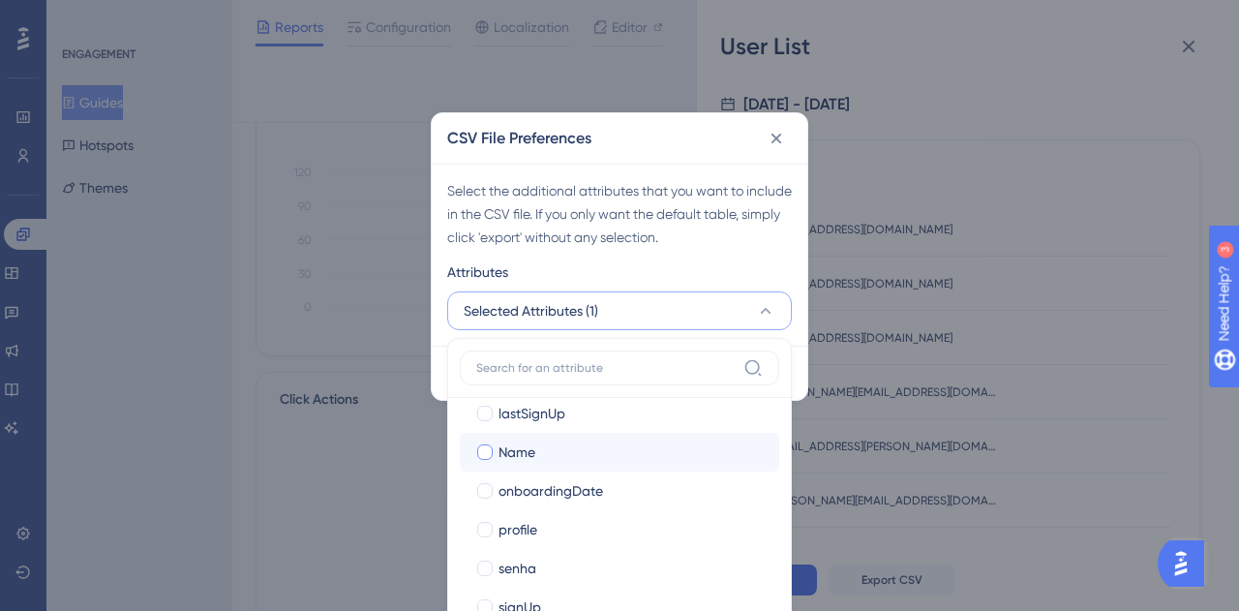
click at [508, 455] on span "Name" at bounding box center [517, 452] width 37 height 23
checkbox input "true"
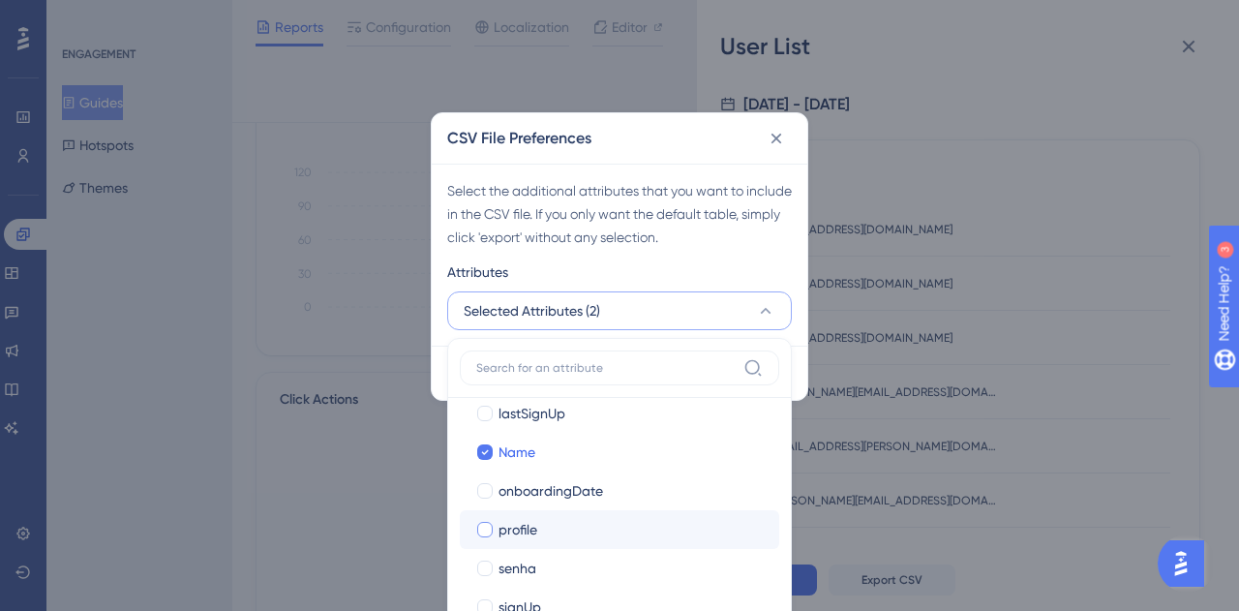
click at [504, 522] on span "profile" at bounding box center [518, 529] width 39 height 23
checkbox input "true"
click at [725, 258] on div "Select the additional attributes that you want to include in the CSV file. If y…" at bounding box center [620, 255] width 376 height 182
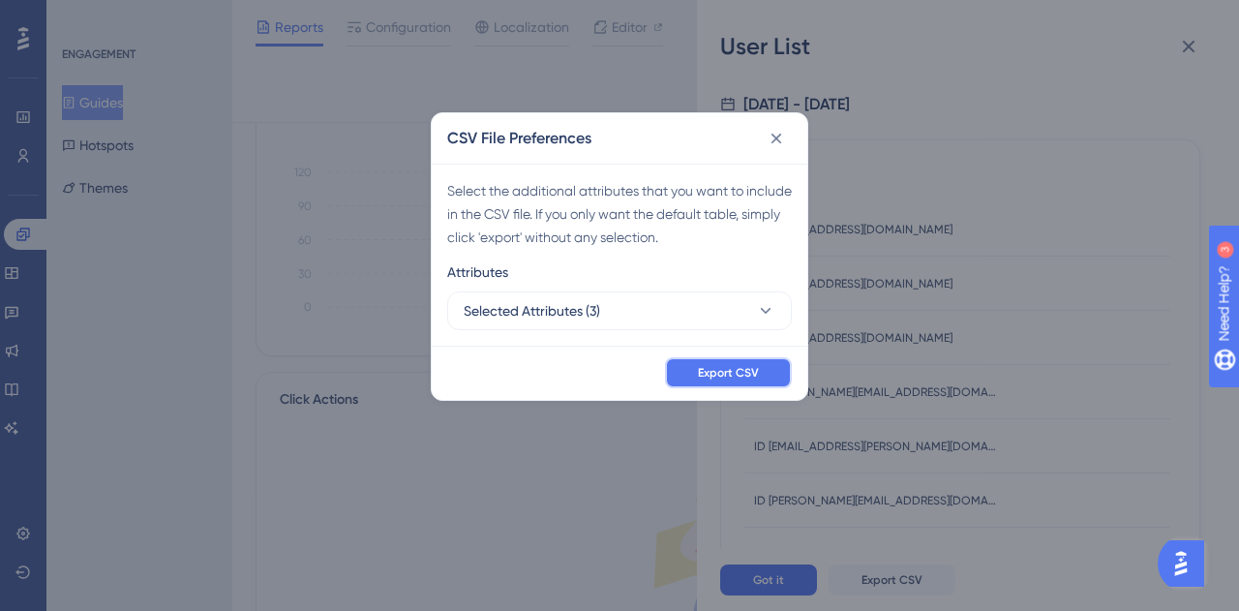
click at [754, 369] on span "Export CSV" at bounding box center [728, 372] width 61 height 15
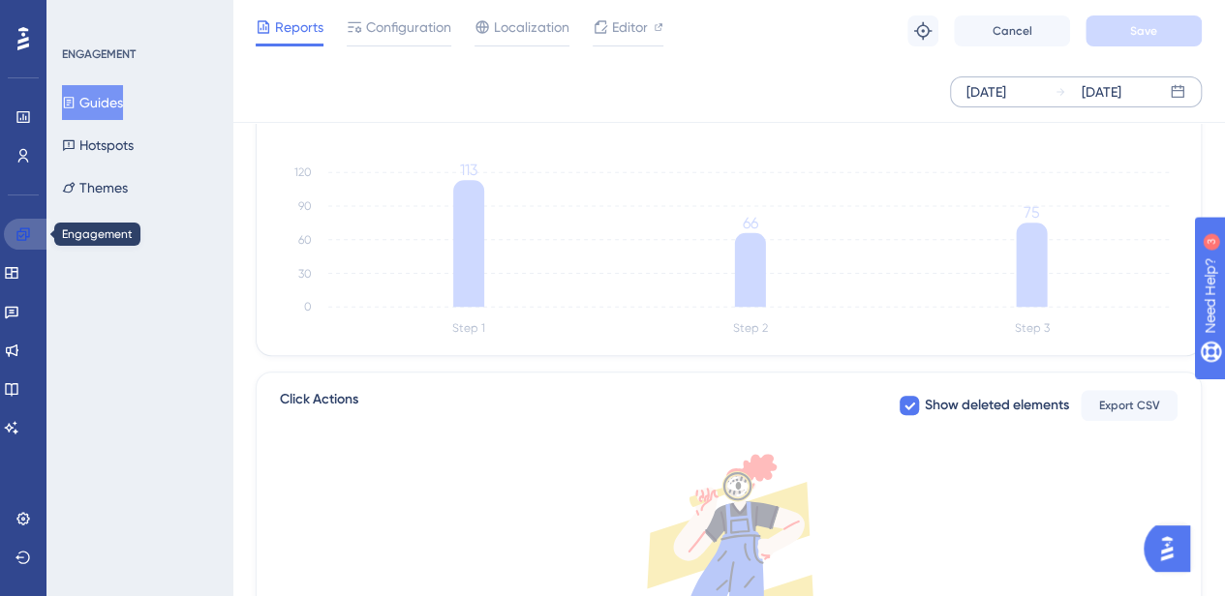
click at [21, 235] on icon at bounding box center [22, 234] width 13 height 13
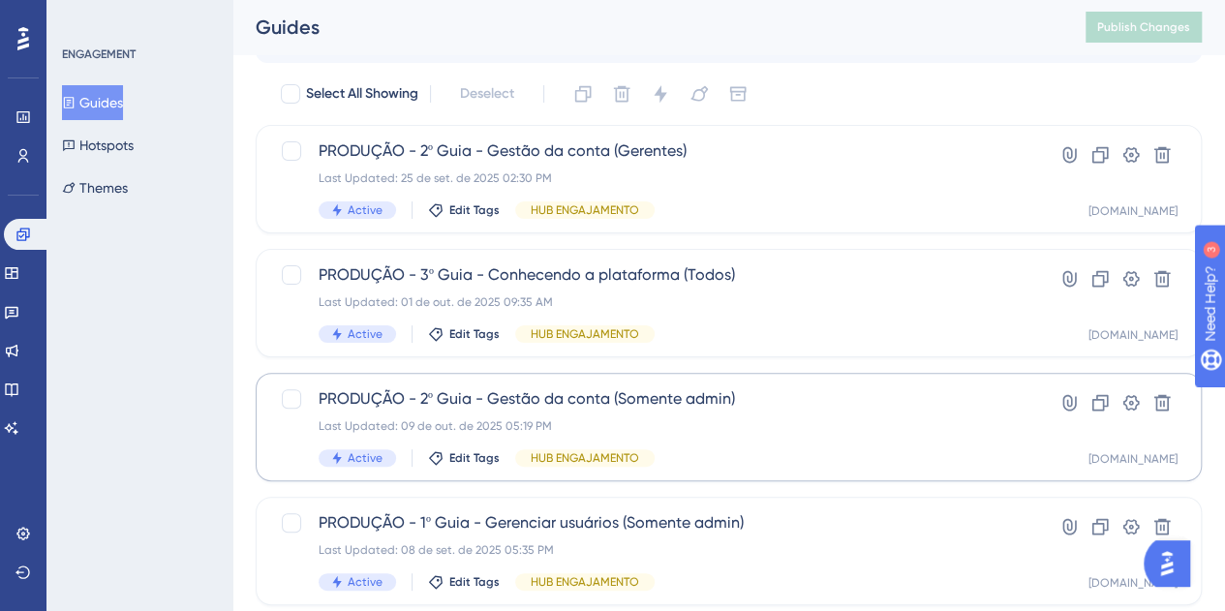
scroll to position [155, 0]
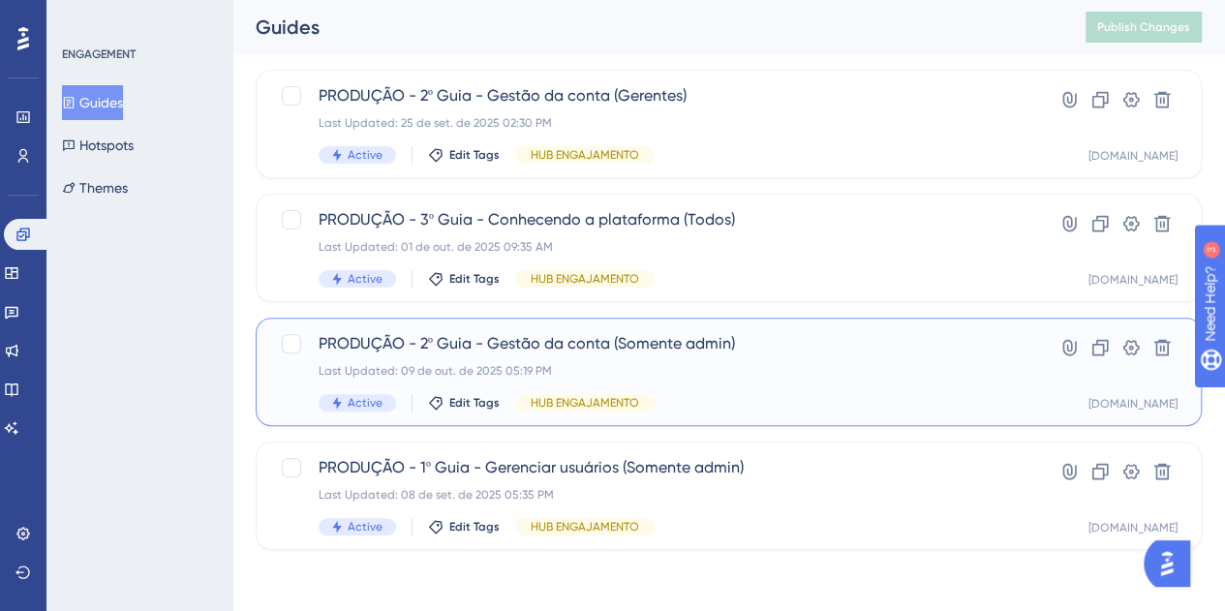
click at [916, 395] on div "Active Edit Tags HUB ENGAJAMENTO" at bounding box center [651, 402] width 665 height 17
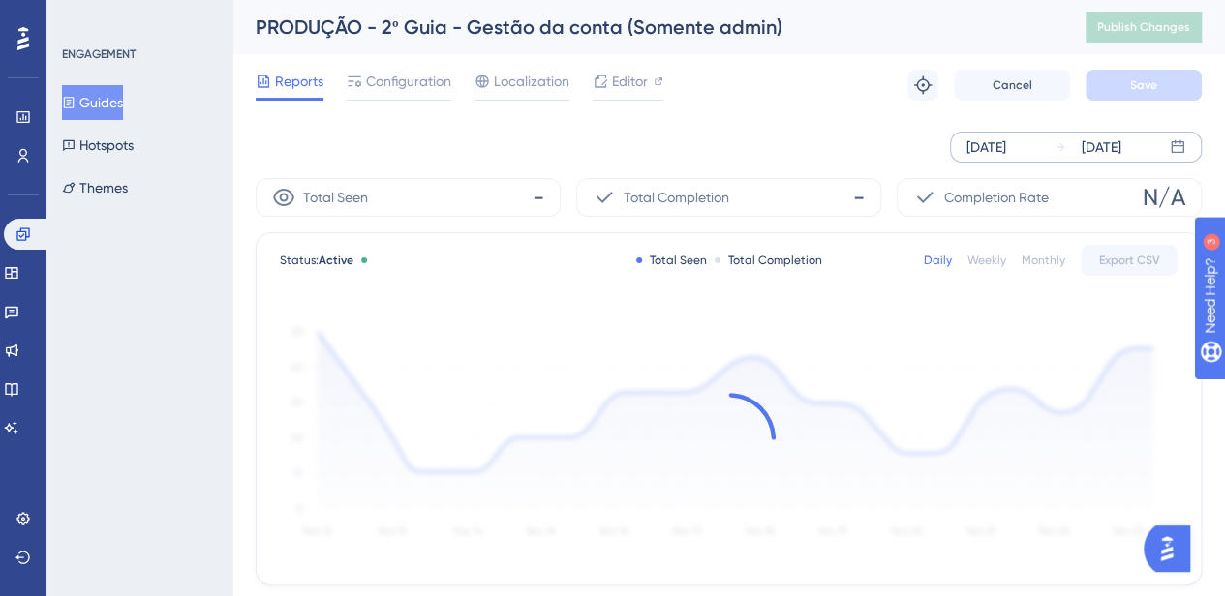
click at [986, 151] on div "Oct 03 2025" at bounding box center [986, 147] width 40 height 23
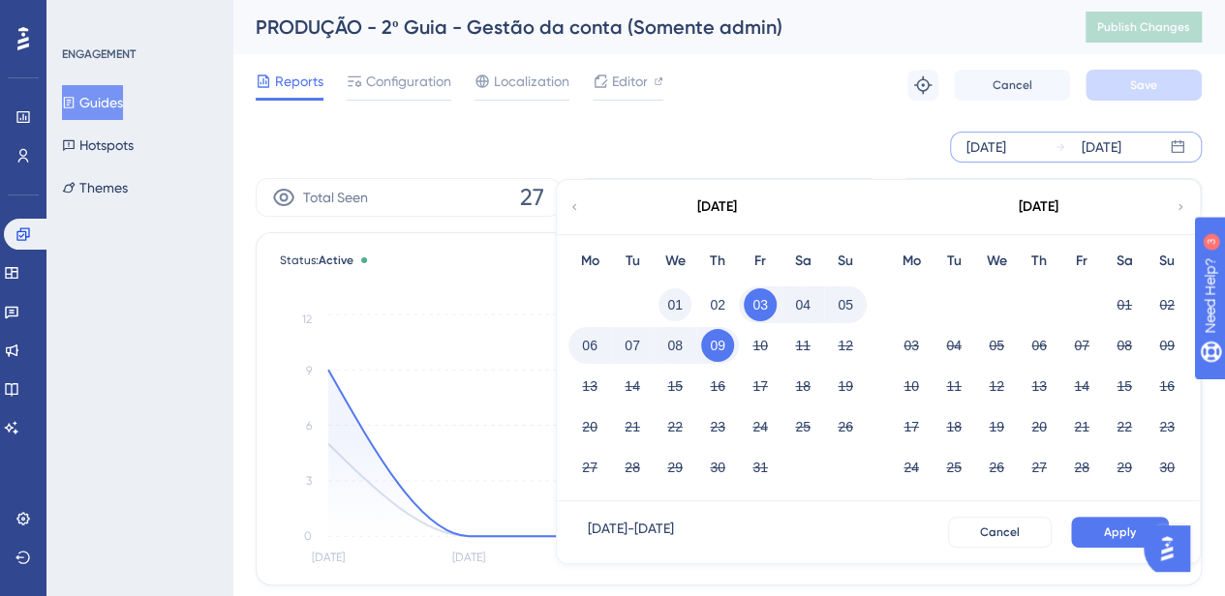
click at [681, 301] on button "01" at bounding box center [674, 305] width 33 height 33
click at [1114, 522] on button "Apply" at bounding box center [1120, 532] width 98 height 31
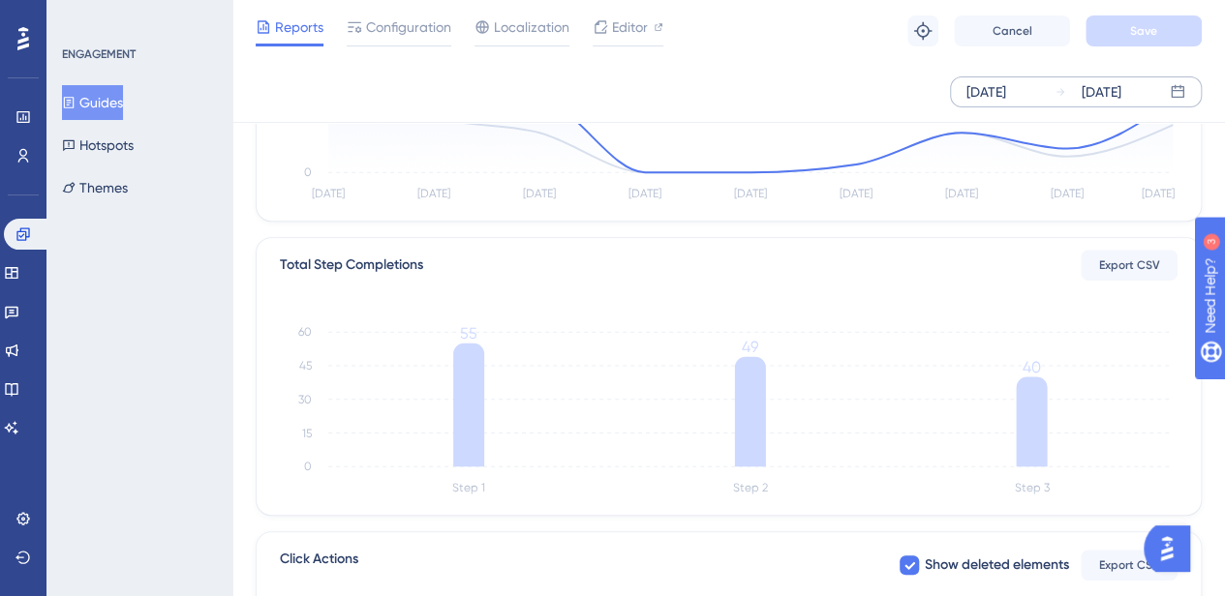
scroll to position [387, 0]
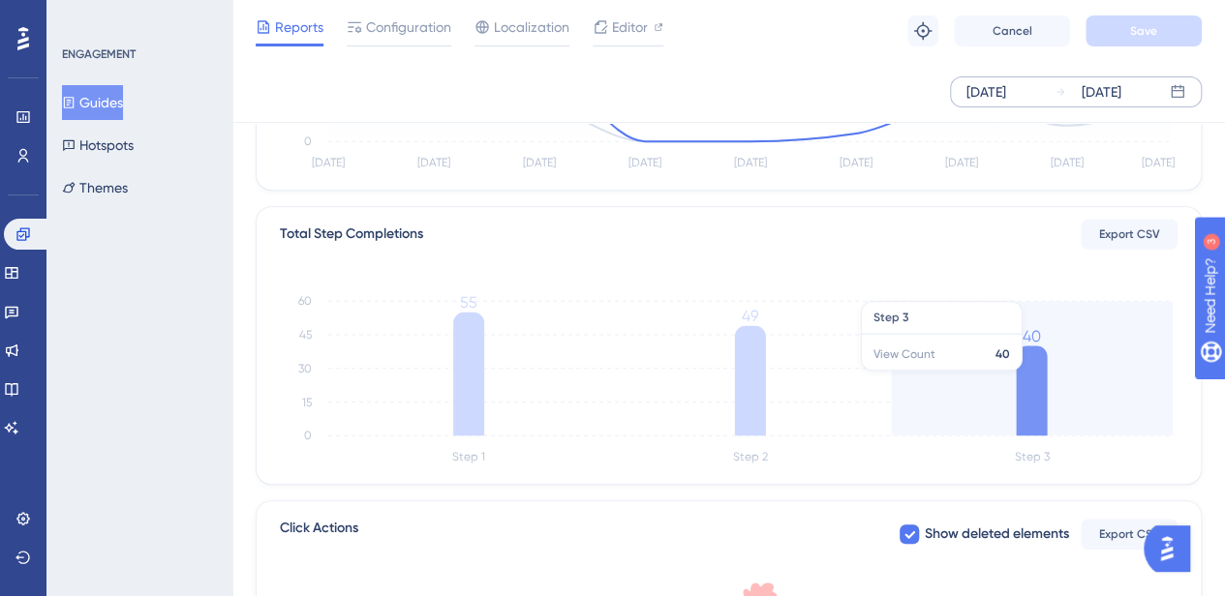
click at [1035, 361] on icon at bounding box center [1031, 391] width 31 height 90
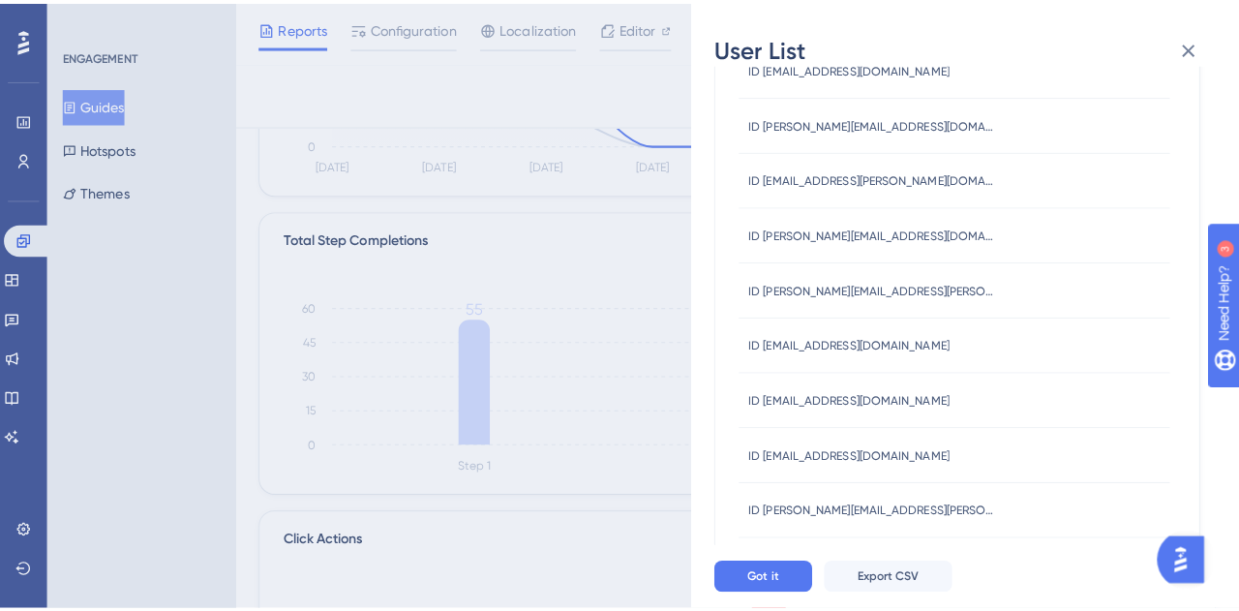
scroll to position [823, 0]
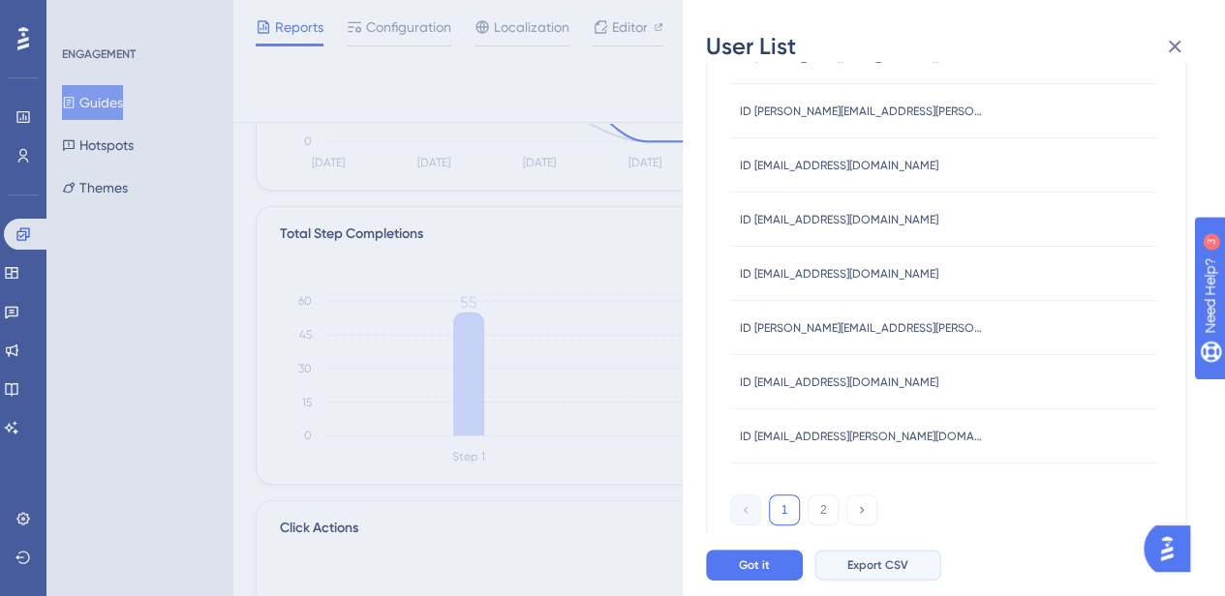
click at [883, 573] on span "Export CSV" at bounding box center [877, 565] width 61 height 15
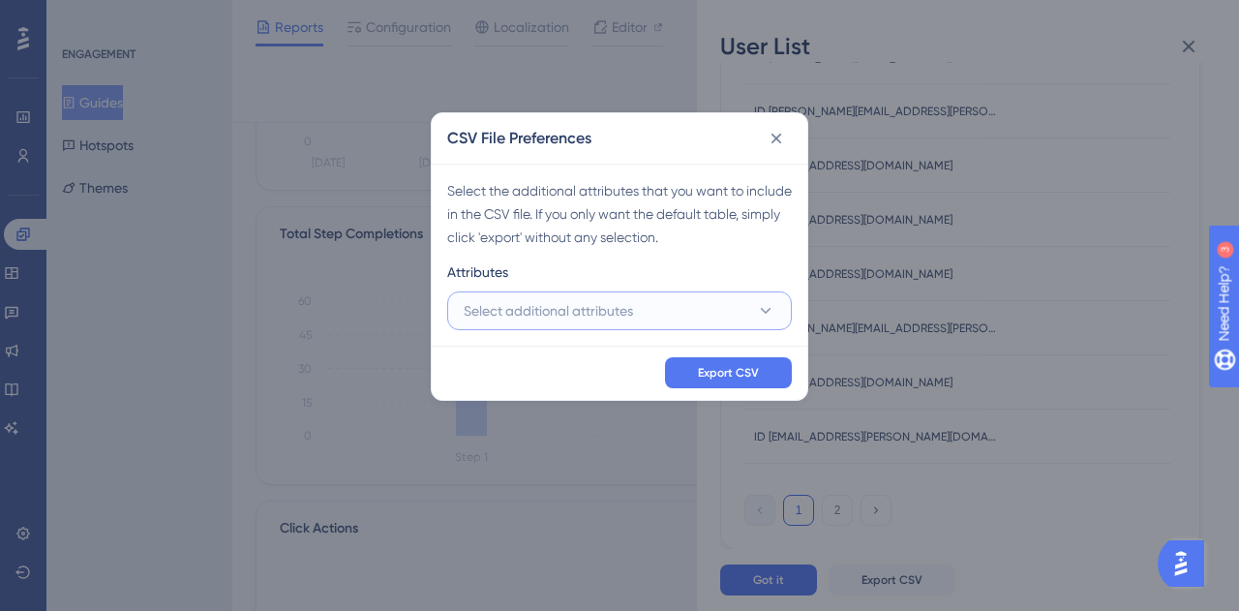
click at [624, 318] on span "Select additional attributes" at bounding box center [548, 310] width 169 height 23
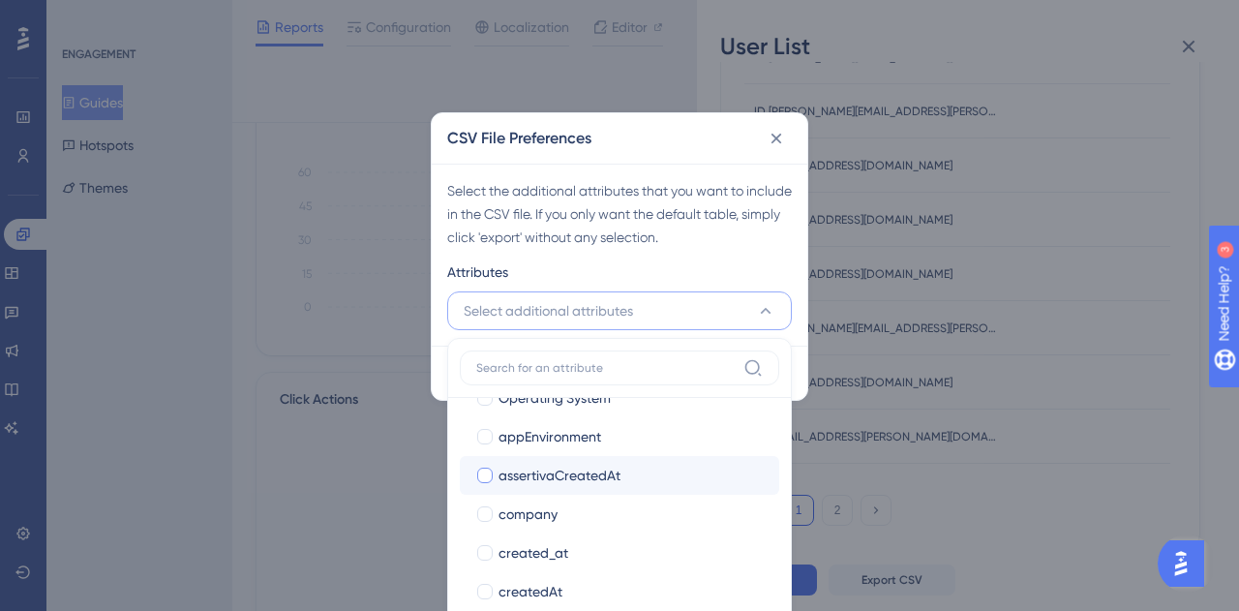
scroll to position [290, 0]
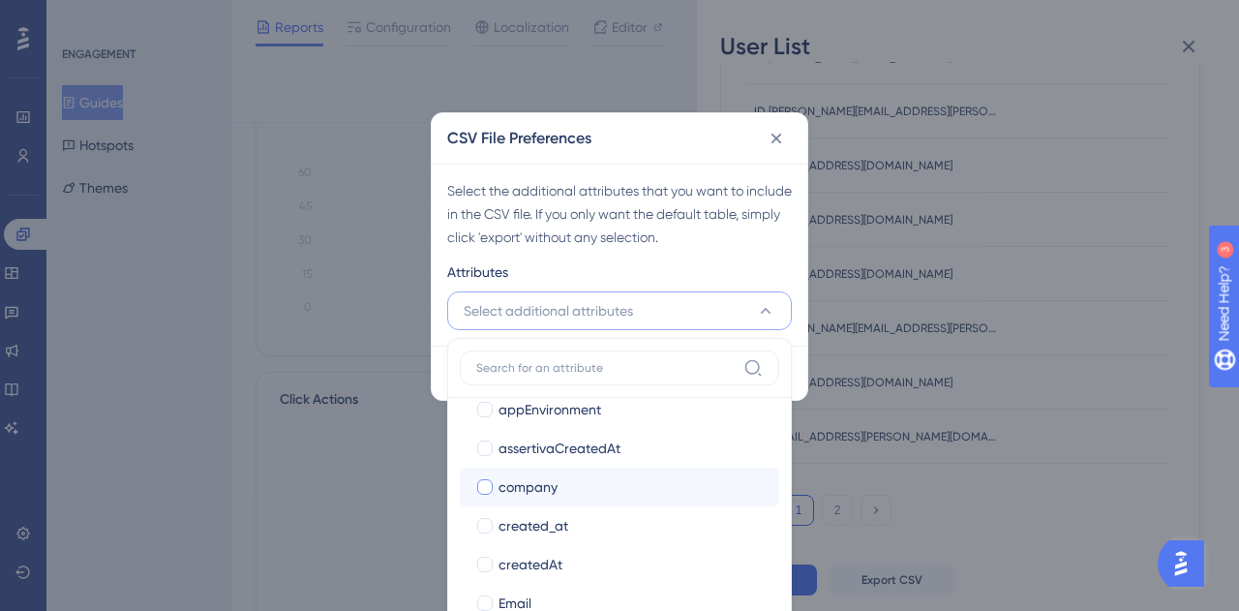
click at [486, 484] on div at bounding box center [484, 486] width 15 height 15
checkbox input "true"
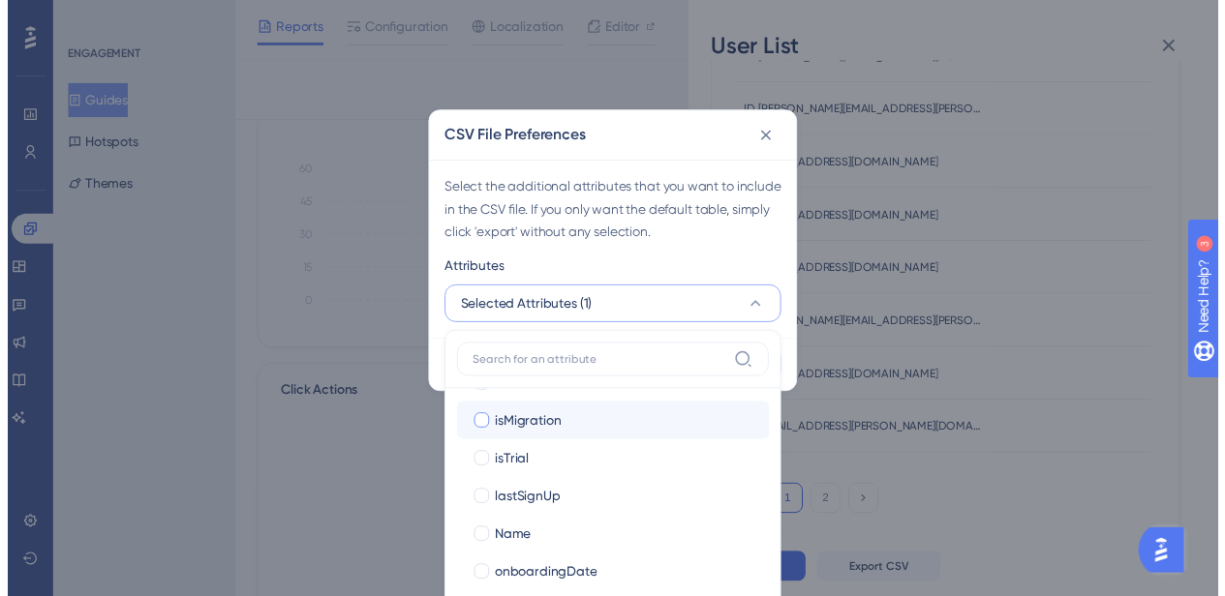
scroll to position [674, 0]
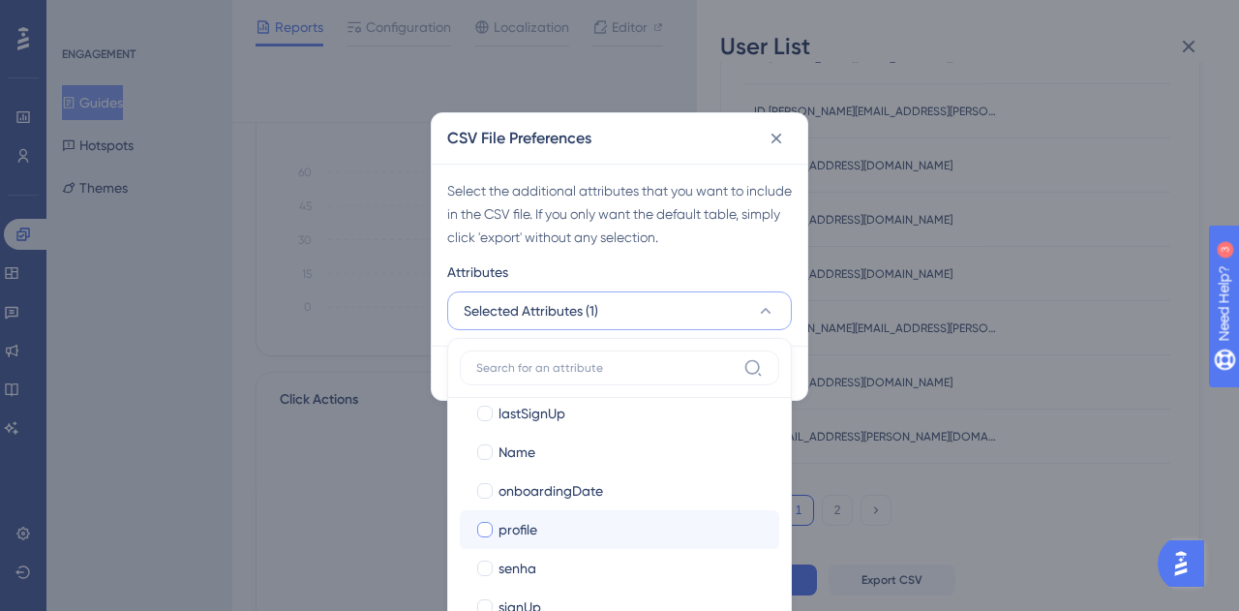
click at [482, 522] on div at bounding box center [484, 529] width 15 height 15
checkbox input "true"
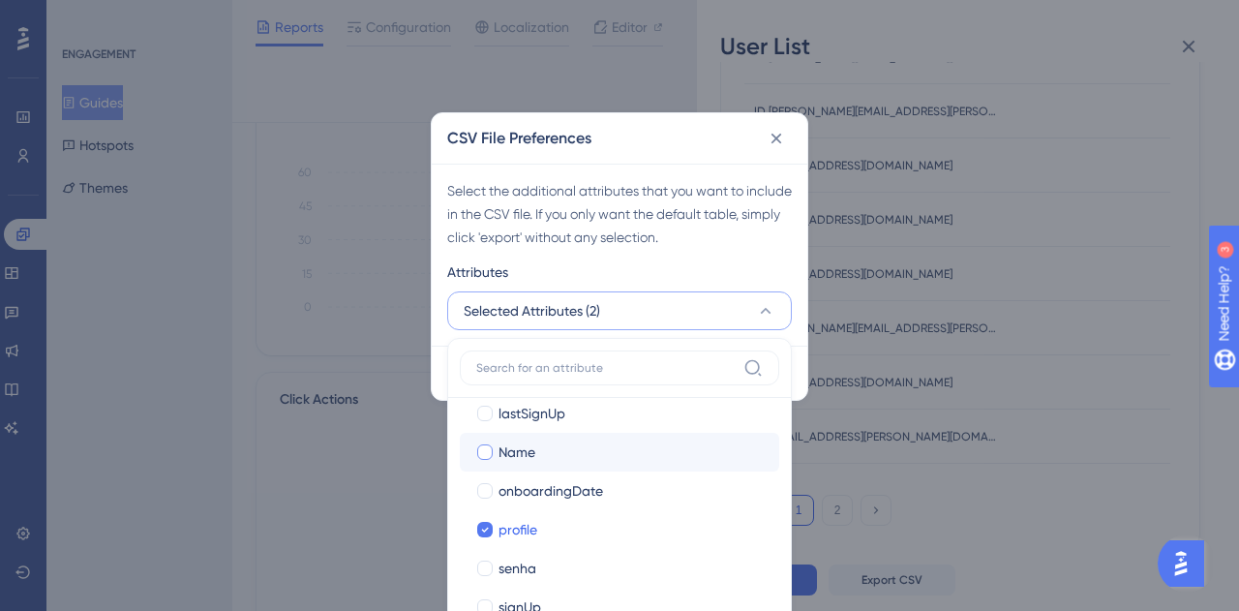
click at [484, 455] on div at bounding box center [484, 451] width 15 height 15
checkbox input "true"
drag, startPoint x: 671, startPoint y: 258, endPoint x: 688, endPoint y: 280, distance: 27.5
click at [672, 258] on div "Select the additional attributes that you want to include in the CSV file. If y…" at bounding box center [620, 255] width 376 height 182
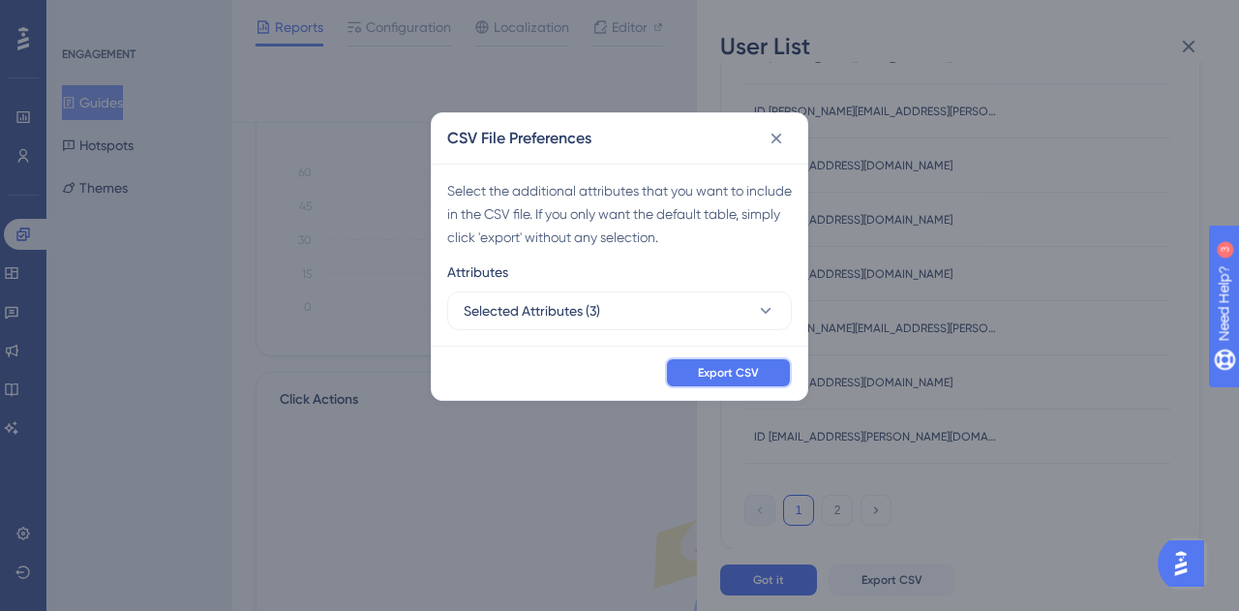
click at [732, 373] on span "Export CSV" at bounding box center [728, 372] width 61 height 15
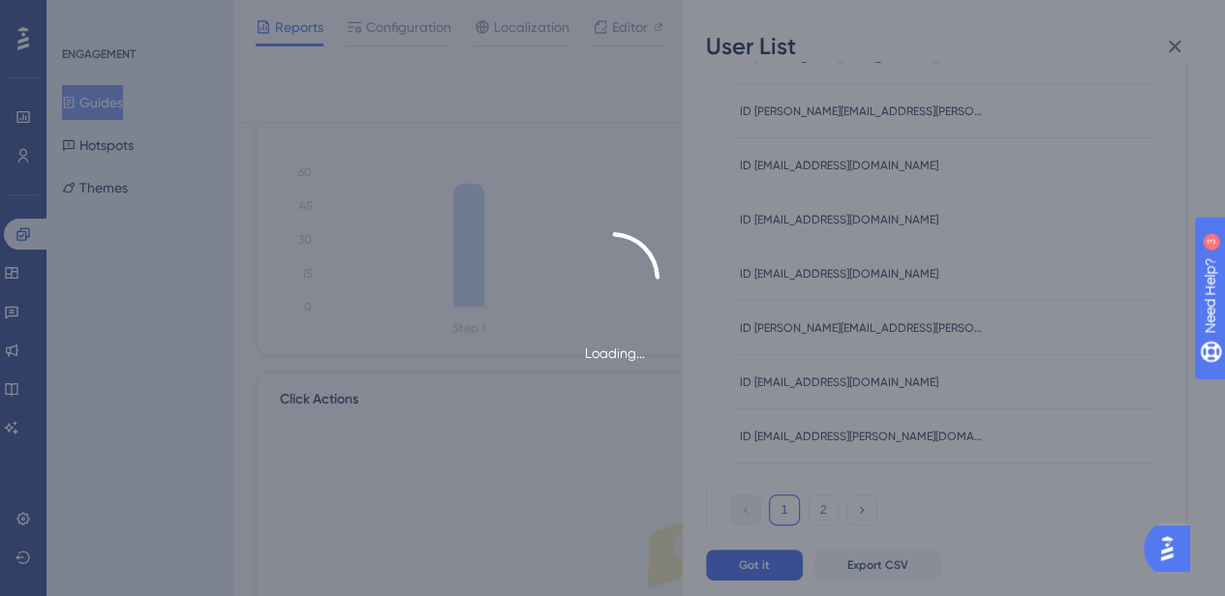
scroll to position [0, 0]
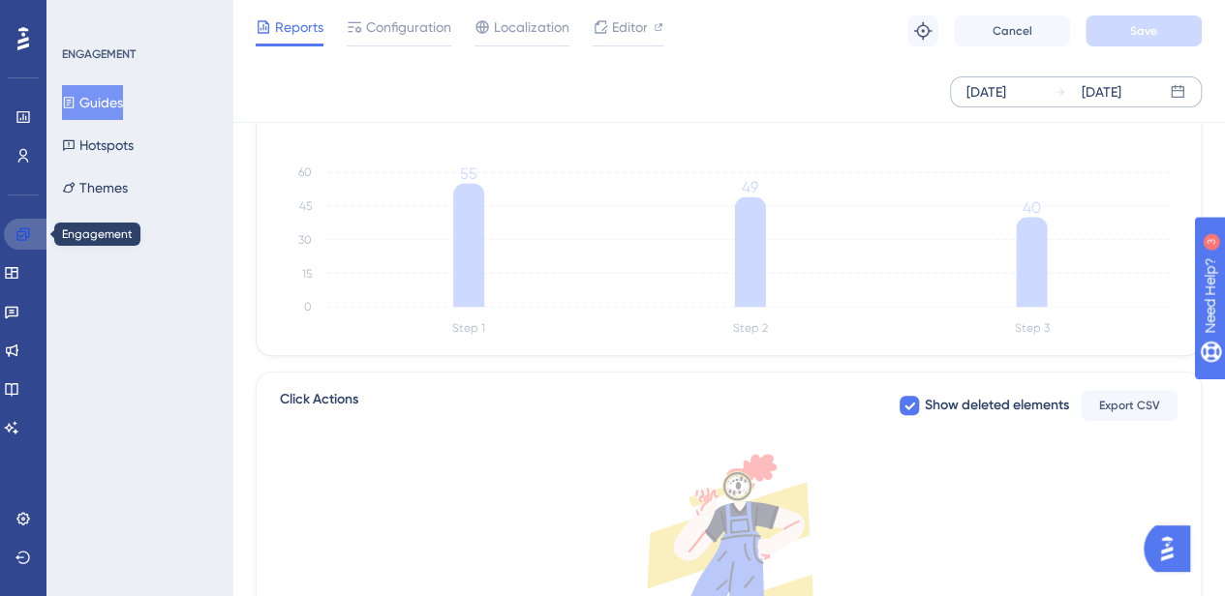
click at [23, 235] on icon at bounding box center [22, 234] width 13 height 13
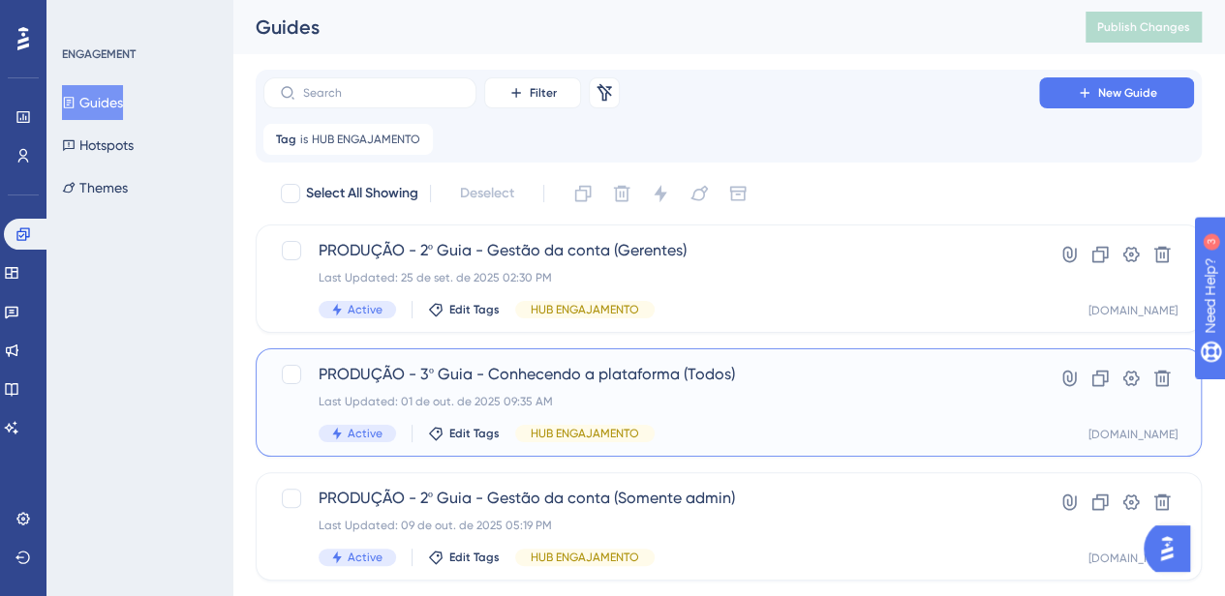
click at [977, 406] on div "Last Updated: 01 de out. de 2025 09:35 AM" at bounding box center [651, 401] width 665 height 15
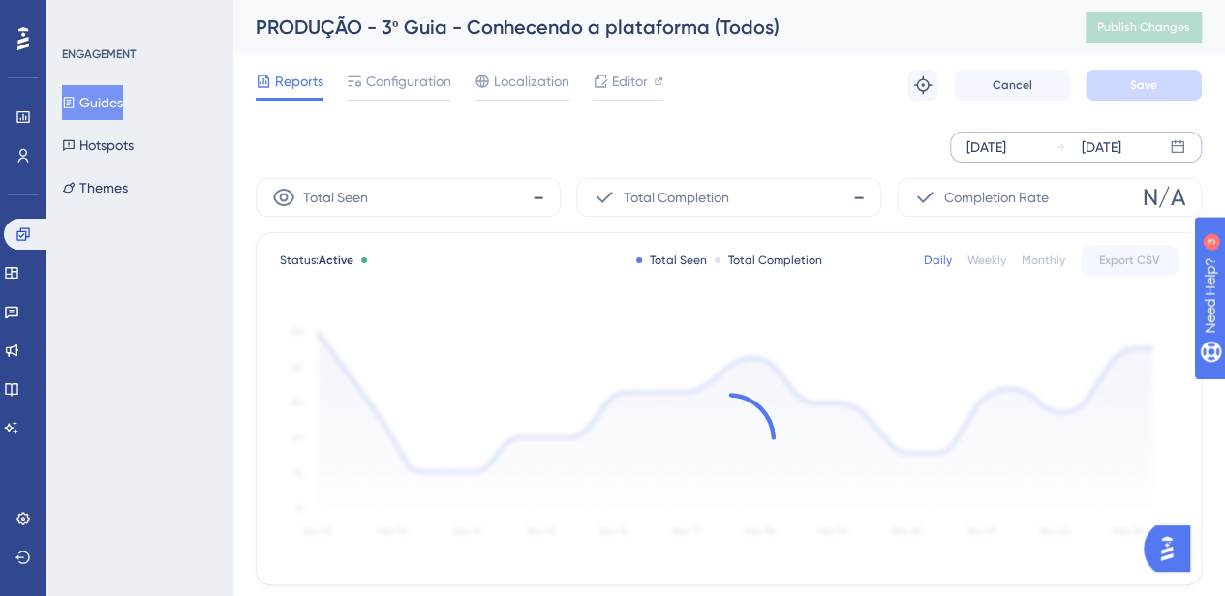
click at [982, 149] on div "Oct 03 2025" at bounding box center [986, 147] width 40 height 23
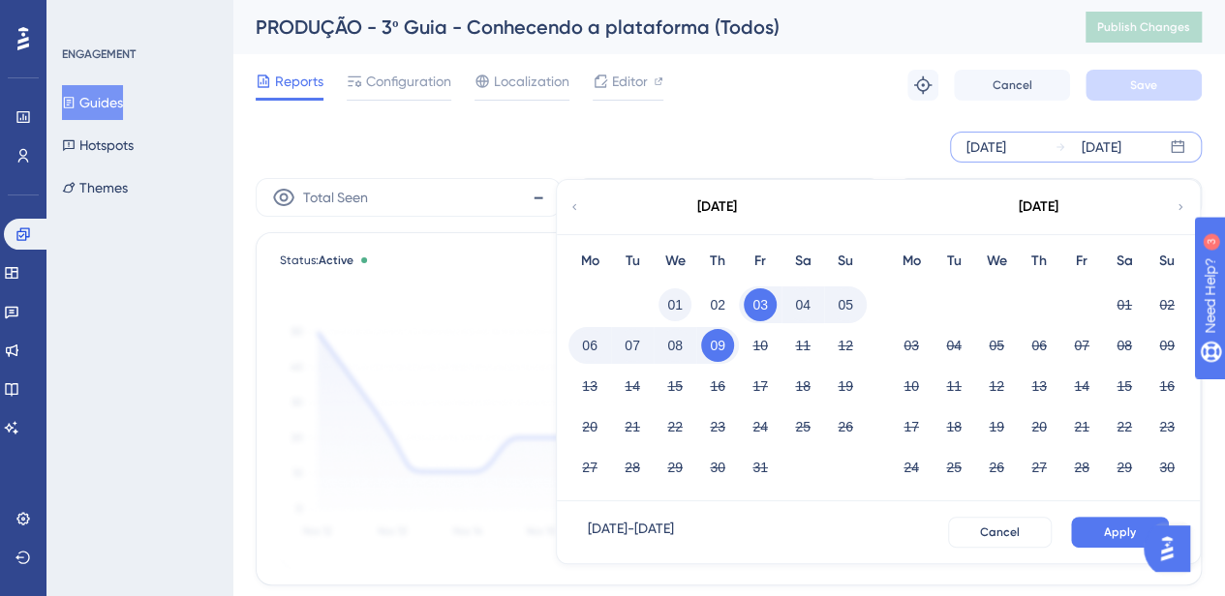
click at [681, 305] on button "01" at bounding box center [674, 305] width 33 height 33
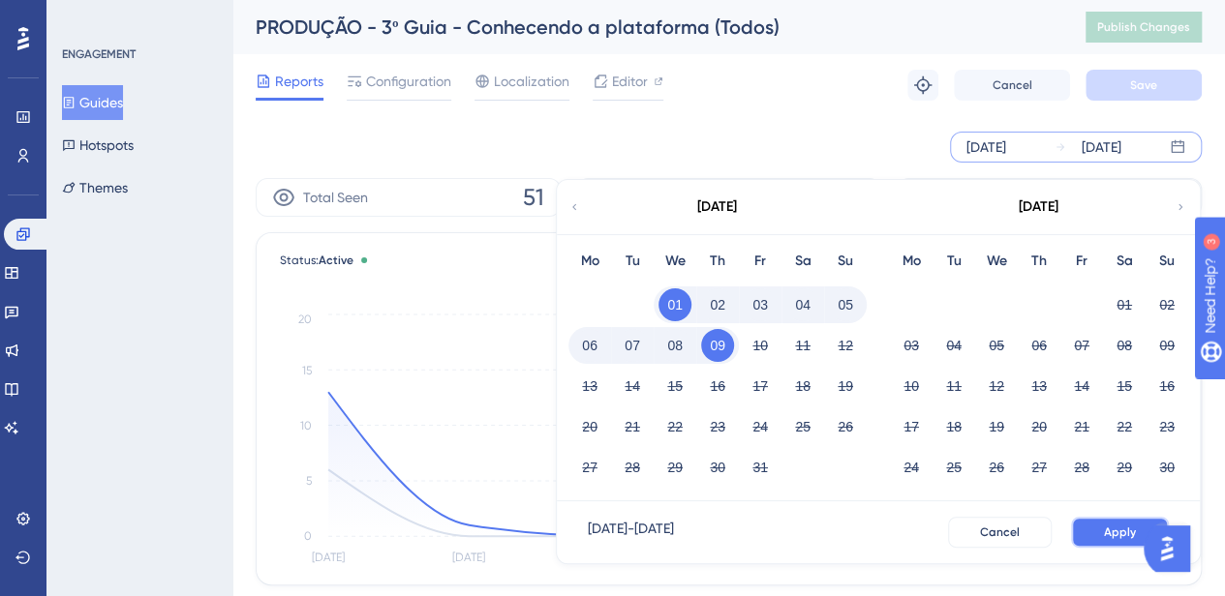
click at [1104, 530] on button "Apply" at bounding box center [1120, 532] width 98 height 31
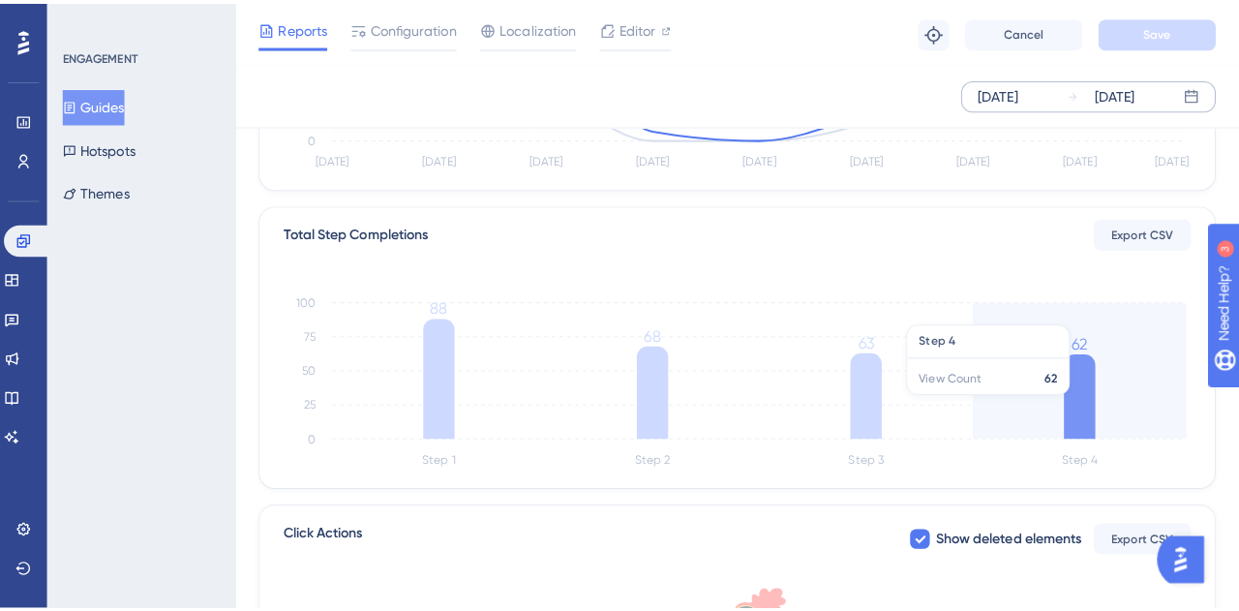
scroll to position [484, 0]
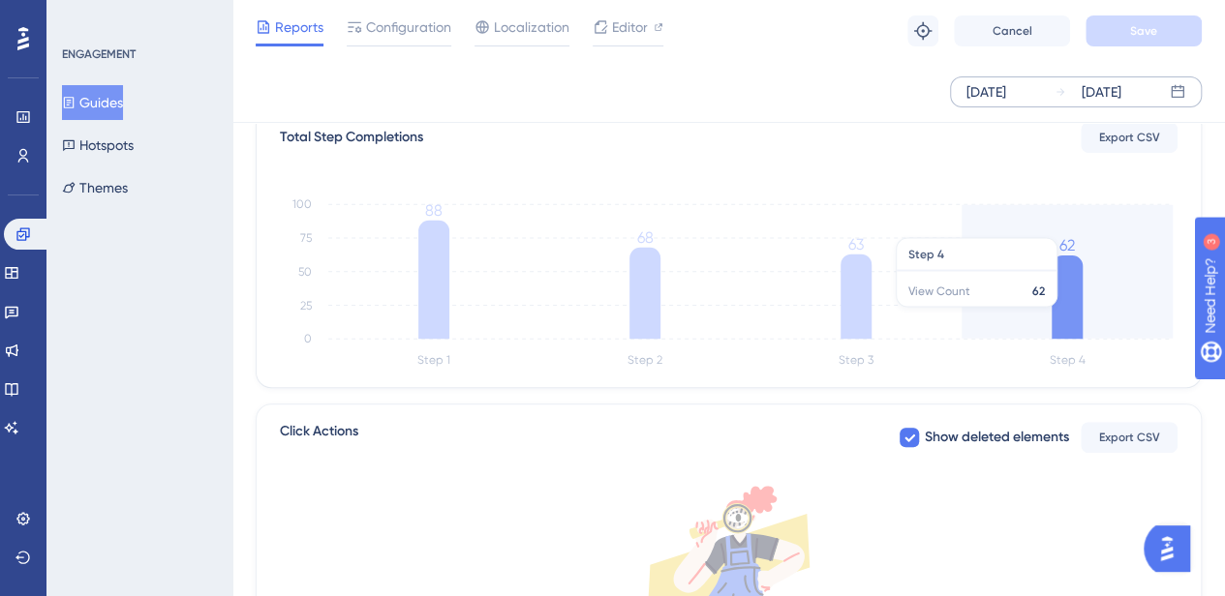
click at [1061, 316] on icon at bounding box center [1066, 297] width 31 height 83
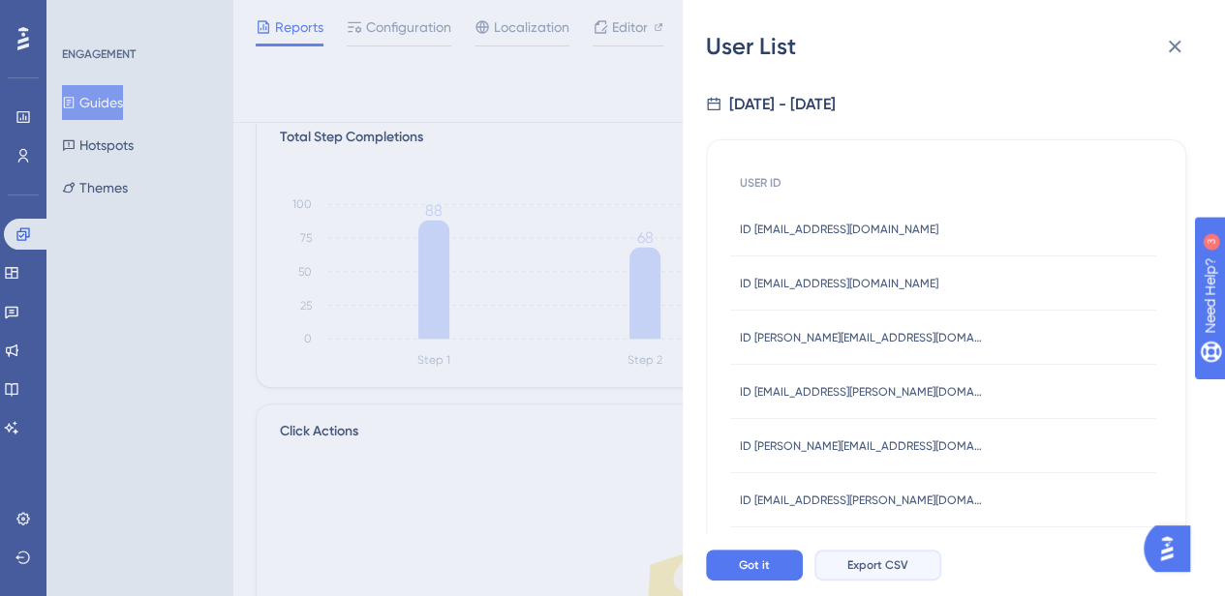
click at [875, 573] on span "Export CSV" at bounding box center [877, 565] width 61 height 15
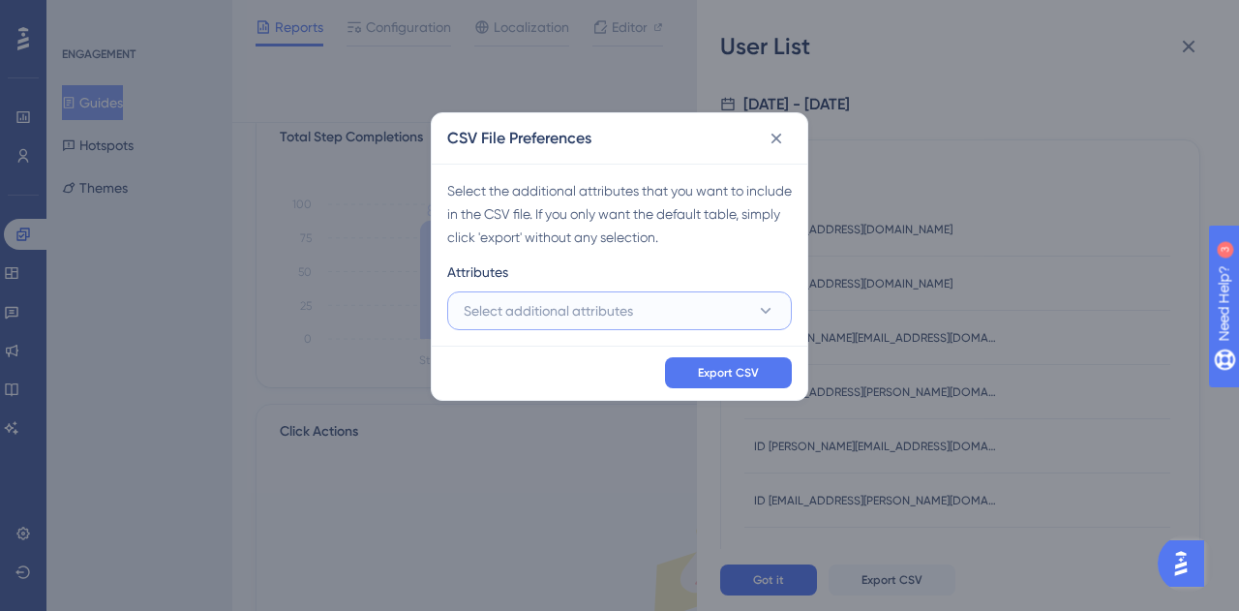
click at [589, 302] on span "Select additional attributes" at bounding box center [548, 310] width 169 height 23
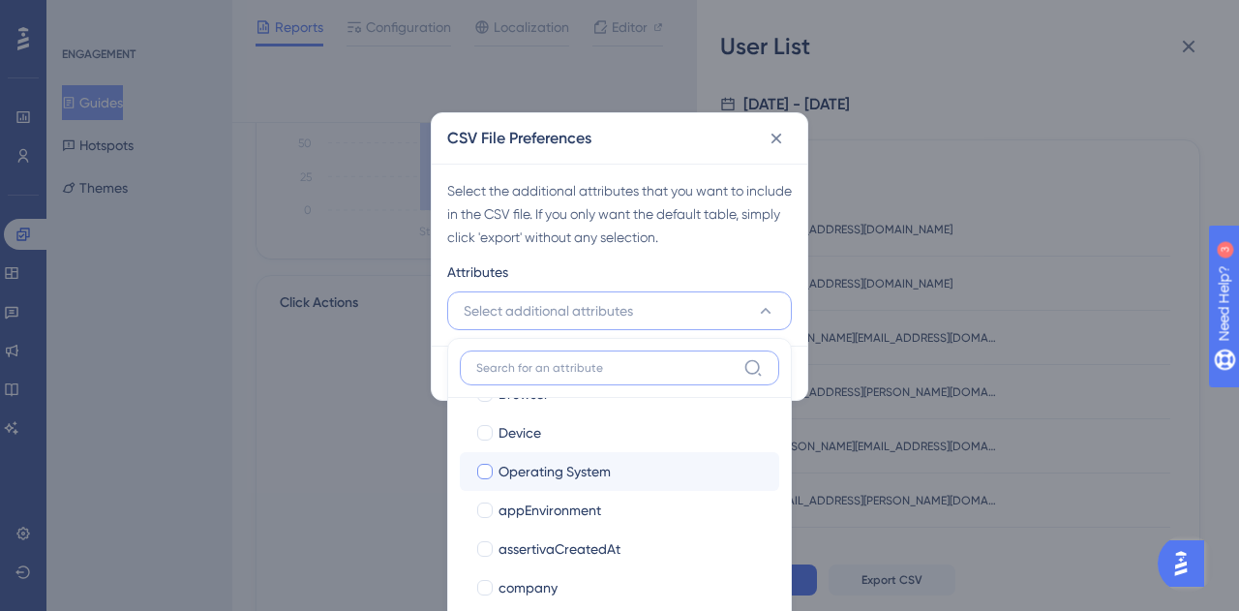
scroll to position [194, 0]
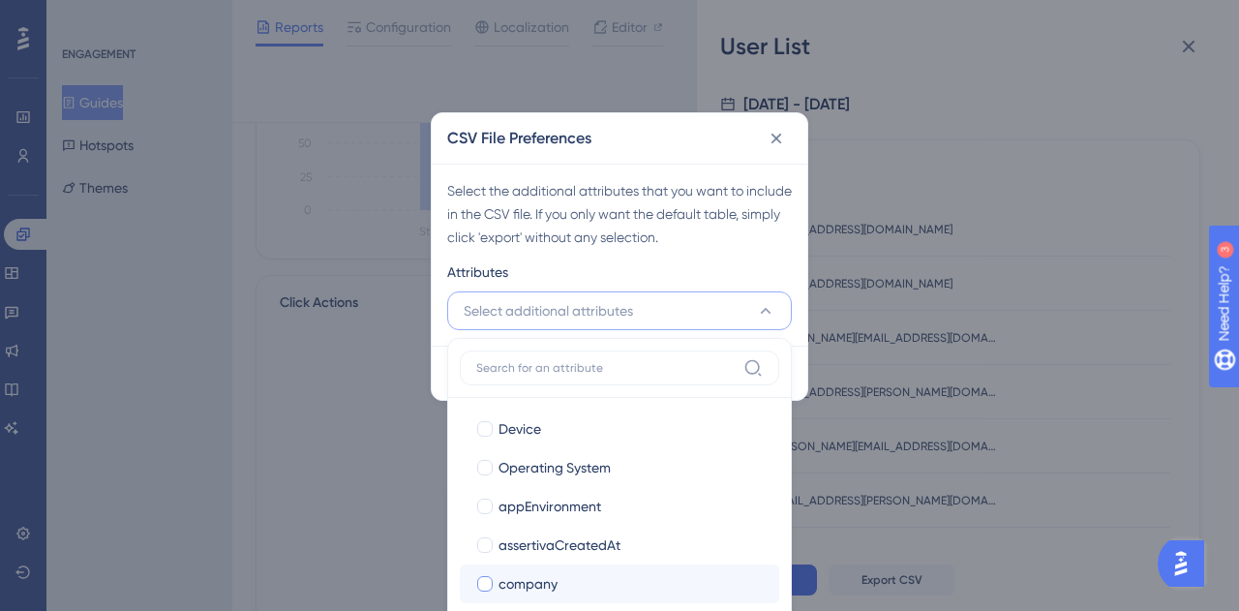
click at [475, 584] on div at bounding box center [484, 583] width 19 height 19
checkbox input "true"
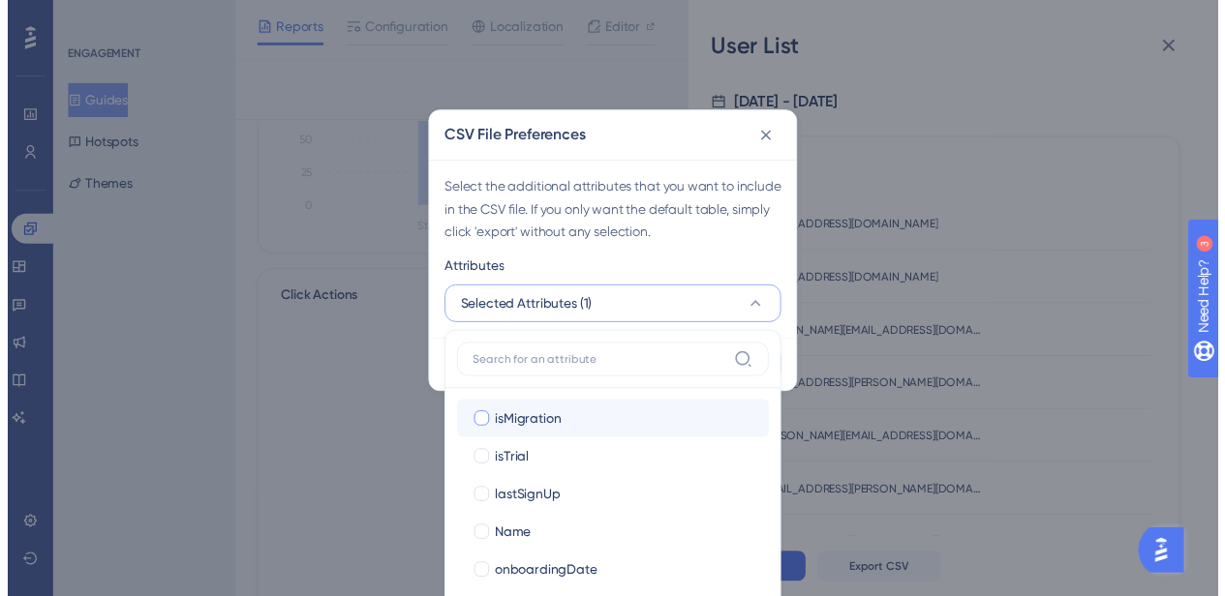
scroll to position [674, 0]
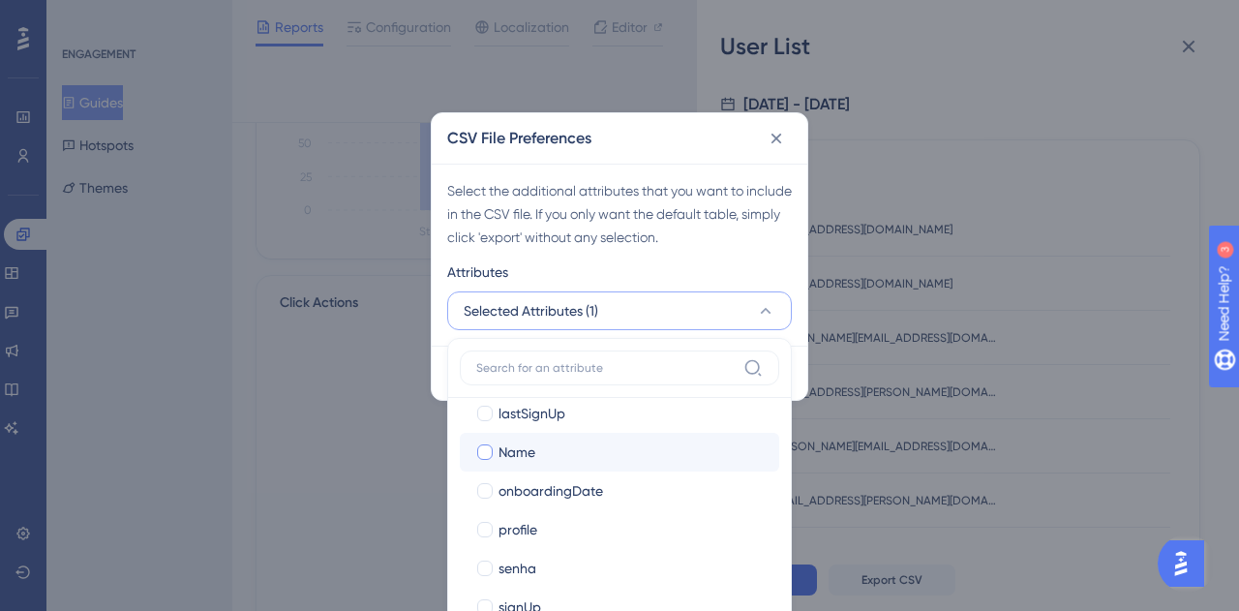
click at [488, 453] on div at bounding box center [484, 451] width 15 height 15
checkbox input "true"
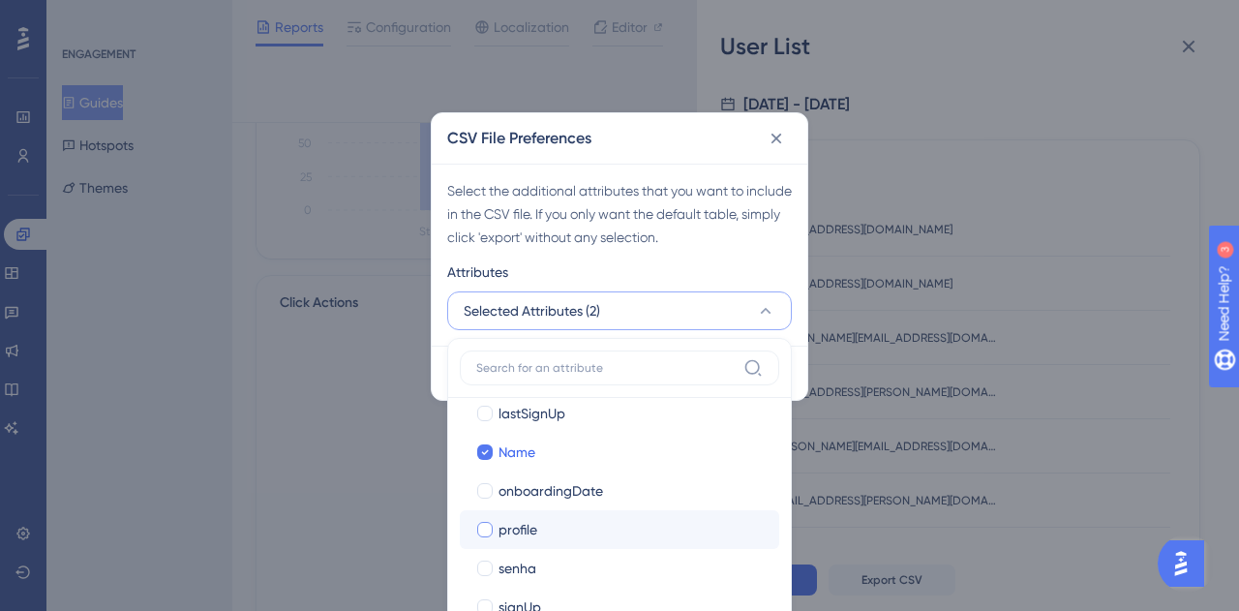
click at [490, 524] on div at bounding box center [484, 529] width 15 height 15
checkbox input "true"
click at [707, 269] on div "Attributes" at bounding box center [619, 275] width 345 height 31
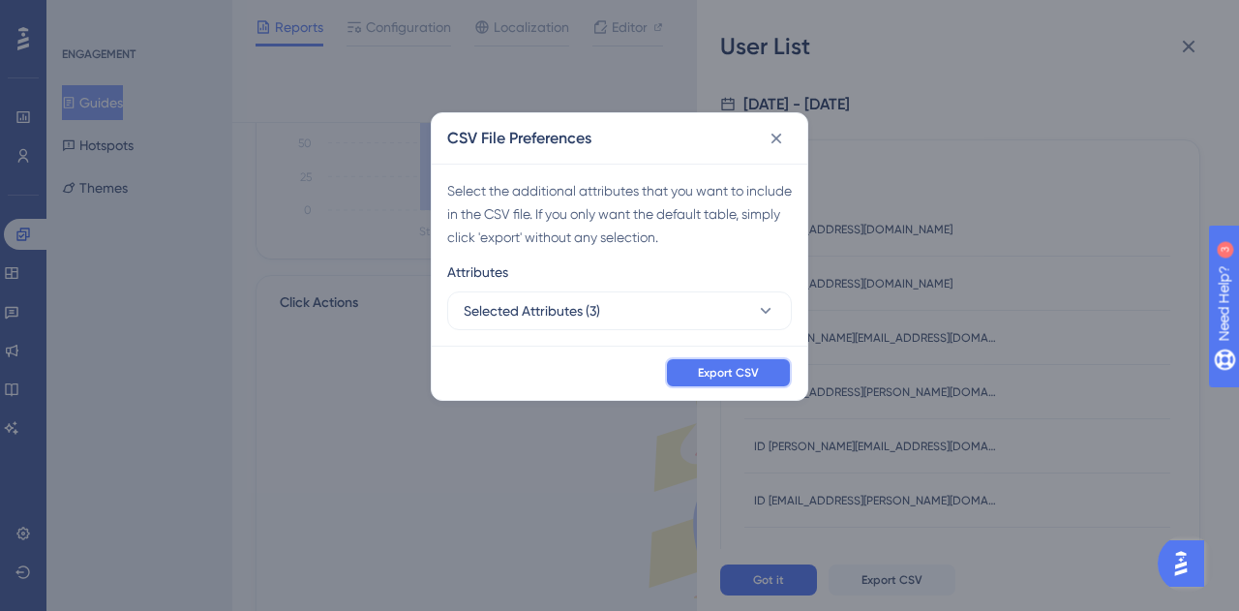
click at [734, 363] on button "Export CSV" at bounding box center [728, 372] width 127 height 31
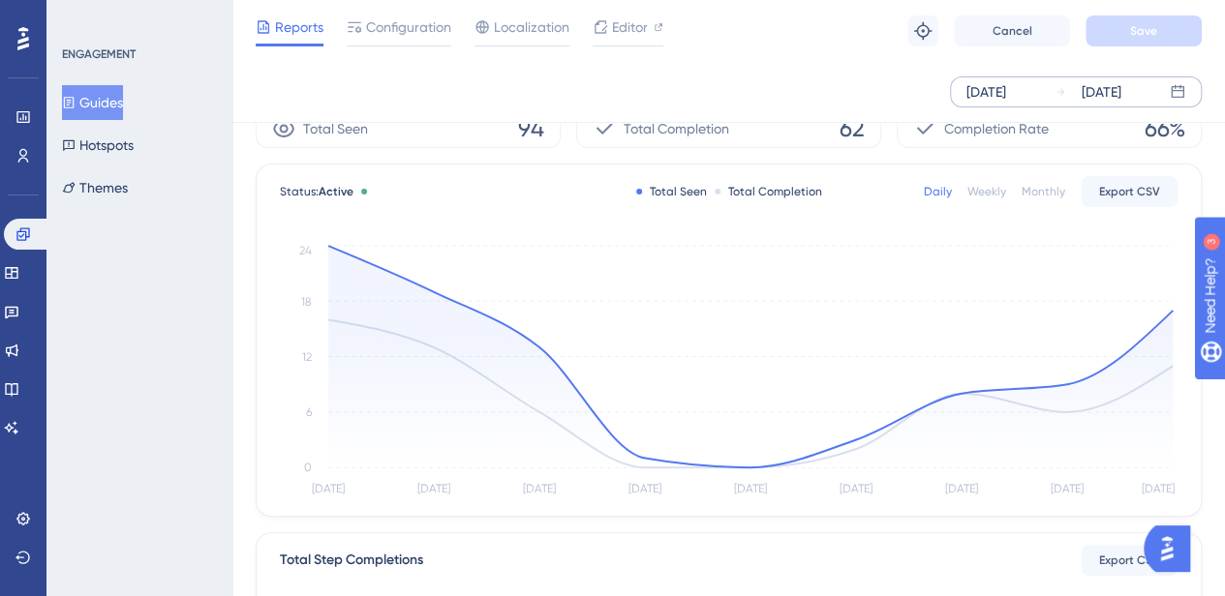
scroll to position [0, 0]
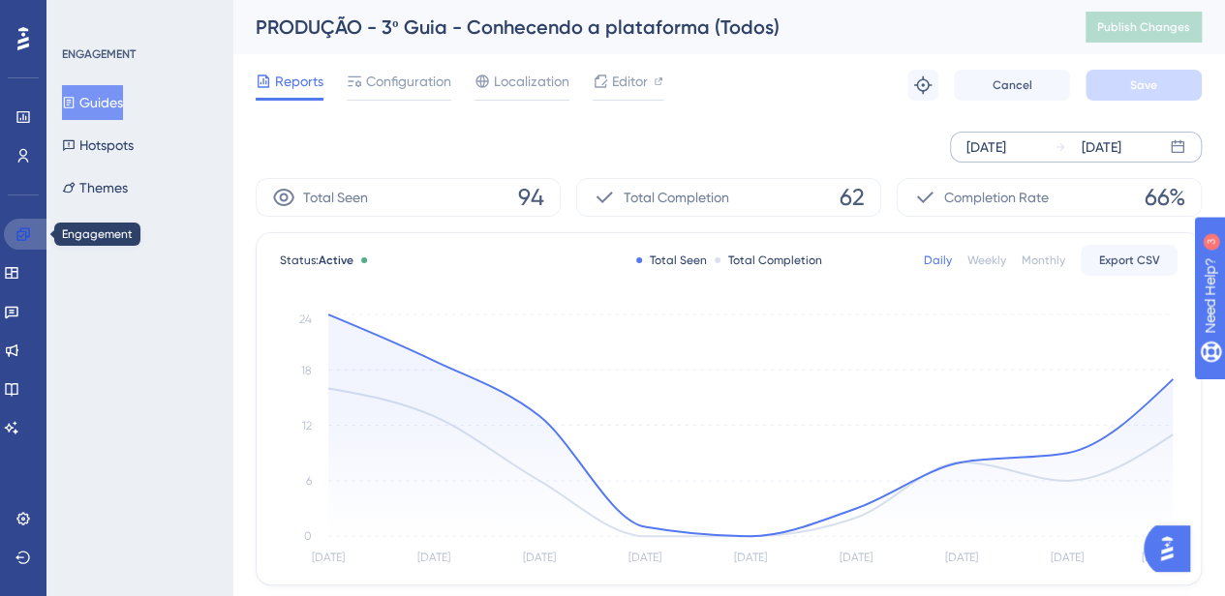
click at [10, 239] on link at bounding box center [27, 234] width 46 height 31
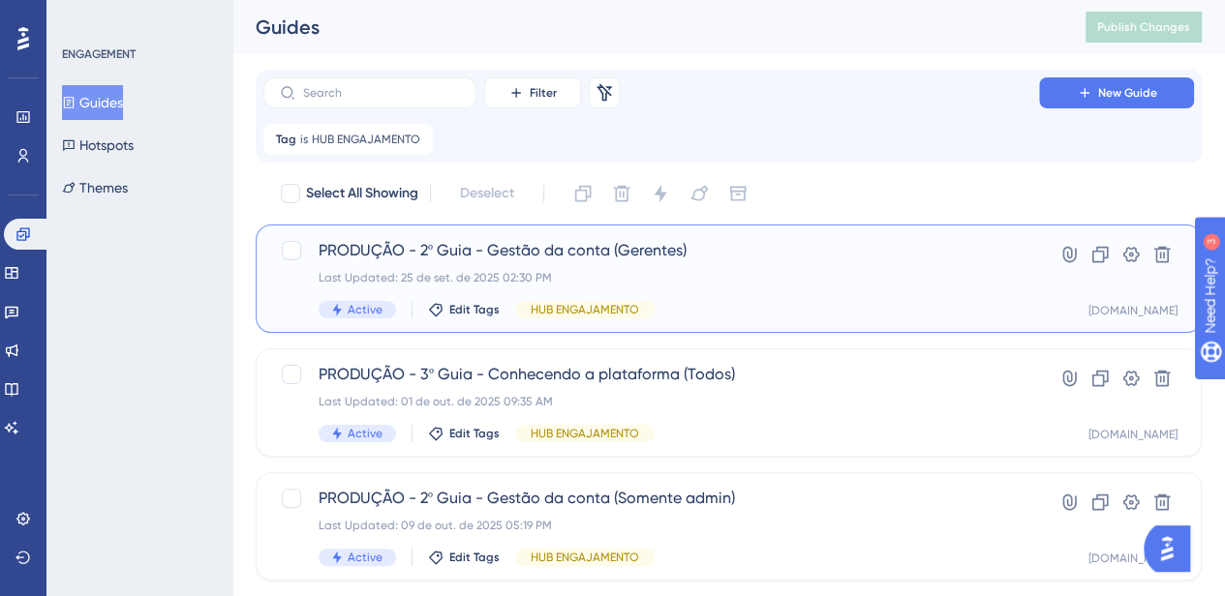
click at [832, 266] on div "PRODUÇÃO - 2º Guia - Gestão da conta (Gerentes) Last Updated: 25 de set. de 202…" at bounding box center [651, 278] width 665 height 79
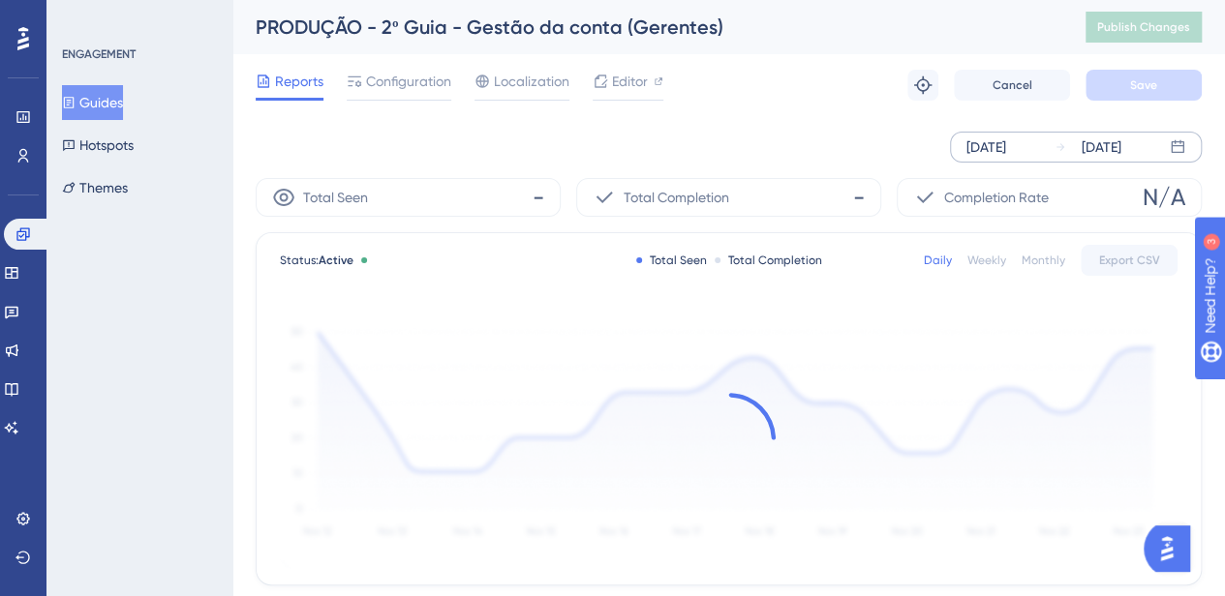
click at [1001, 142] on div "Oct 03 2025" at bounding box center [986, 147] width 40 height 23
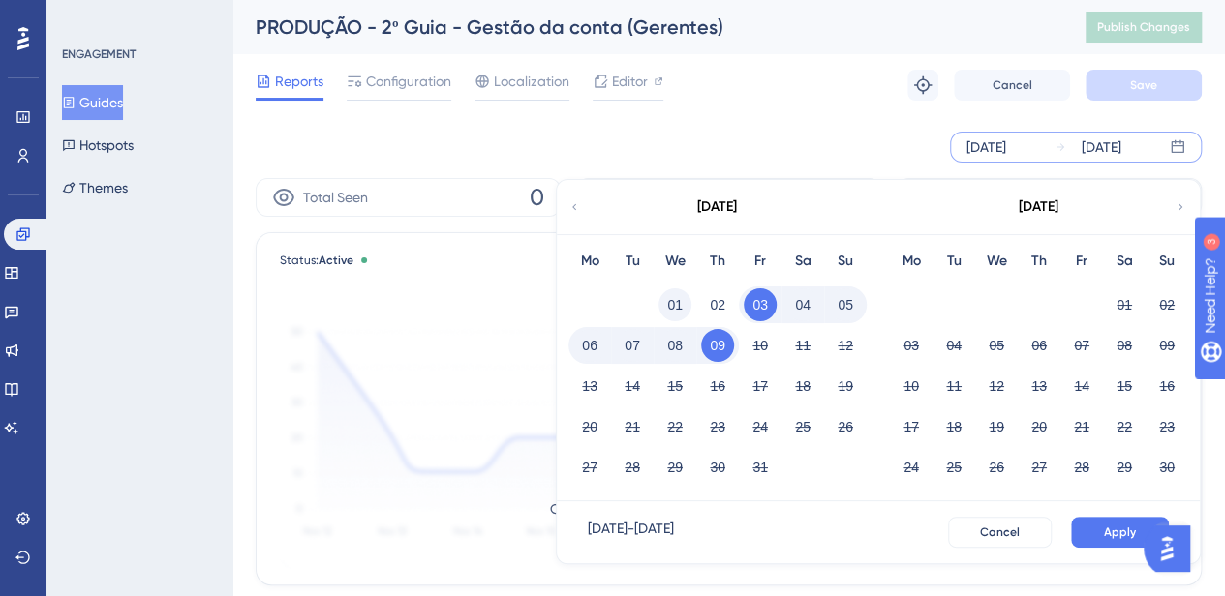
click at [668, 302] on button "01" at bounding box center [674, 305] width 33 height 33
click at [1106, 528] on span "Apply" at bounding box center [1120, 532] width 32 height 15
